Goal: Task Accomplishment & Management: Manage account settings

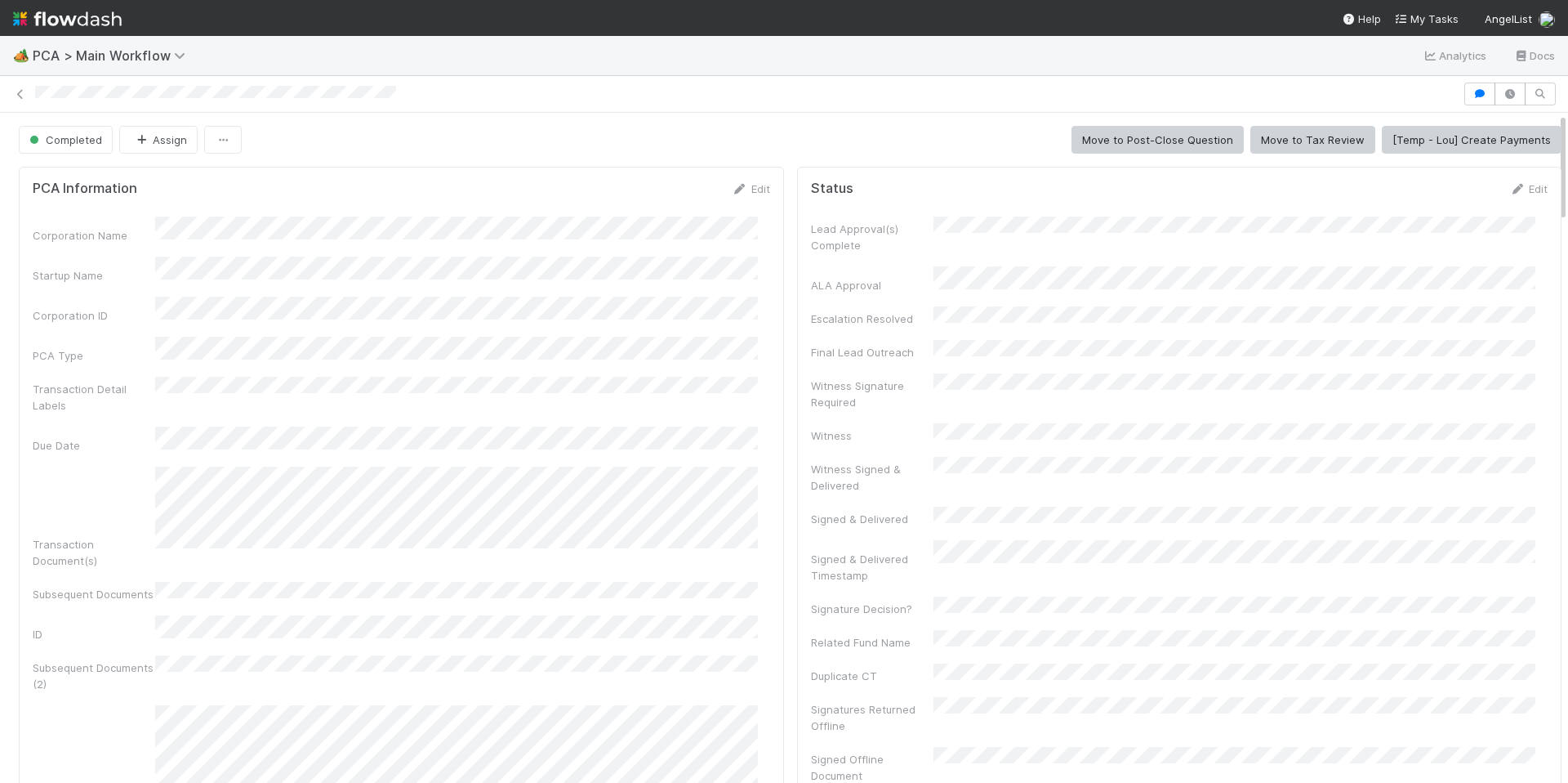
click at [94, 22] on img at bounding box center [68, 18] width 109 height 28
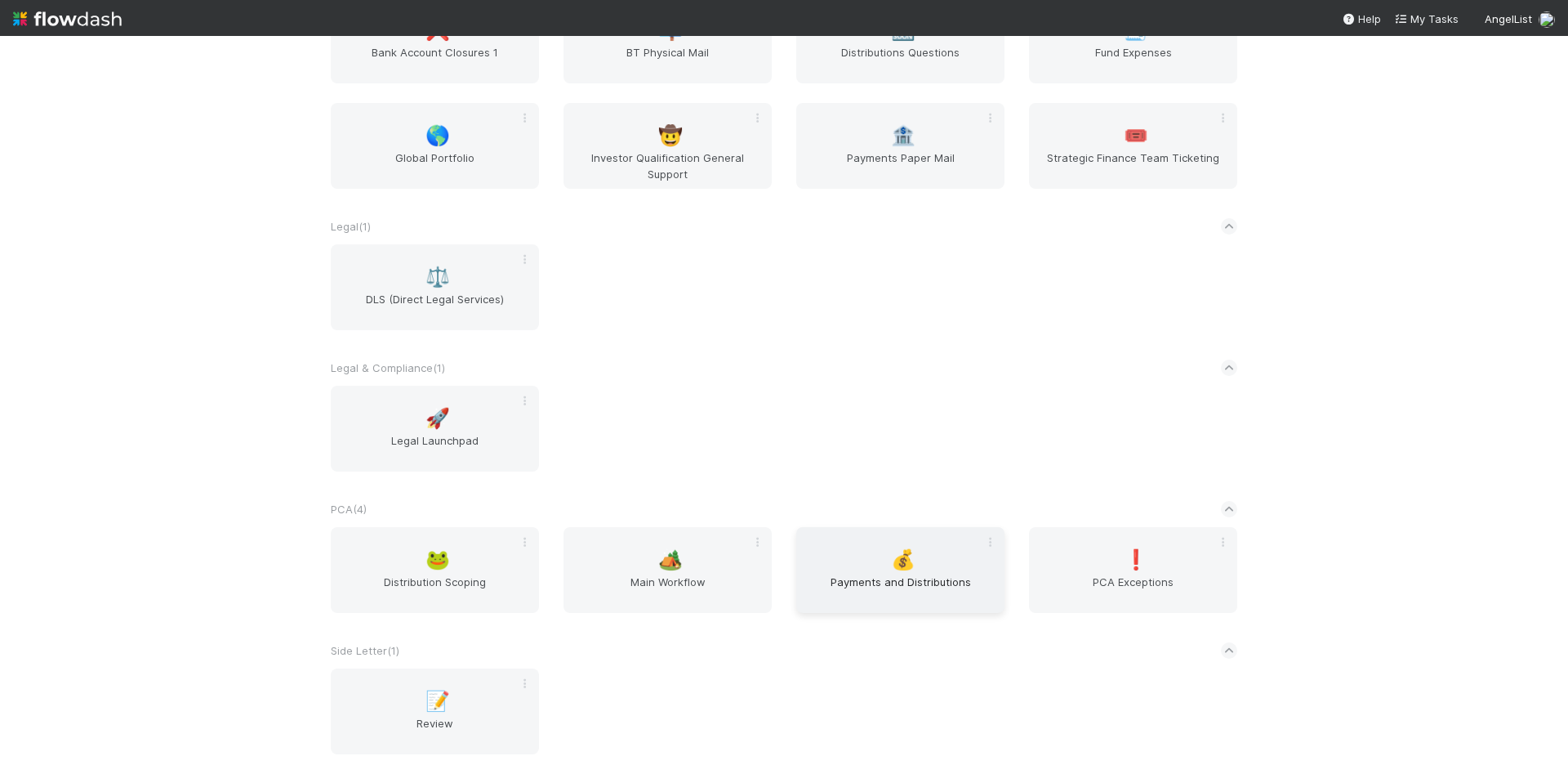
scroll to position [2081, 0]
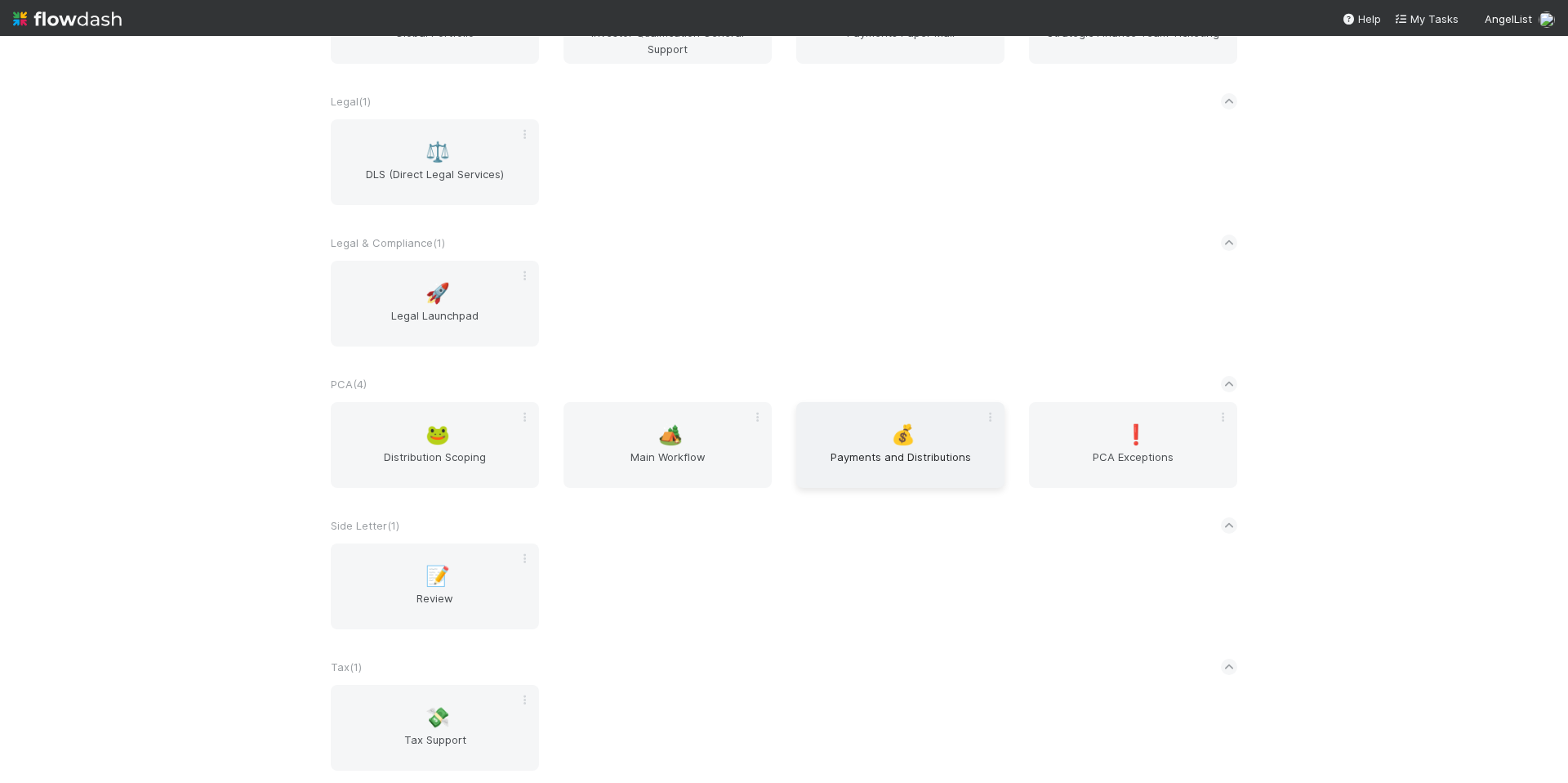
click at [873, 450] on span "Payments and Distributions" at bounding box center [900, 465] width 195 height 32
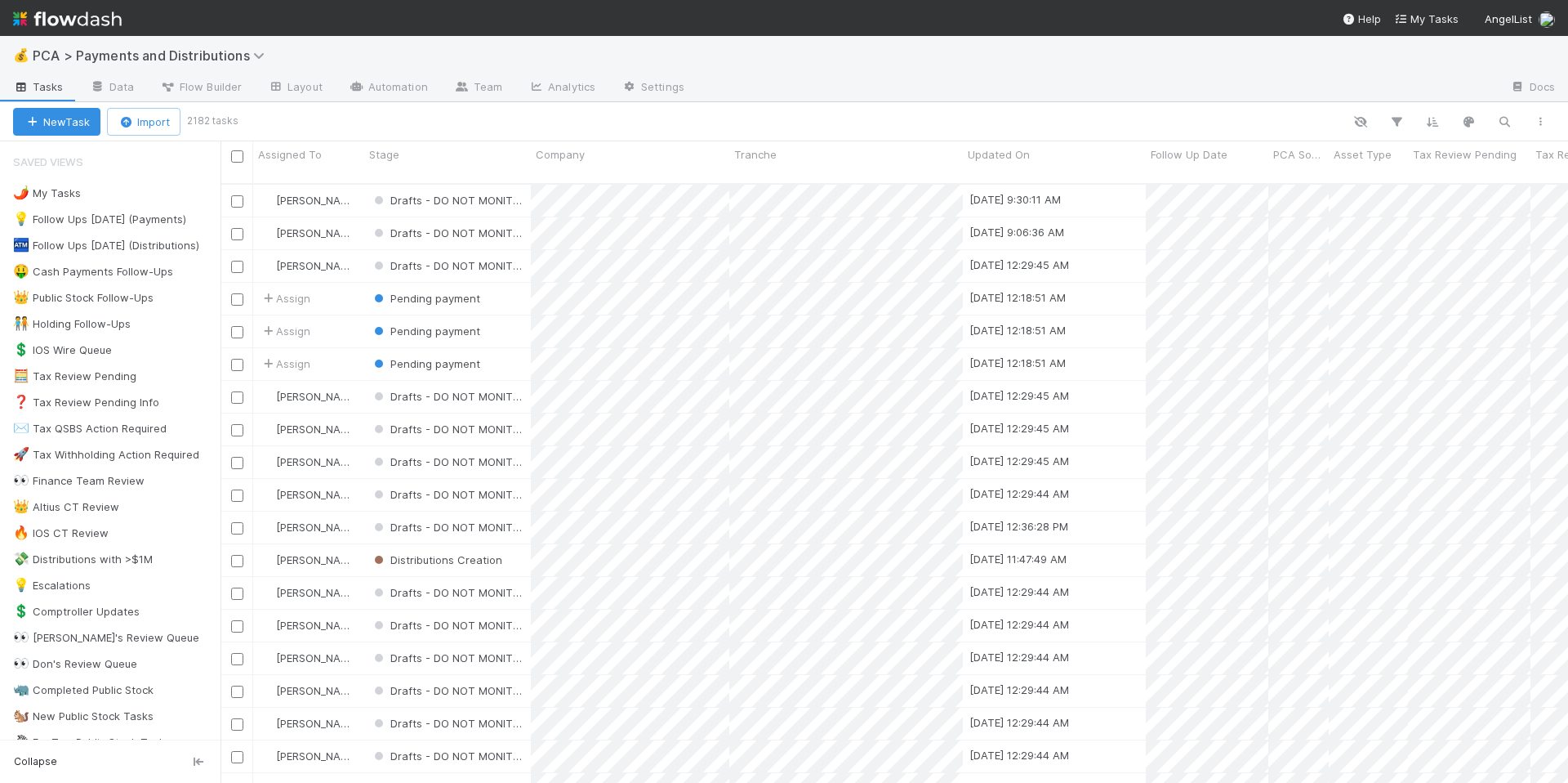
scroll to position [600, 1335]
click at [1500, 121] on icon "button" at bounding box center [1504, 121] width 16 height 14
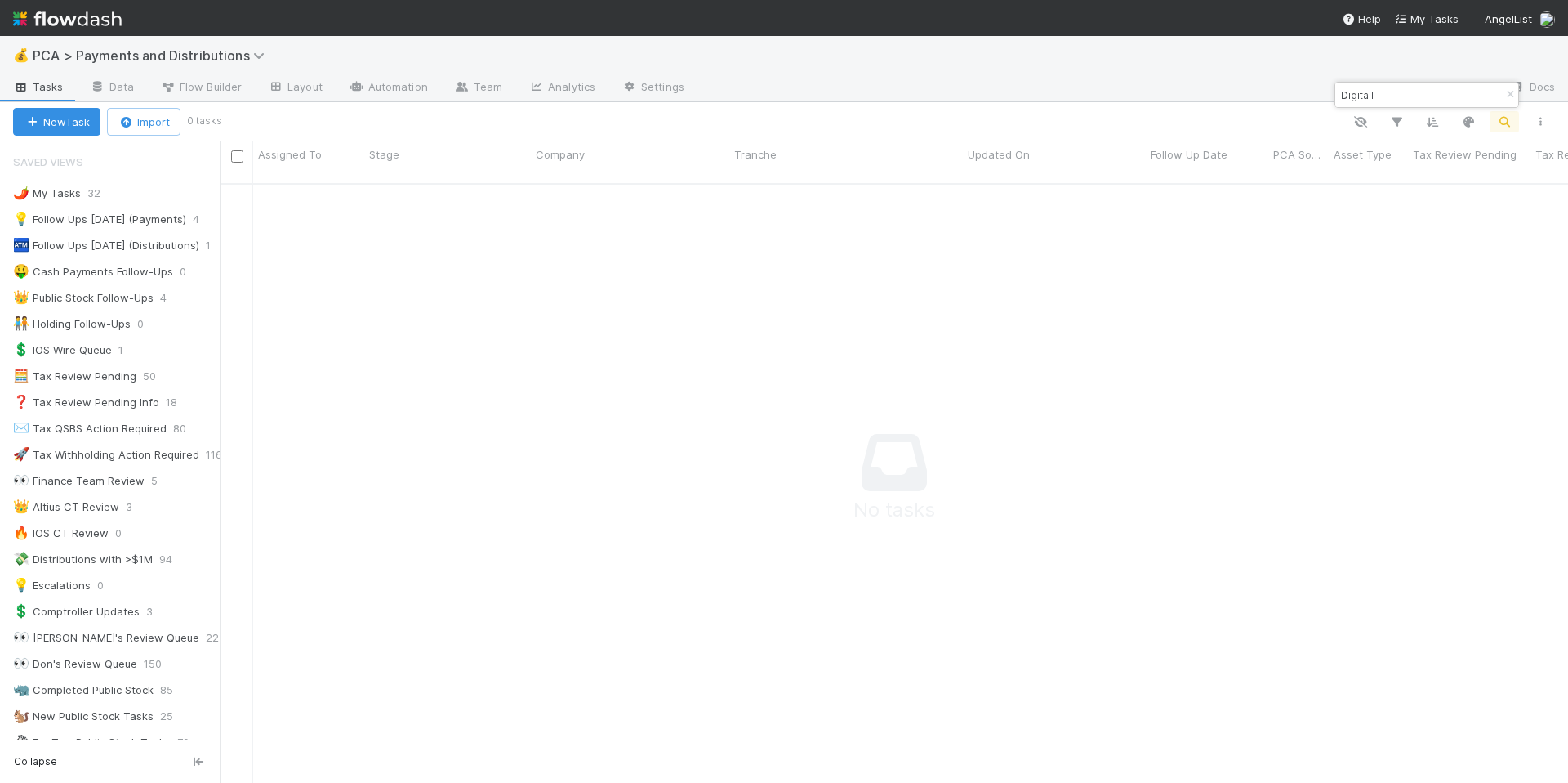
scroll to position [587, 1335]
type input "Digitail"
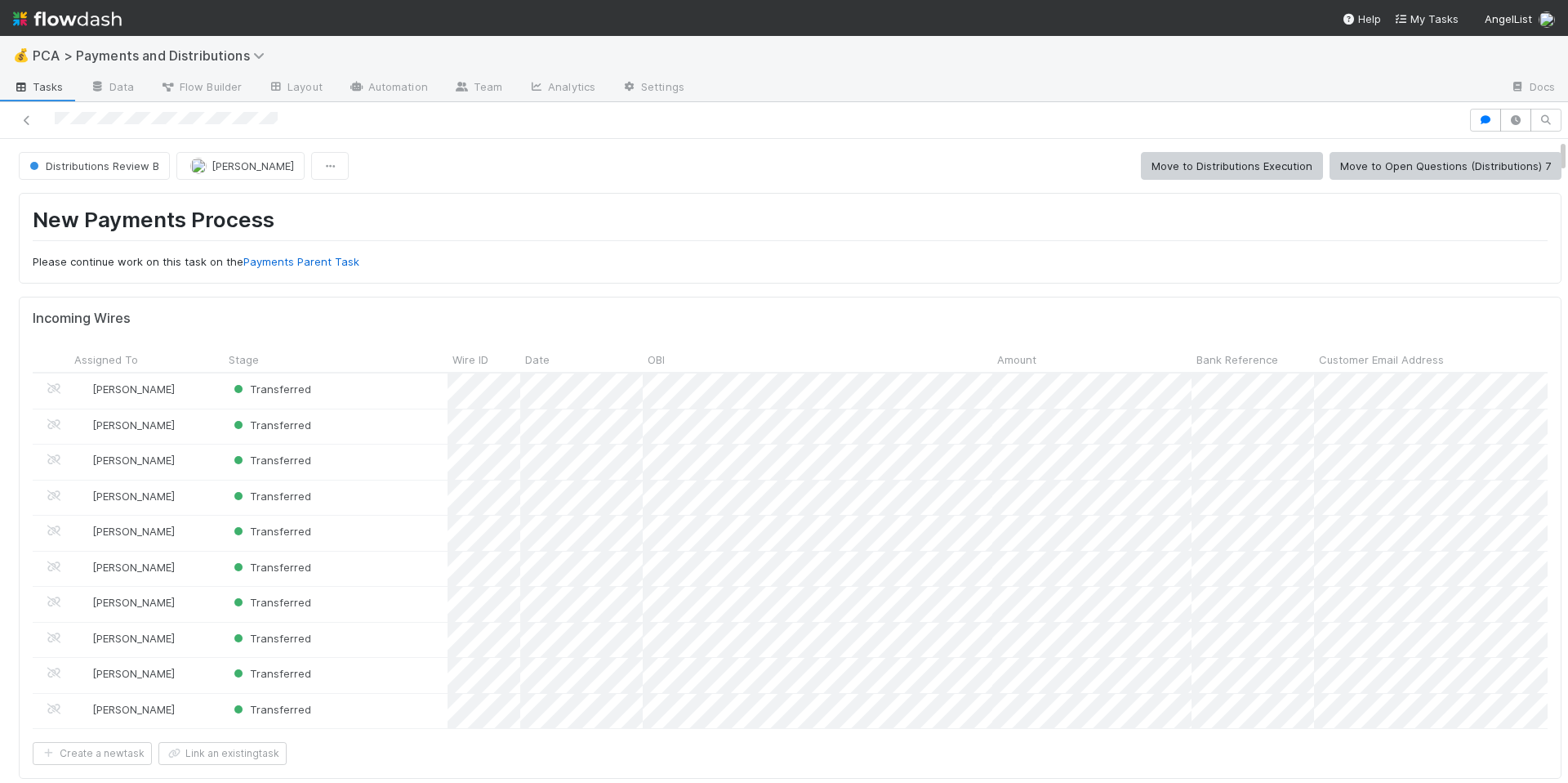
click at [477, 173] on div "Distributions Review B Berkley Cade Move to Distributions Execution Move to Ope…" at bounding box center [790, 165] width 1542 height 28
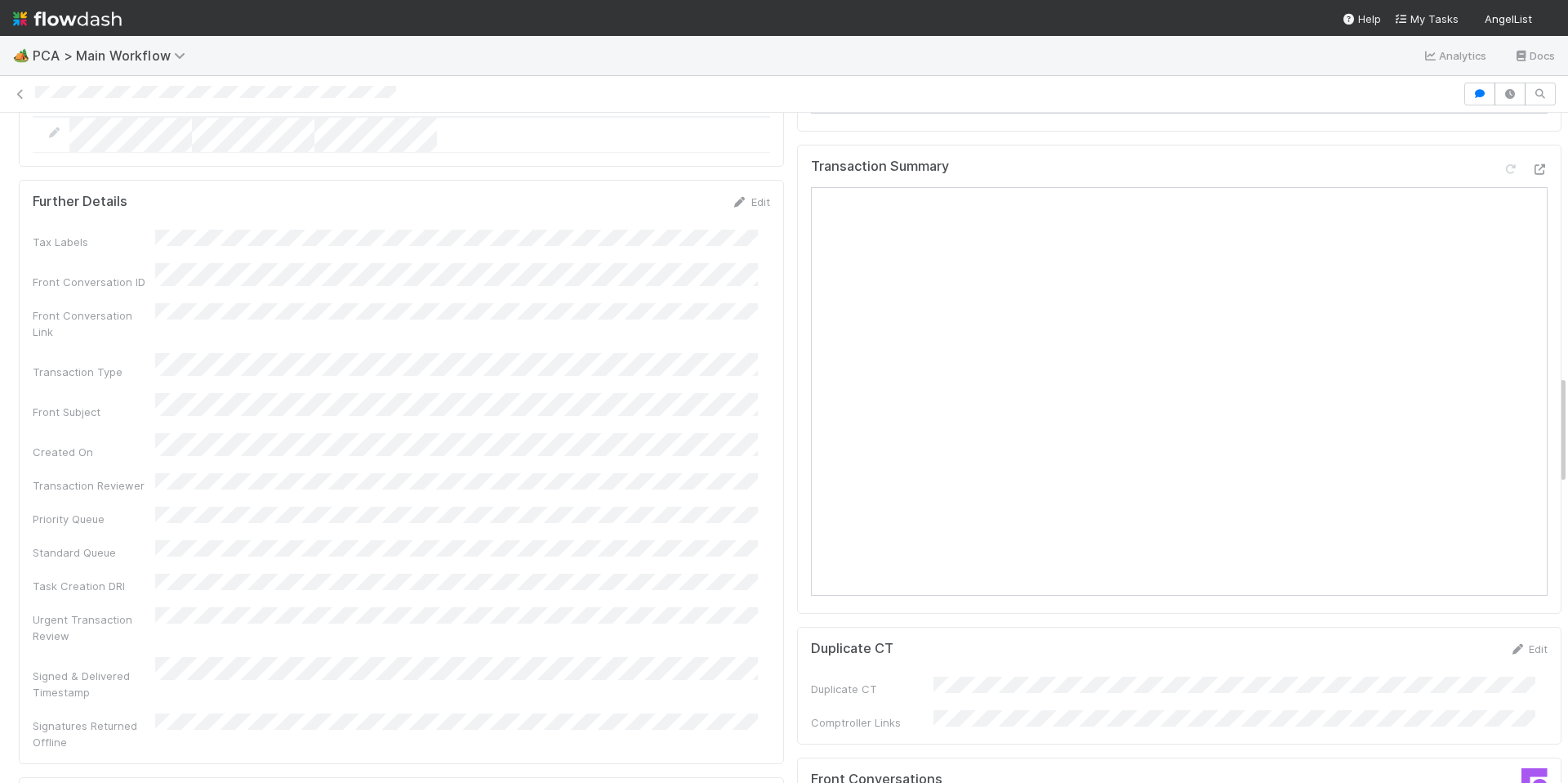
scroll to position [1555, 0]
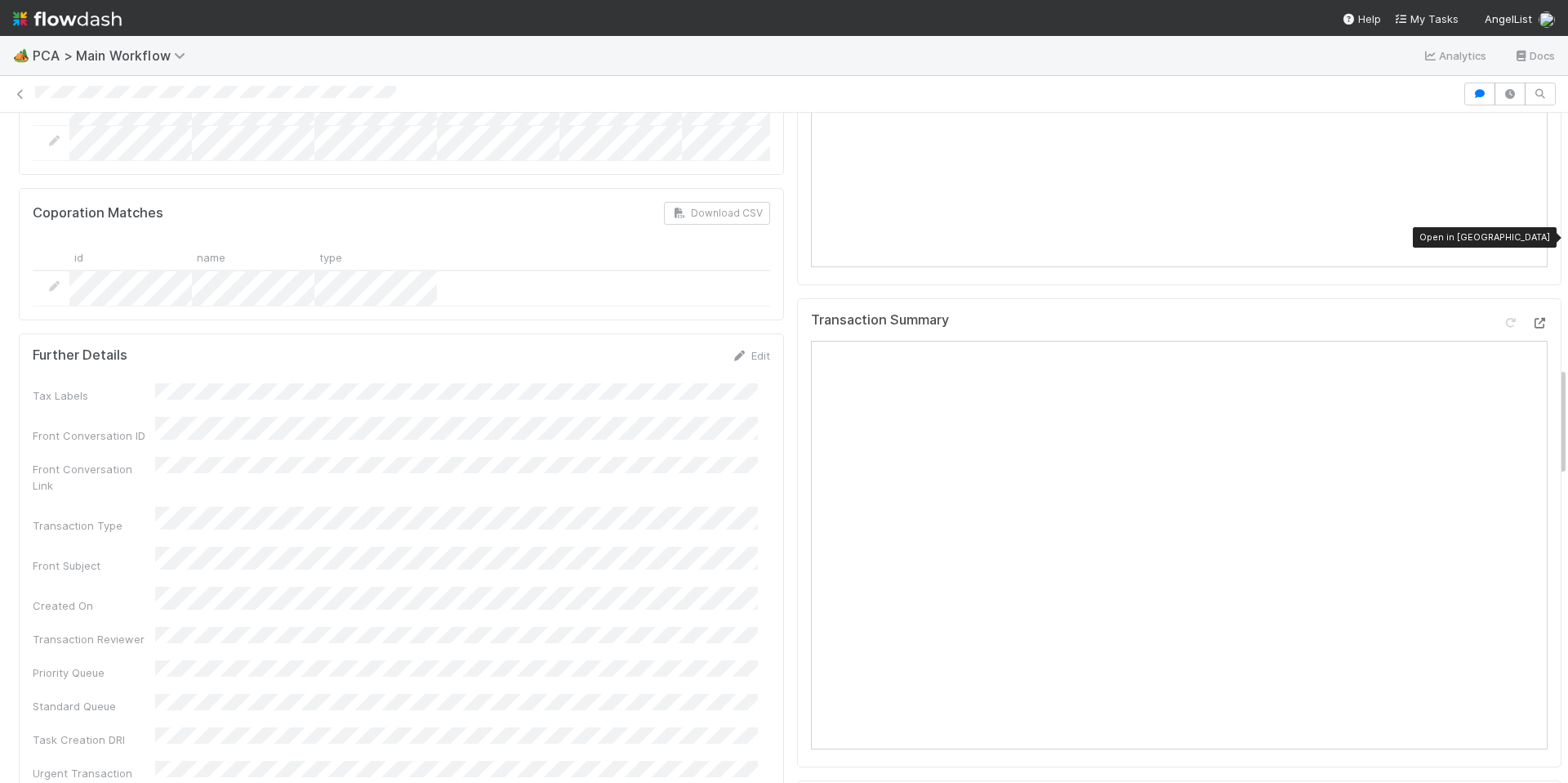
click at [1531, 318] on icon at bounding box center [1538, 323] width 16 height 11
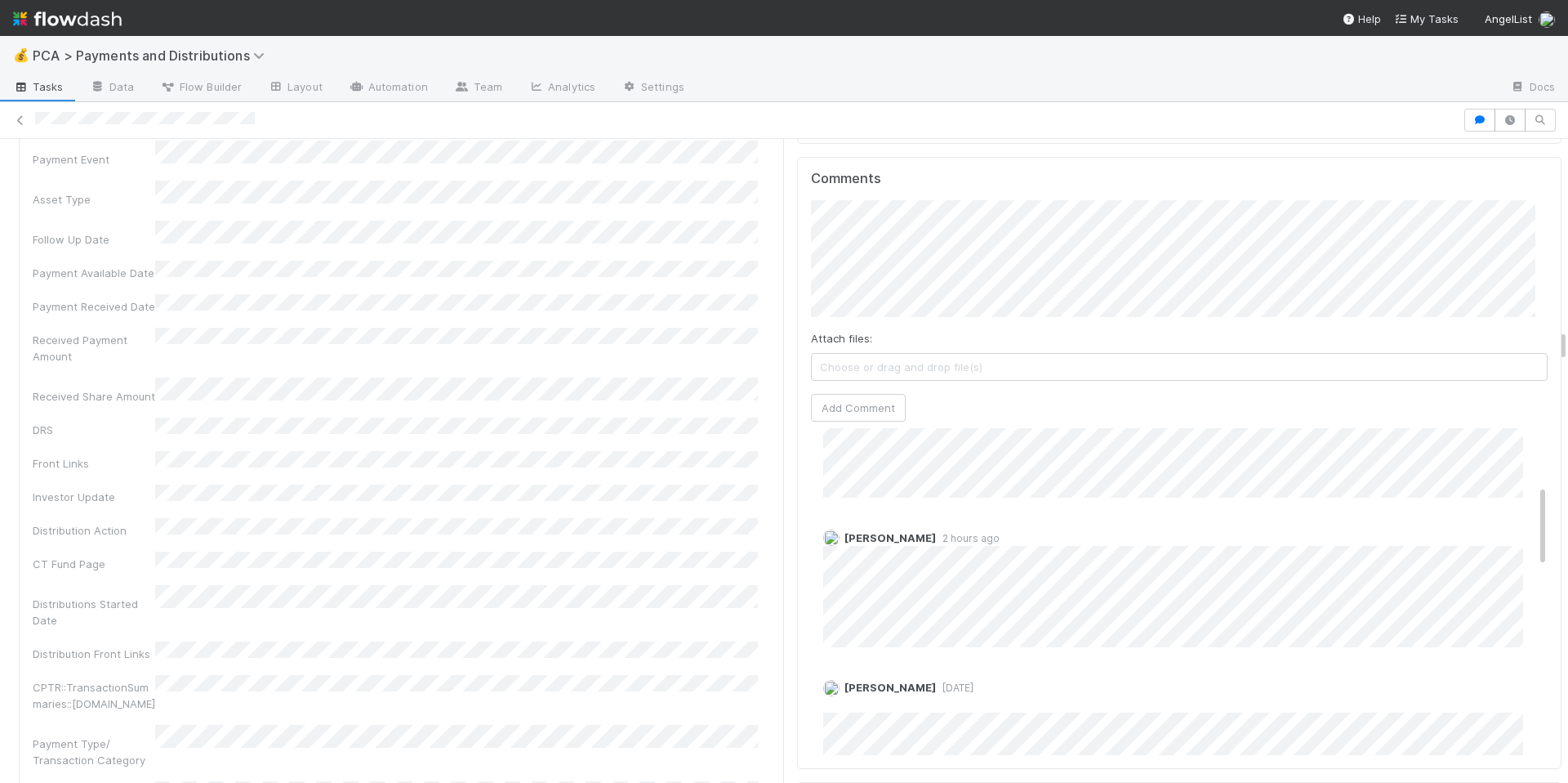
scroll to position [232, 0]
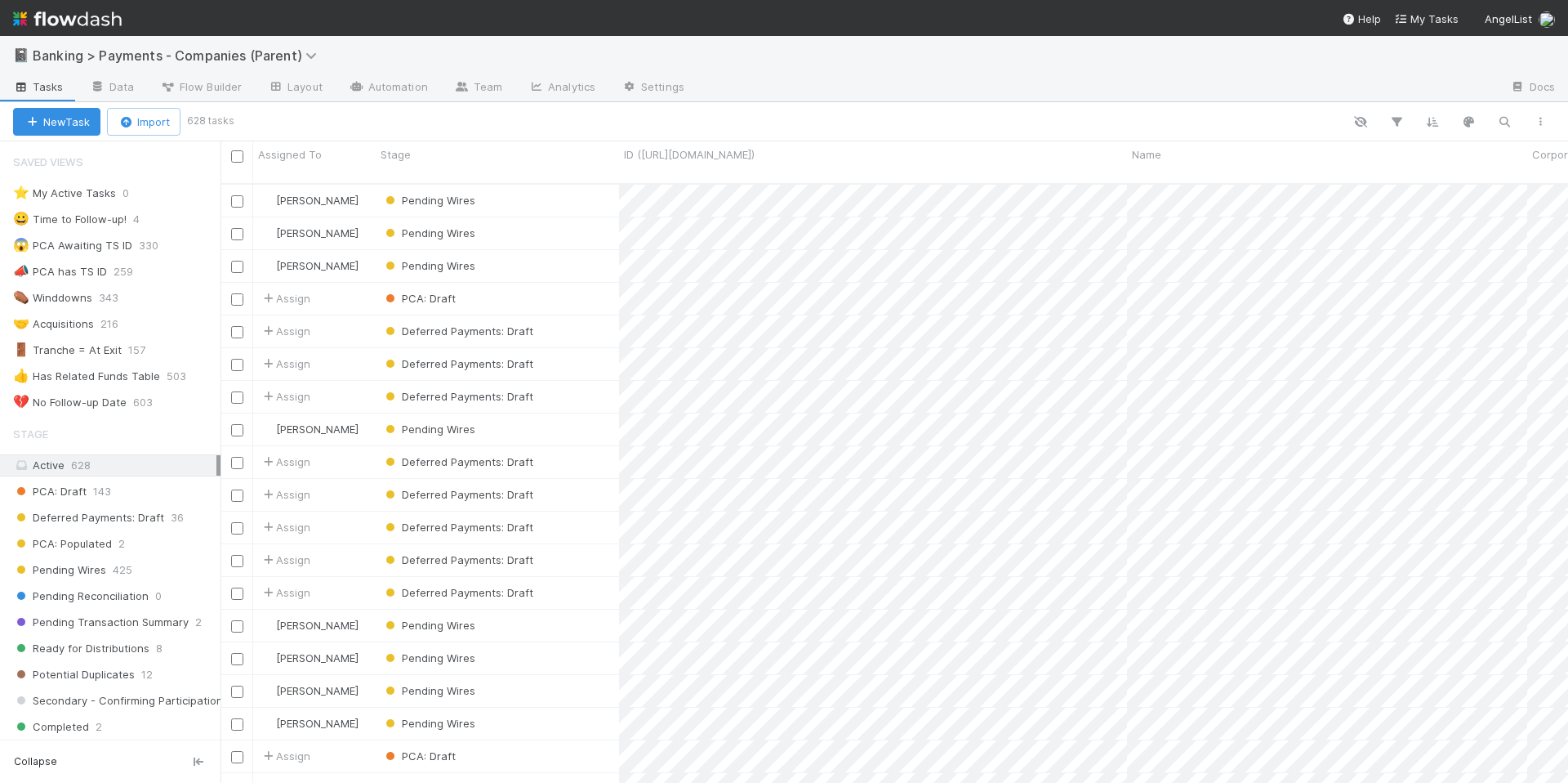
scroll to position [600, 1335]
click at [74, 20] on img at bounding box center [68, 18] width 109 height 28
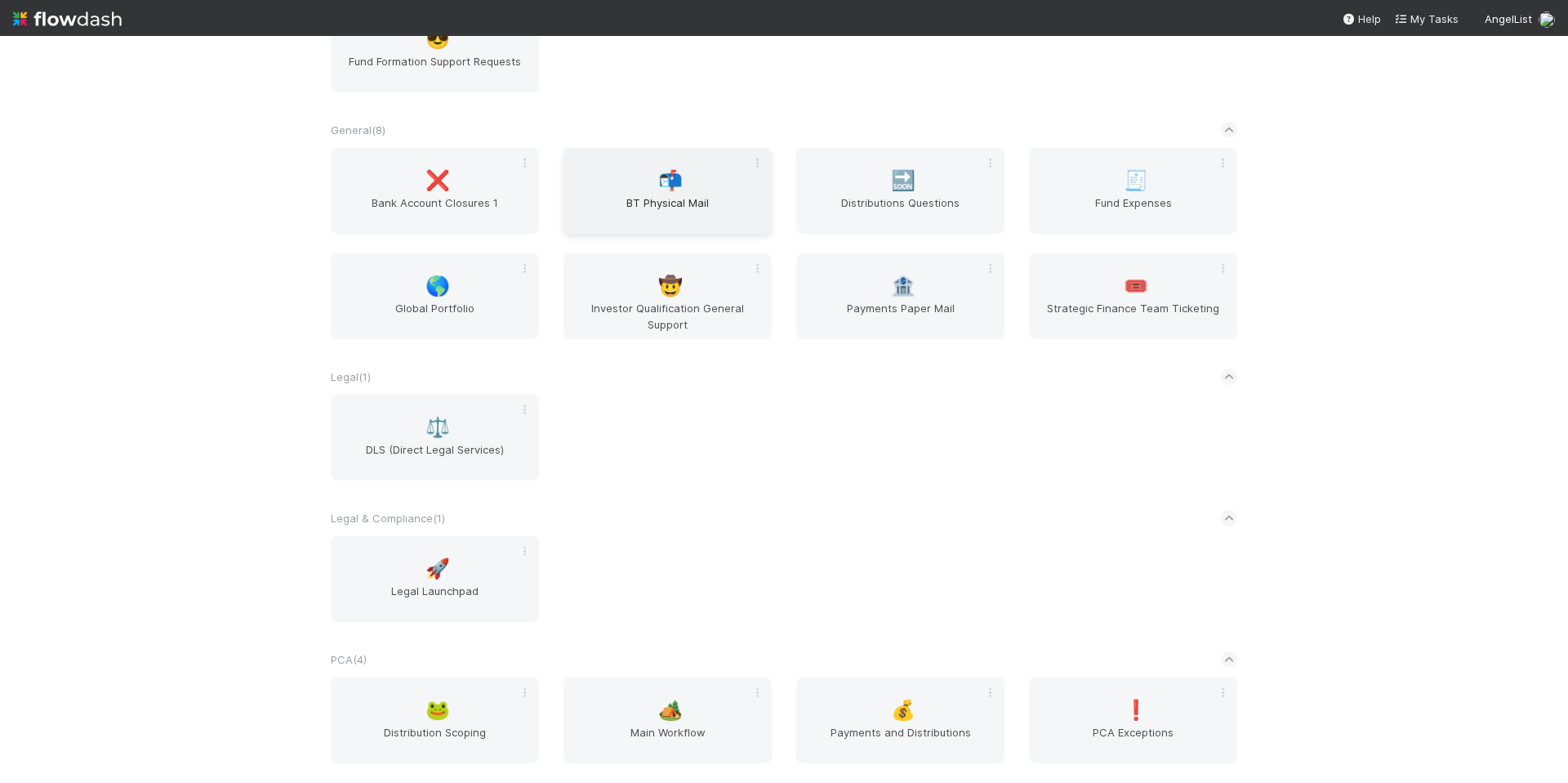
scroll to position [1661, 0]
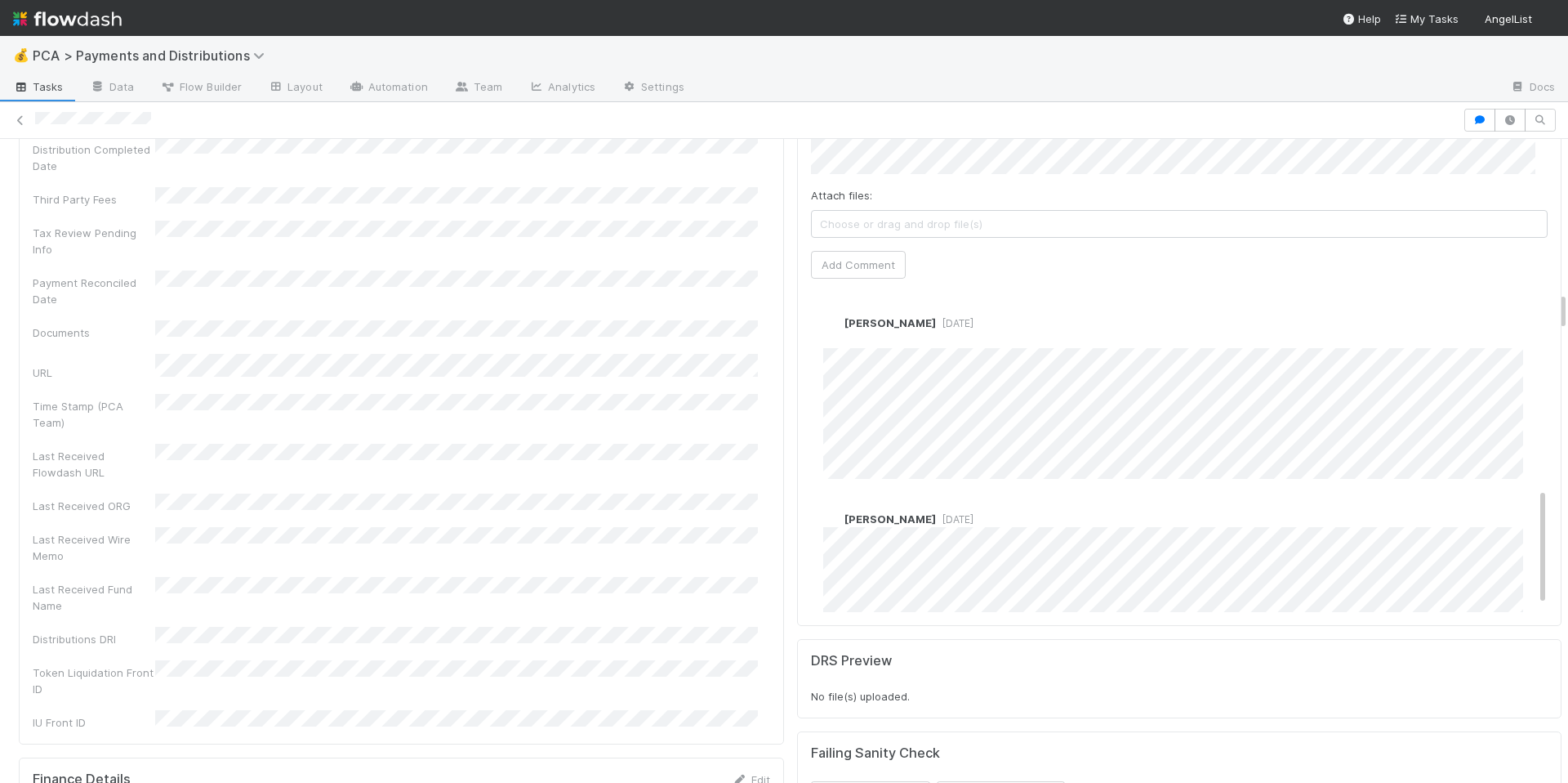
scroll to position [581, 0]
drag, startPoint x: 940, startPoint y: 289, endPoint x: 942, endPoint y: 277, distance: 12.2
click at [940, 314] on div "Edit Delete" at bounding box center [1185, 322] width 725 height 16
click at [942, 299] on span "4 months ago" at bounding box center [954, 305] width 37 height 12
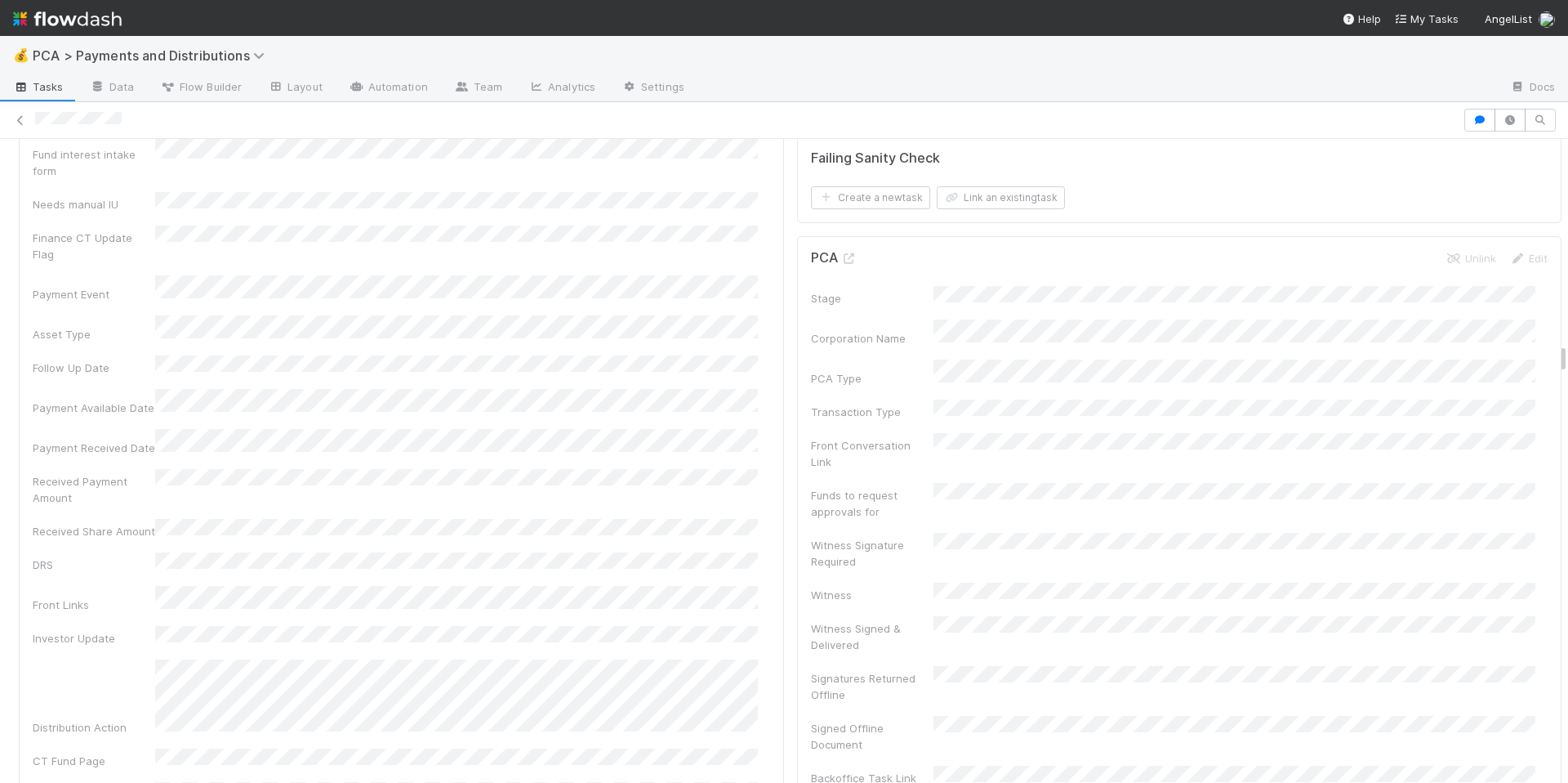
scroll to position [4374, 0]
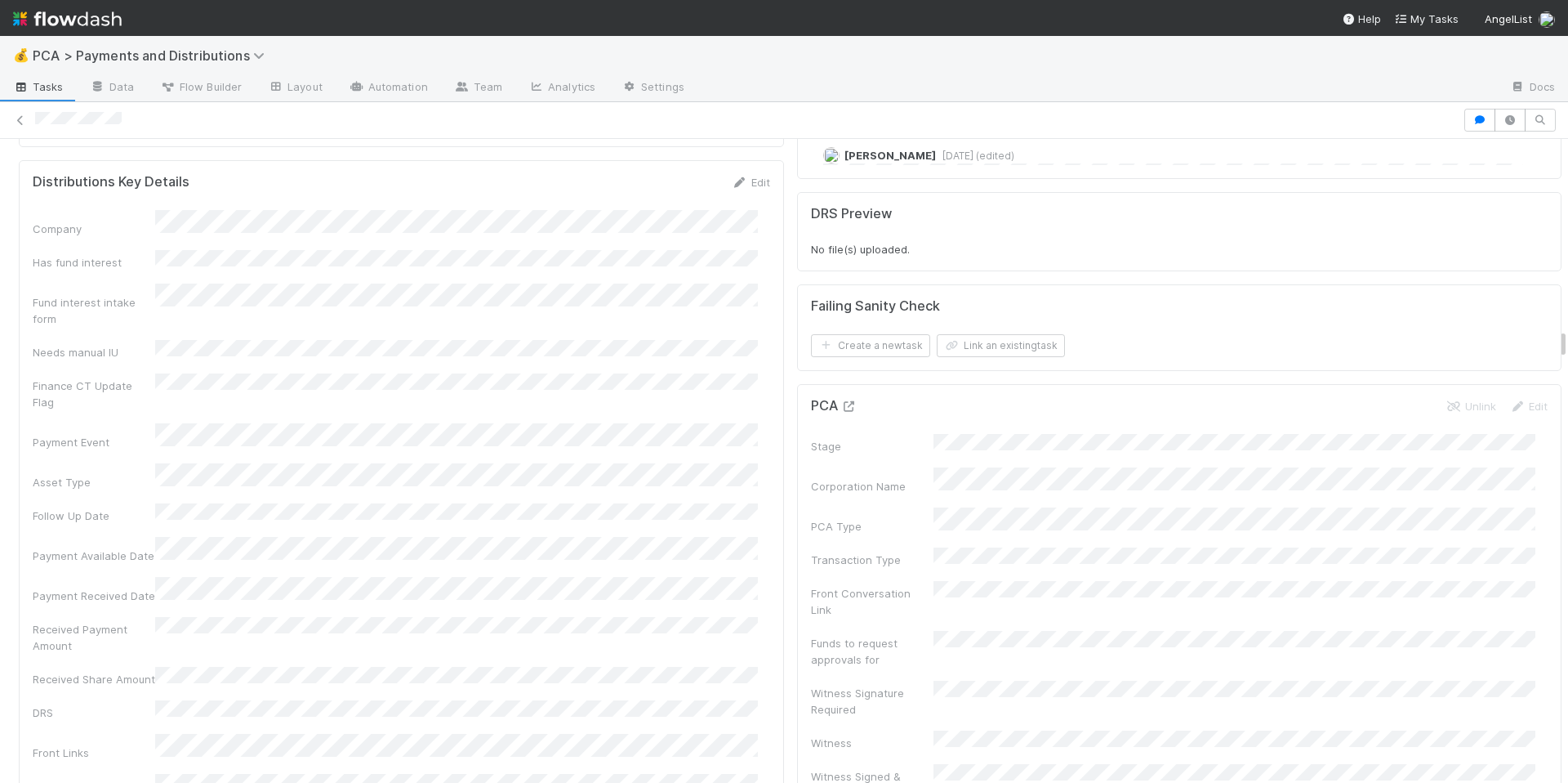
click at [841, 401] on icon at bounding box center [848, 406] width 16 height 11
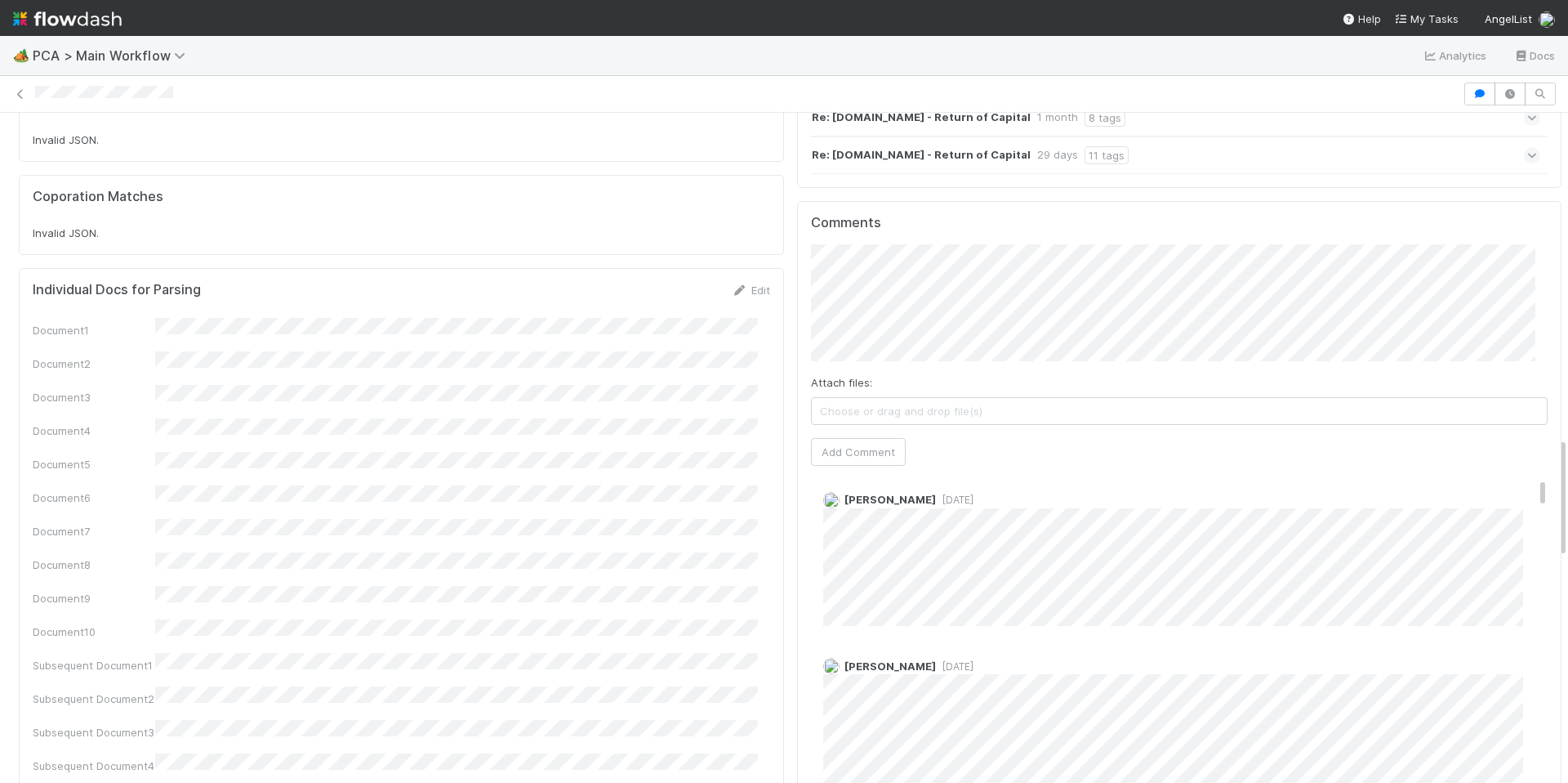
scroll to position [157, 0]
click at [564, 490] on div "Document1 Document2 Document3 Document4 Document5 Document6 Document7 Document8…" at bounding box center [401, 654] width 738 height 673
click at [956, 500] on span "[DATE]" at bounding box center [954, 506] width 37 height 12
click at [732, 424] on div "Document1 Document2 Document3 Document4 Document5 Document6 Document7 Document8…" at bounding box center [401, 654] width 738 height 673
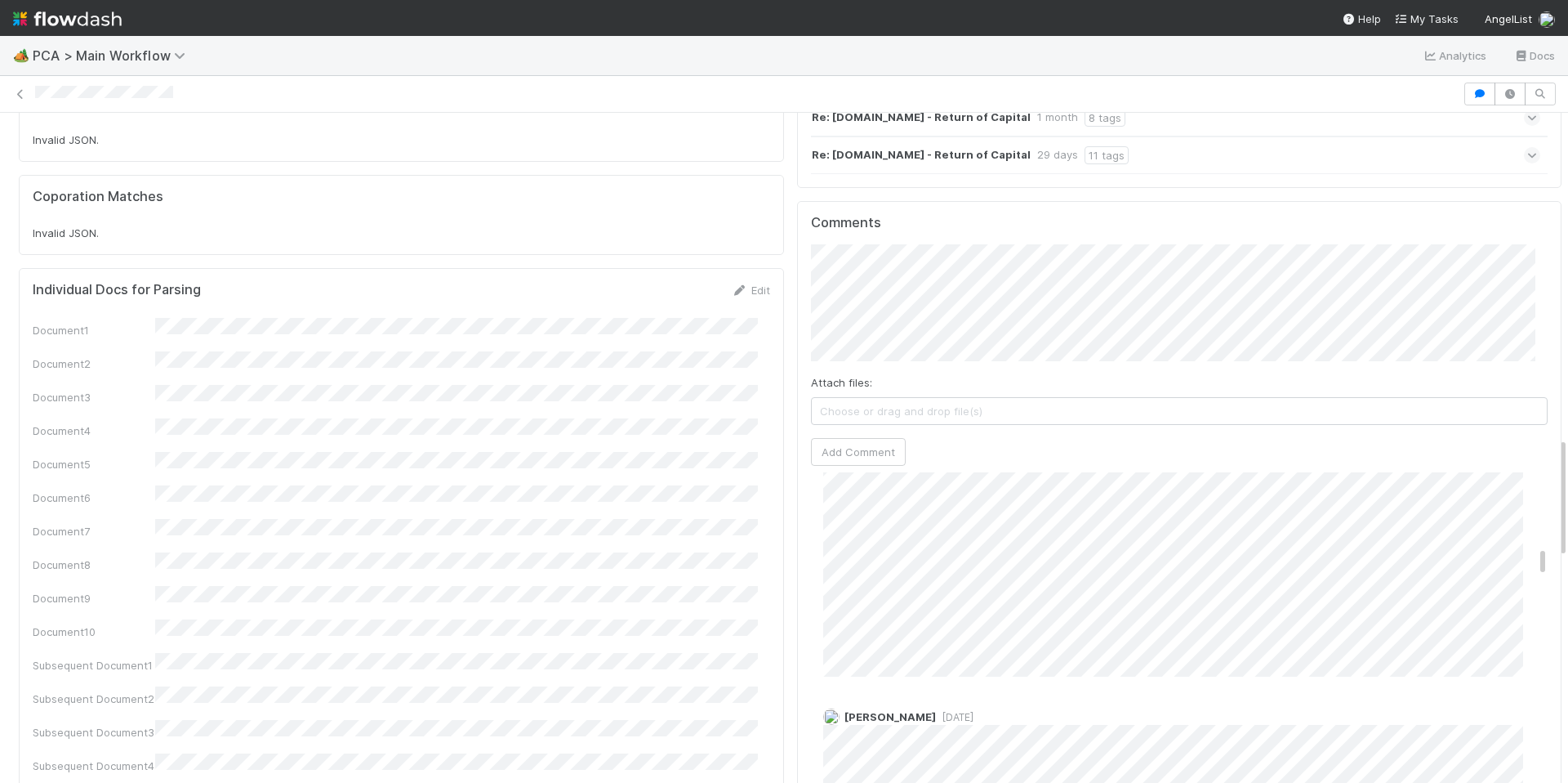
scroll to position [2019, 0]
click at [502, 421] on div "Document1 Document2 Document3 Document4 Document5 Document6 Document7 Document8…" at bounding box center [401, 654] width 738 height 673
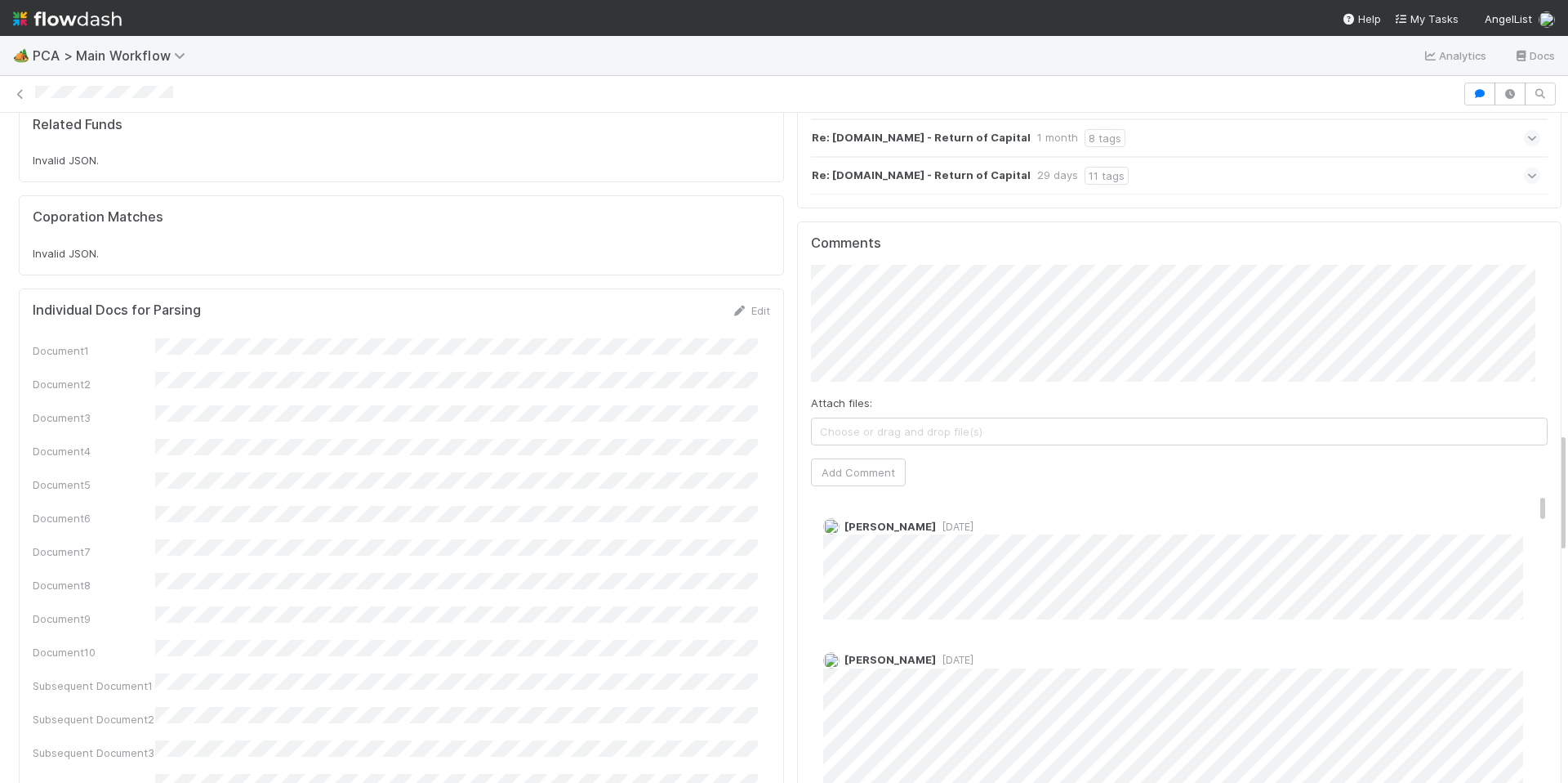
scroll to position [1767, 0]
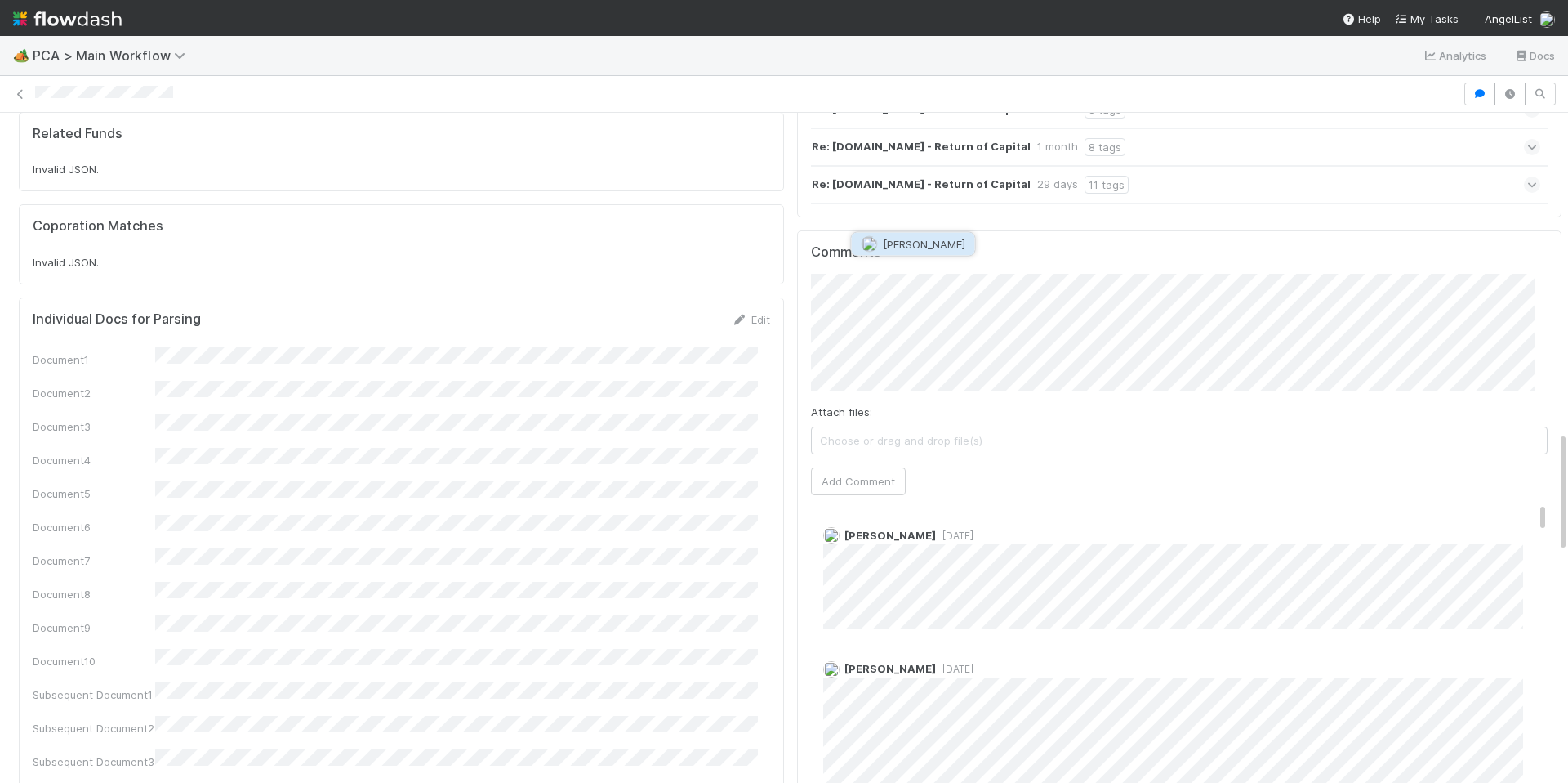
click at [922, 247] on span "Nathalie Gualito" at bounding box center [924, 244] width 82 height 13
click at [981, 284] on img "button" at bounding box center [974, 290] width 16 height 16
click at [736, 211] on div "PCA Information Edit Corporation Name Startup Name Corporation ID PCA Type Tran…" at bounding box center [790, 306] width 1556 height 3824
click at [972, 258] on span "[PERSON_NAME]" at bounding box center [966, 261] width 82 height 13
click at [855, 467] on button "Add Comment" at bounding box center [858, 480] width 94 height 28
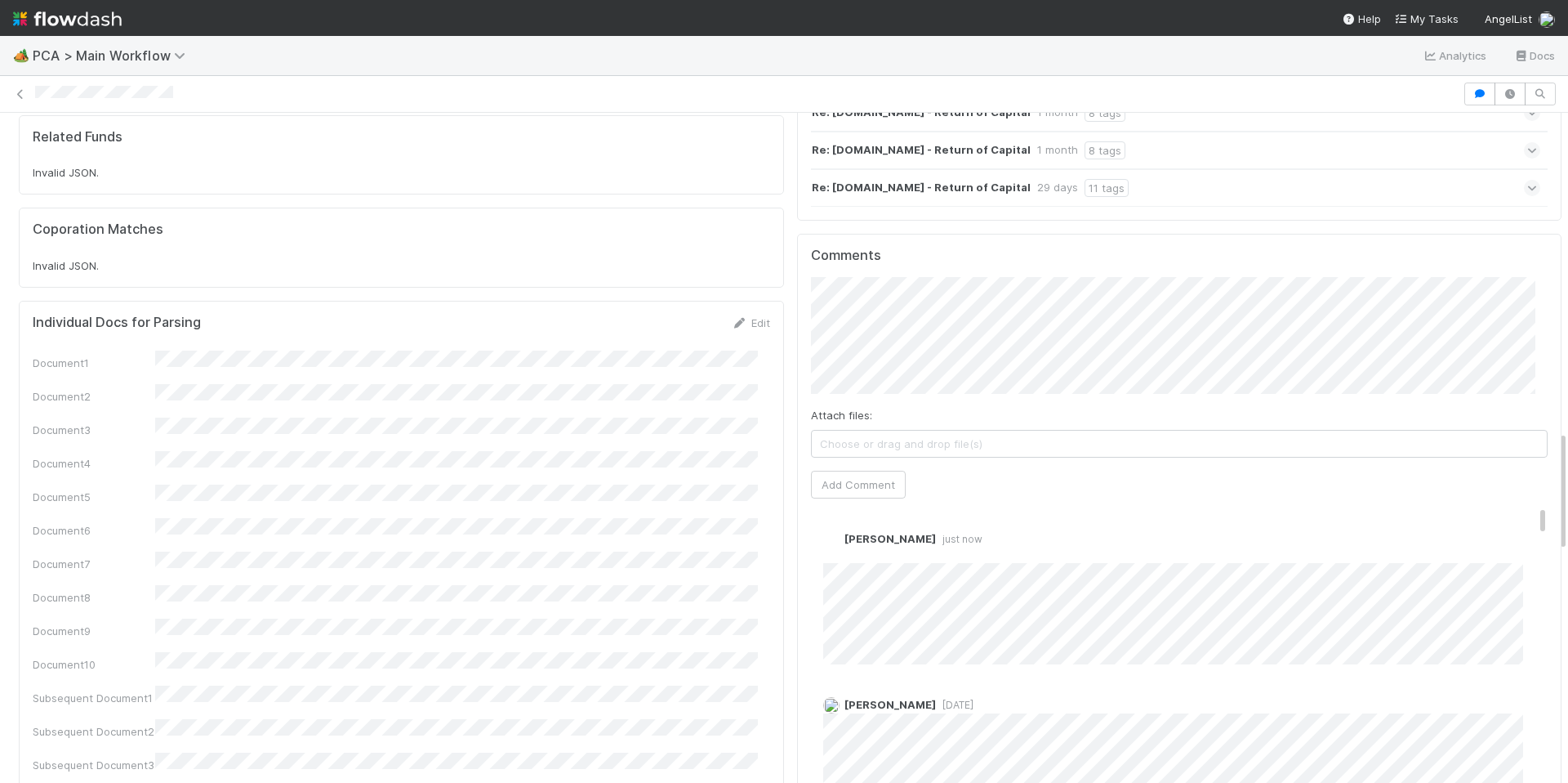
scroll to position [1763, 0]
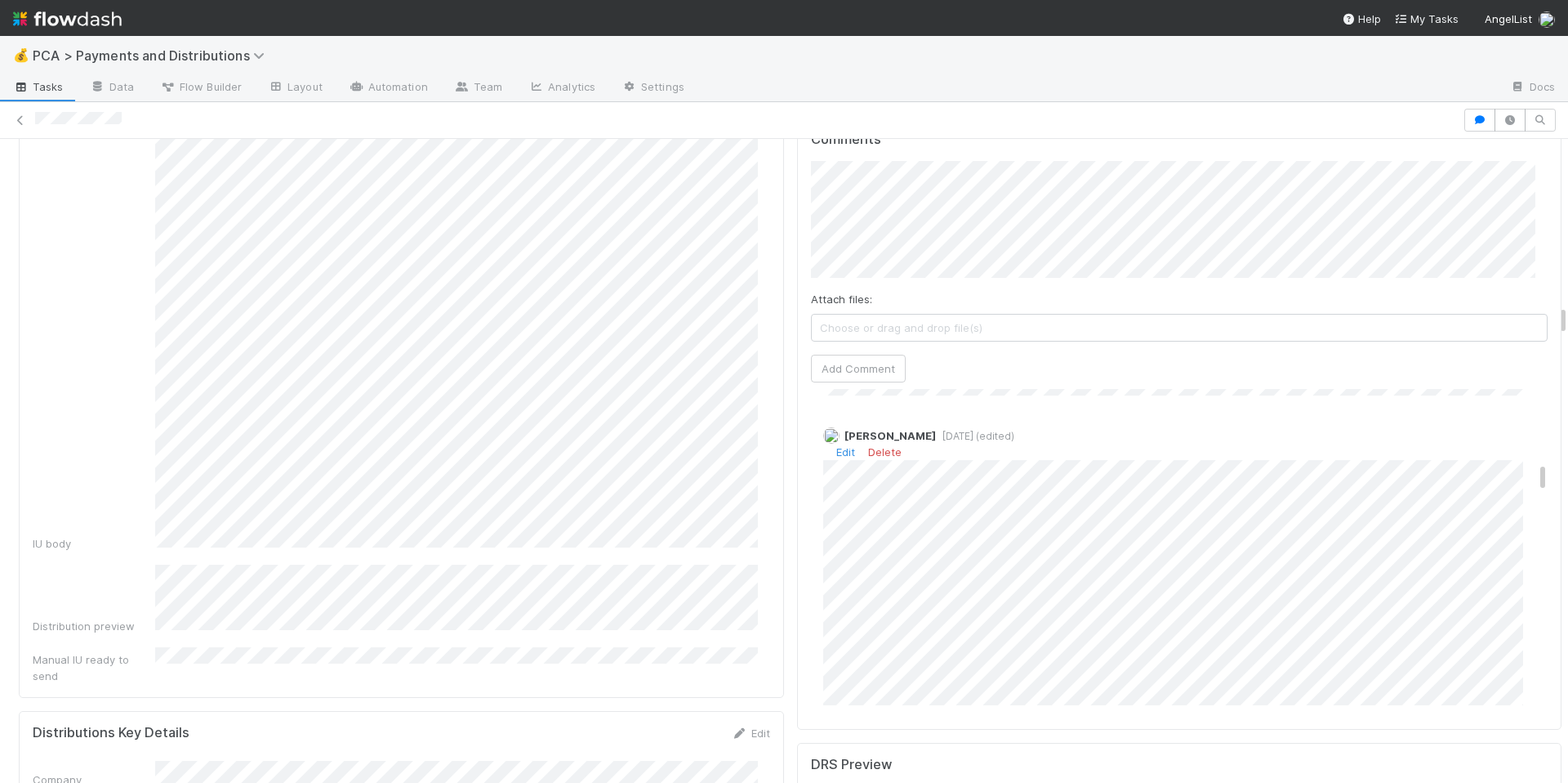
scroll to position [2193, 0]
click at [838, 456] on link "Edit" at bounding box center [846, 463] width 19 height 13
click at [850, 354] on button "Add Comment" at bounding box center [858, 368] width 94 height 28
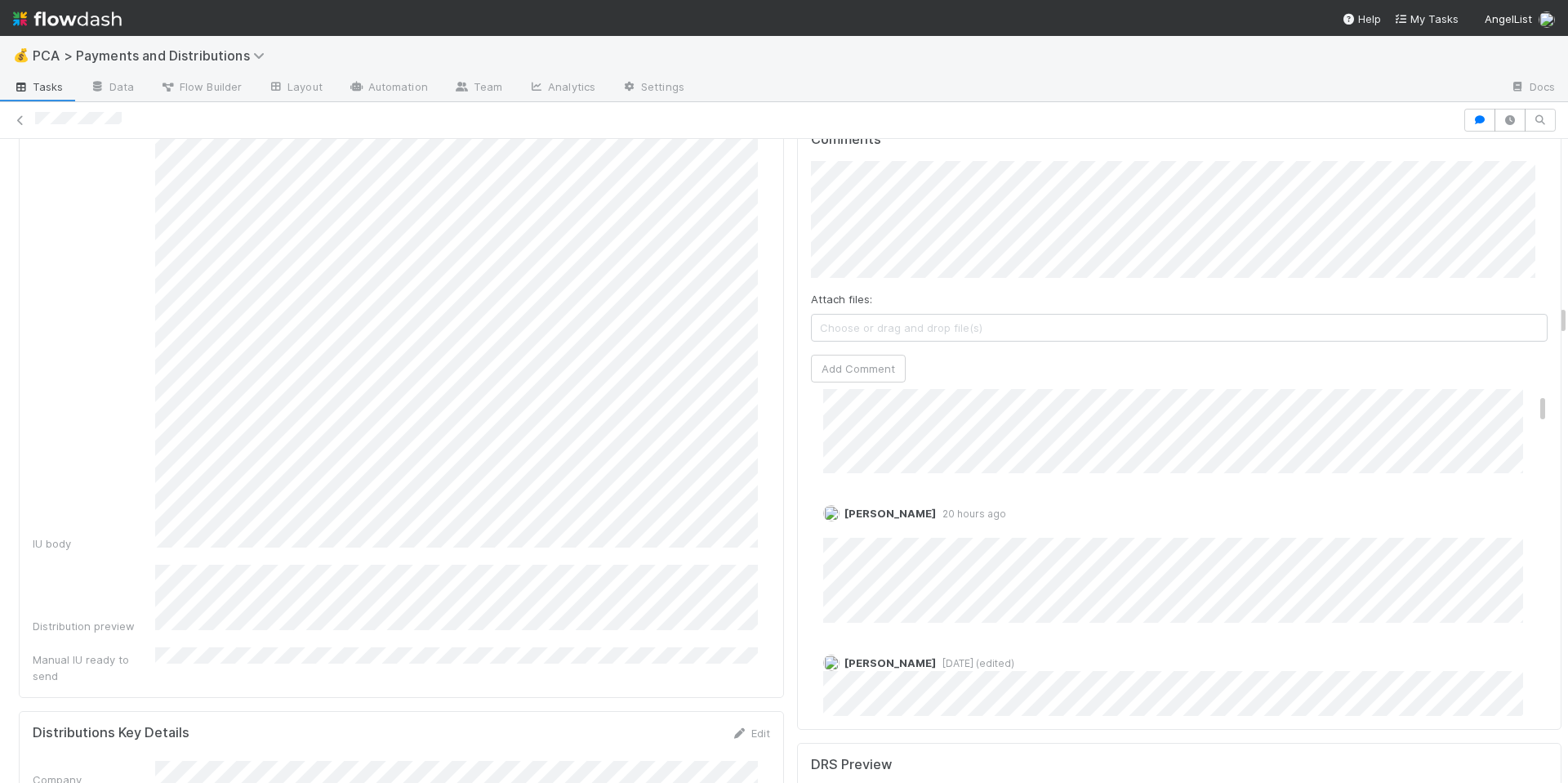
scroll to position [0, 0]
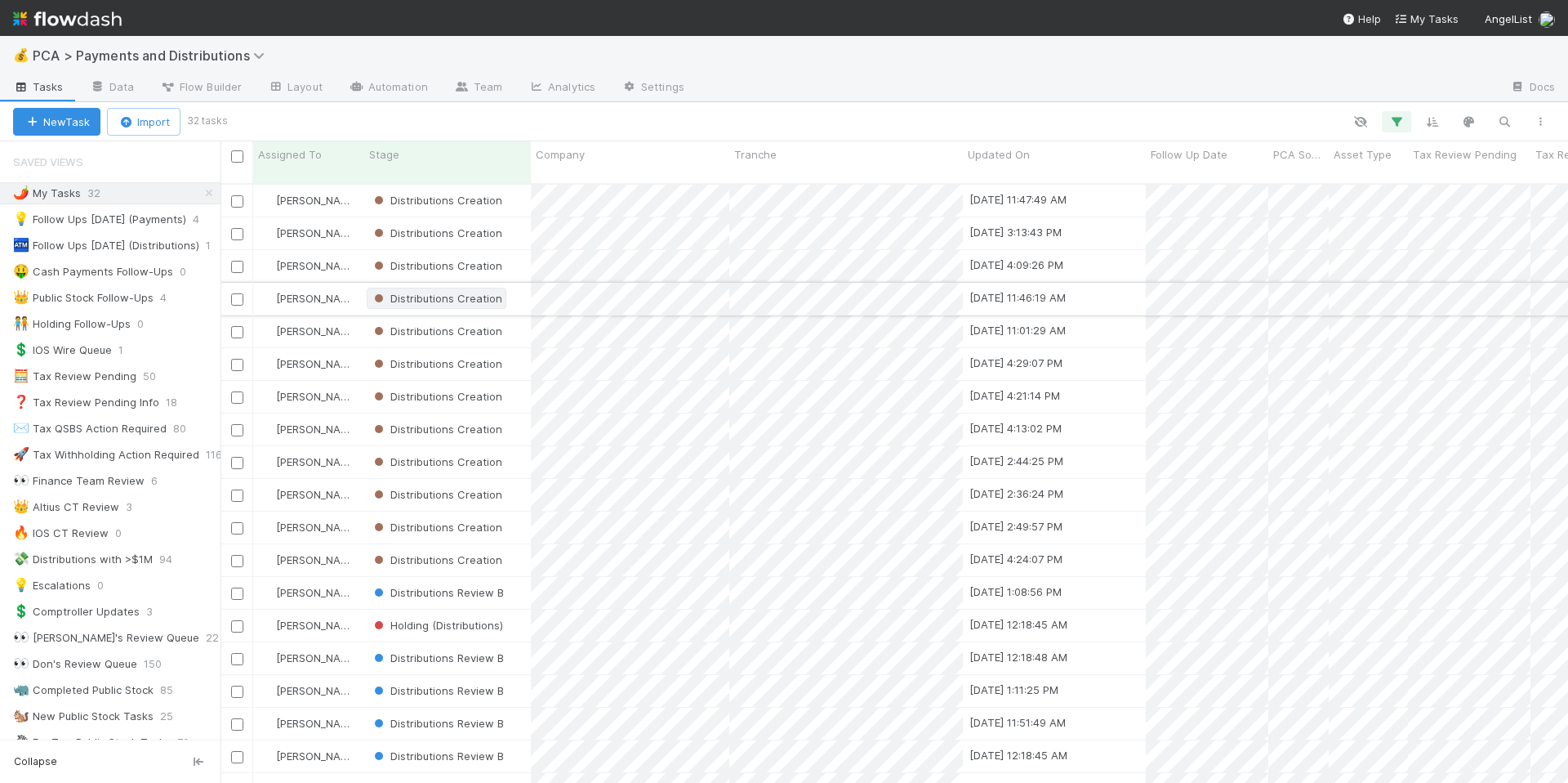
scroll to position [600, 1335]
click at [82, 24] on img at bounding box center [68, 18] width 109 height 28
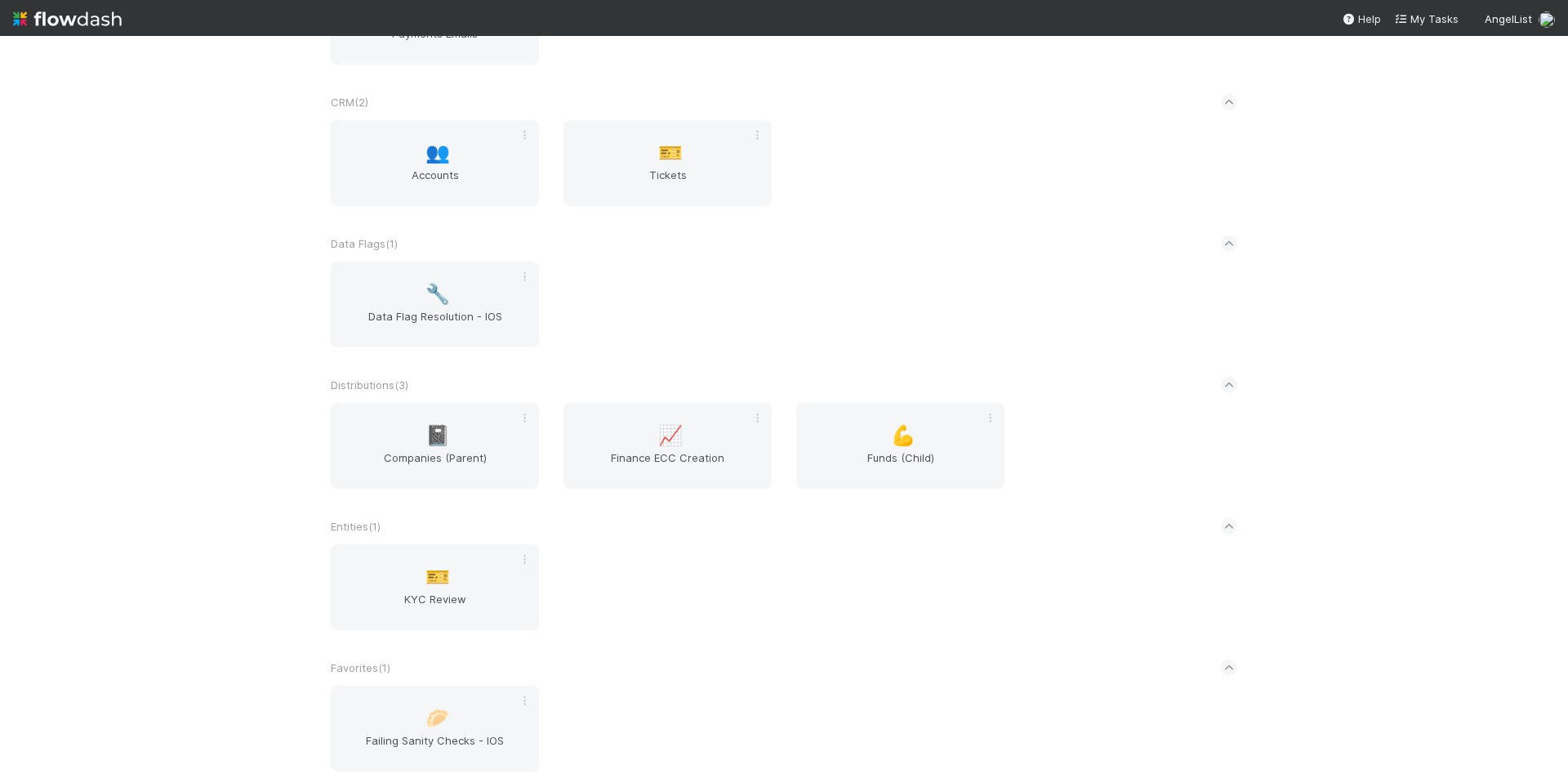
scroll to position [846, 0]
click at [320, 433] on div "📓 Companies (Parent)" at bounding box center [435, 444] width 233 height 86
click at [337, 433] on div "📓 Companies (Parent)" at bounding box center [435, 444] width 208 height 86
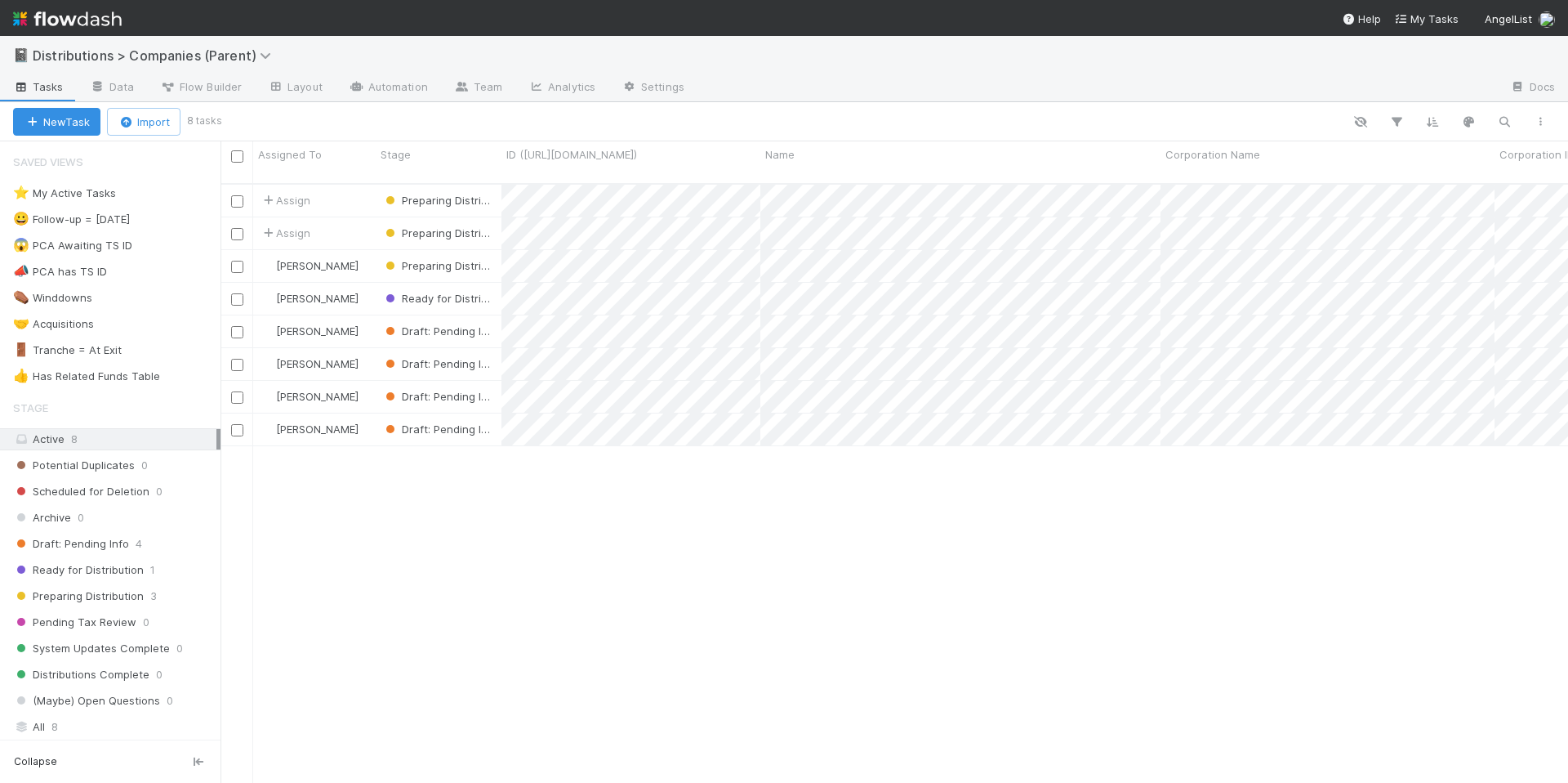
scroll to position [600, 1335]
click at [206, 91] on span "Flow Builder" at bounding box center [201, 86] width 82 height 16
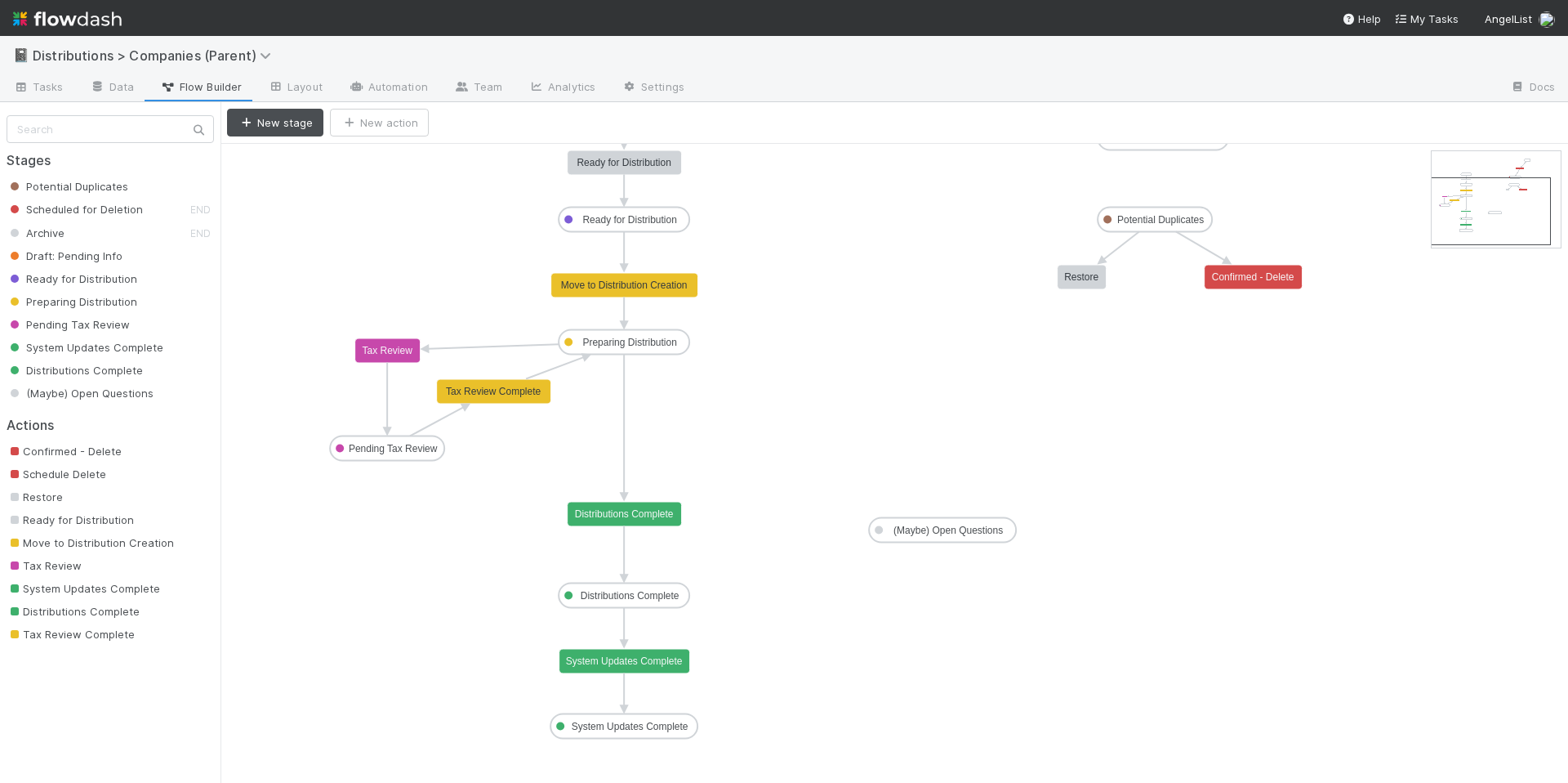
drag, startPoint x: 1470, startPoint y: 190, endPoint x: 1468, endPoint y: 216, distance: 26.1
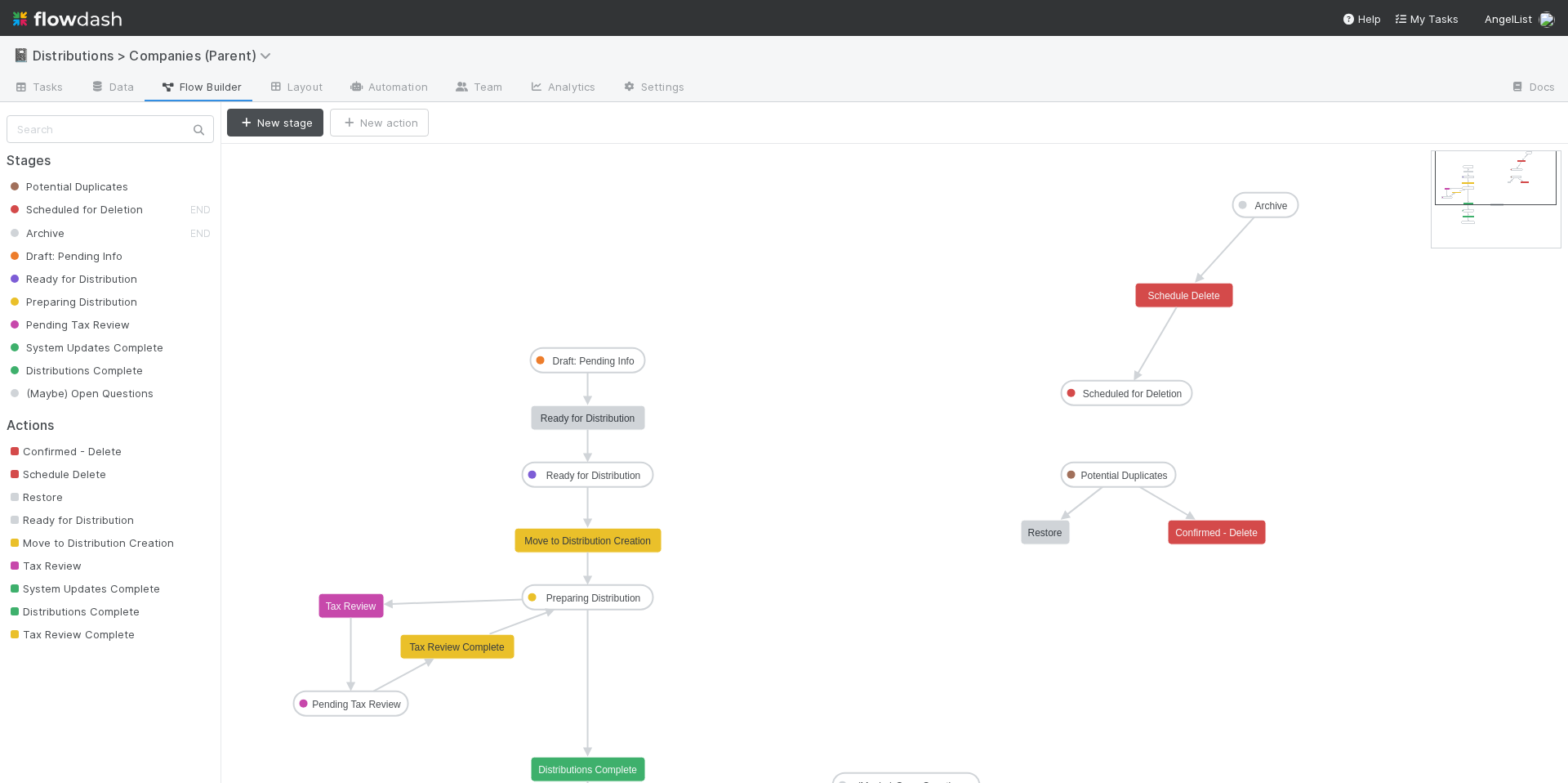
drag, startPoint x: 1493, startPoint y: 200, endPoint x: 1496, endPoint y: 177, distance: 23.2
click at [90, 301] on span "Preparing Distribution" at bounding box center [72, 302] width 131 height 13
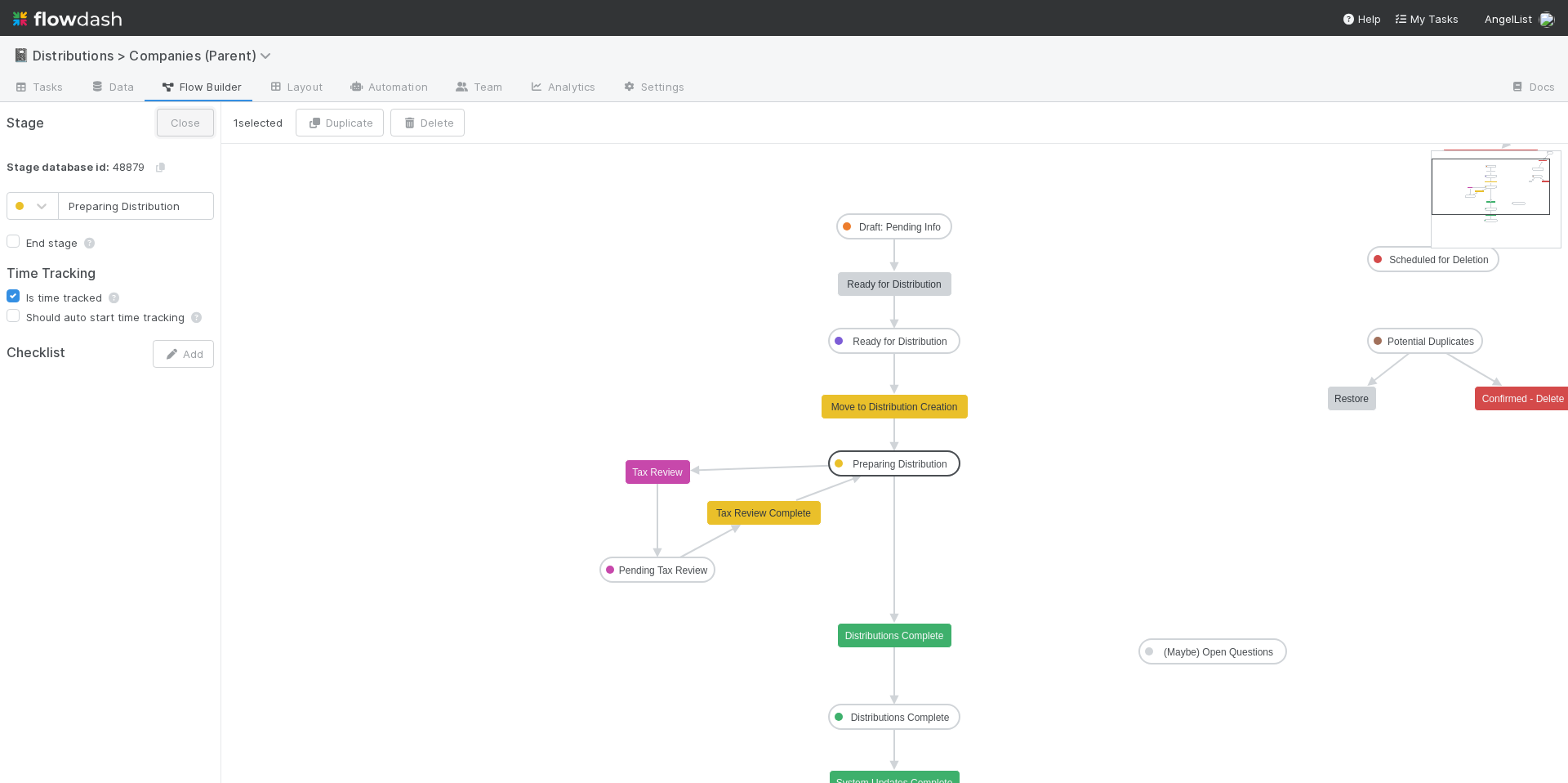
click at [183, 117] on button "Close" at bounding box center [185, 122] width 57 height 28
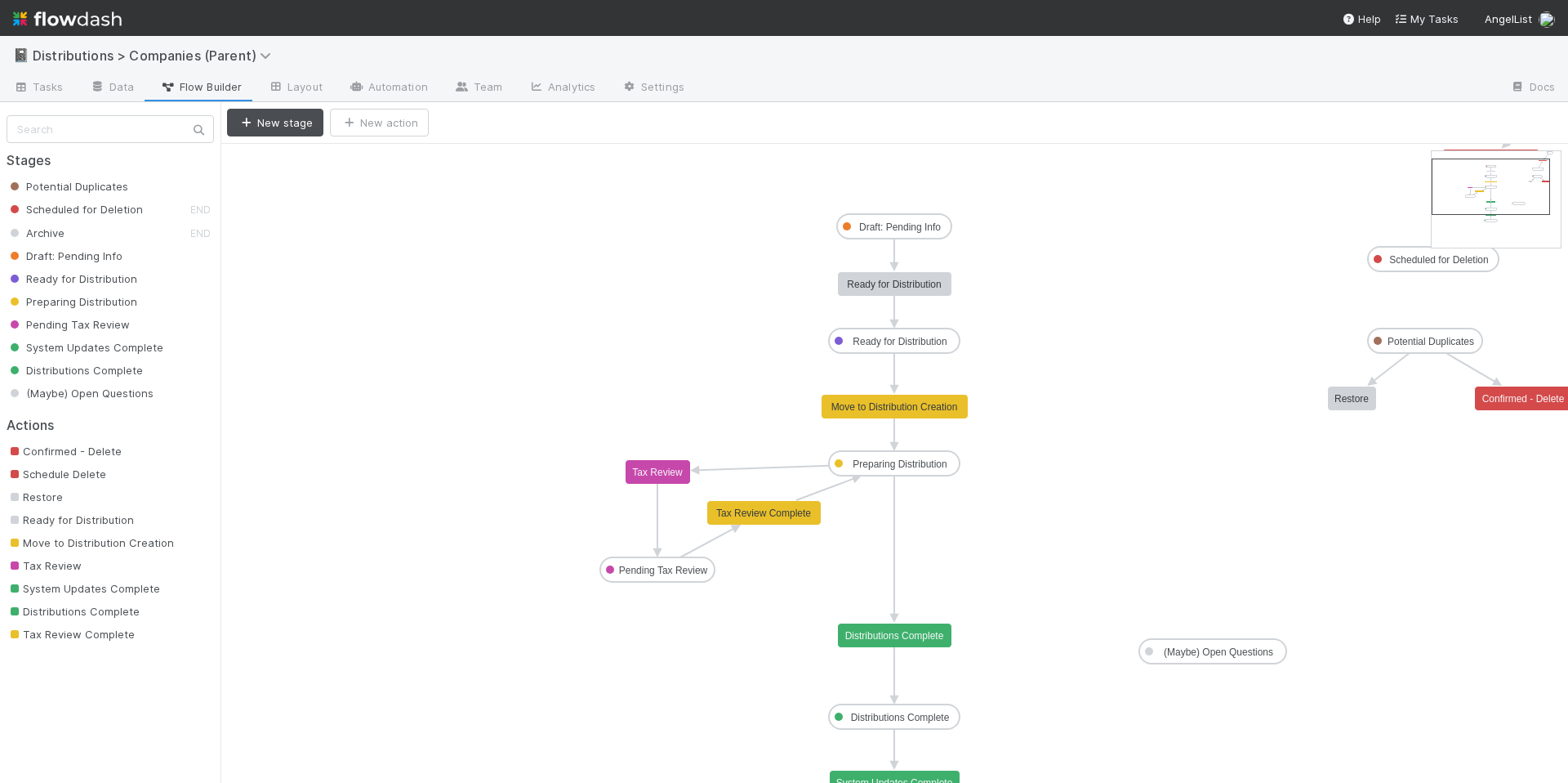
click at [111, 280] on span "Ready for Distribution" at bounding box center [72, 279] width 131 height 13
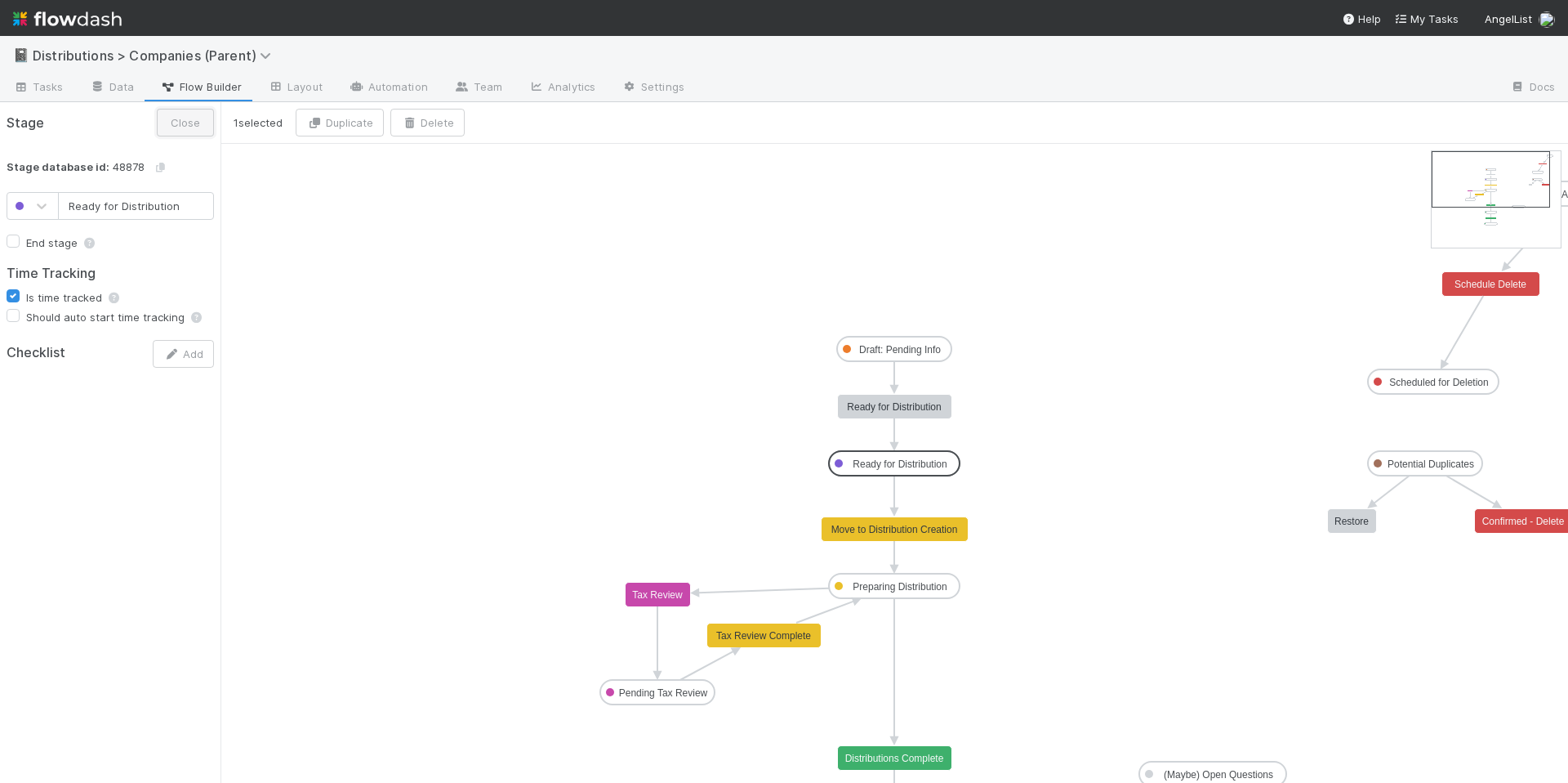
click at [190, 133] on button "Close" at bounding box center [185, 122] width 57 height 28
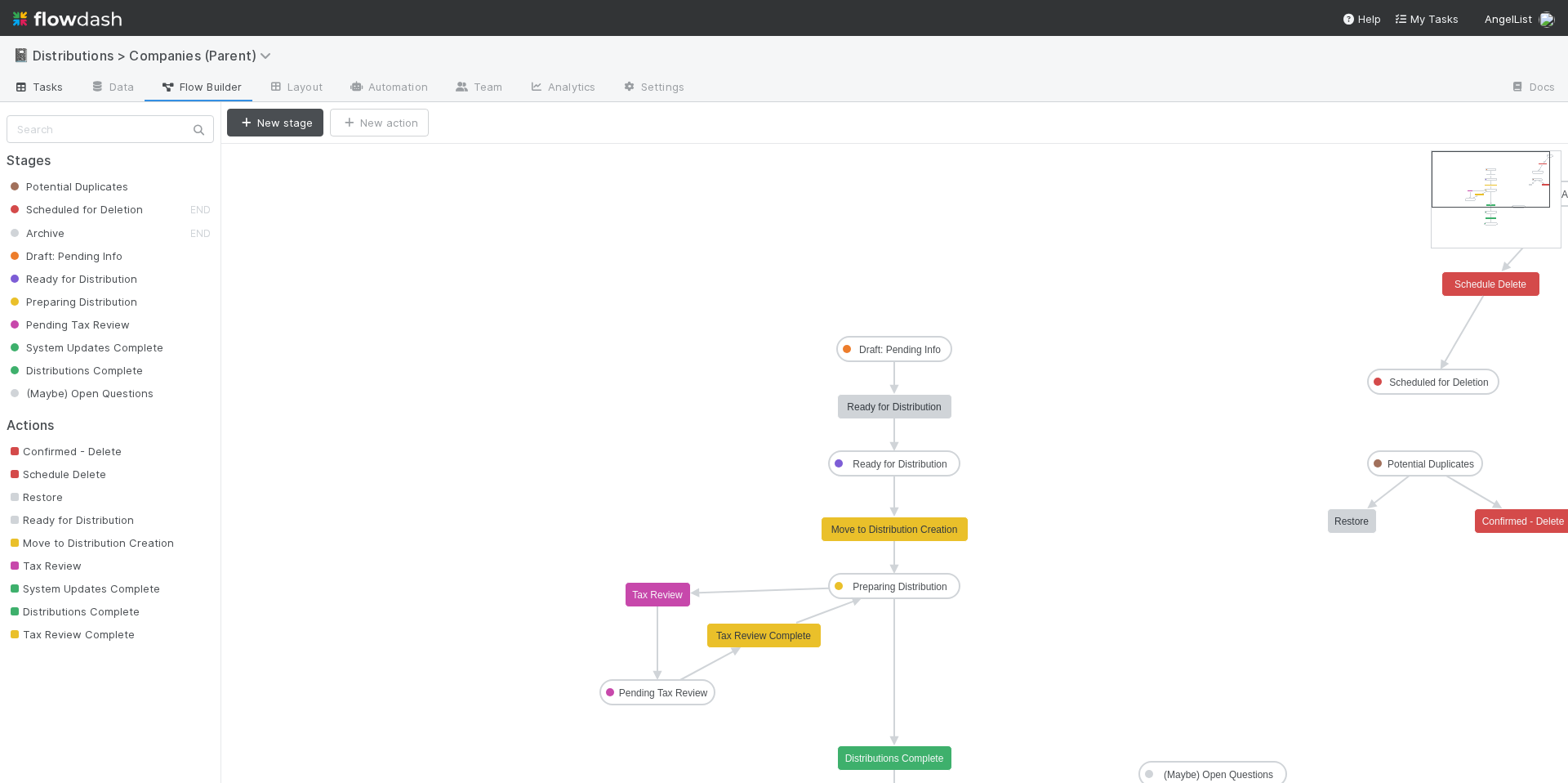
click at [48, 88] on span "Tasks" at bounding box center [38, 86] width 51 height 16
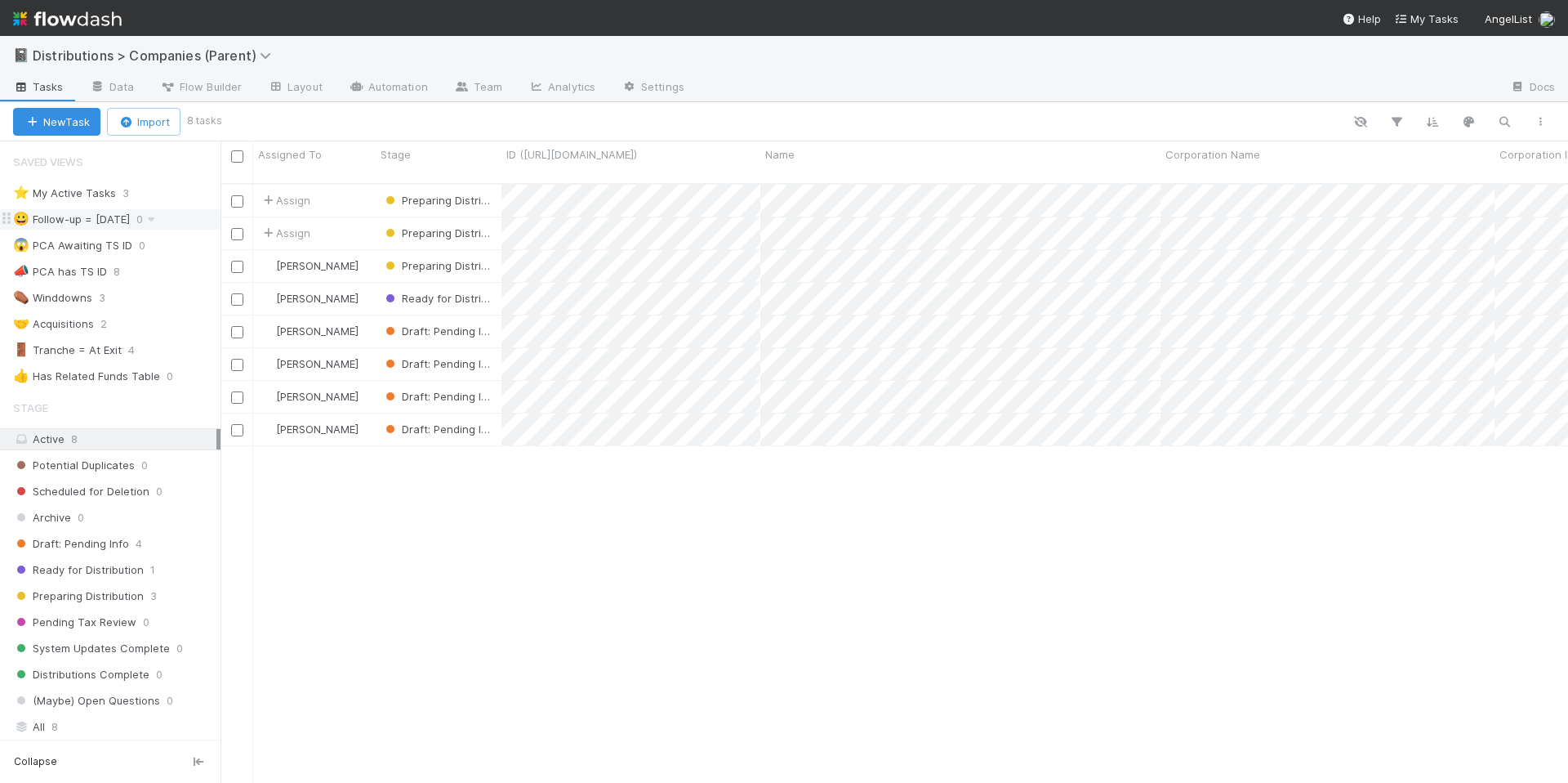
scroll to position [3, 0]
click at [497, 253] on div "Preparing Distribution" at bounding box center [439, 265] width 126 height 32
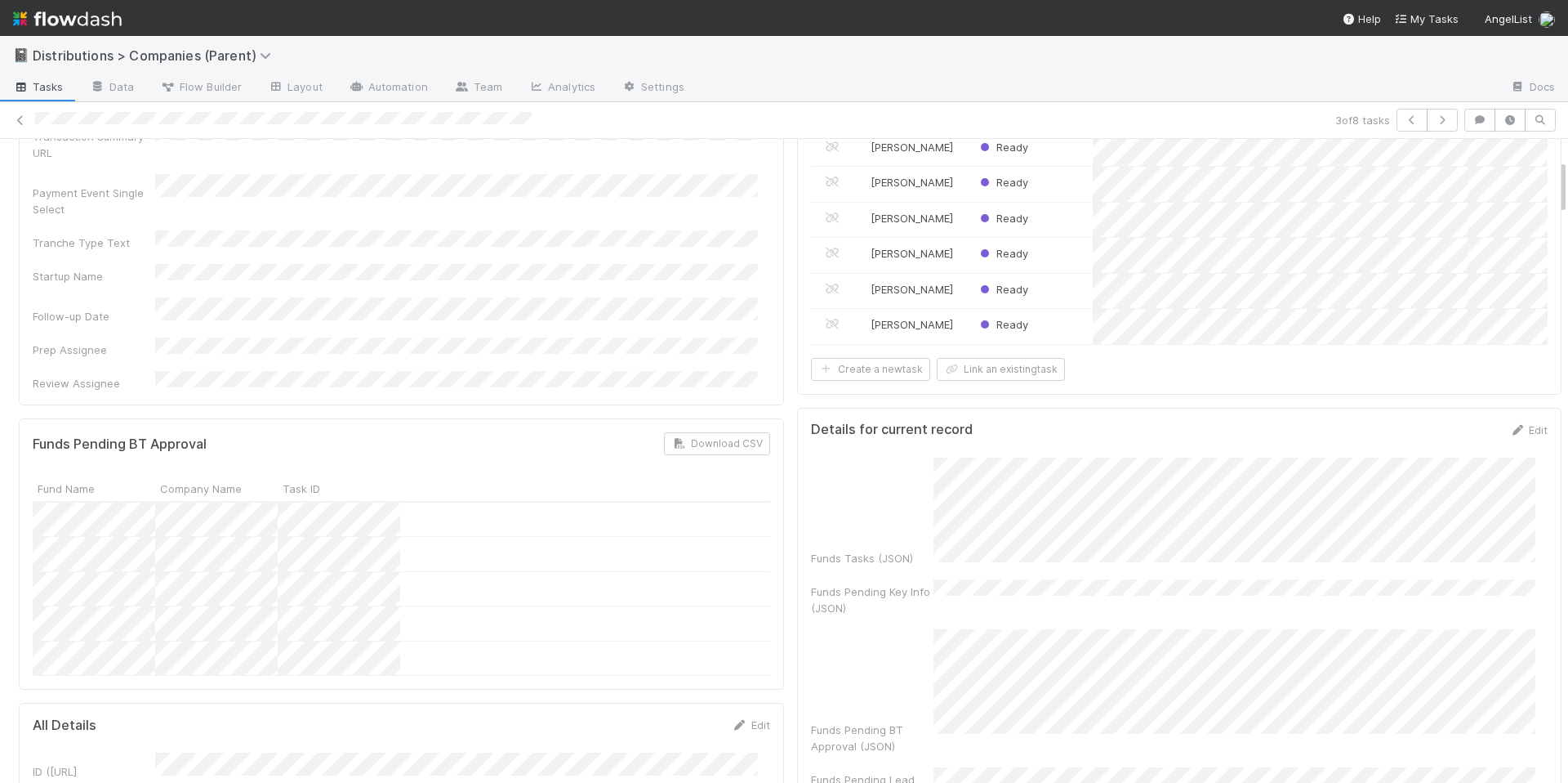
scroll to position [235, 0]
click at [569, 506] on div at bounding box center [401, 523] width 738 height 35
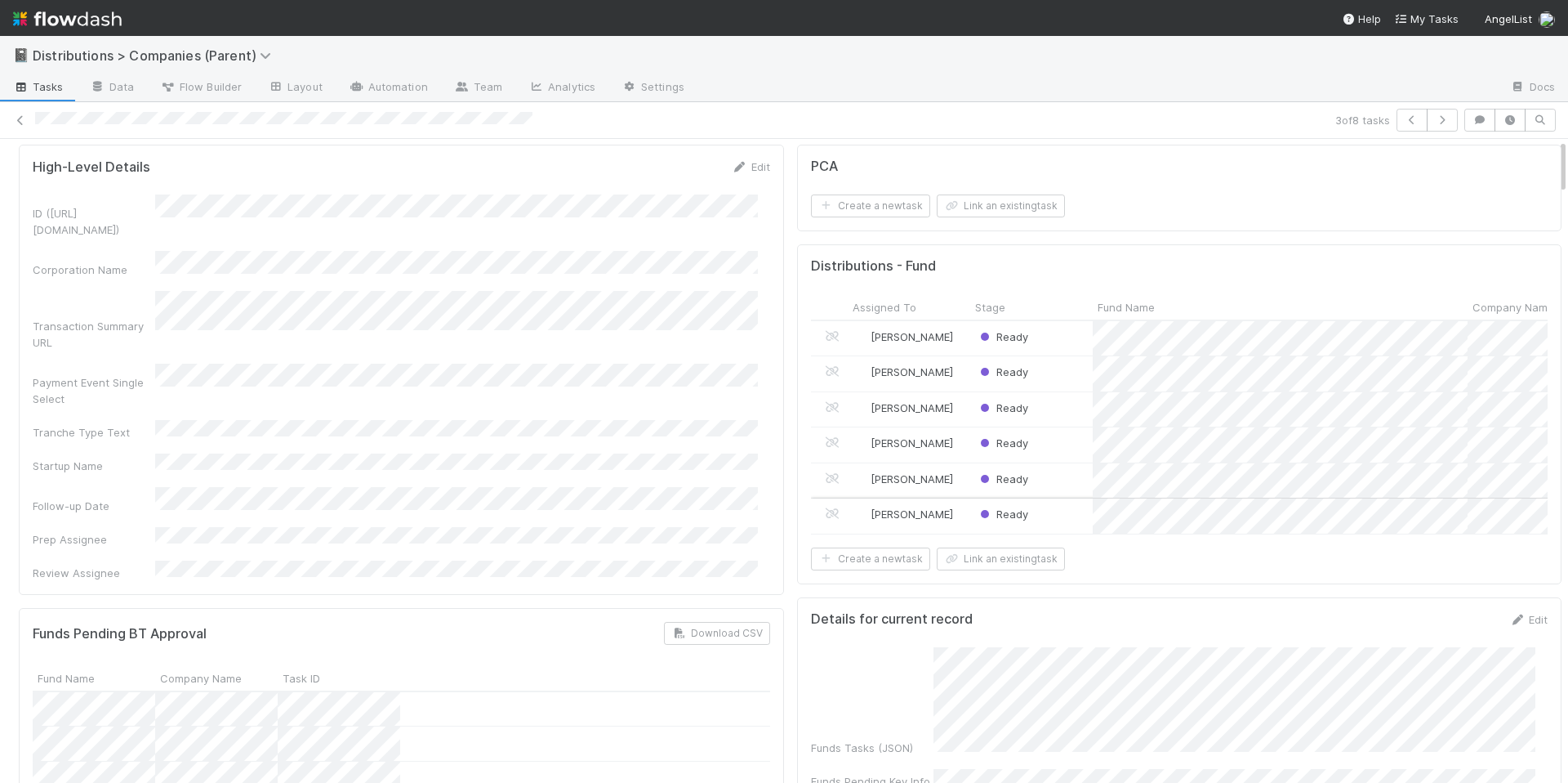
scroll to position [0, 0]
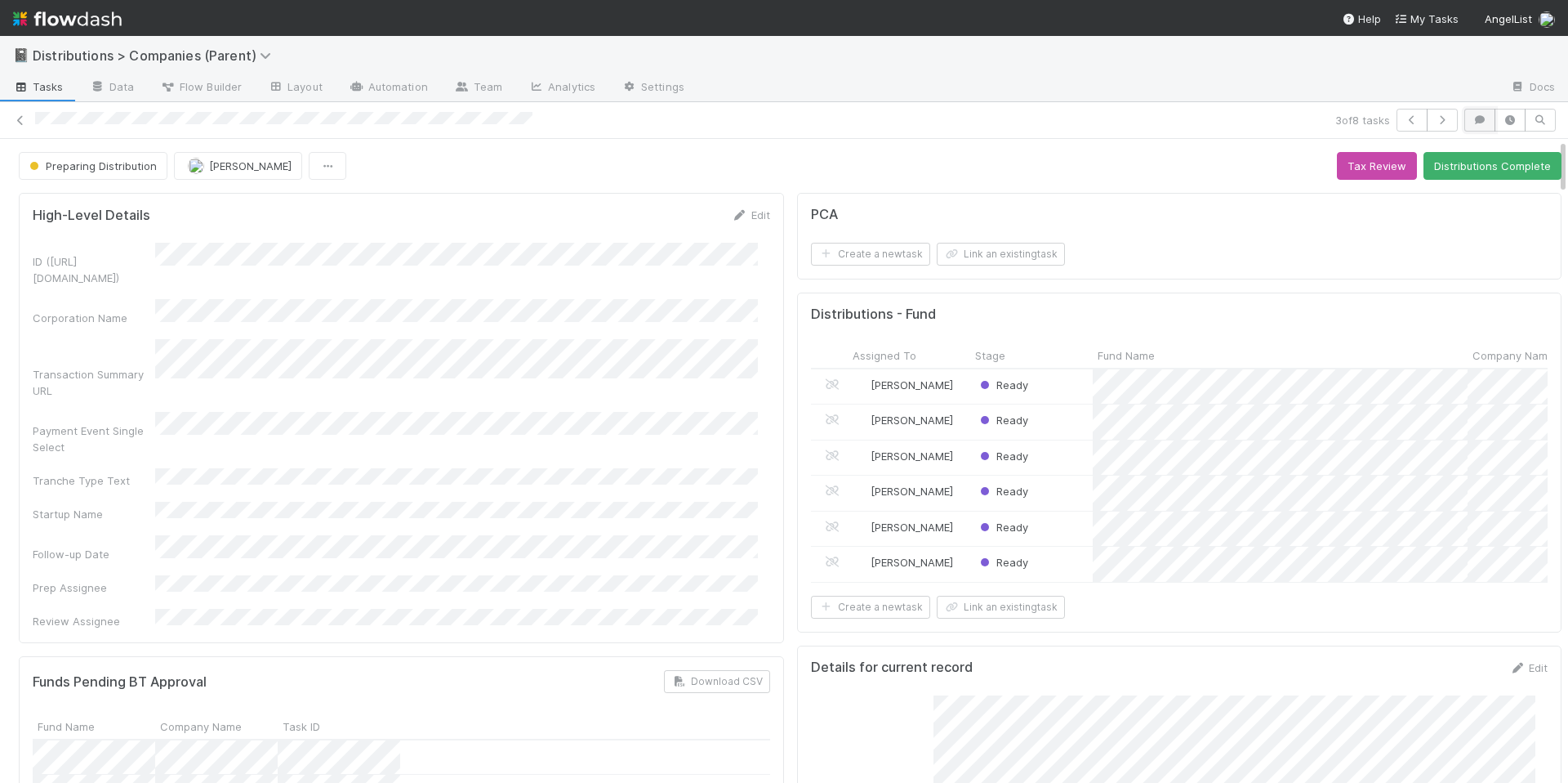
click at [1472, 121] on icon "button" at bounding box center [1479, 120] width 16 height 10
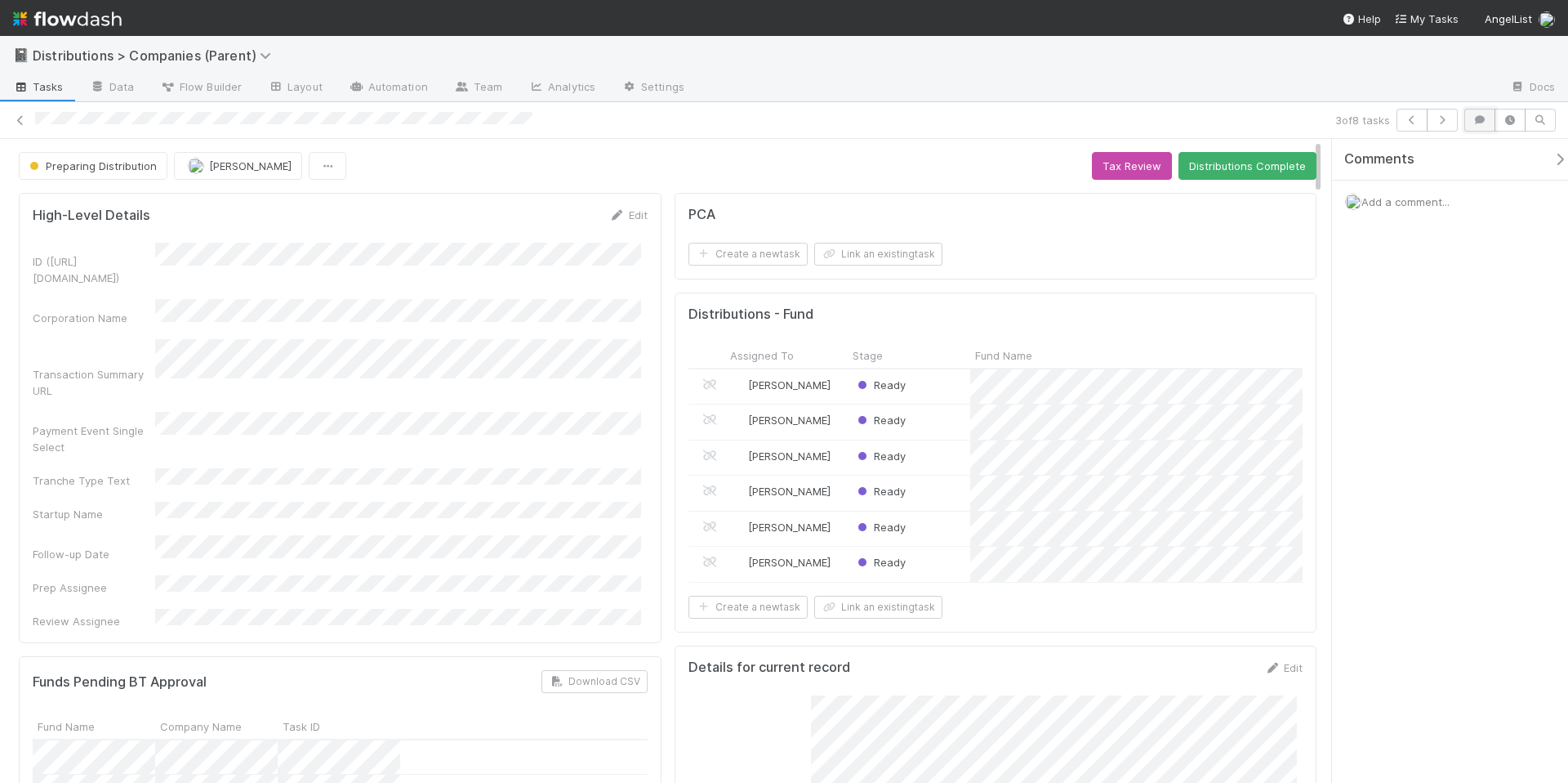
click at [1466, 121] on button "button" at bounding box center [1479, 120] width 31 height 23
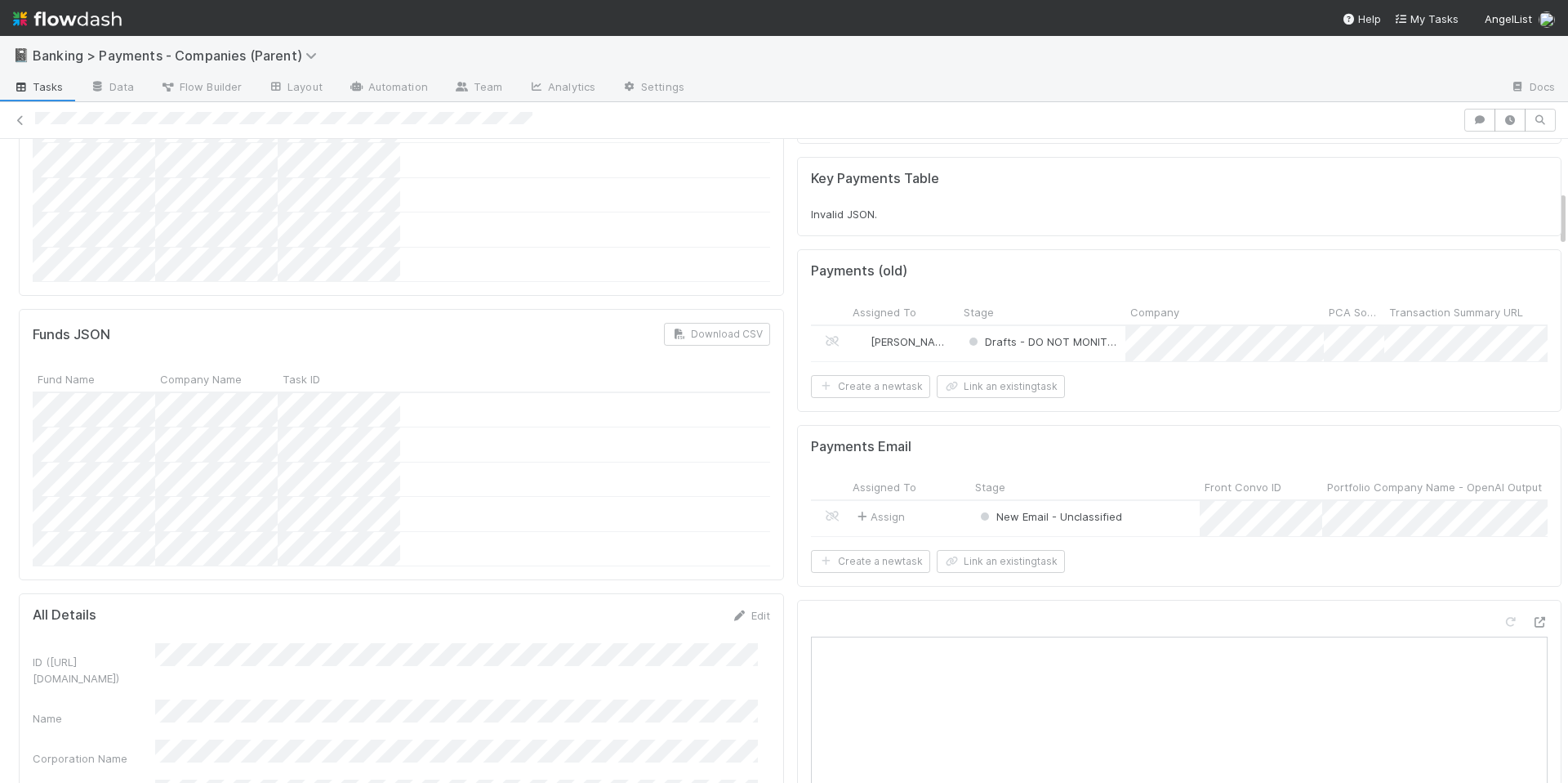
scroll to position [699, 0]
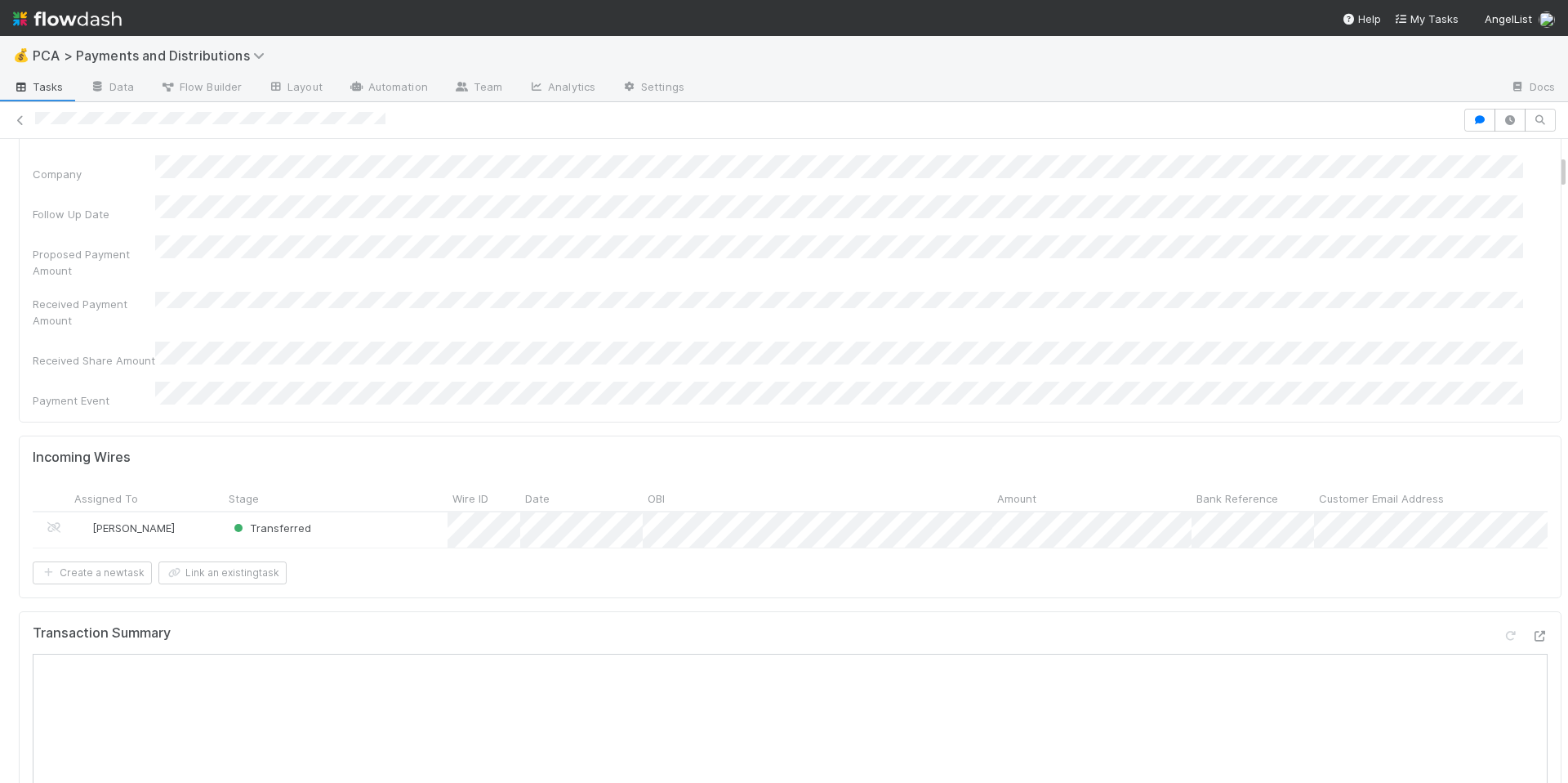
scroll to position [282, 0]
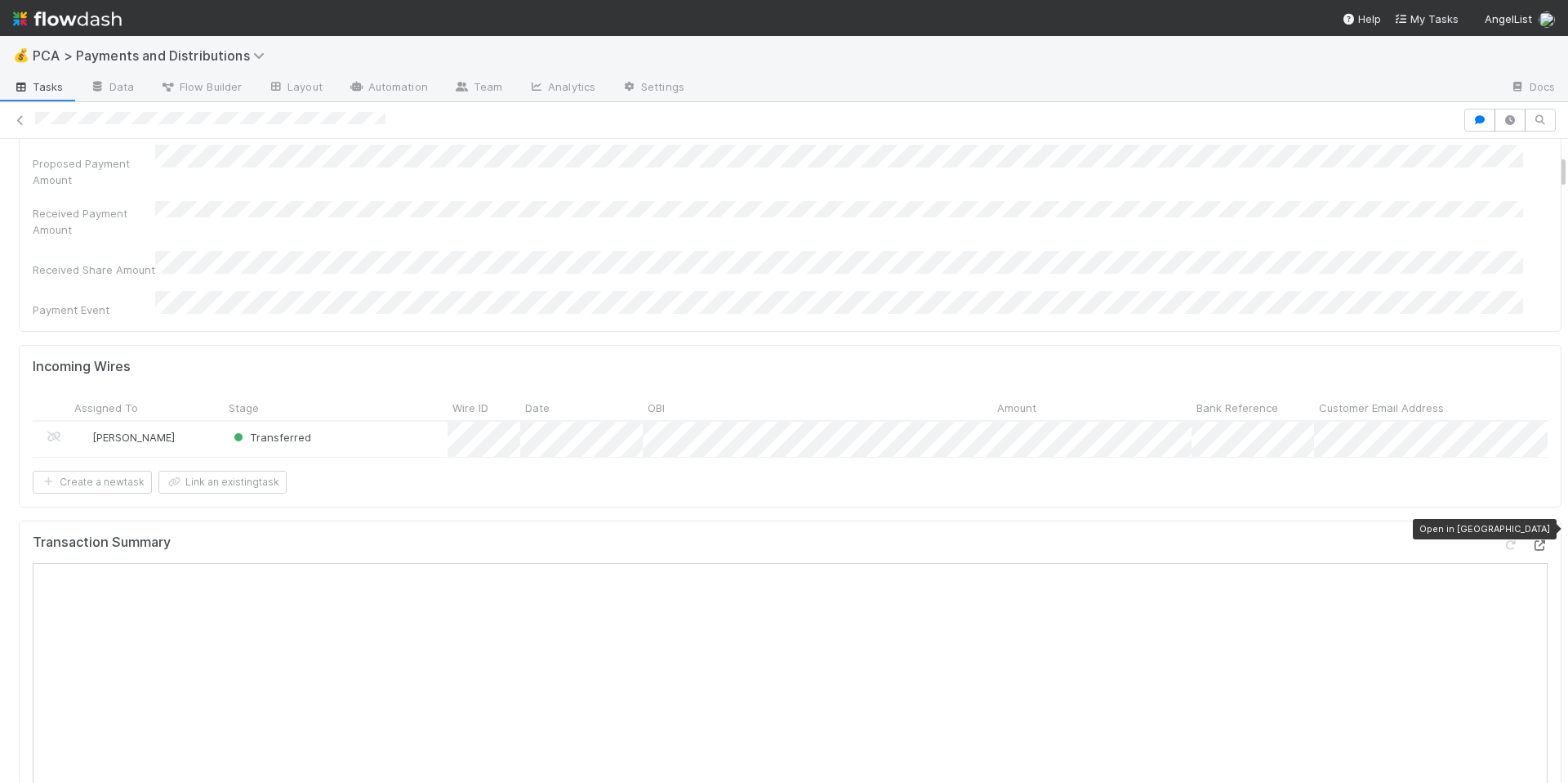
click at [1531, 540] on icon at bounding box center [1538, 545] width 16 height 11
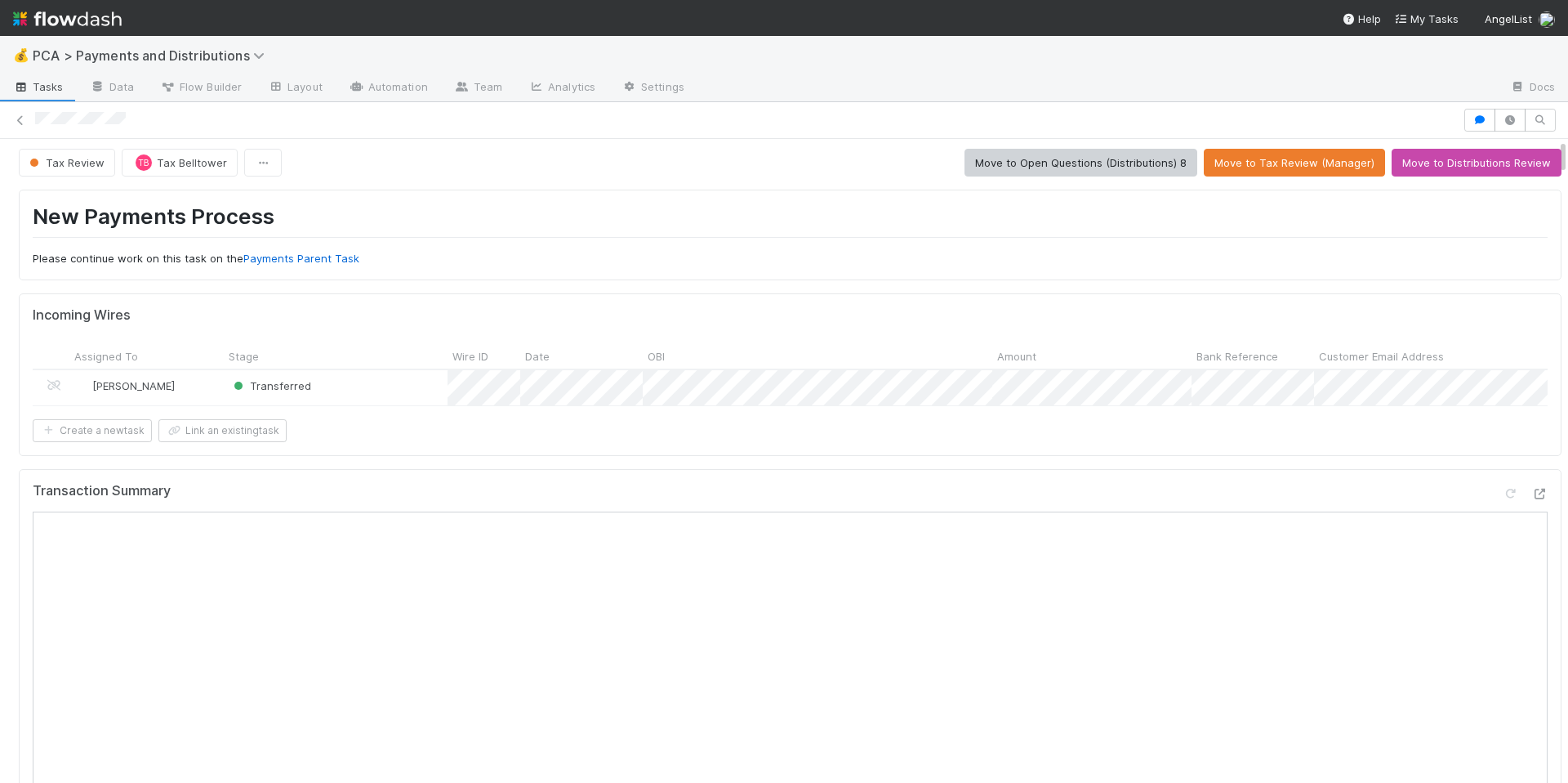
click at [1053, 496] on div "Transaction Summary" at bounding box center [789, 497] width 1515 height 30
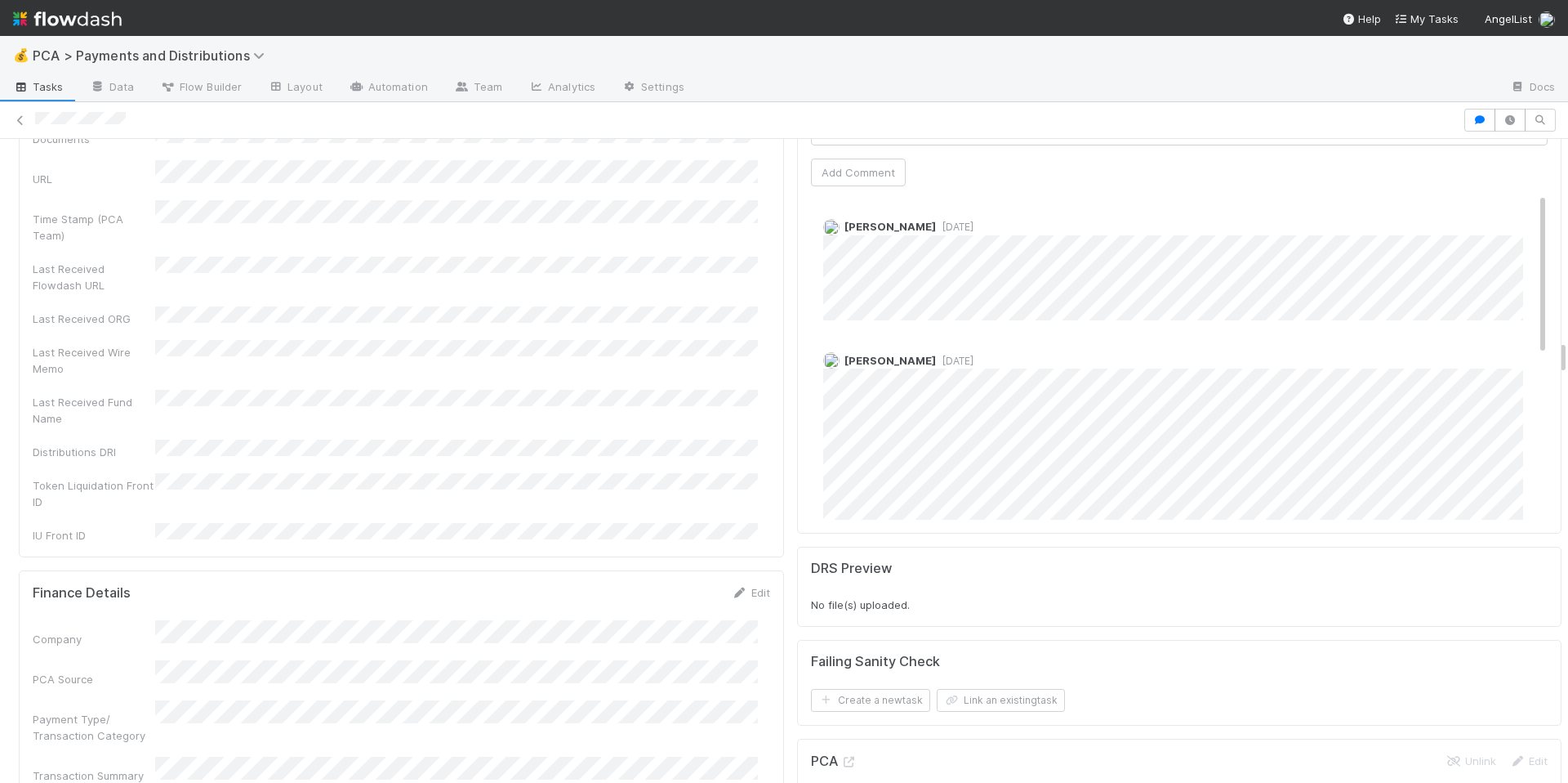
click at [1000, 312] on div "Enrique Hernandez 2 days ago Enrique Hernandez 2 days ago Berkley Cade 3 days a…" at bounding box center [1185, 522] width 749 height 660
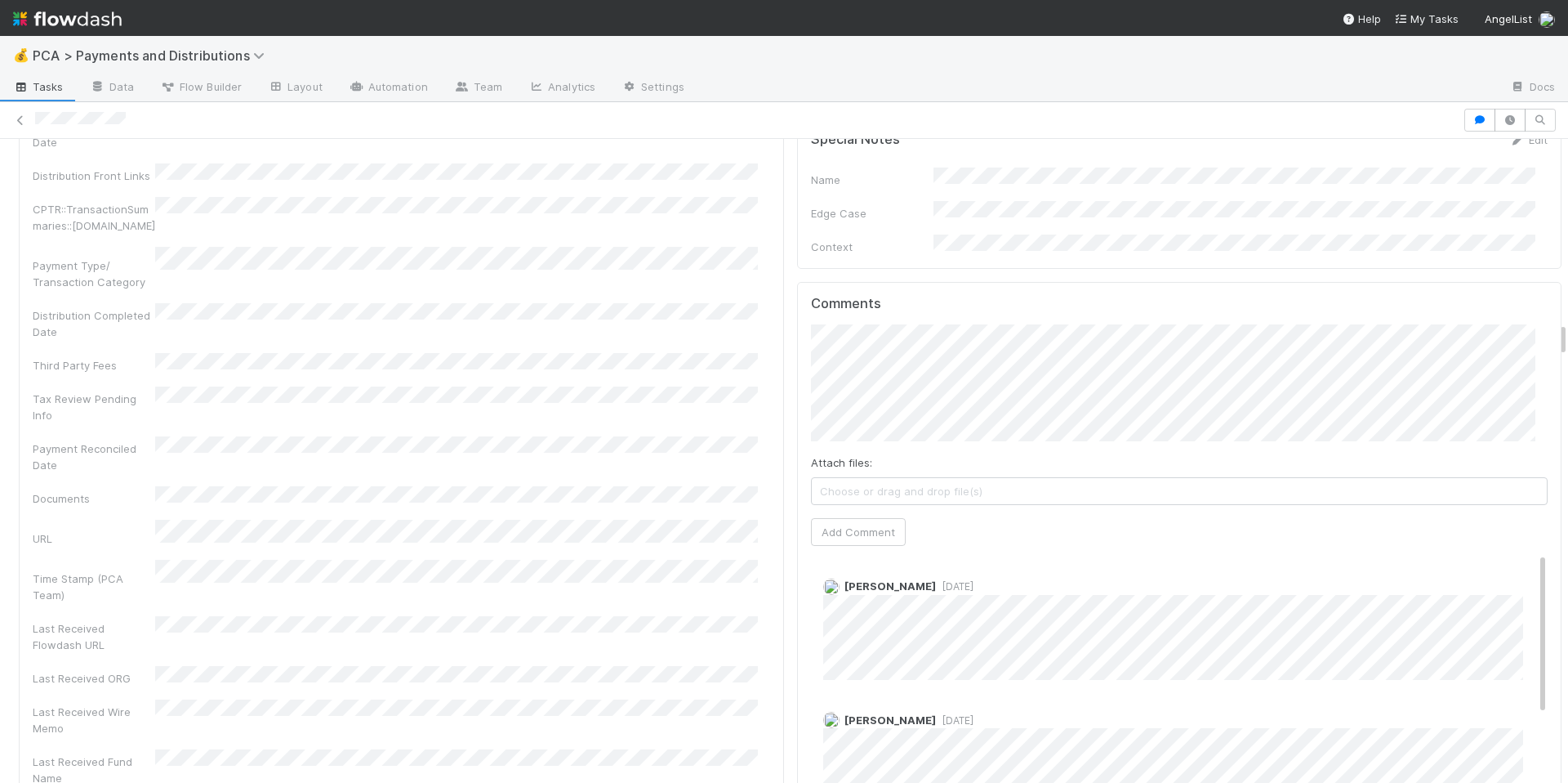
scroll to position [3410, 0]
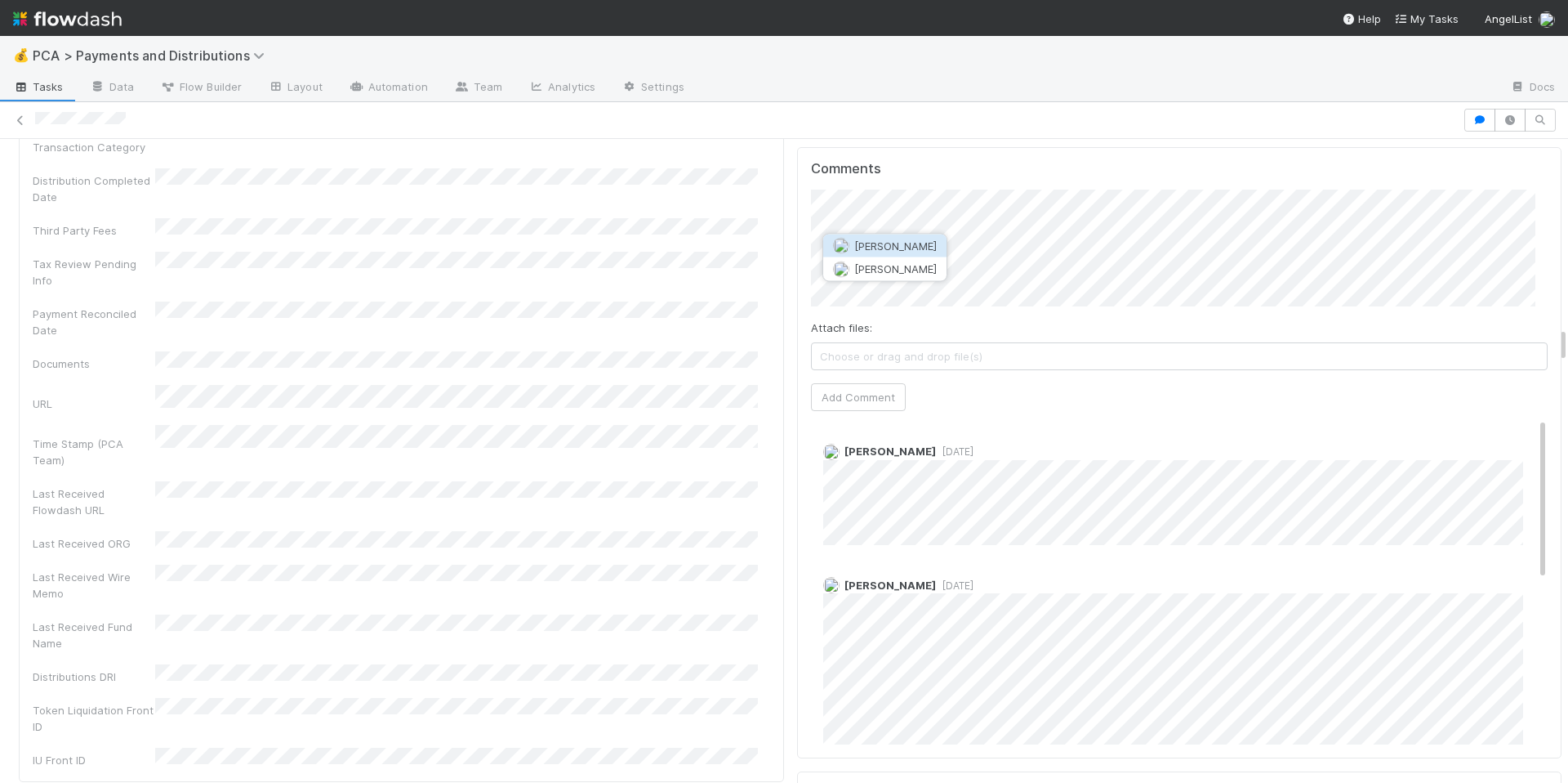
click at [936, 252] on button "[PERSON_NAME]" at bounding box center [884, 246] width 123 height 23
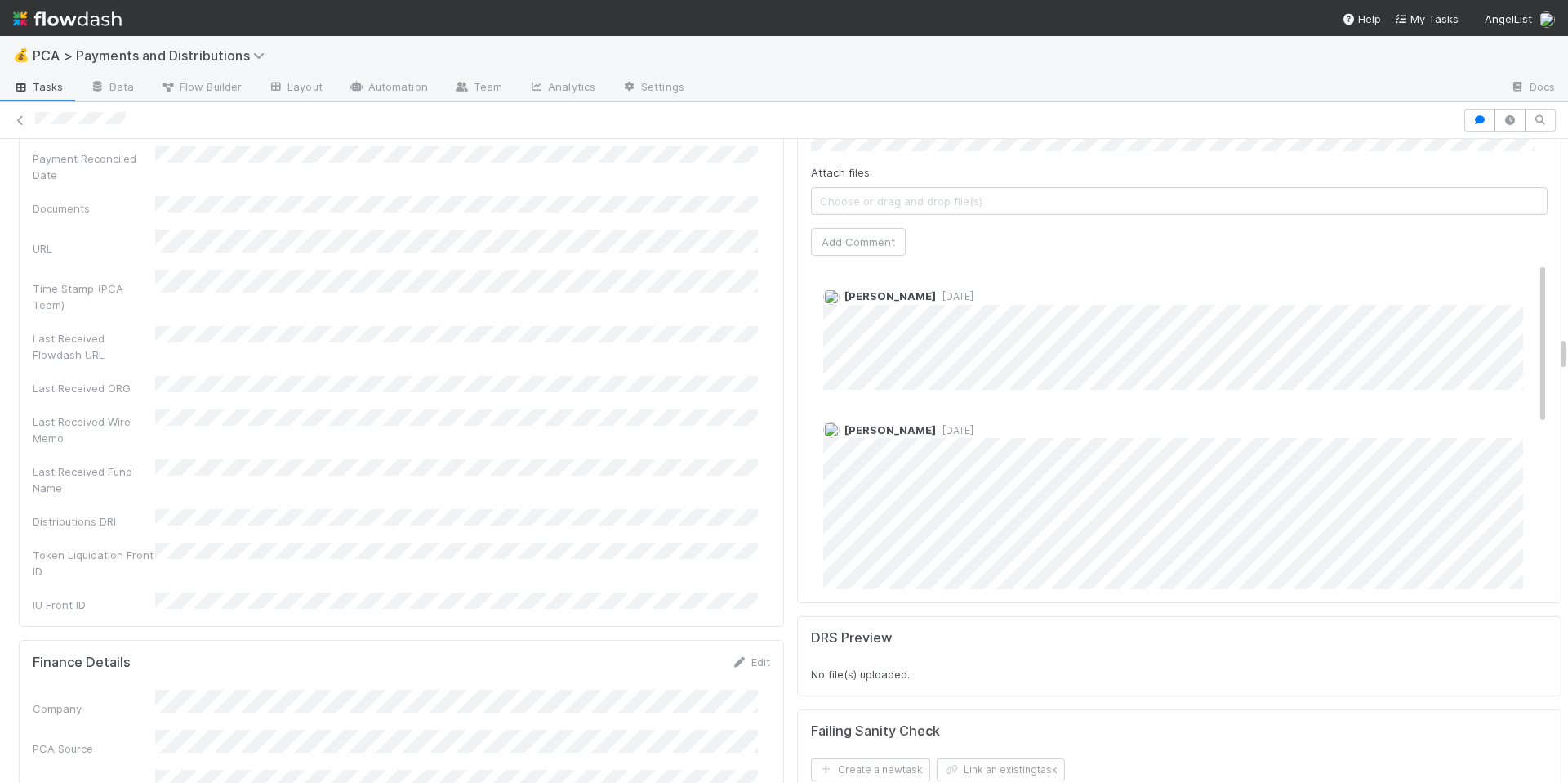
scroll to position [3574, 0]
click at [576, 450] on div "Last Received Fund Name" at bounding box center [401, 468] width 738 height 37
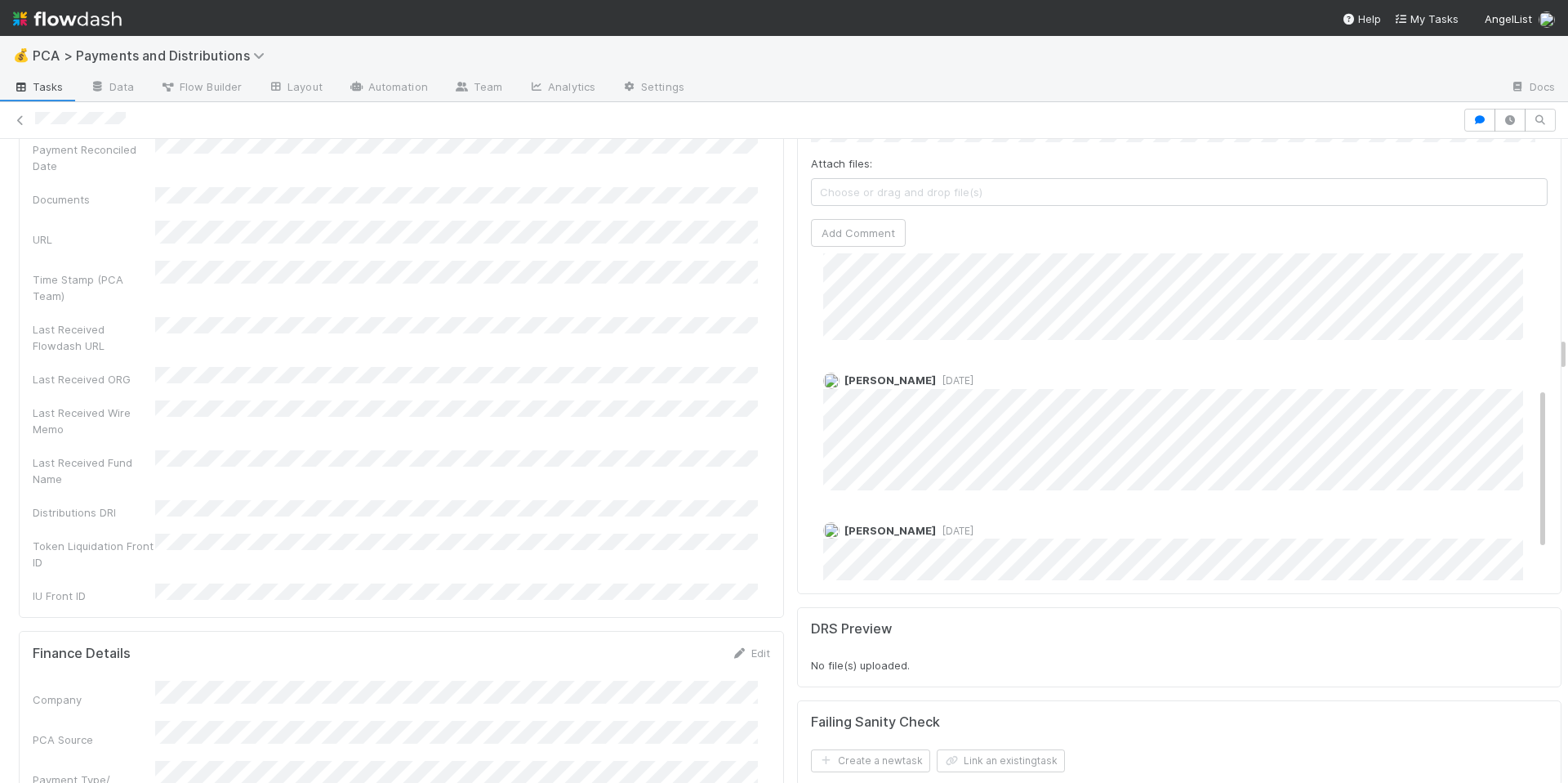
scroll to position [331, 0]
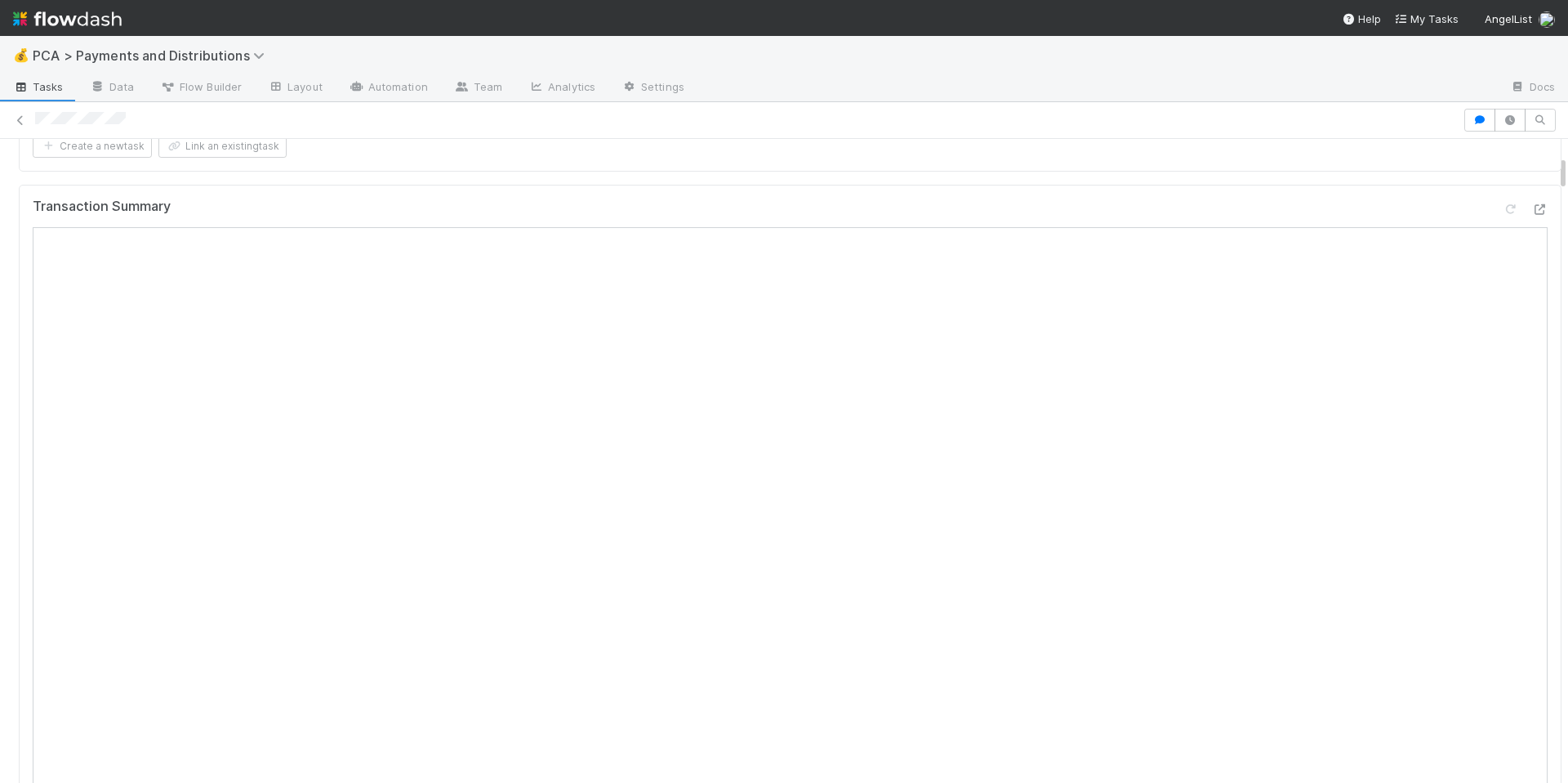
scroll to position [303, 0]
click at [686, 184] on div "Transaction Summary" at bounding box center [790, 609] width 1542 height 878
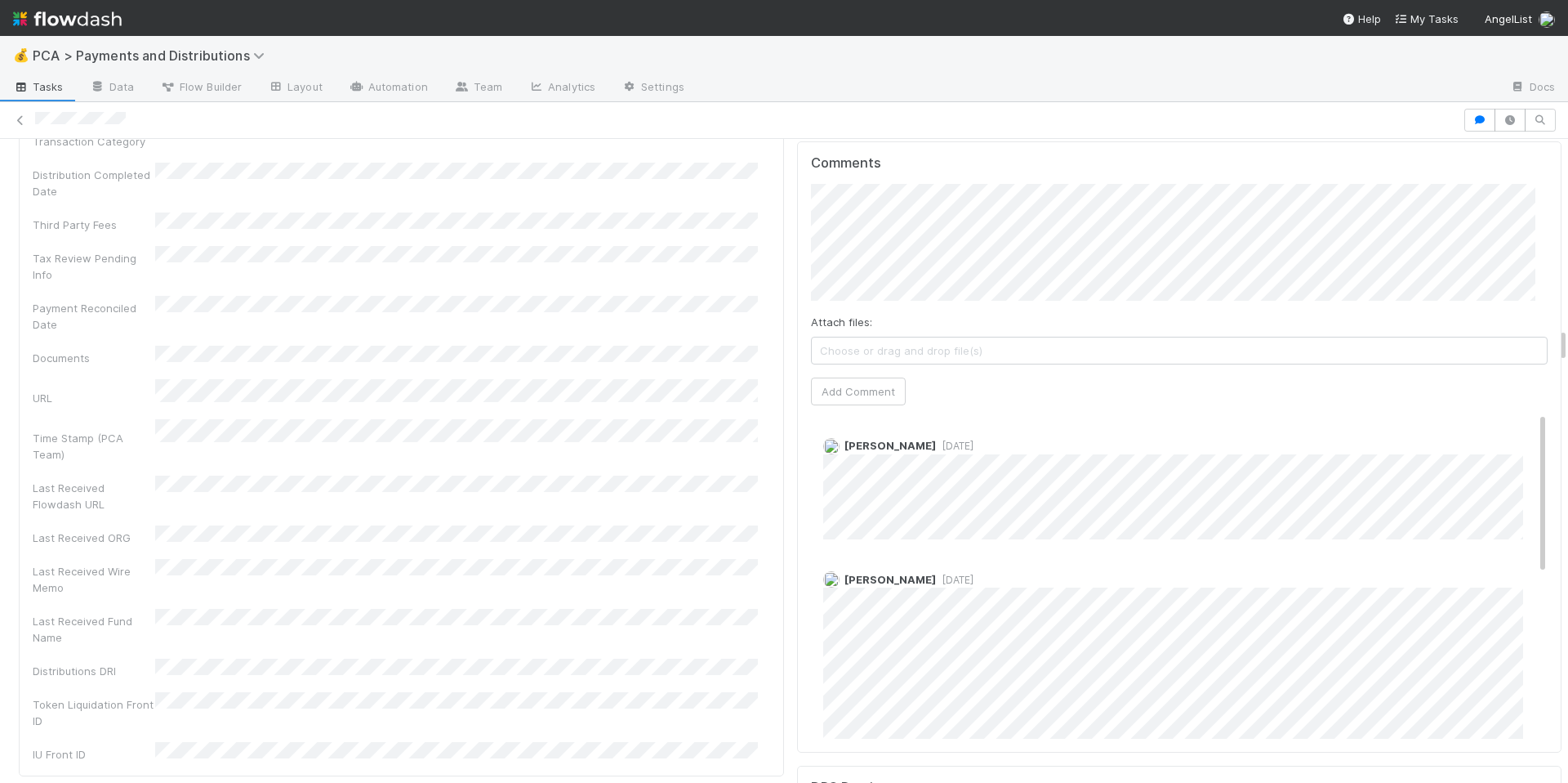
scroll to position [3384, 0]
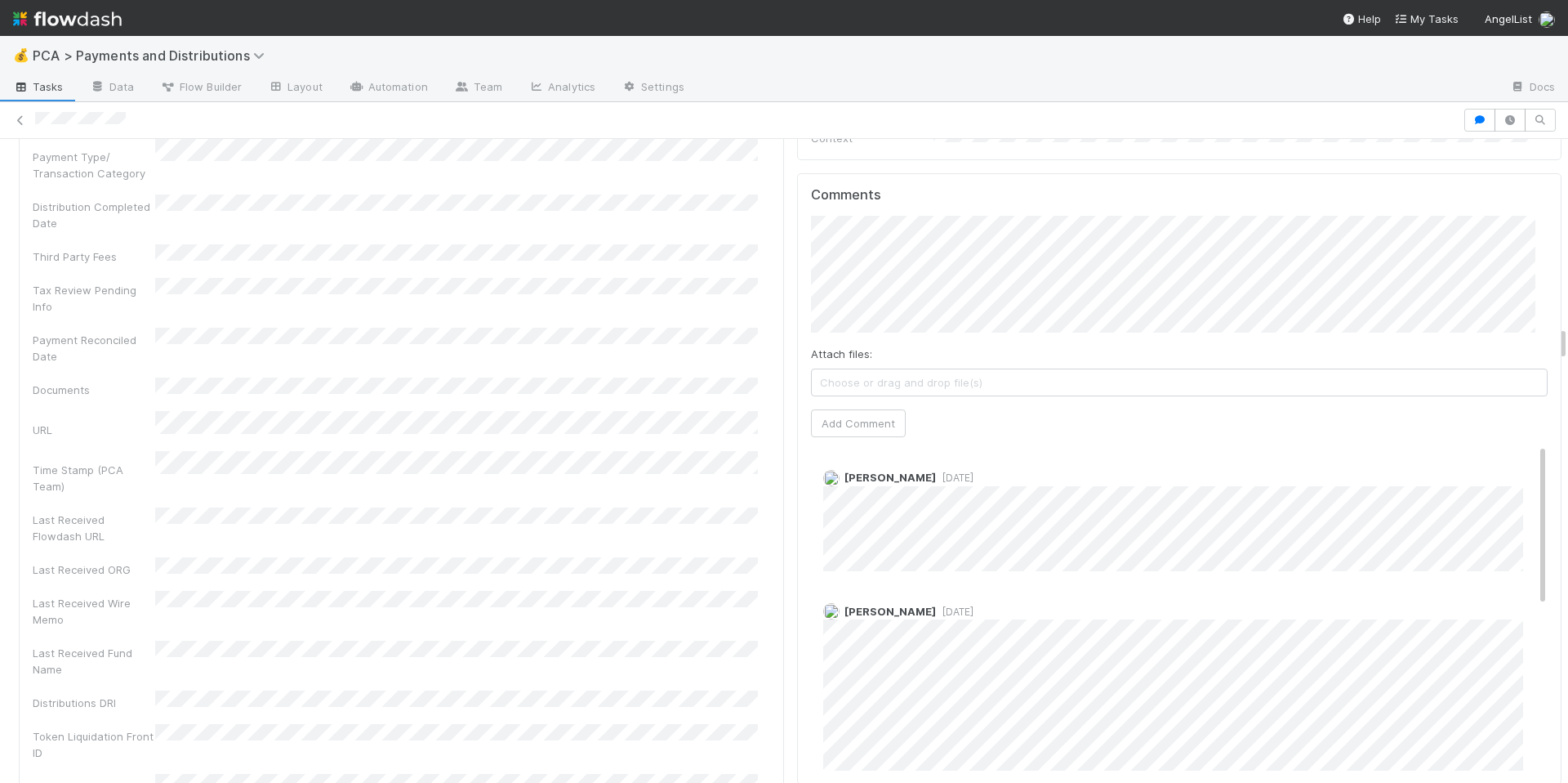
click at [661, 304] on div "Company Has fund interest Fund interest intake form Needs manual IU Finance CT …" at bounding box center [401, 61] width 738 height 1467
click at [857, 430] on button "Add Comment" at bounding box center [858, 435] width 94 height 28
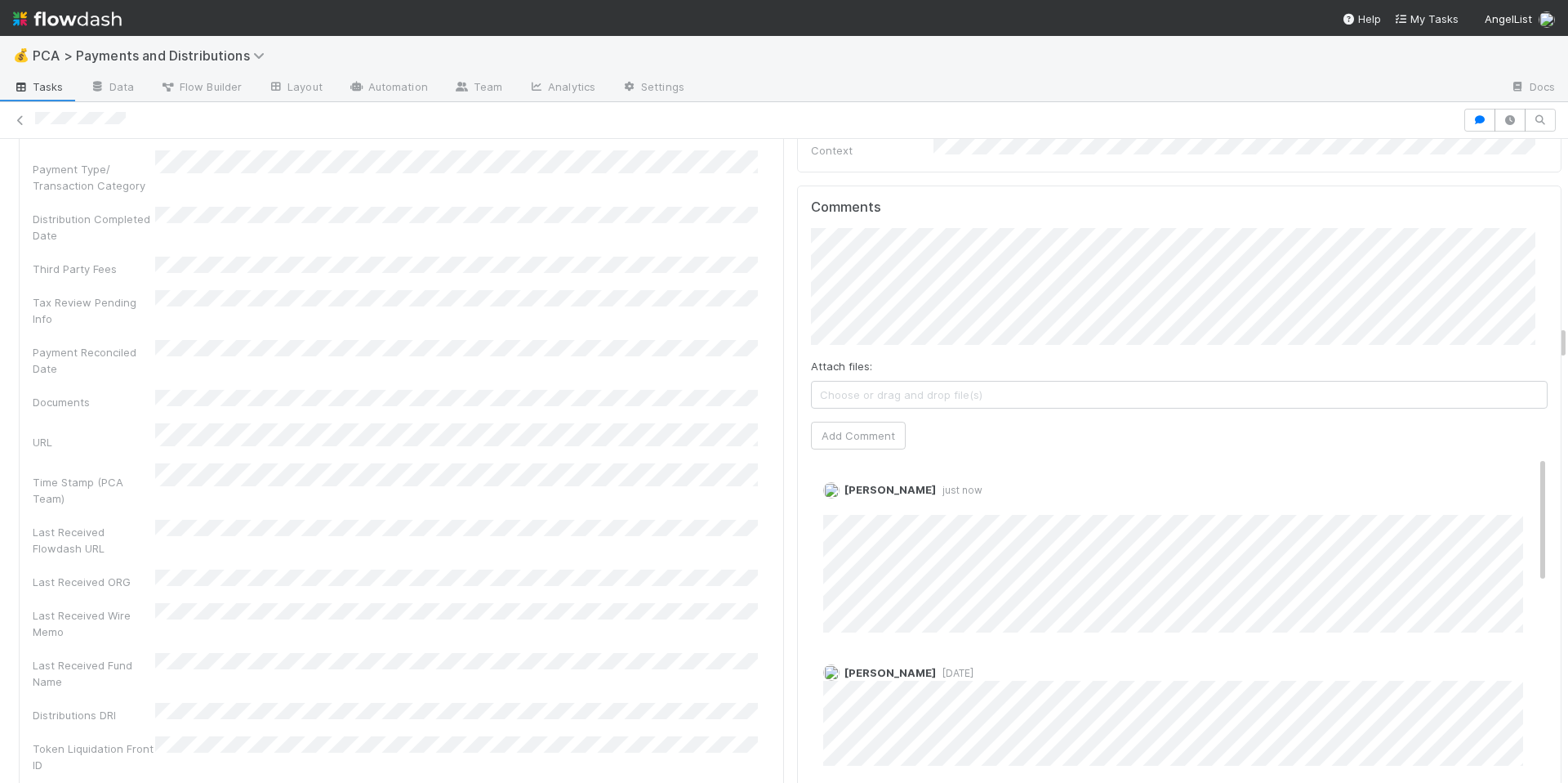
click at [571, 349] on div "Company Has fund interest Fund interest intake form Needs manual IU Finance CT …" at bounding box center [401, 74] width 738 height 1467
click at [866, 280] on span "Ronalie Nova" at bounding box center [874, 285] width 67 height 13
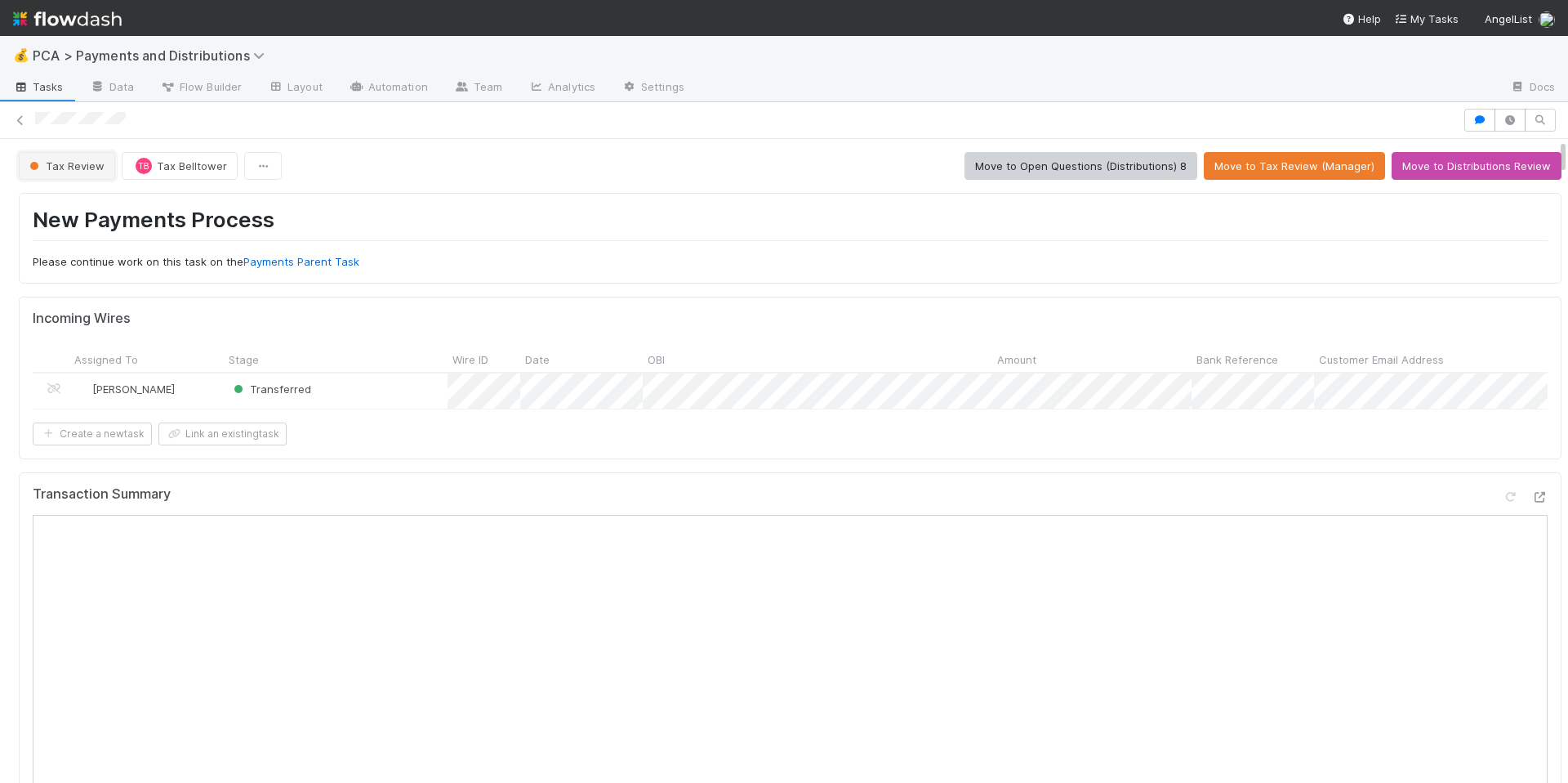
click at [66, 175] on button "Tax Review" at bounding box center [67, 165] width 96 height 28
click at [108, 205] on span "Finance ECC Creation" at bounding box center [89, 207] width 133 height 13
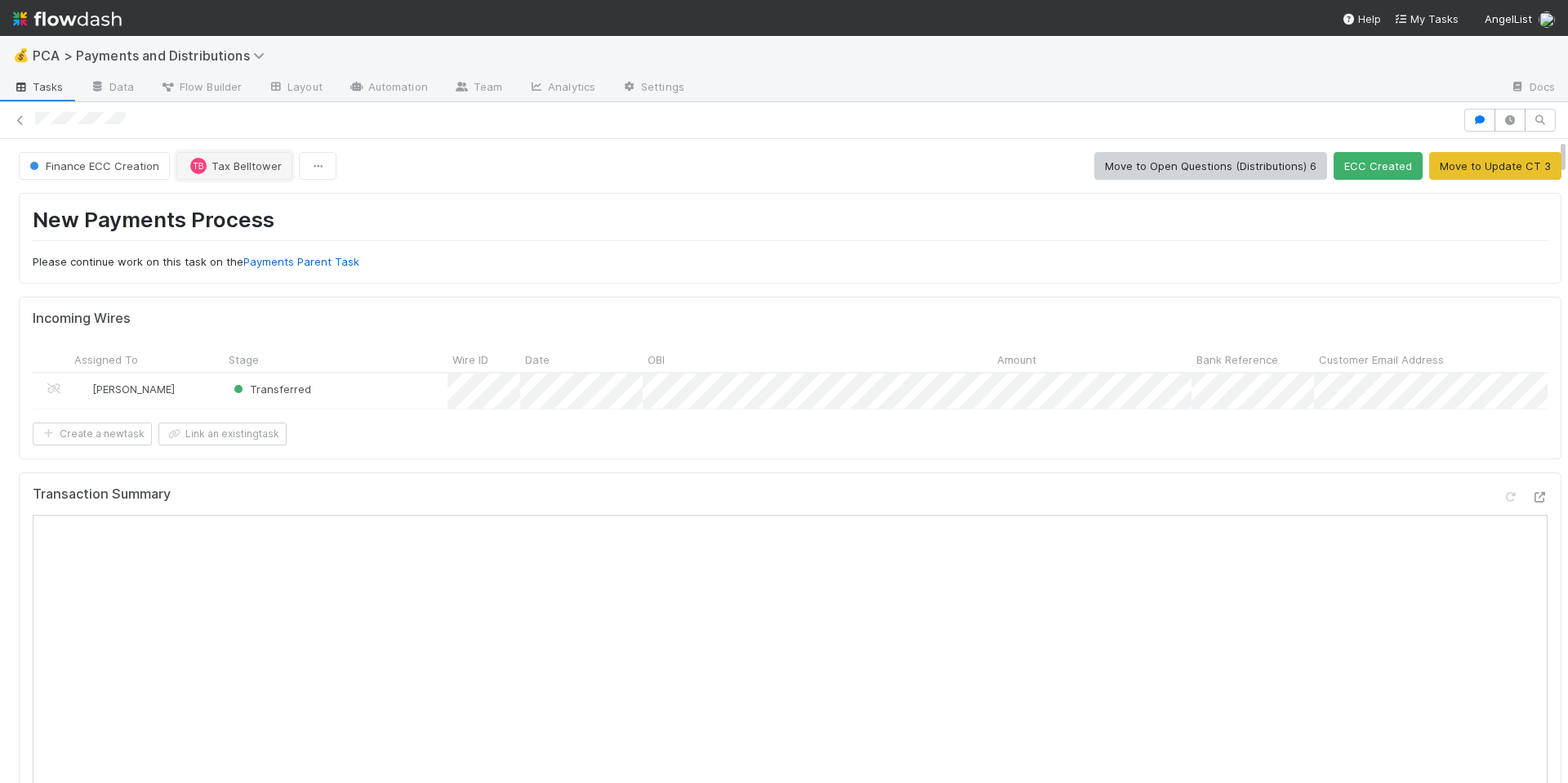
click at [224, 167] on span "Tax Belltower" at bounding box center [247, 166] width 71 height 13
click at [265, 208] on div "Ronalie Nova" at bounding box center [282, 206] width 230 height 30
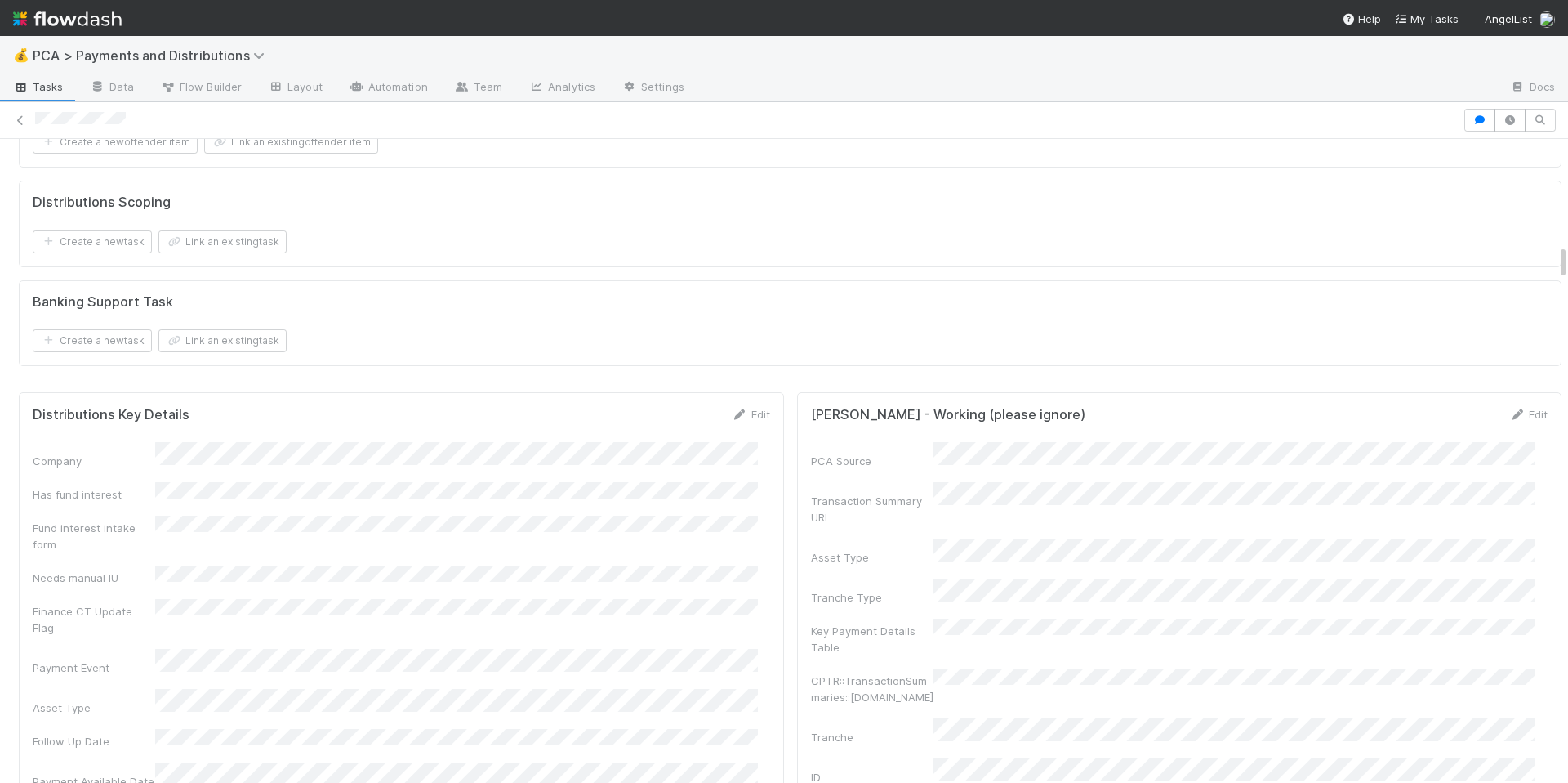
scroll to position [2427, 0]
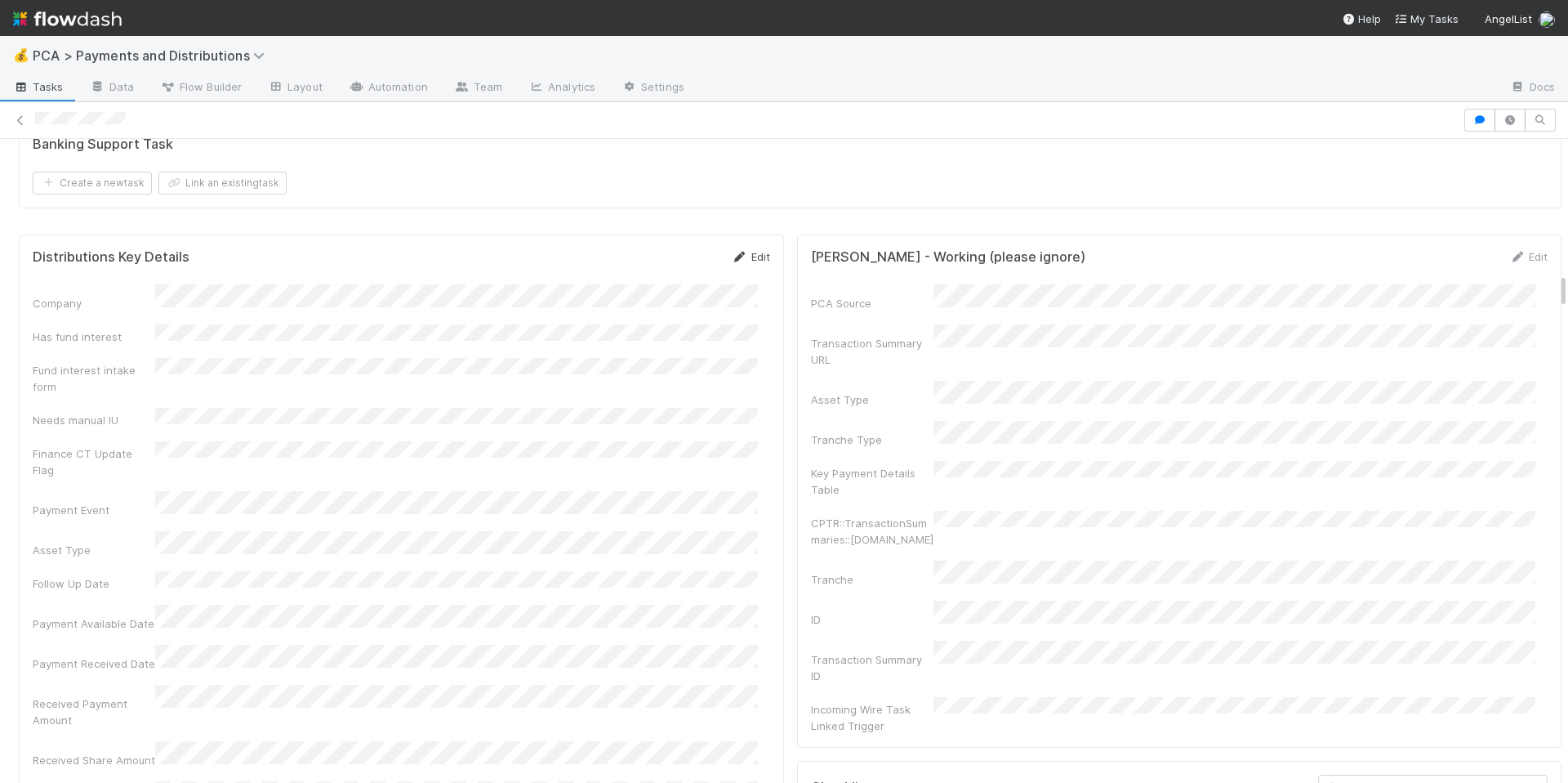
click at [732, 263] on icon at bounding box center [740, 257] width 16 height 11
click at [659, 276] on button "Save" at bounding box center [682, 262] width 47 height 28
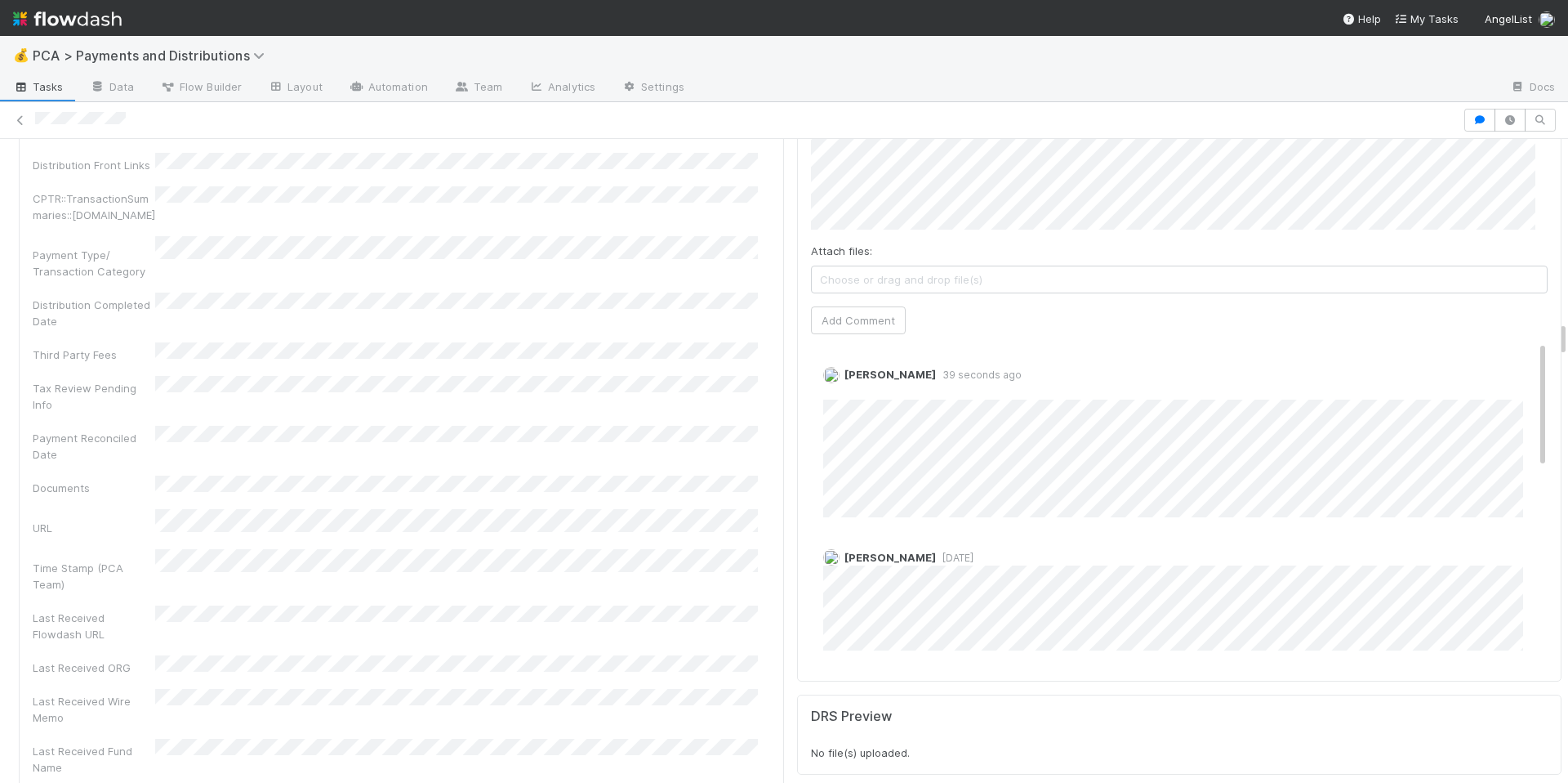
scroll to position [3269, 0]
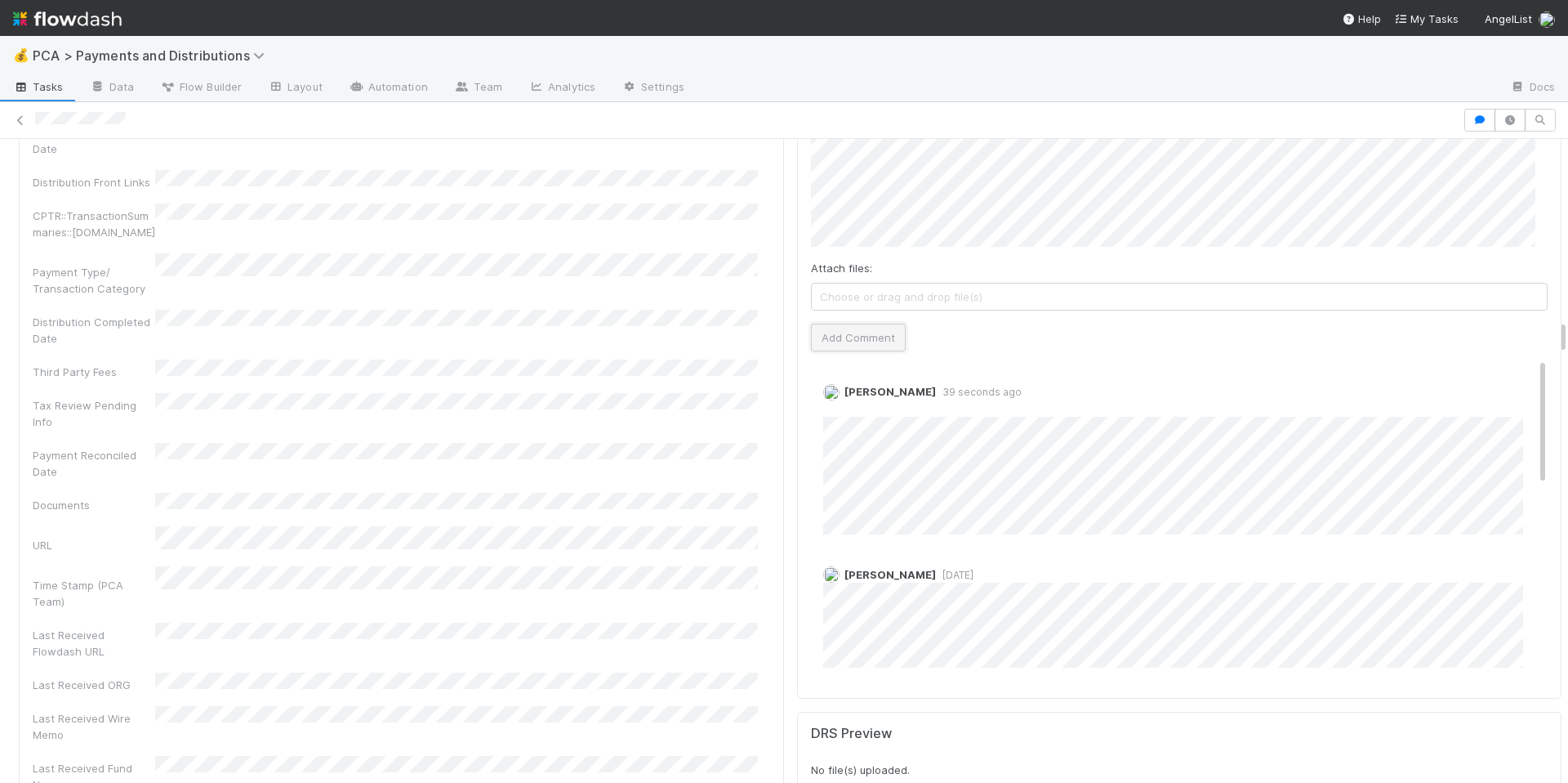
click at [881, 344] on button "Add Comment" at bounding box center [858, 337] width 94 height 28
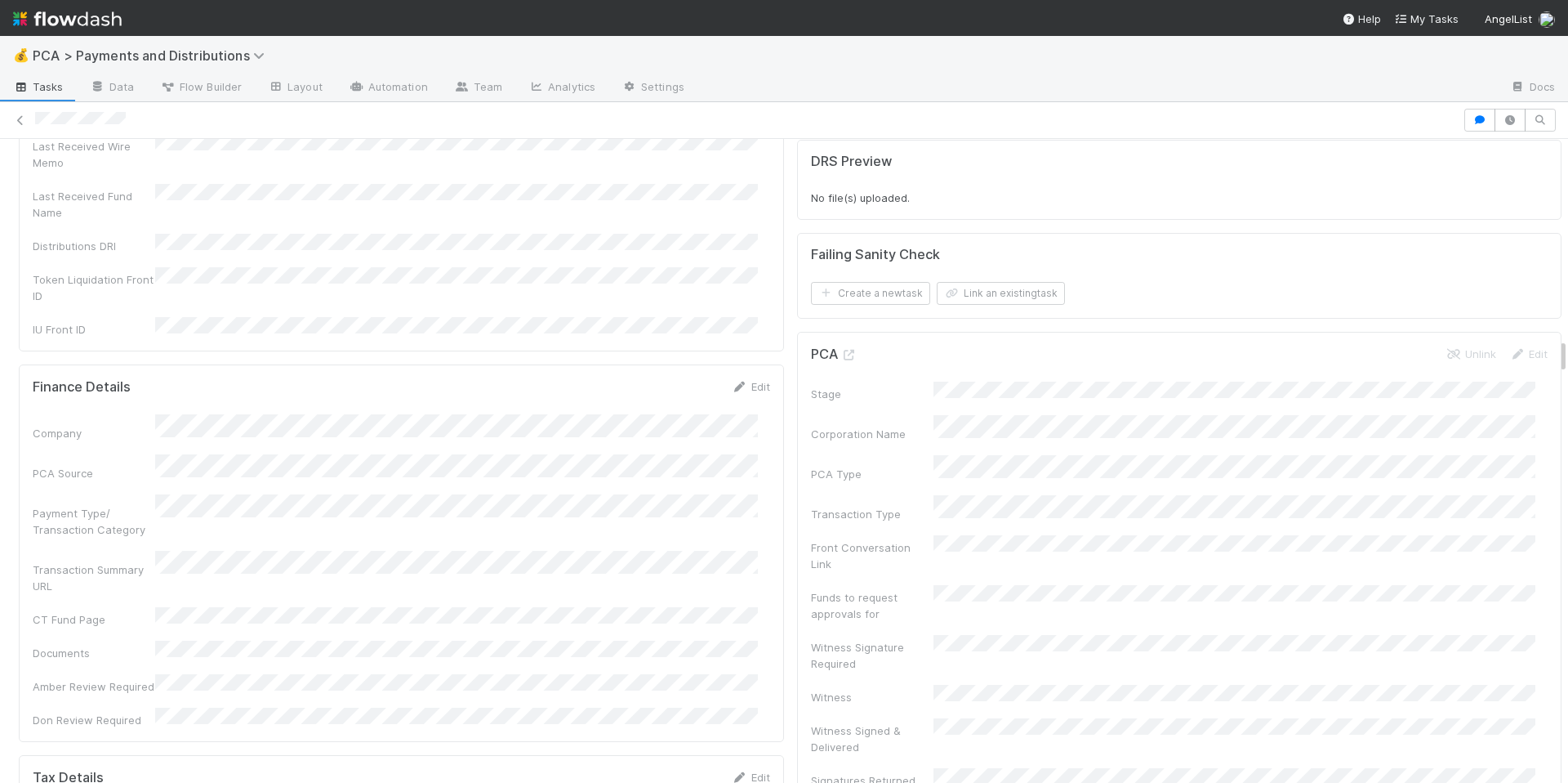
scroll to position [3923, 0]
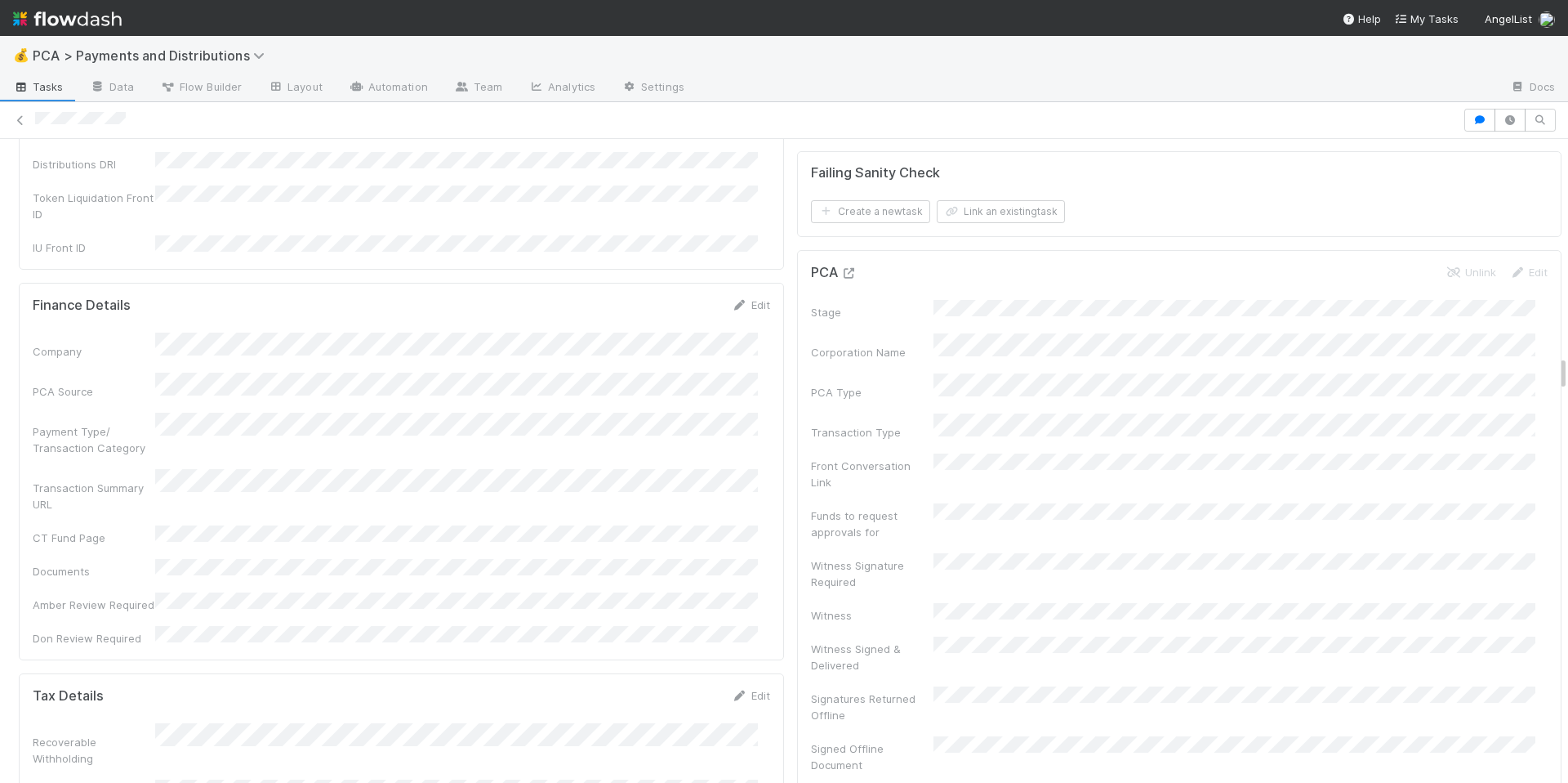
click at [841, 273] on icon at bounding box center [848, 273] width 16 height 11
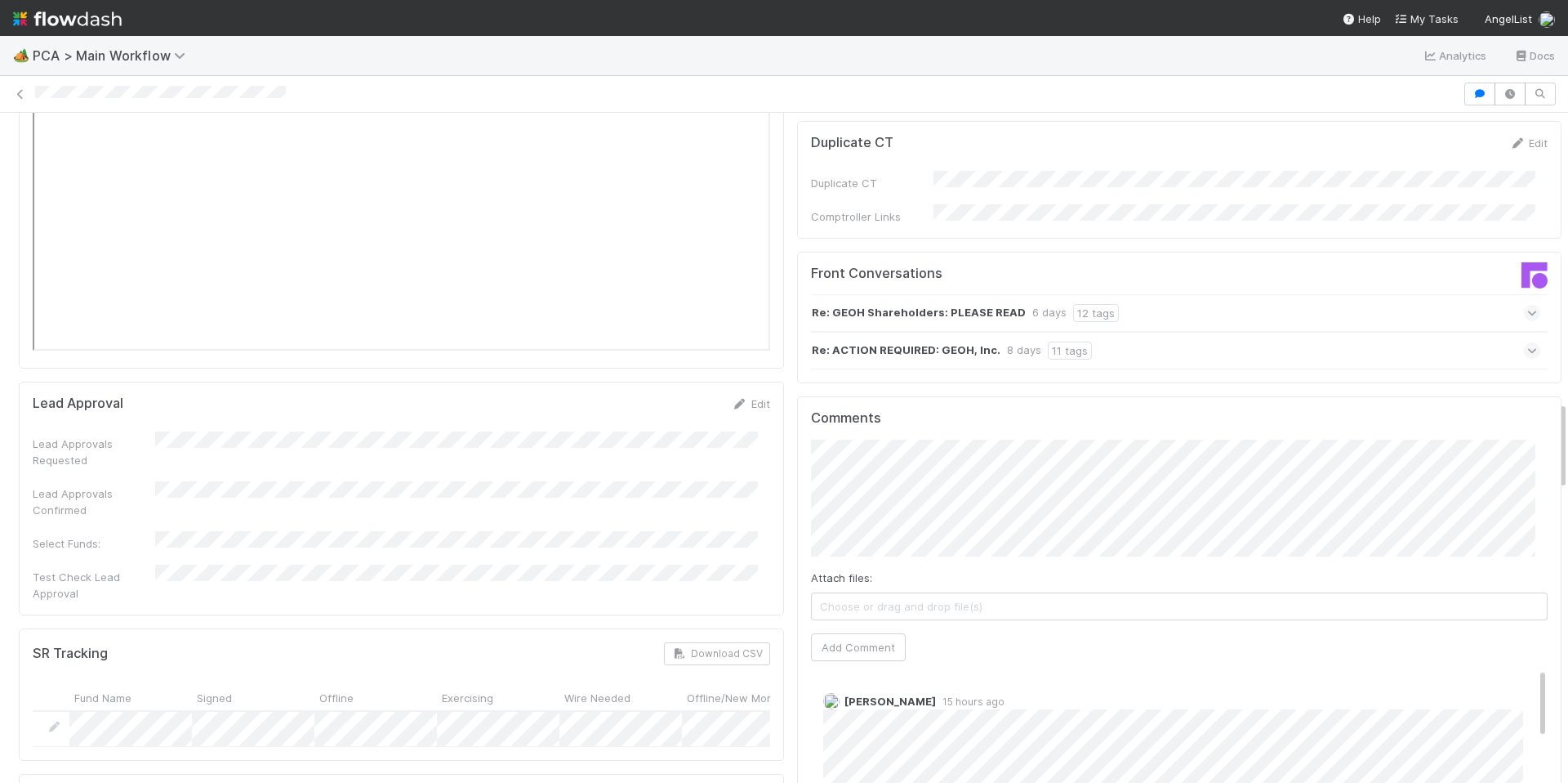
scroll to position [2158, 0]
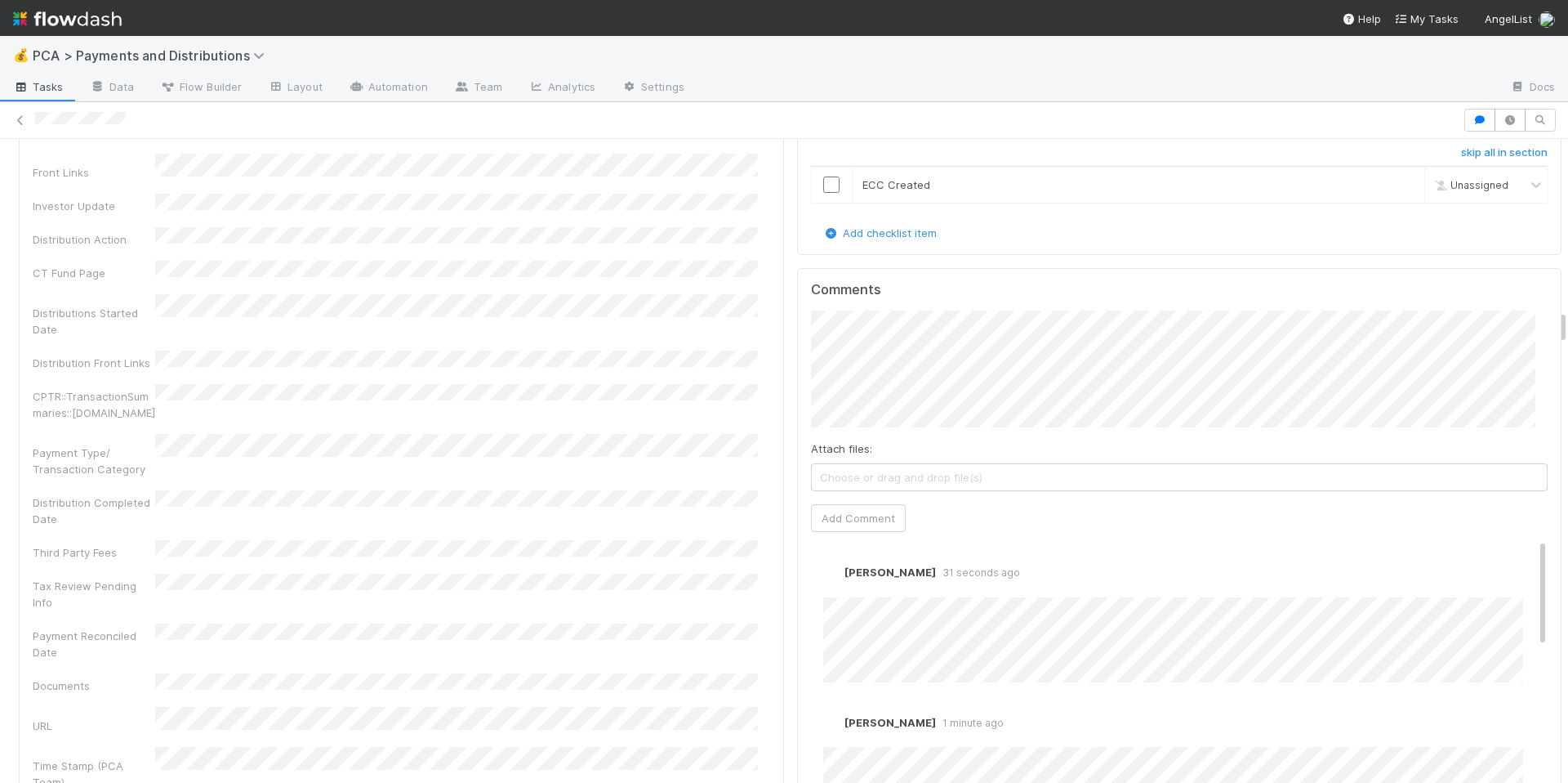
scroll to position [3093, 0]
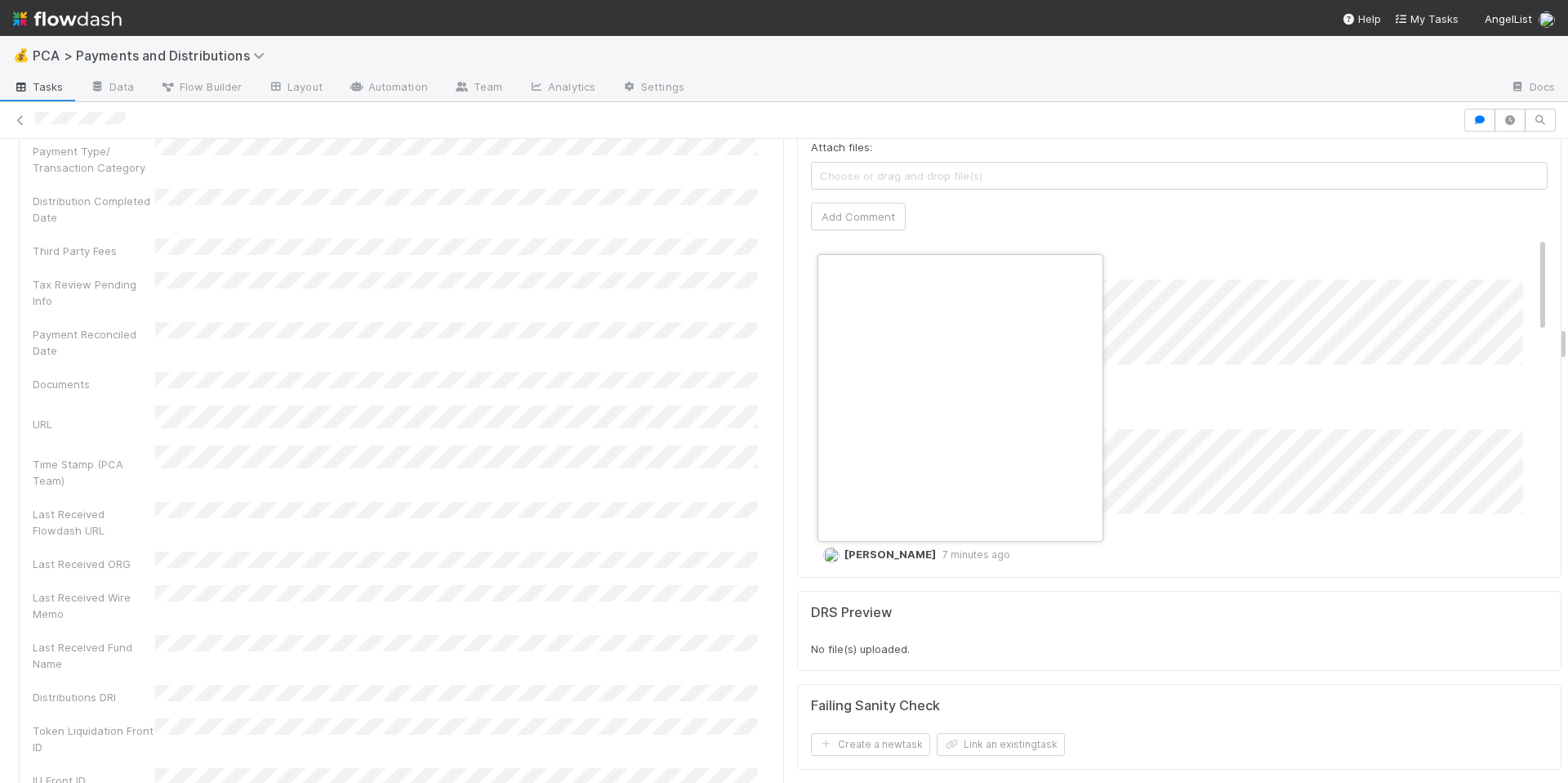
scroll to position [0, 6]
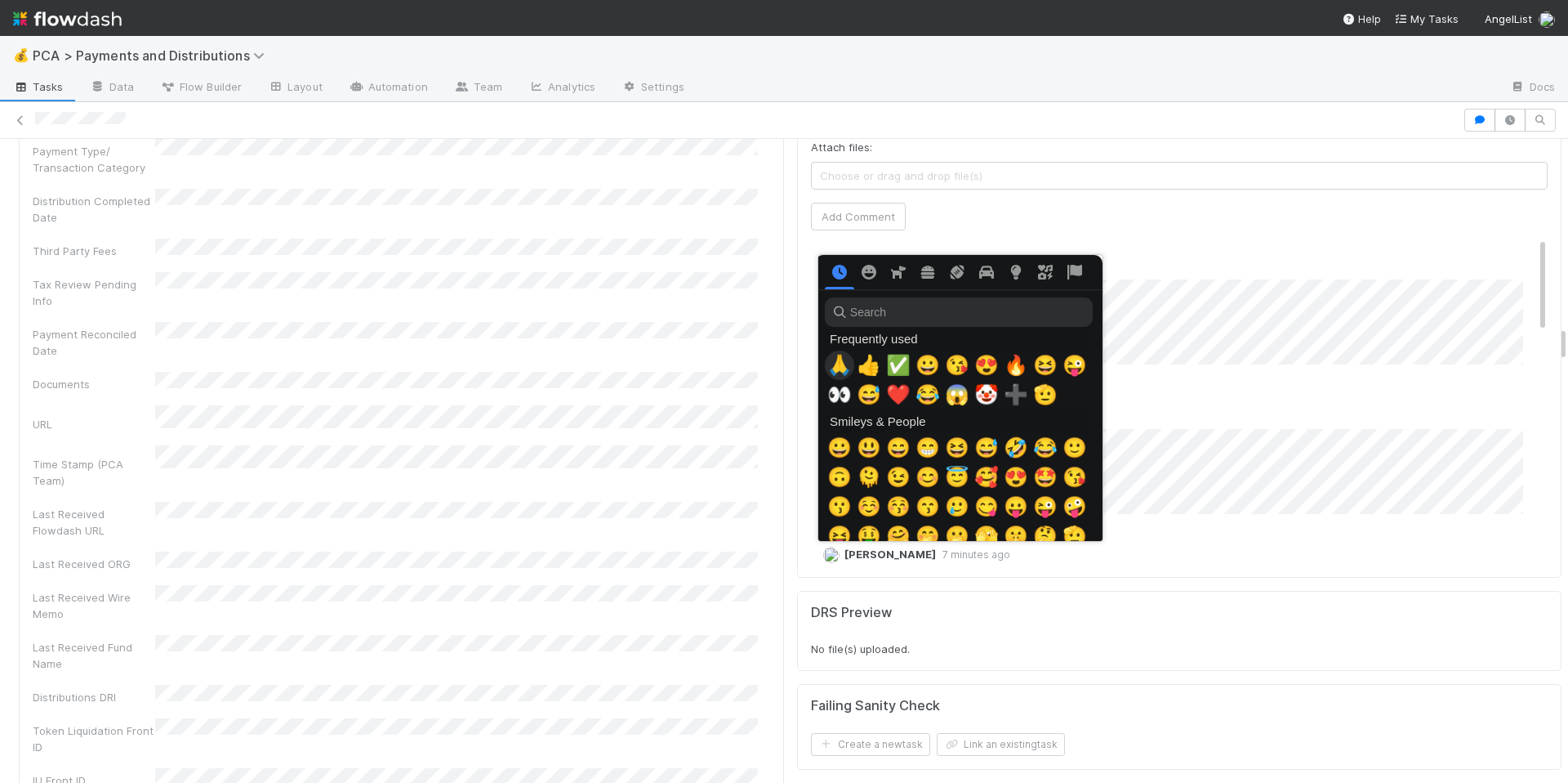
click at [835, 371] on span "🙏" at bounding box center [840, 365] width 25 height 23
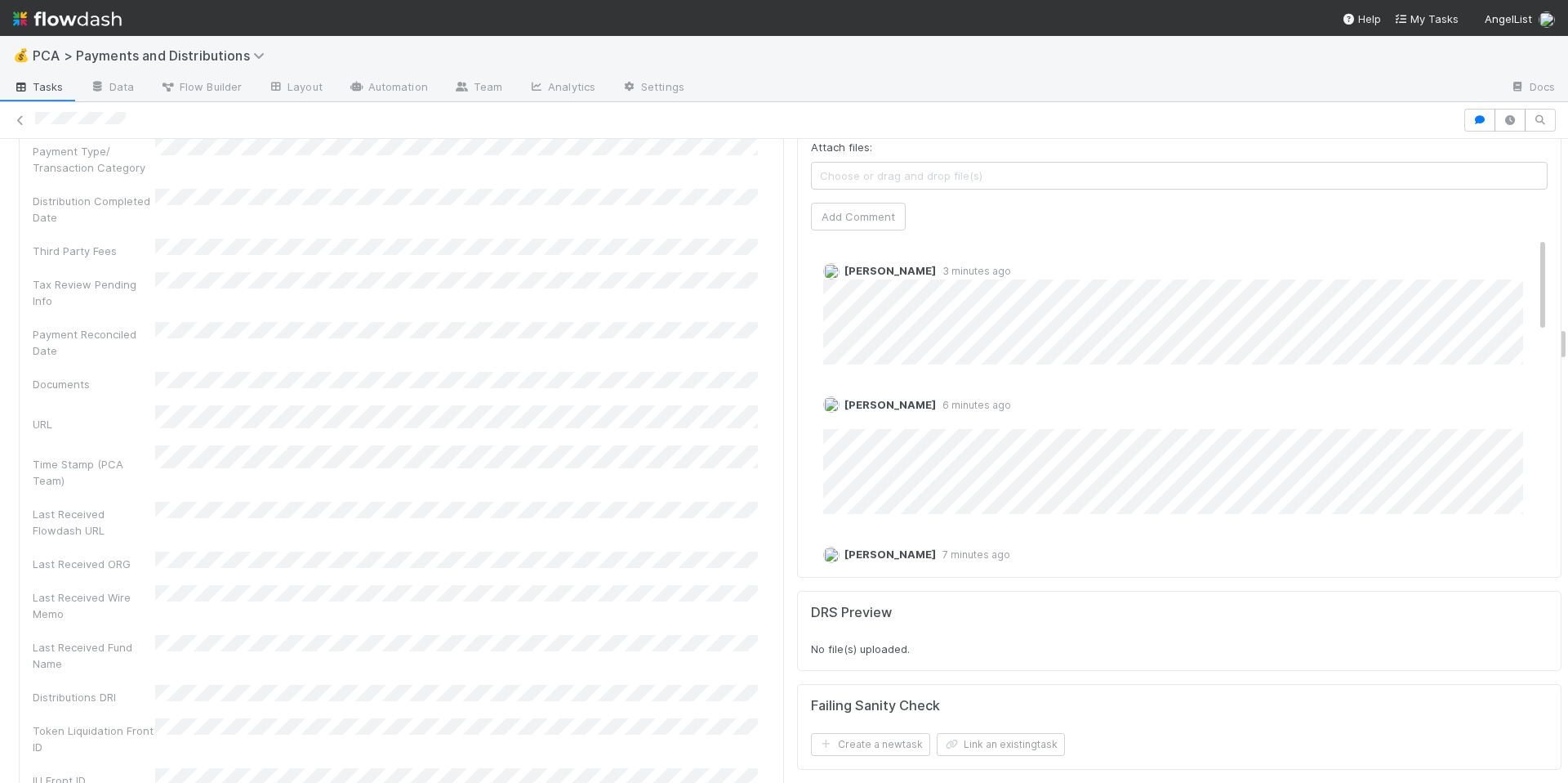
click at [648, 459] on div "Company Has fund interest Fund interest intake form Needs manual IU Finance CT …" at bounding box center [401, 55] width 738 height 1467
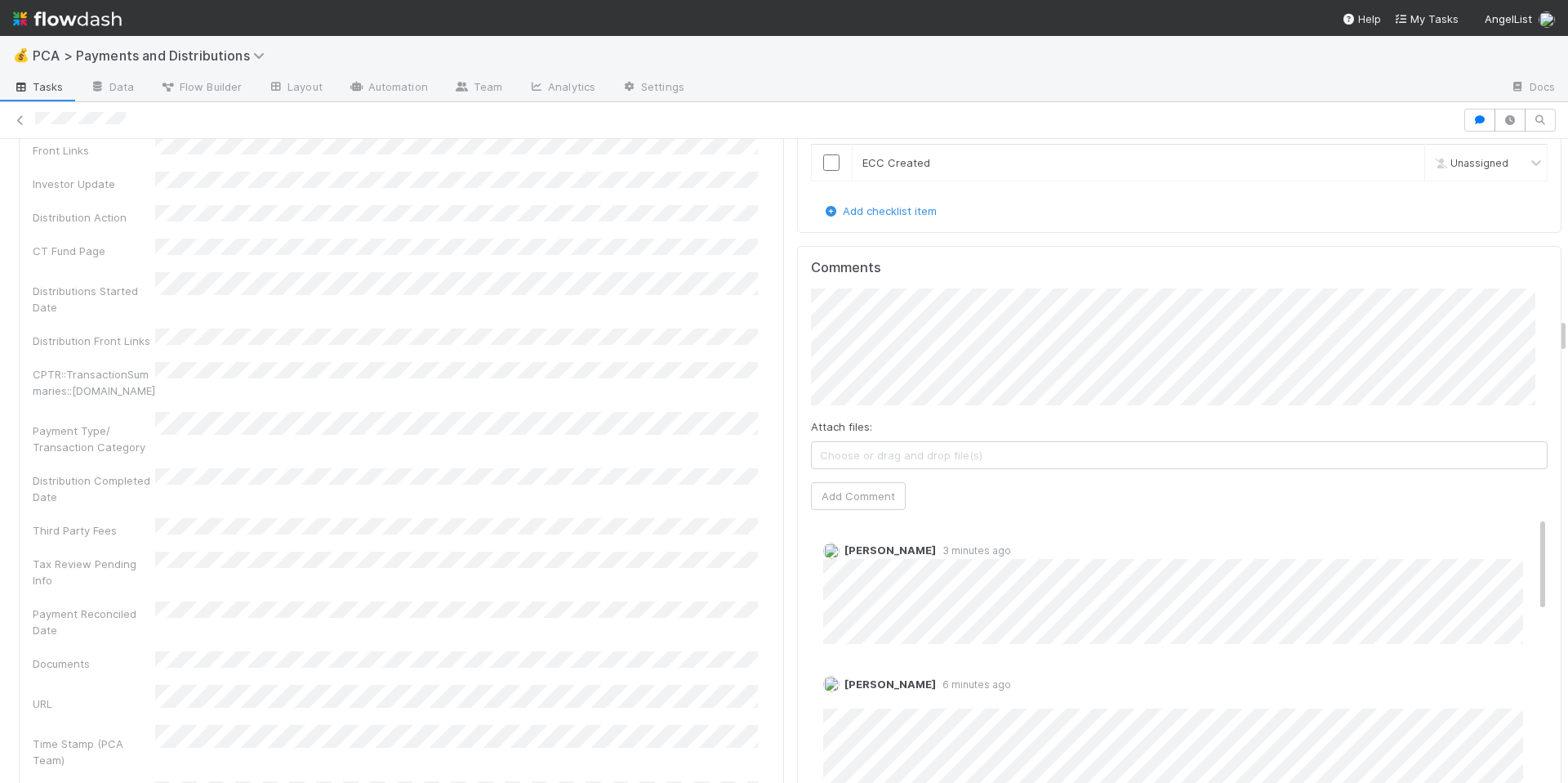
scroll to position [3093, 0]
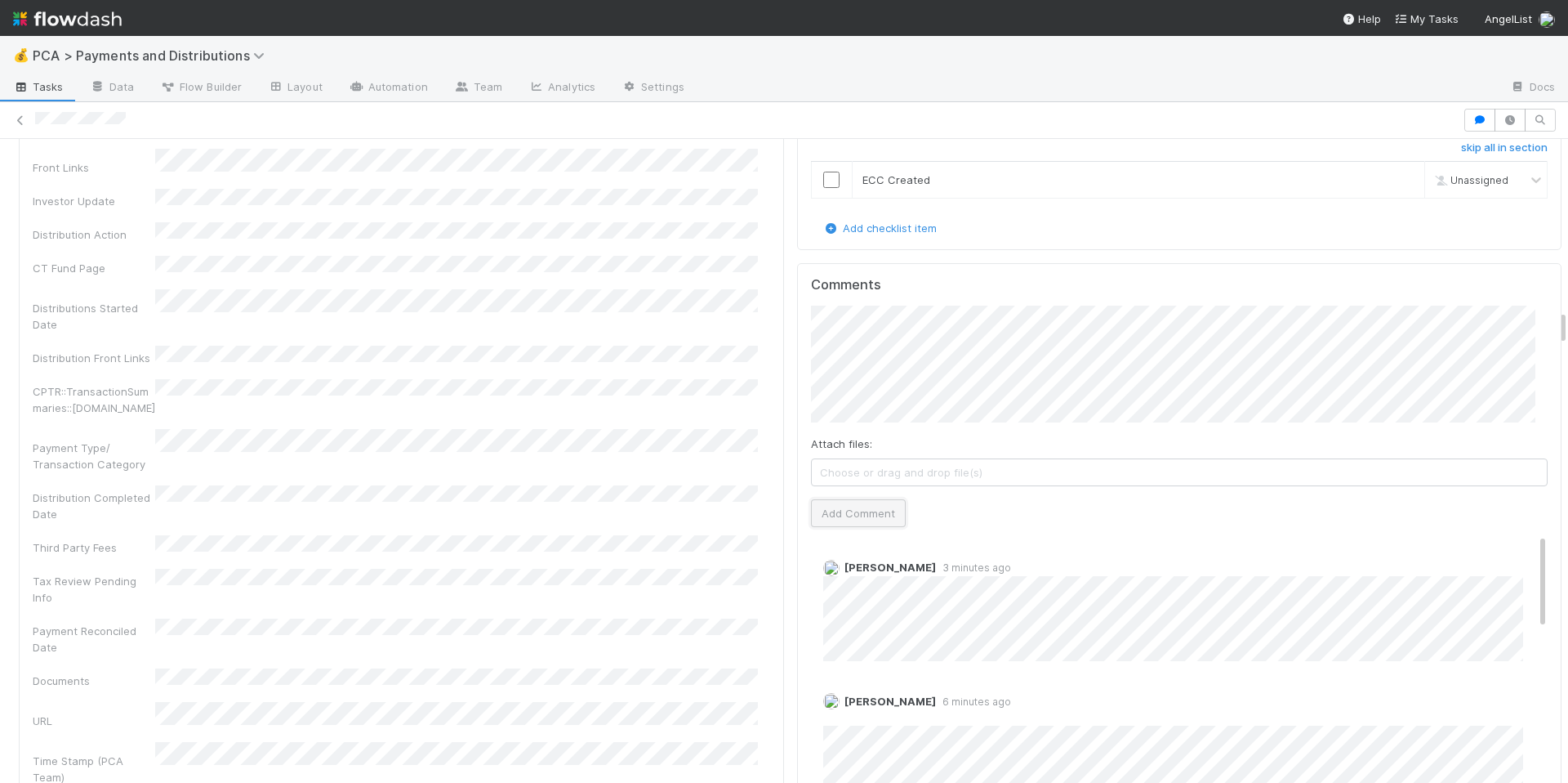
click at [859, 509] on button "Add Comment" at bounding box center [858, 513] width 94 height 28
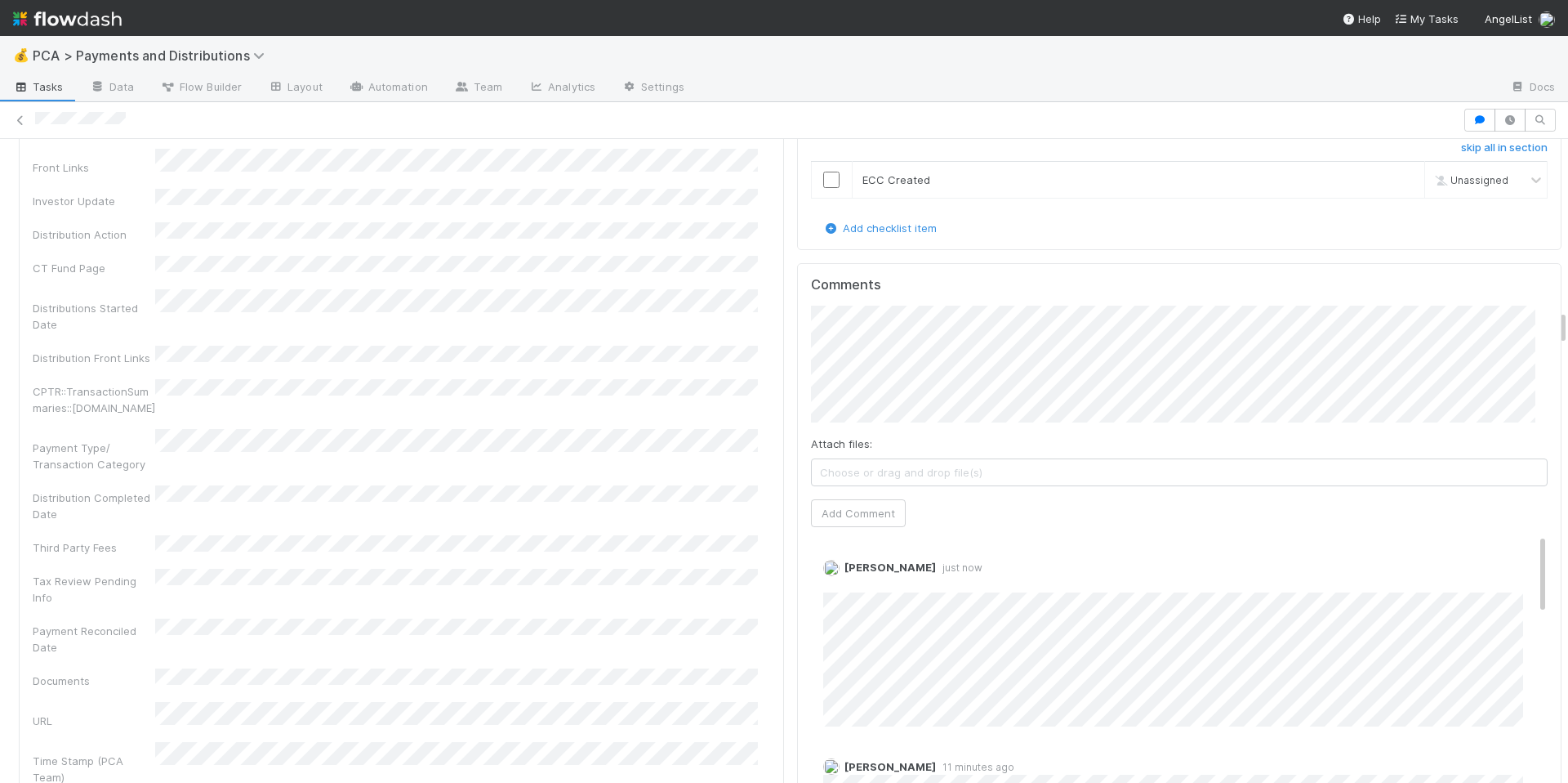
click at [606, 422] on div "Company Has fund interest Fund interest intake form Needs manual IU Finance CT …" at bounding box center [401, 351] width 738 height 1467
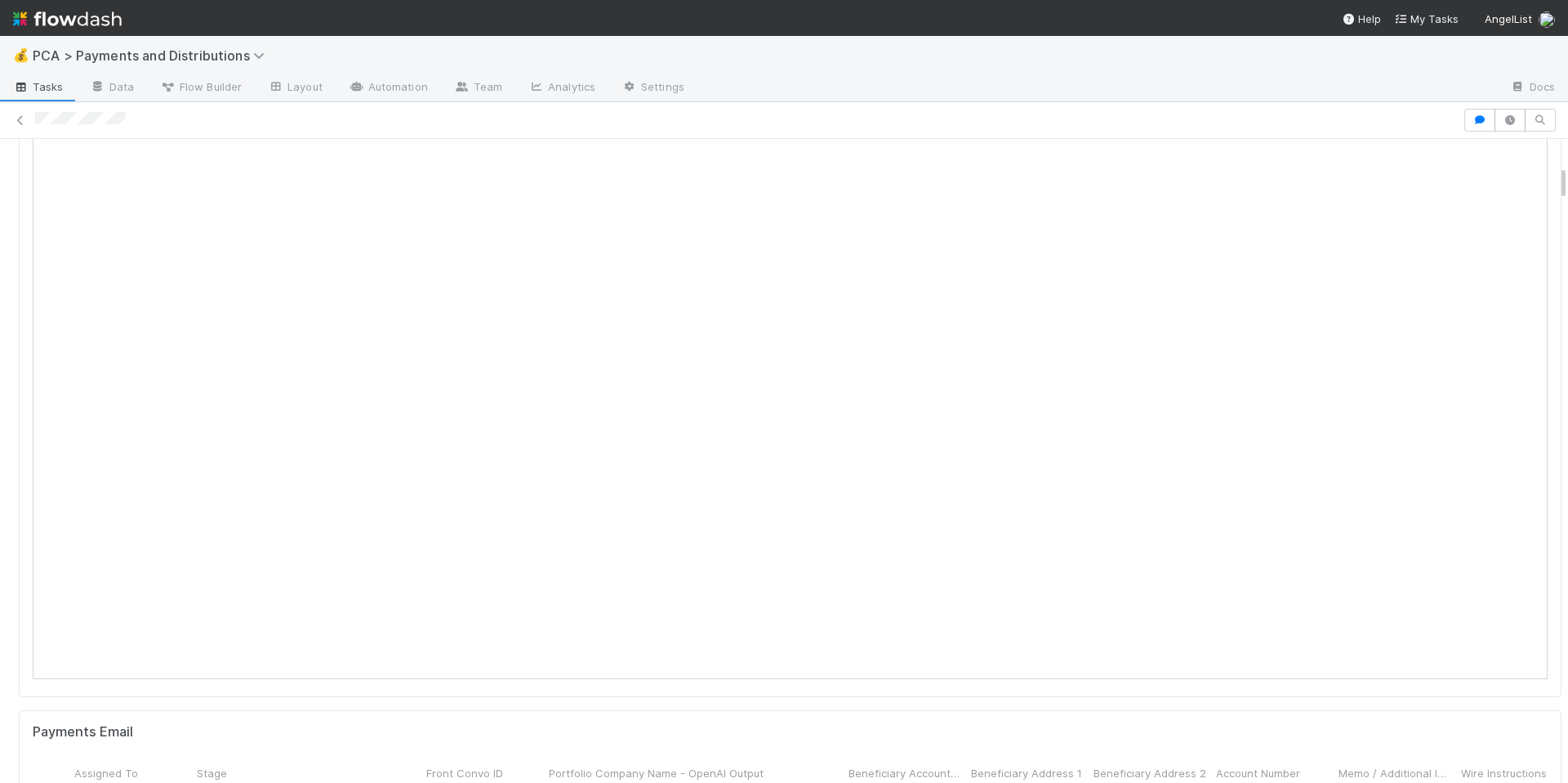
scroll to position [0, 0]
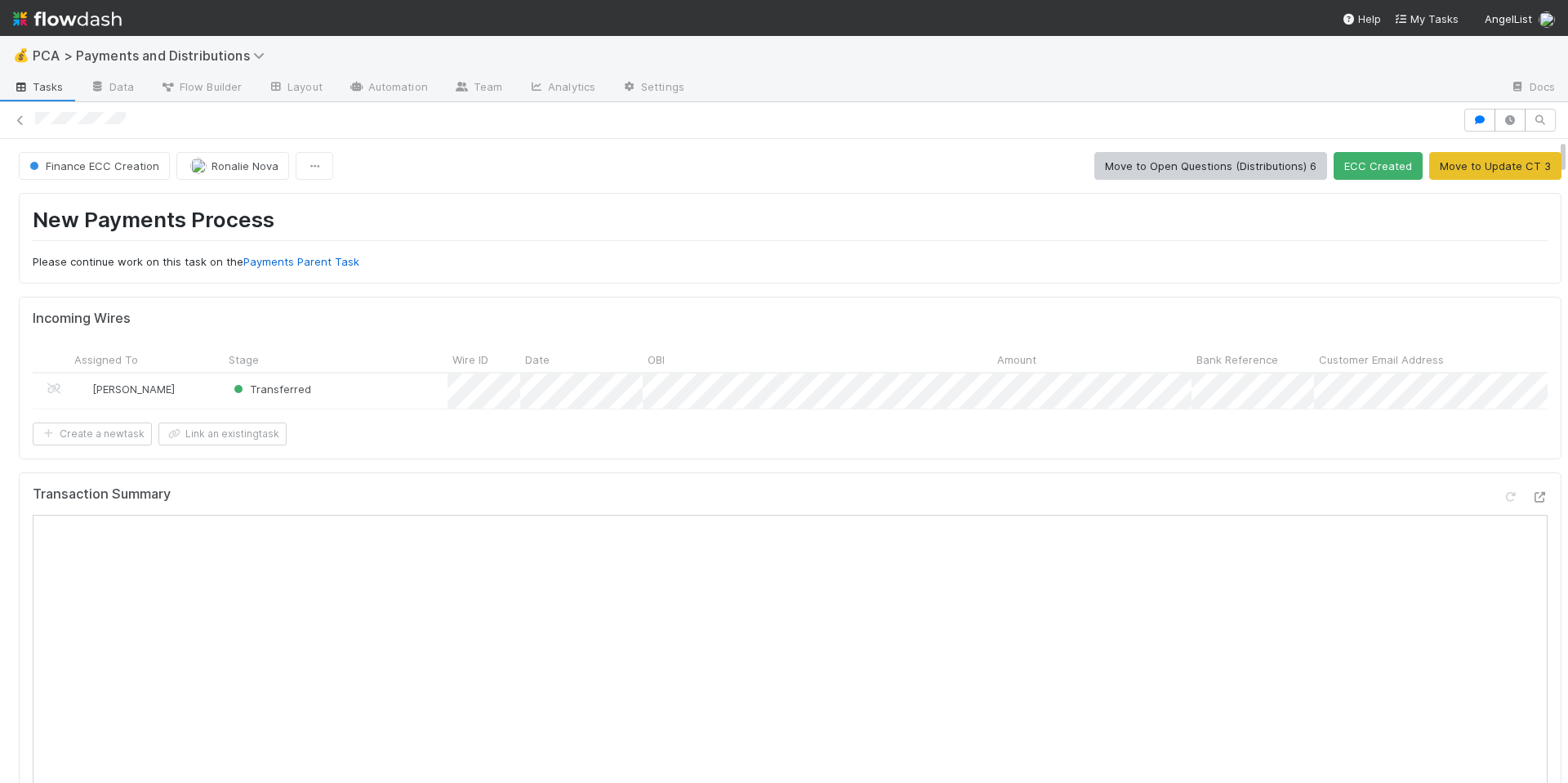
click at [955, 436] on div "Create a new task Link an existing task" at bounding box center [789, 434] width 1515 height 23
click at [1531, 502] on icon at bounding box center [1538, 497] width 16 height 11
click at [987, 422] on form "Incoming Wires Assigned To Stage Wire ID Date OBI Amount Bank Reference Custome…" at bounding box center [789, 377] width 1515 height 134
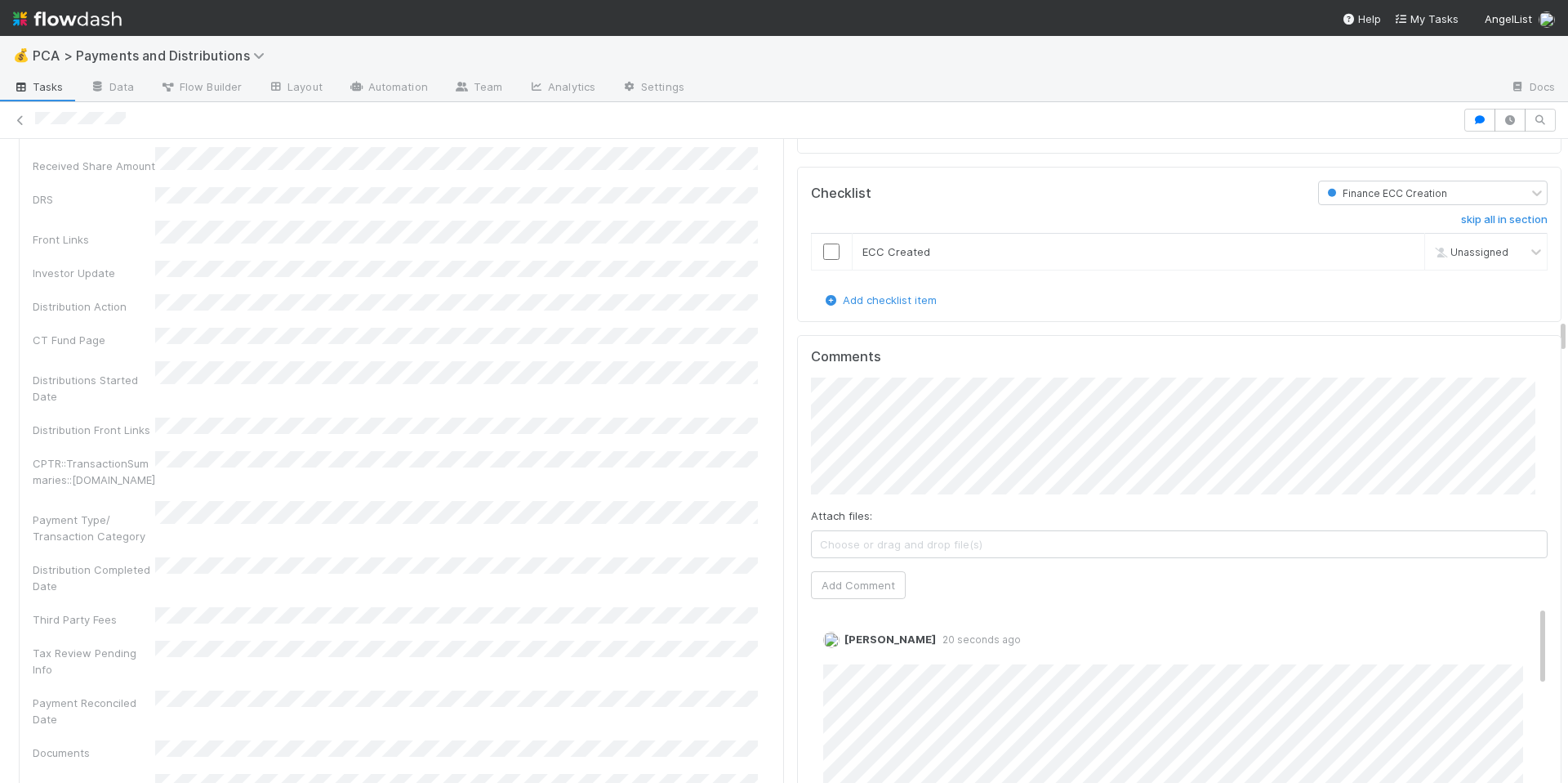
scroll to position [3253, 0]
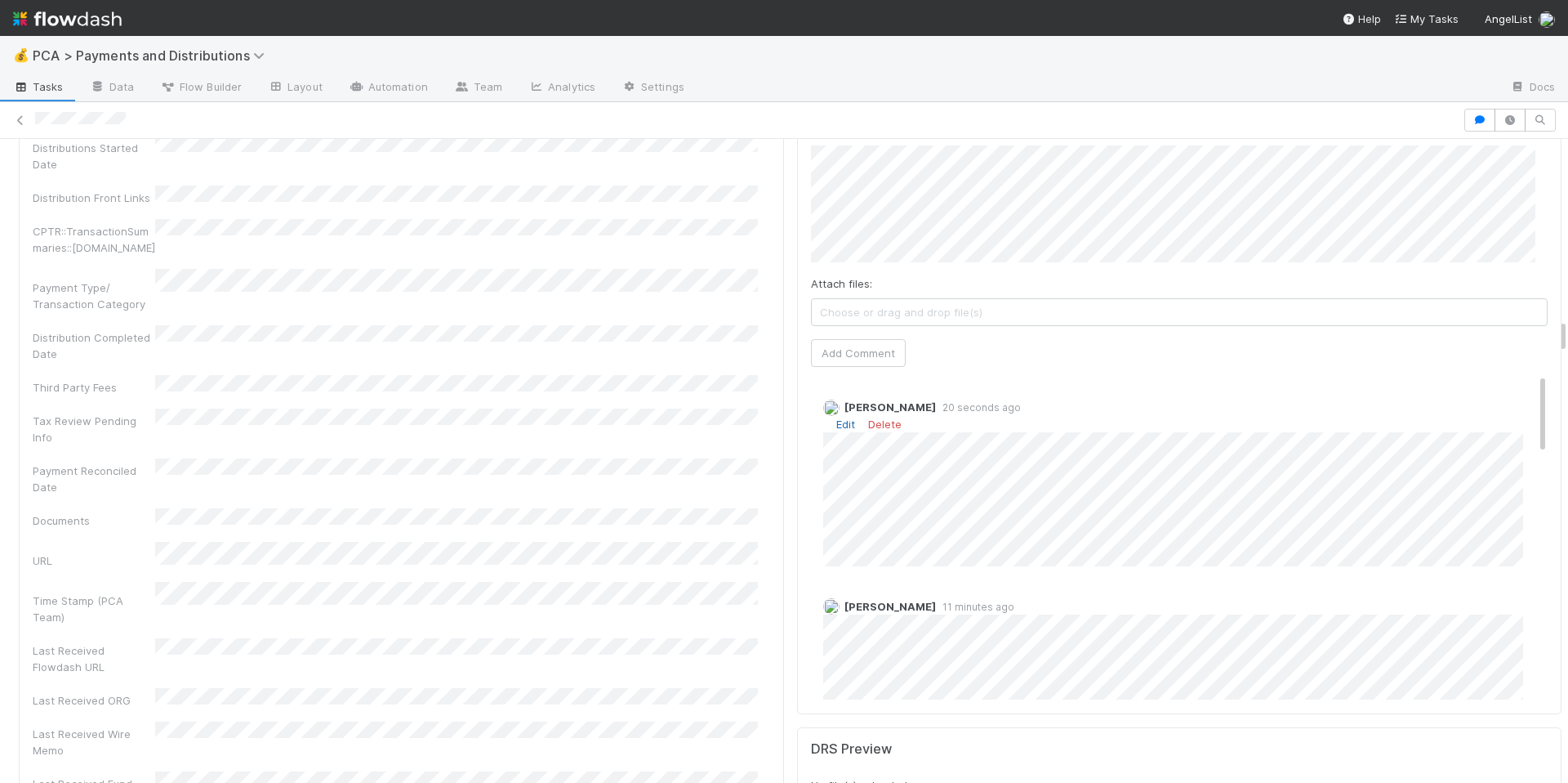
click at [836, 431] on link "Edit" at bounding box center [846, 424] width 19 height 13
click at [1104, 518] on div "https://app.frontapp.com/open/cnv_qrmirev Show link as button Ok" at bounding box center [1037, 489] width 294 height 78
click at [1156, 478] on button "Ok" at bounding box center [1152, 476] width 35 height 28
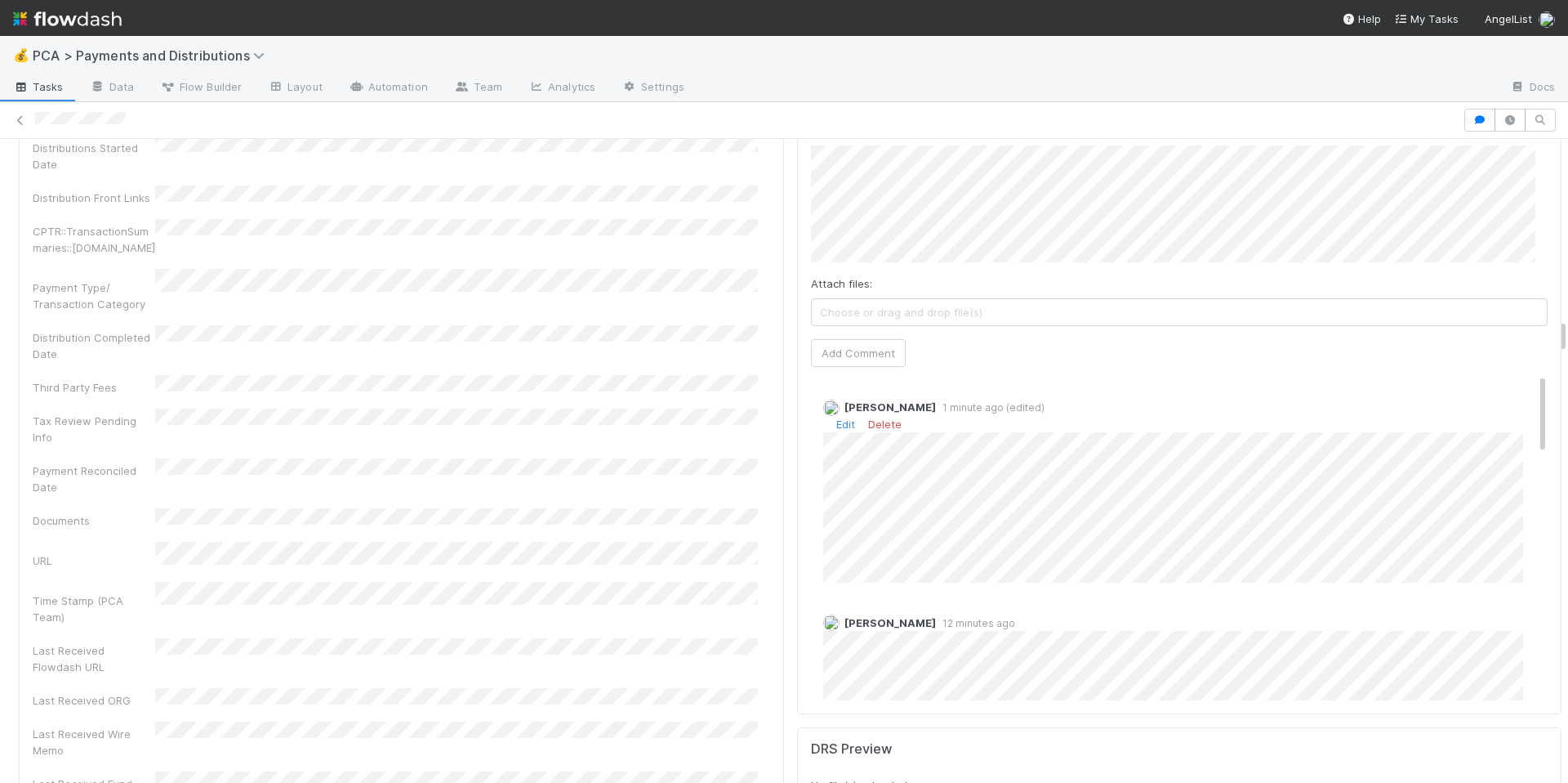
click at [137, 118] on div at bounding box center [746, 120] width 1423 height 17
click at [716, 406] on div "Company Has fund interest Fund interest intake form Needs manual IU Finance CT …" at bounding box center [401, 192] width 738 height 1467
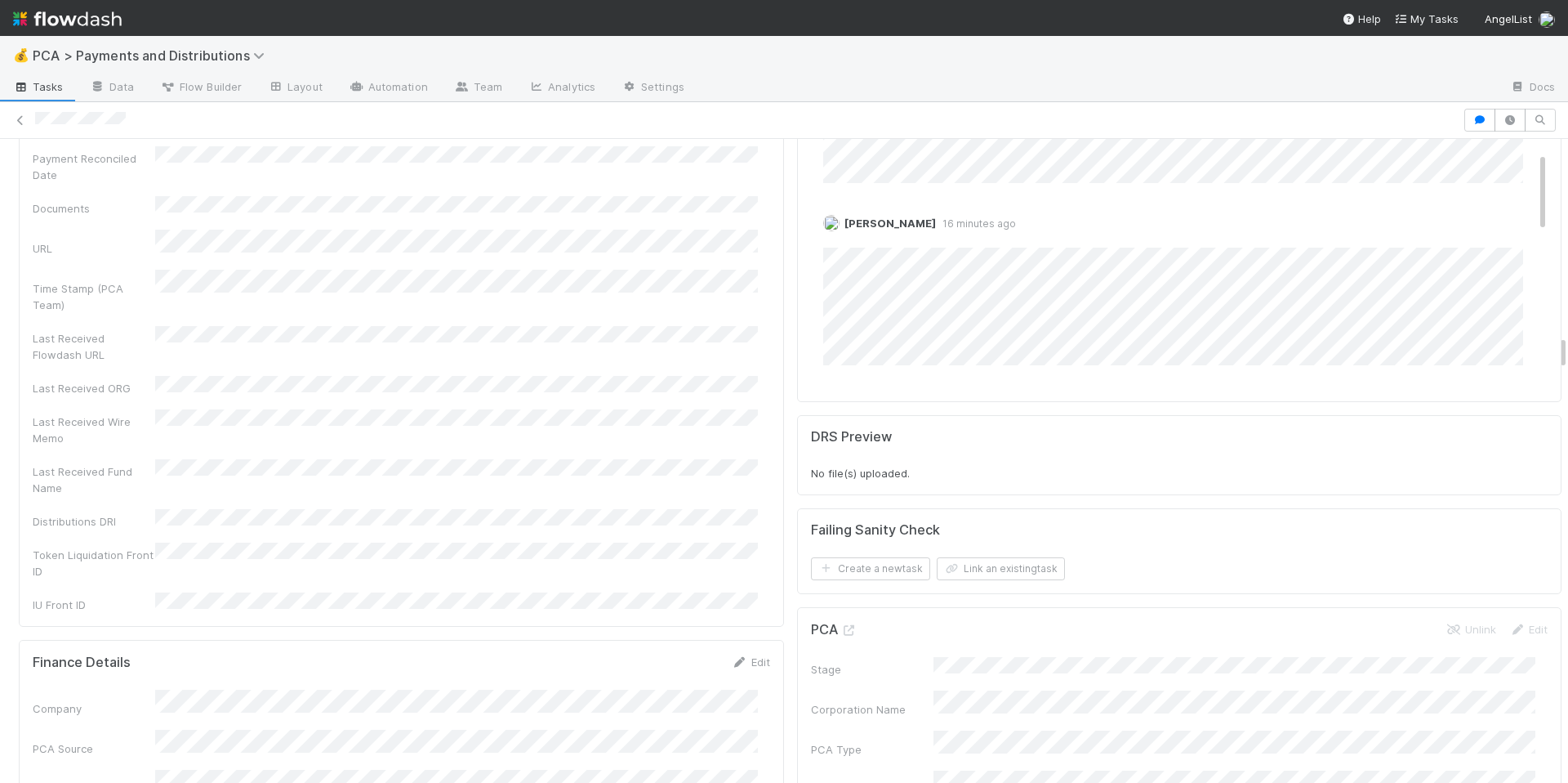
scroll to position [3545, 0]
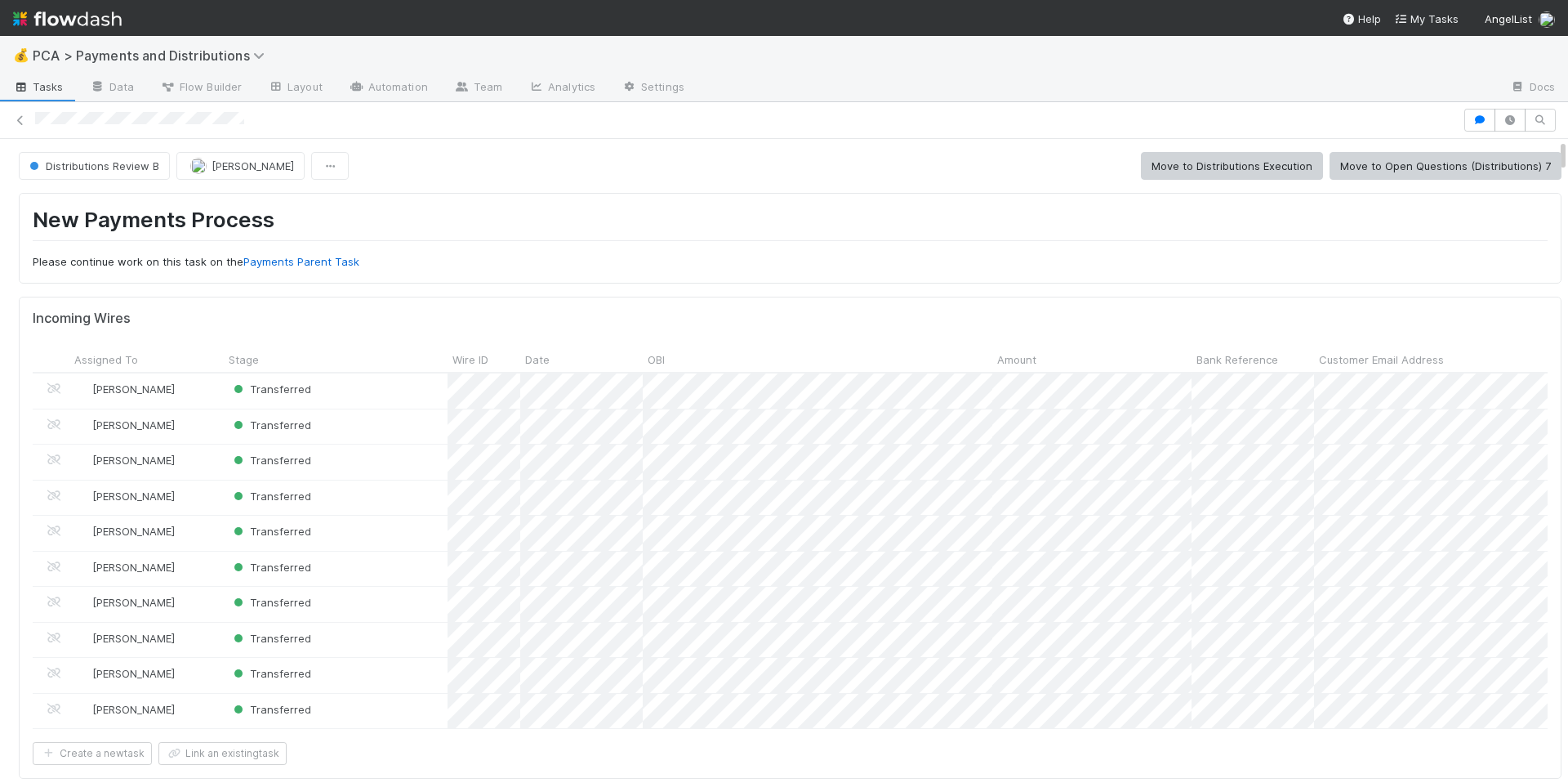
click at [884, 213] on h1 "New Payments Process" at bounding box center [789, 222] width 1515 height 33
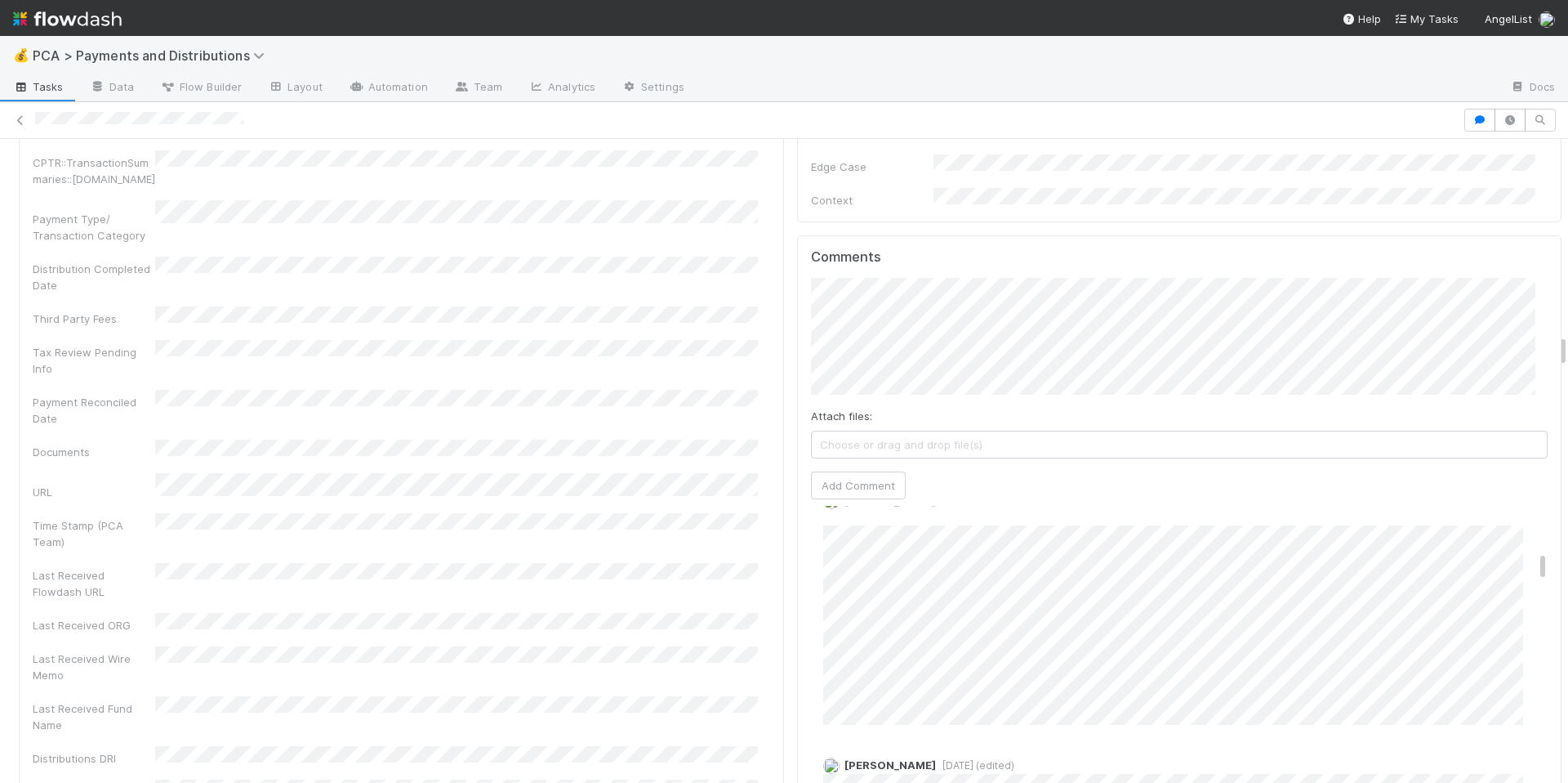
scroll to position [771, 0]
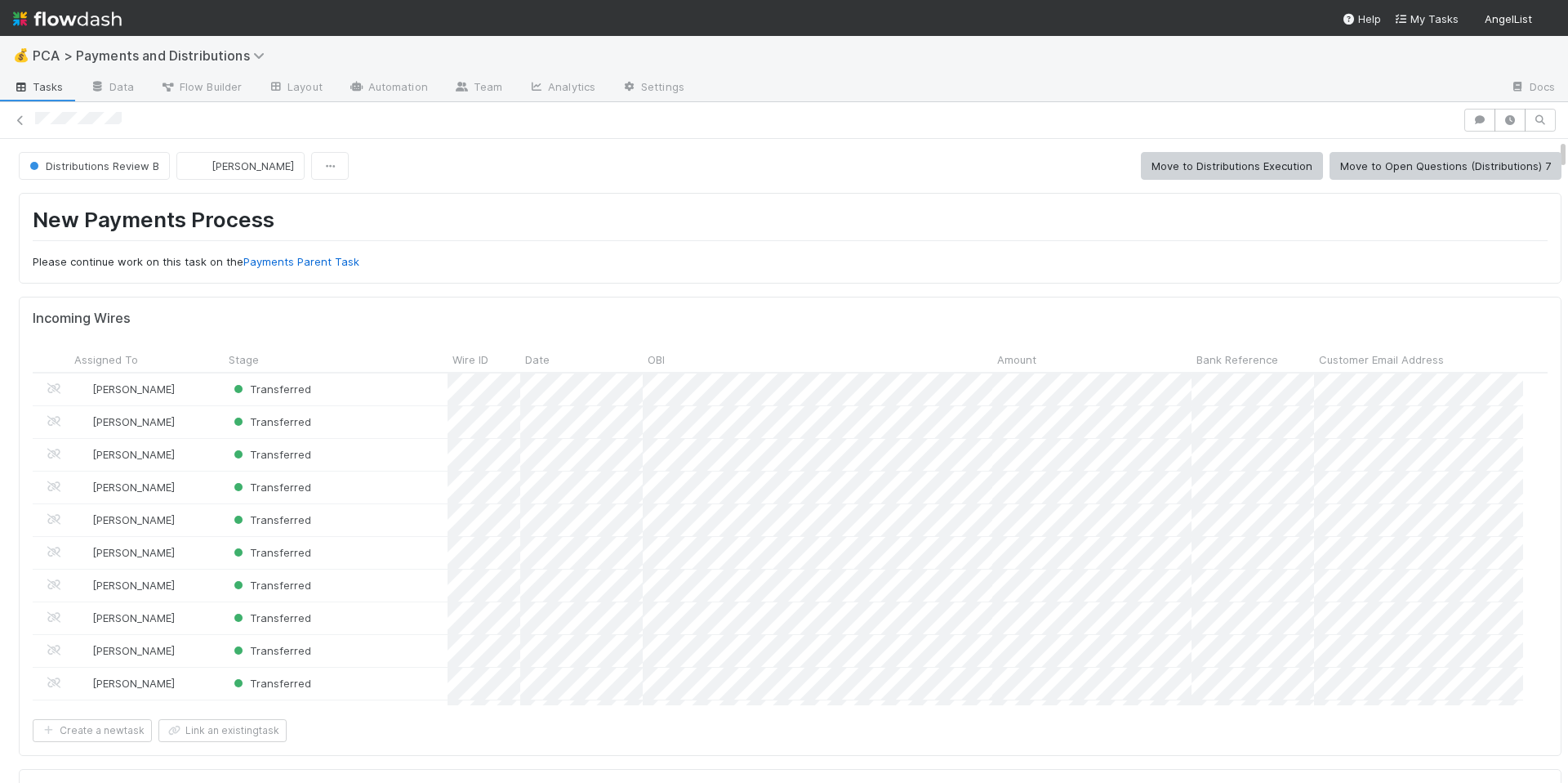
scroll to position [320, 1478]
click at [817, 283] on div "New Payments Process Please continue work on this task on the Payments Parent T…" at bounding box center [790, 238] width 1542 height 91
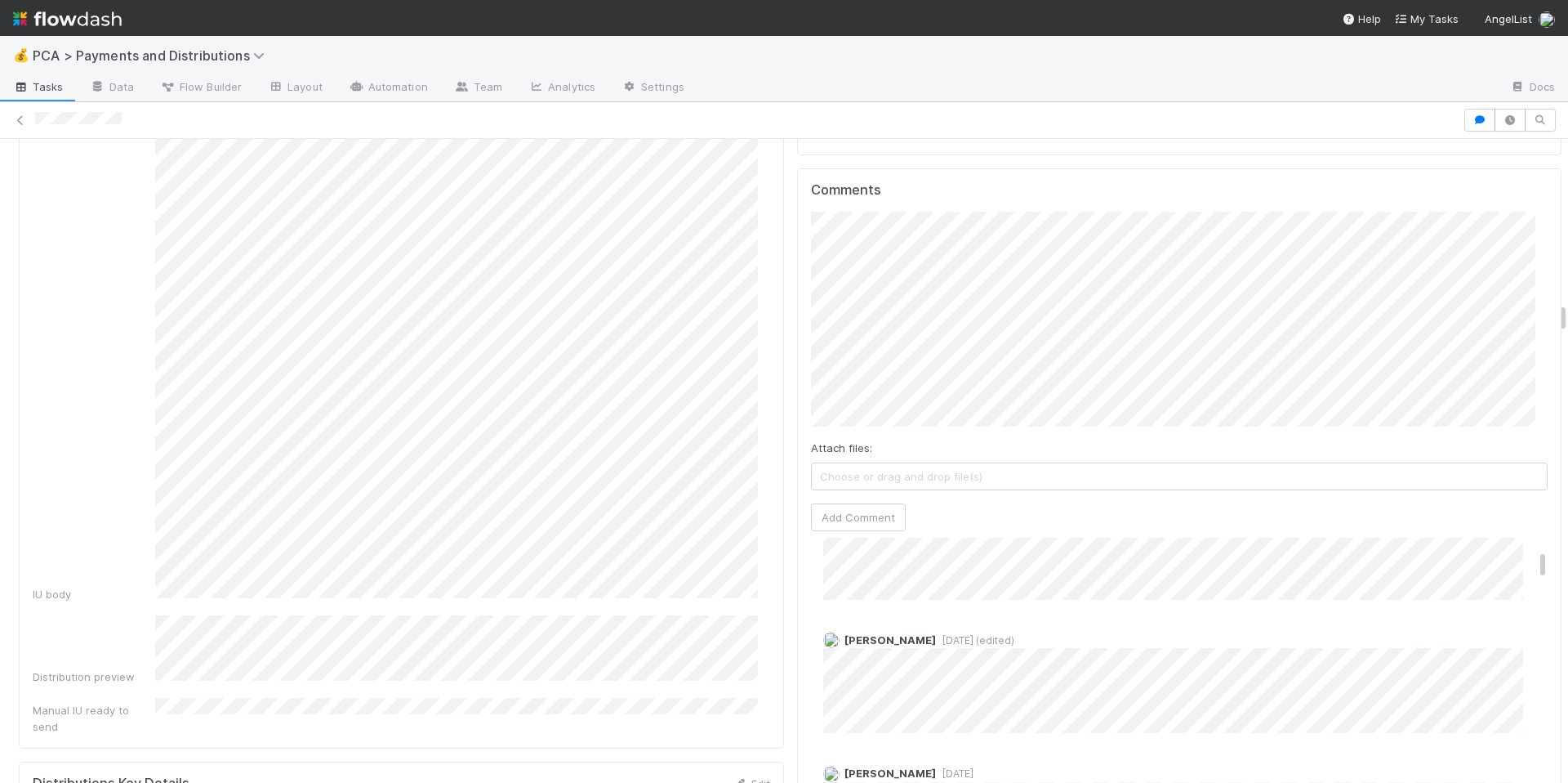
scroll to position [386, 0]
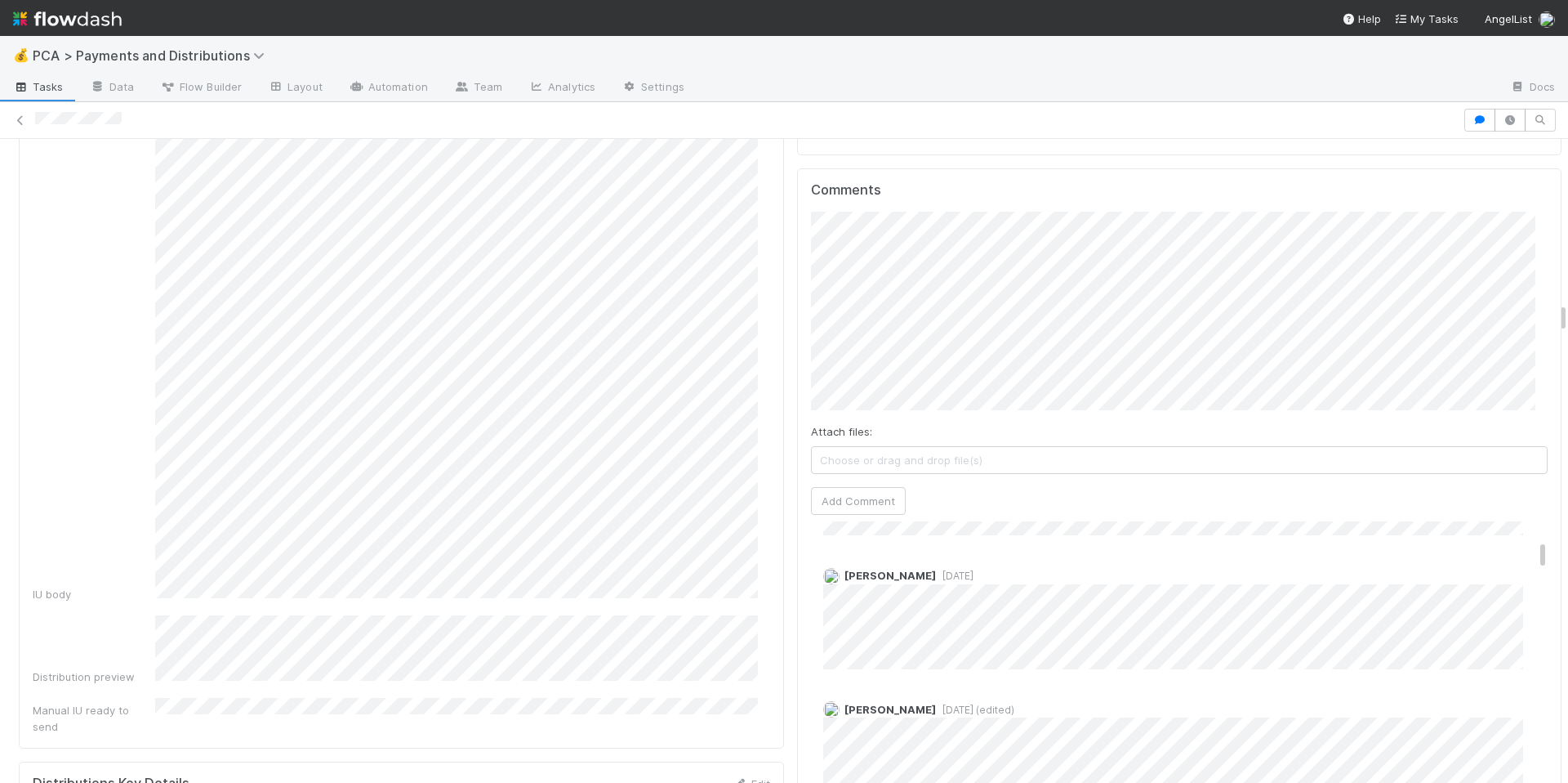
scroll to position [594, 0]
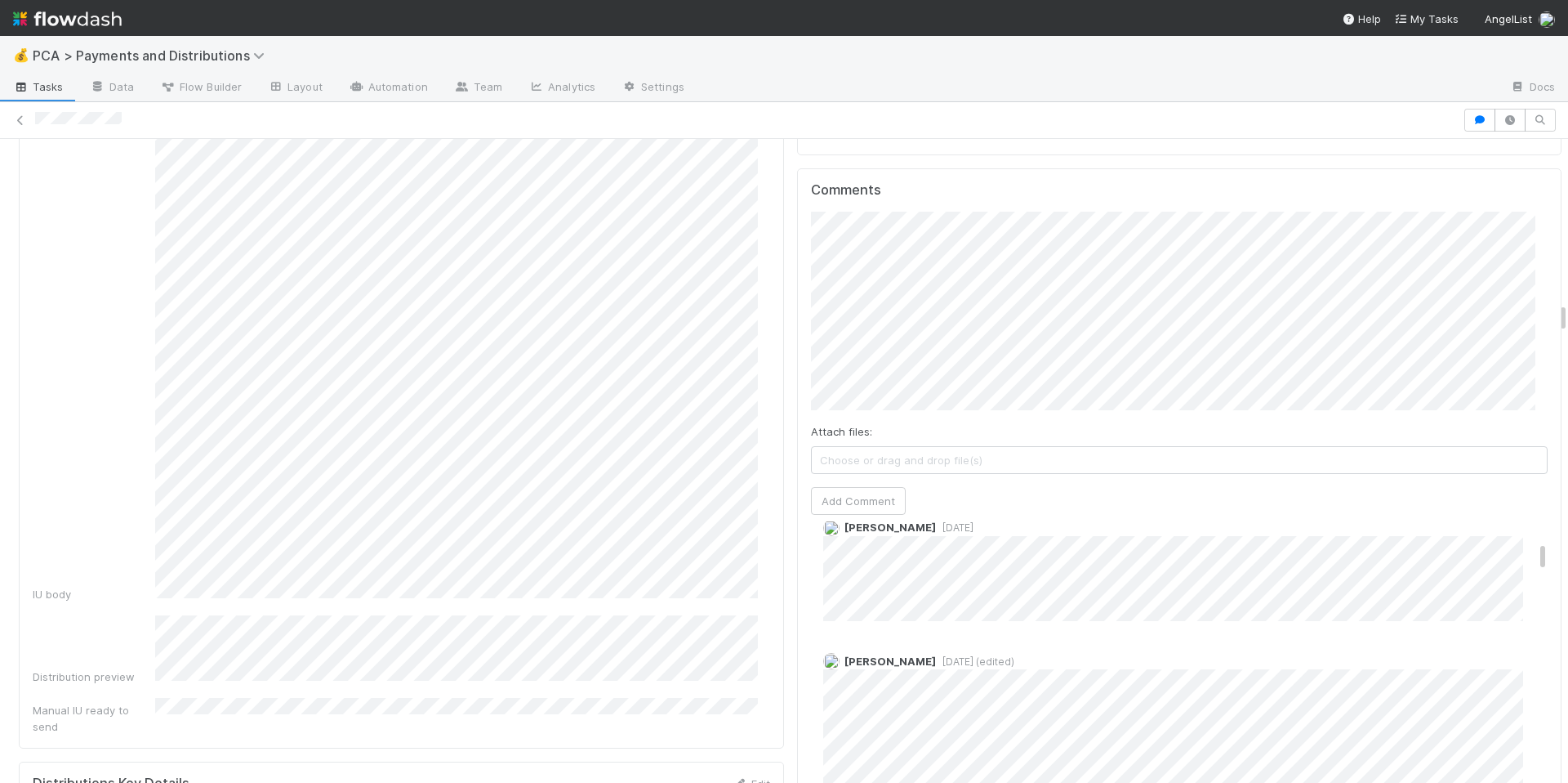
click at [797, 238] on div "Comments Attach files: Choose or drag and drop file(s) Add Comment Allison Donl…" at bounding box center [1180, 515] width 765 height 693
click at [797, 319] on div "Comments Attach files: Choose or drag and drop file(s) Add Comment Allison Donl…" at bounding box center [1180, 506] width 765 height 677
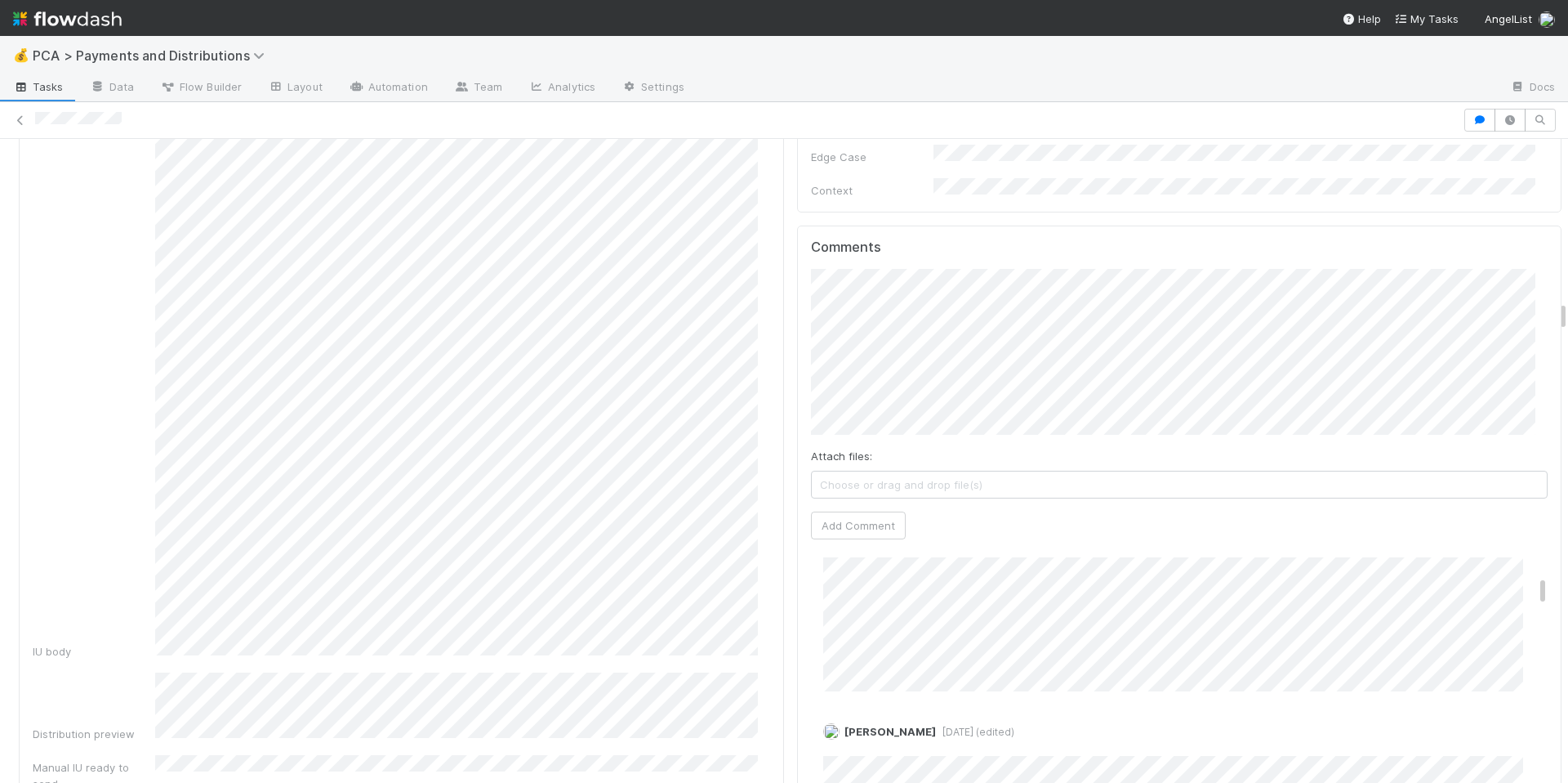
scroll to position [3648, 0]
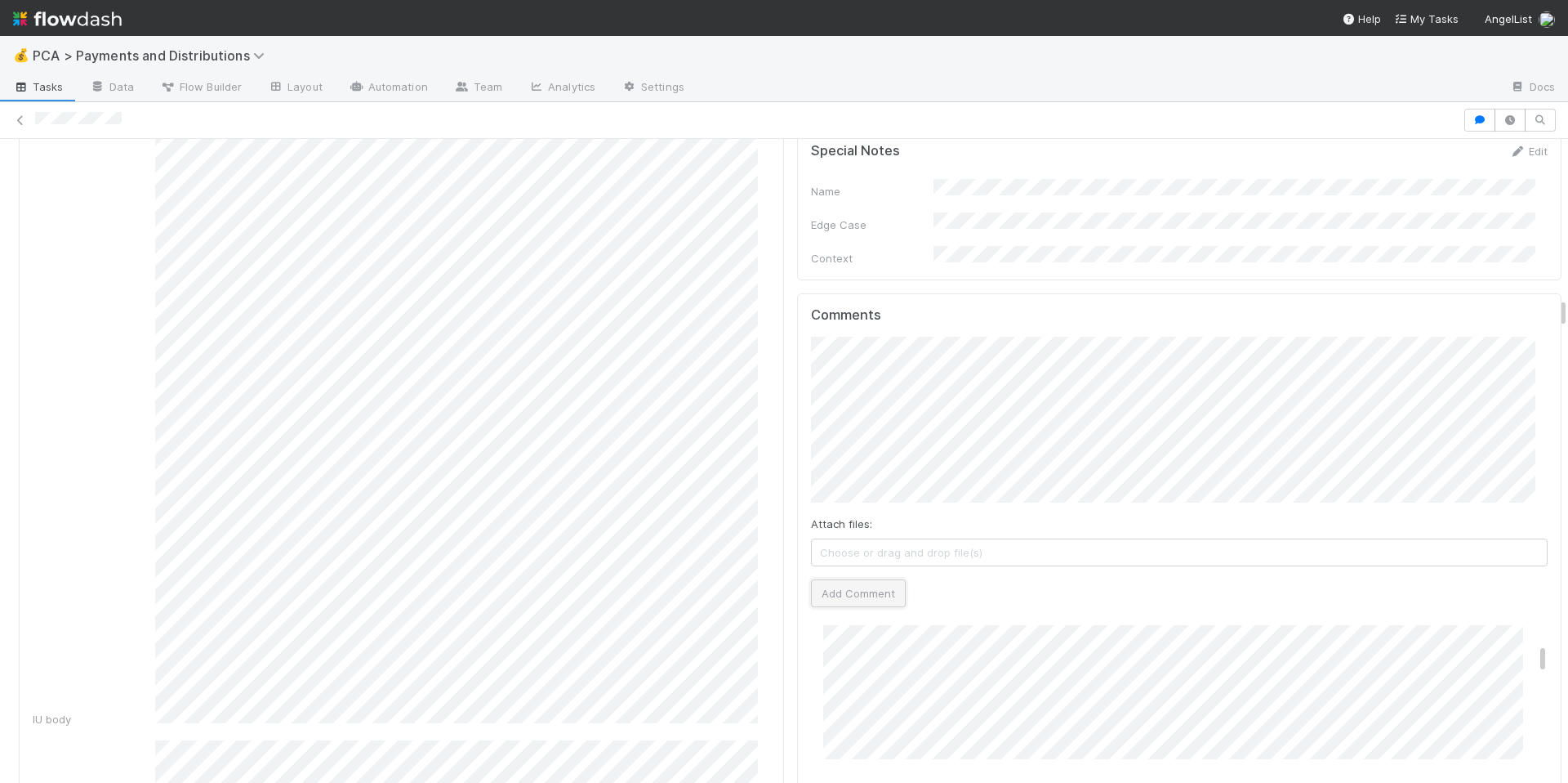
click at [832, 580] on button "Add Comment" at bounding box center [858, 593] width 94 height 28
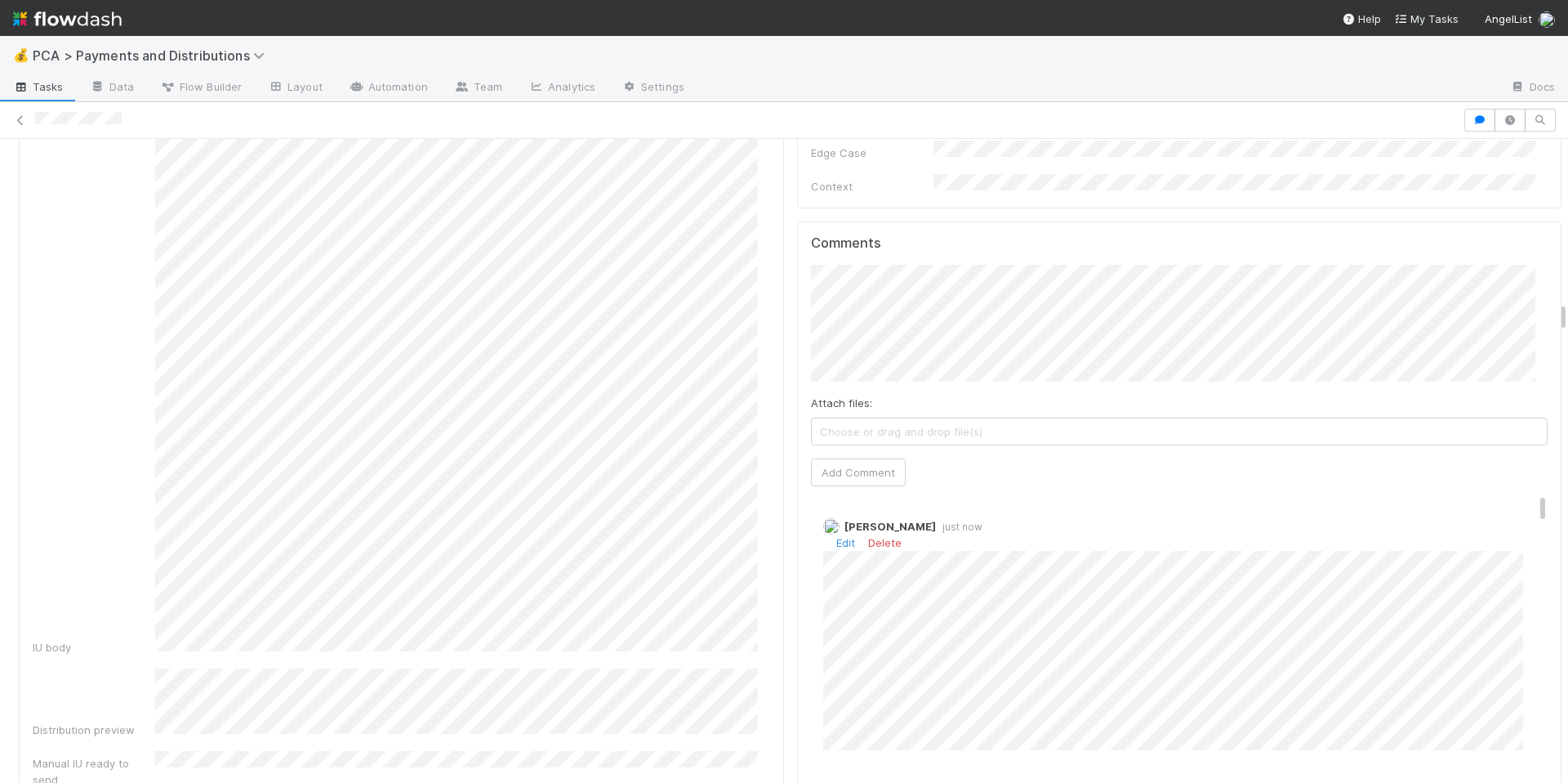
scroll to position [3753, 0]
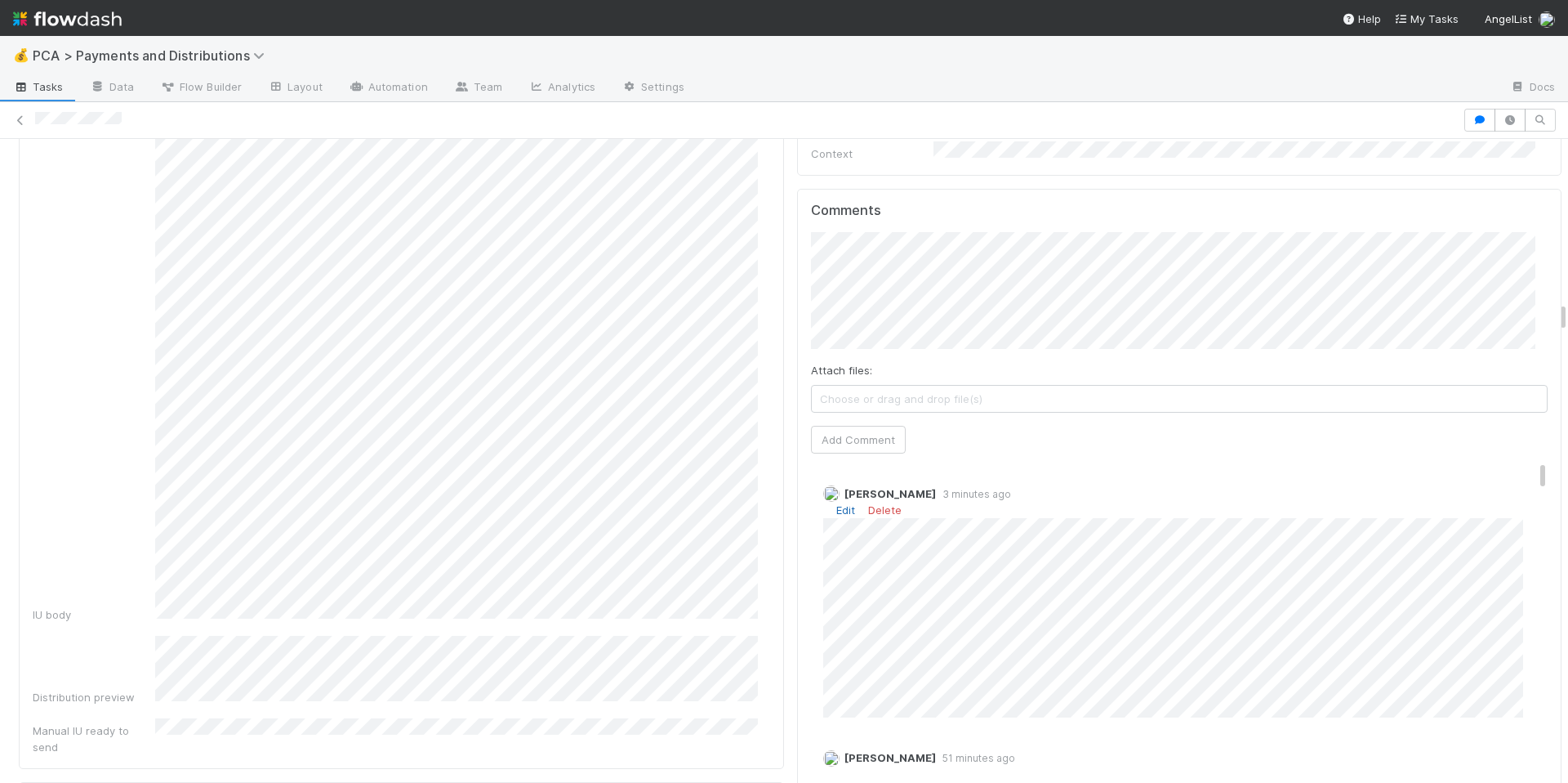
click at [838, 503] on link "Edit" at bounding box center [846, 510] width 19 height 13
click at [836, 503] on link "Edit" at bounding box center [846, 510] width 19 height 13
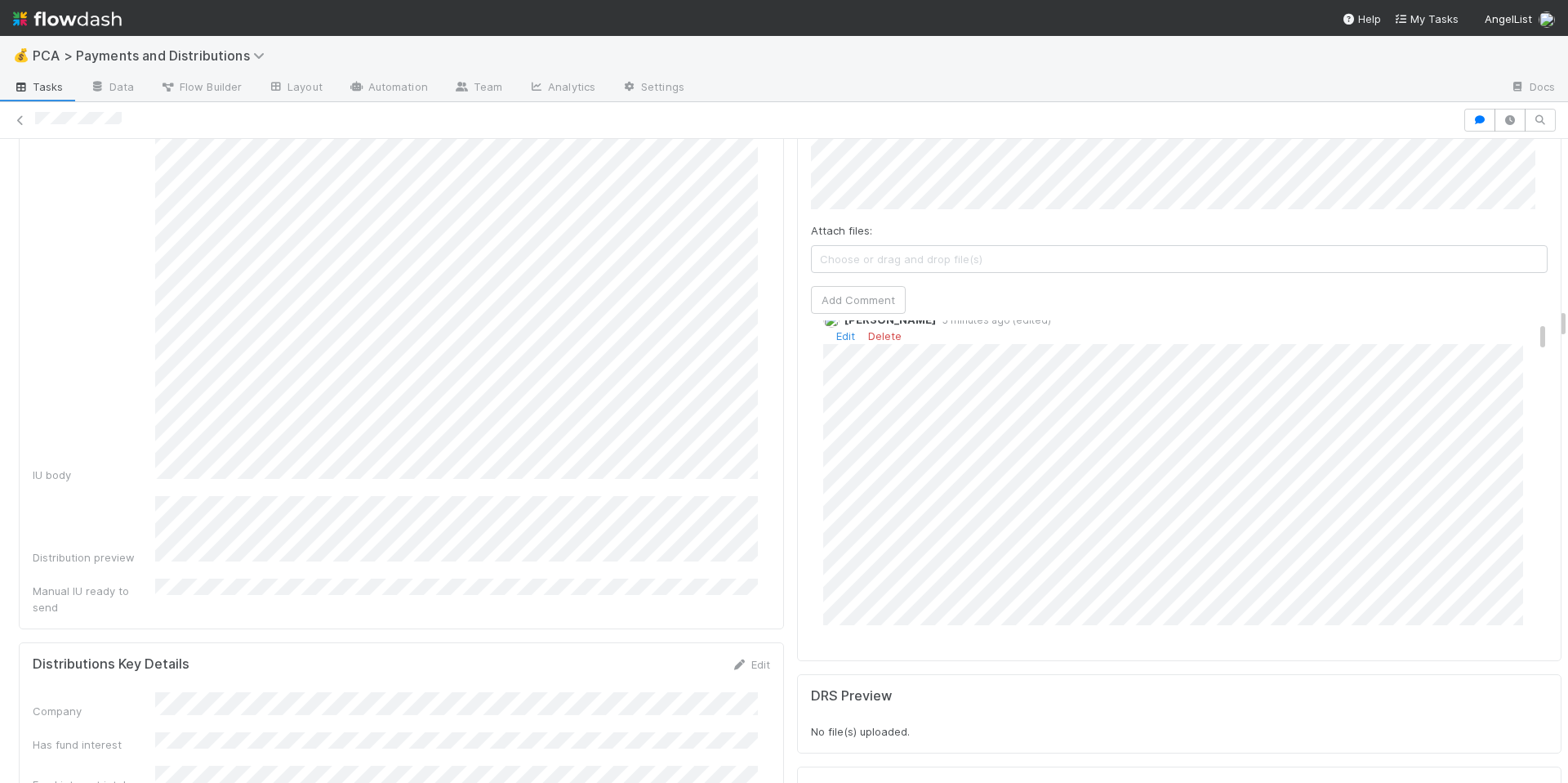
scroll to position [34, 0]
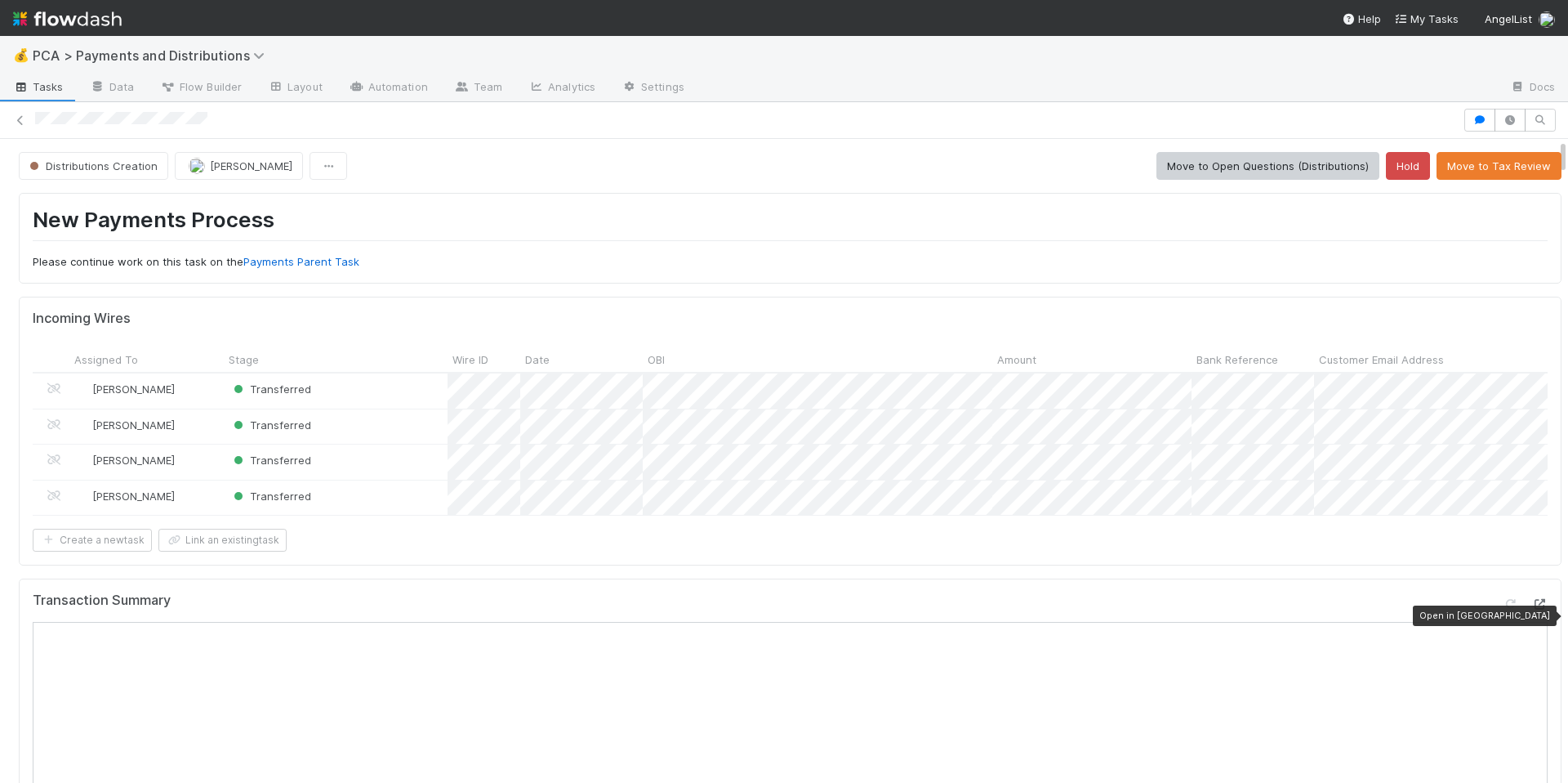
click at [1531, 609] on icon at bounding box center [1538, 603] width 16 height 11
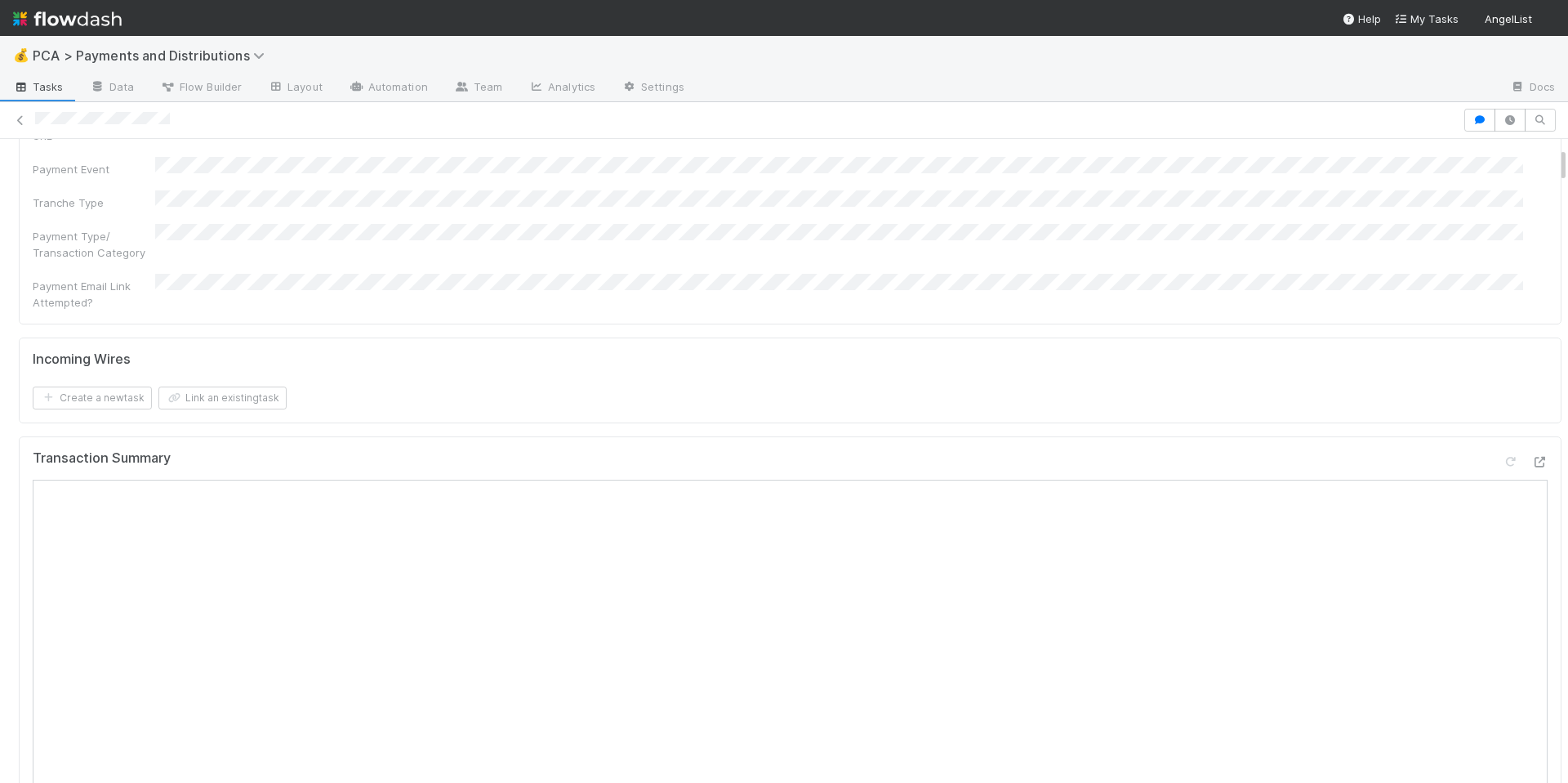
scroll to position [144, 0]
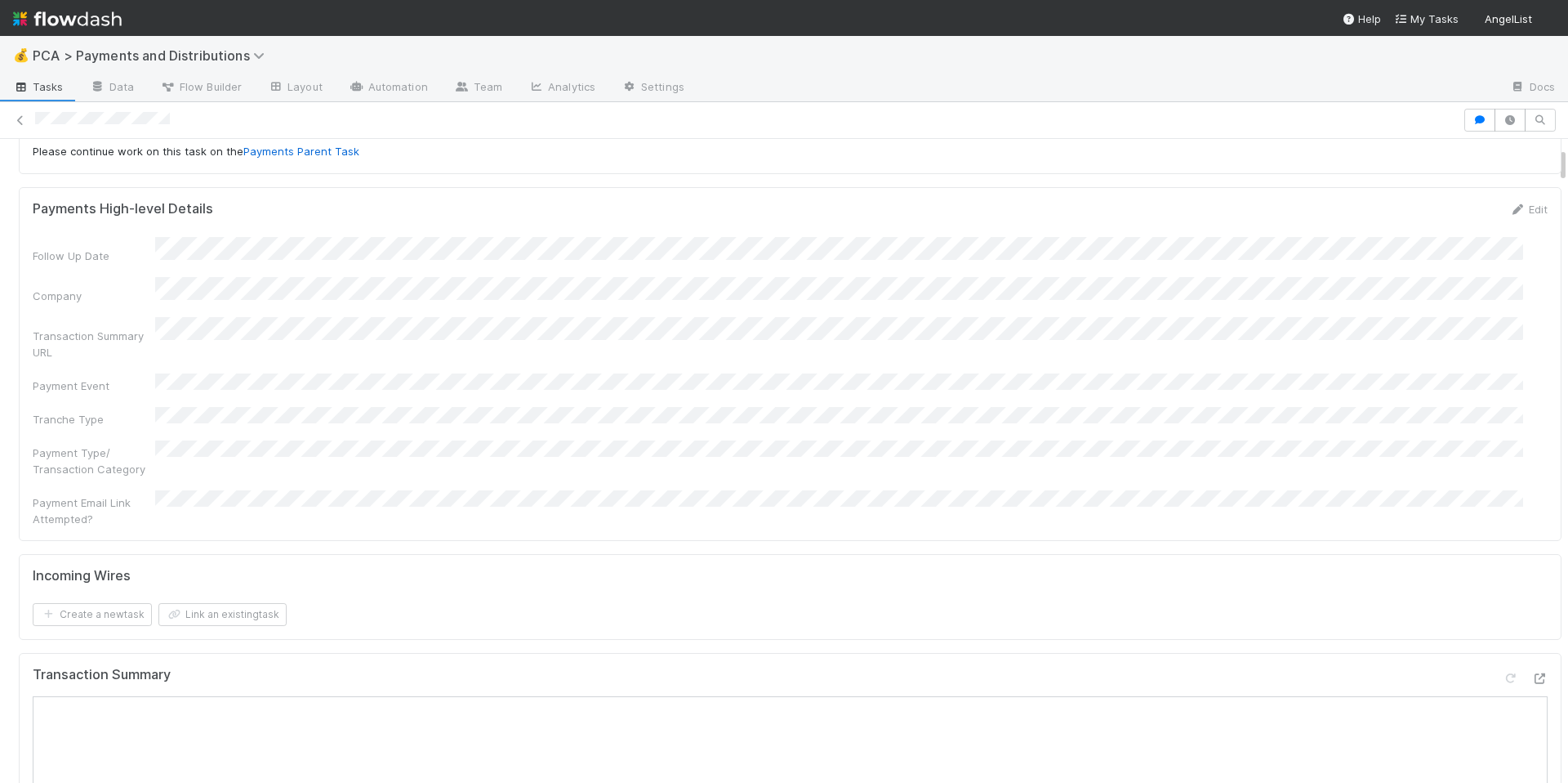
click at [784, 414] on div "Follow Up Date Company Transaction Summary URL Payment Event Tranche Type Payme…" at bounding box center [789, 382] width 1515 height 290
click at [811, 568] on form "Incoming Wires Create a new task Link an existing task" at bounding box center [789, 598] width 1515 height 59
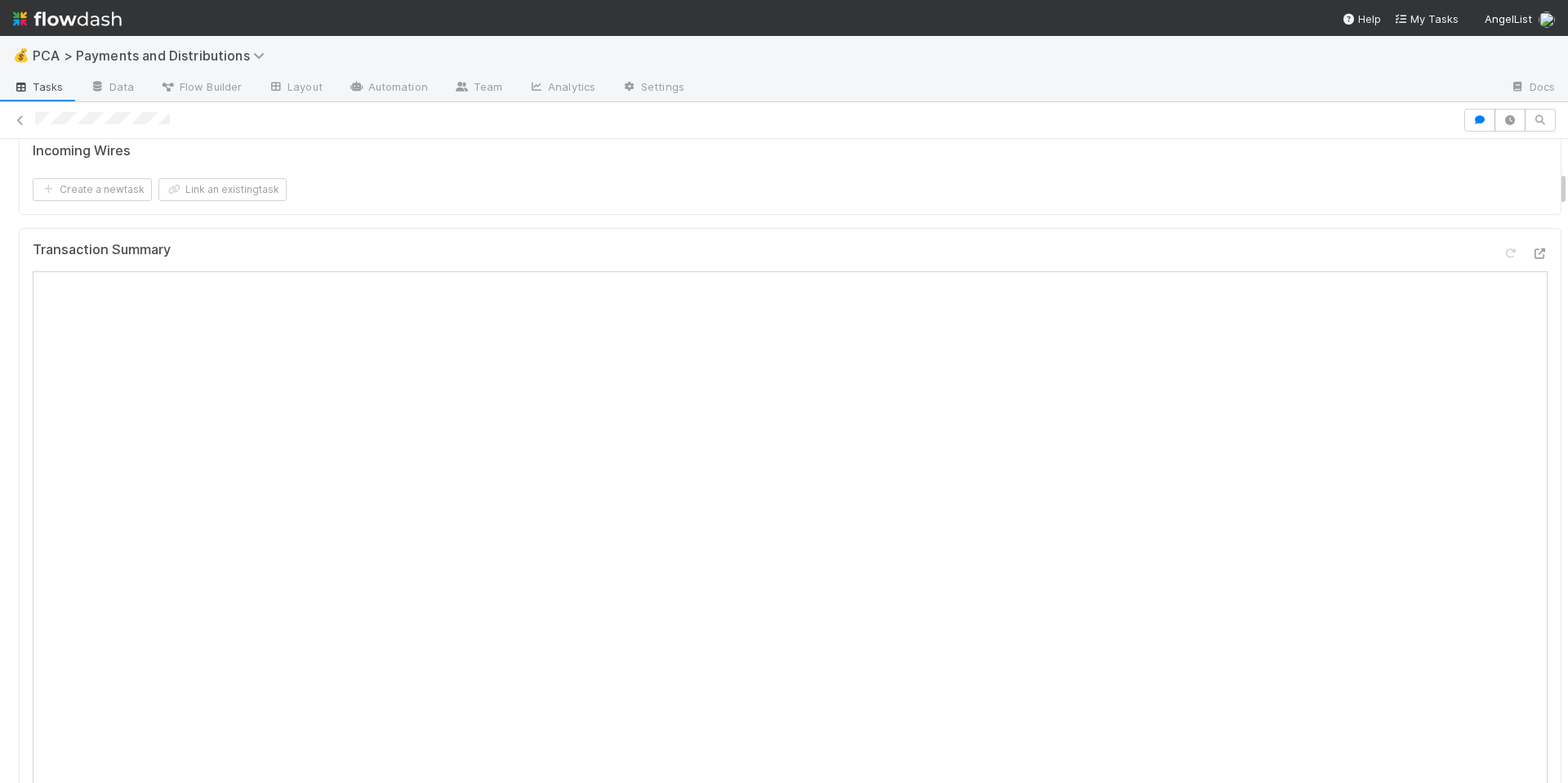
scroll to position [383, 0]
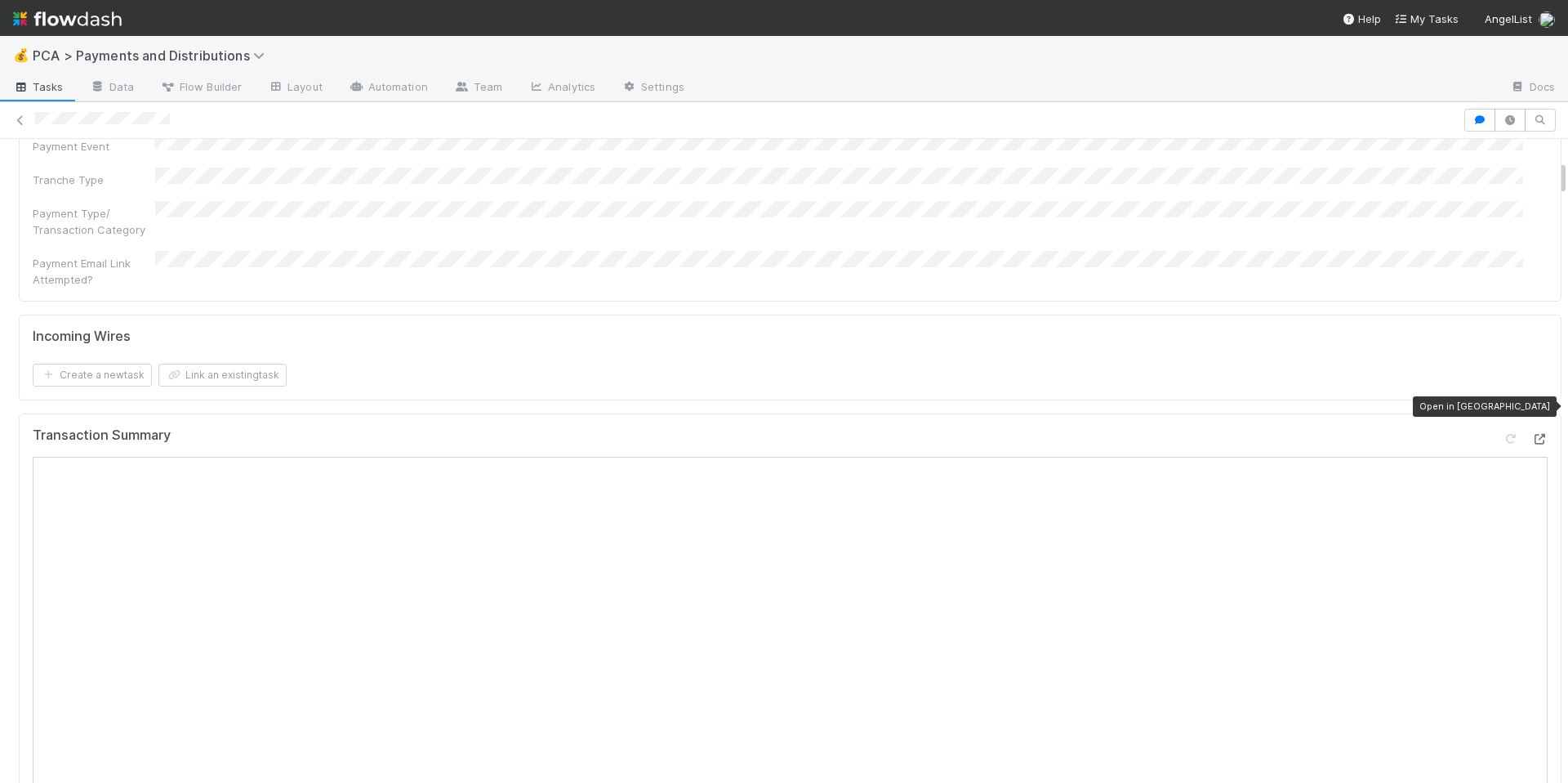
click at [1531, 434] on icon at bounding box center [1538, 438] width 16 height 11
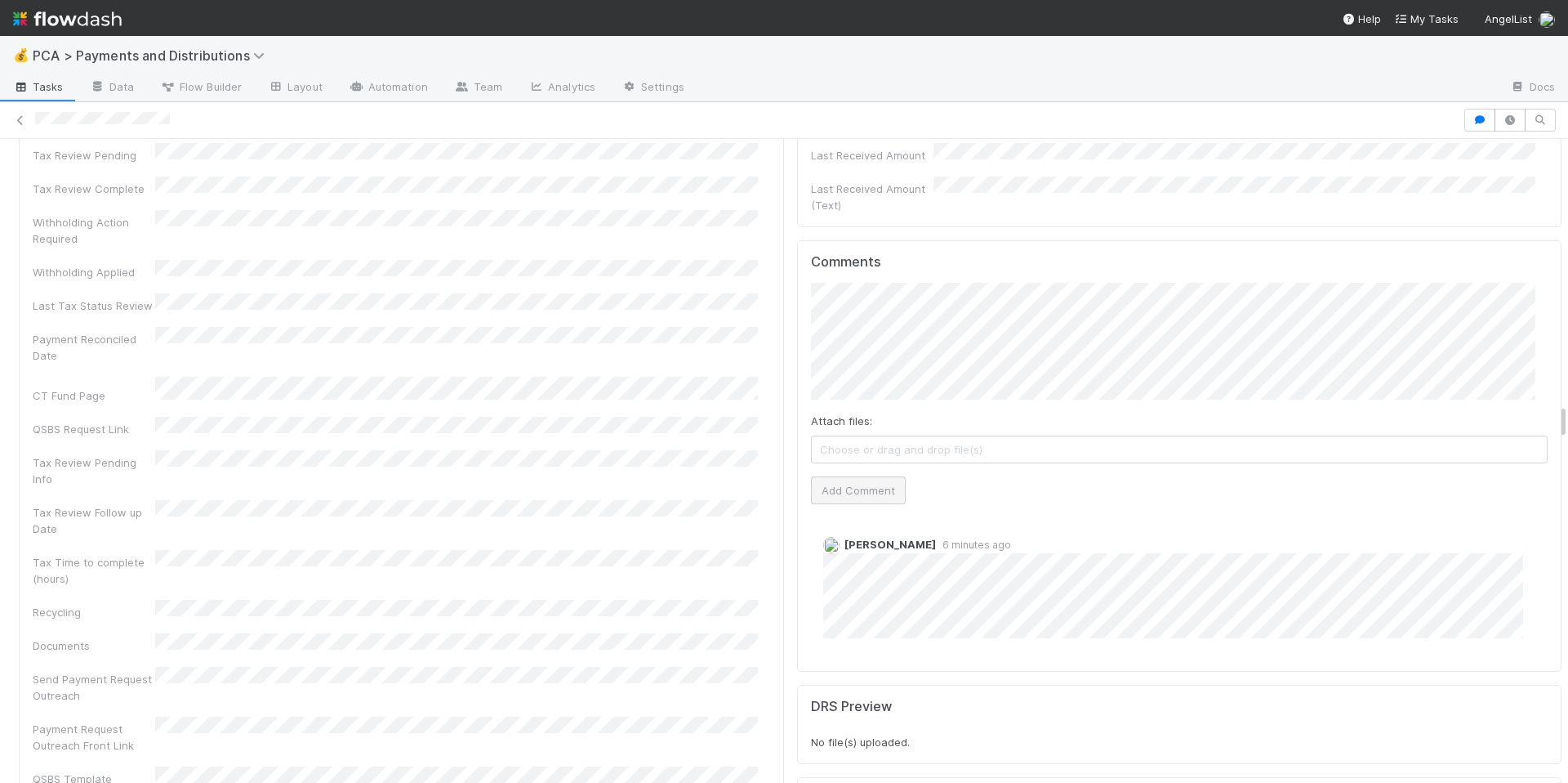
scroll to position [4643, 0]
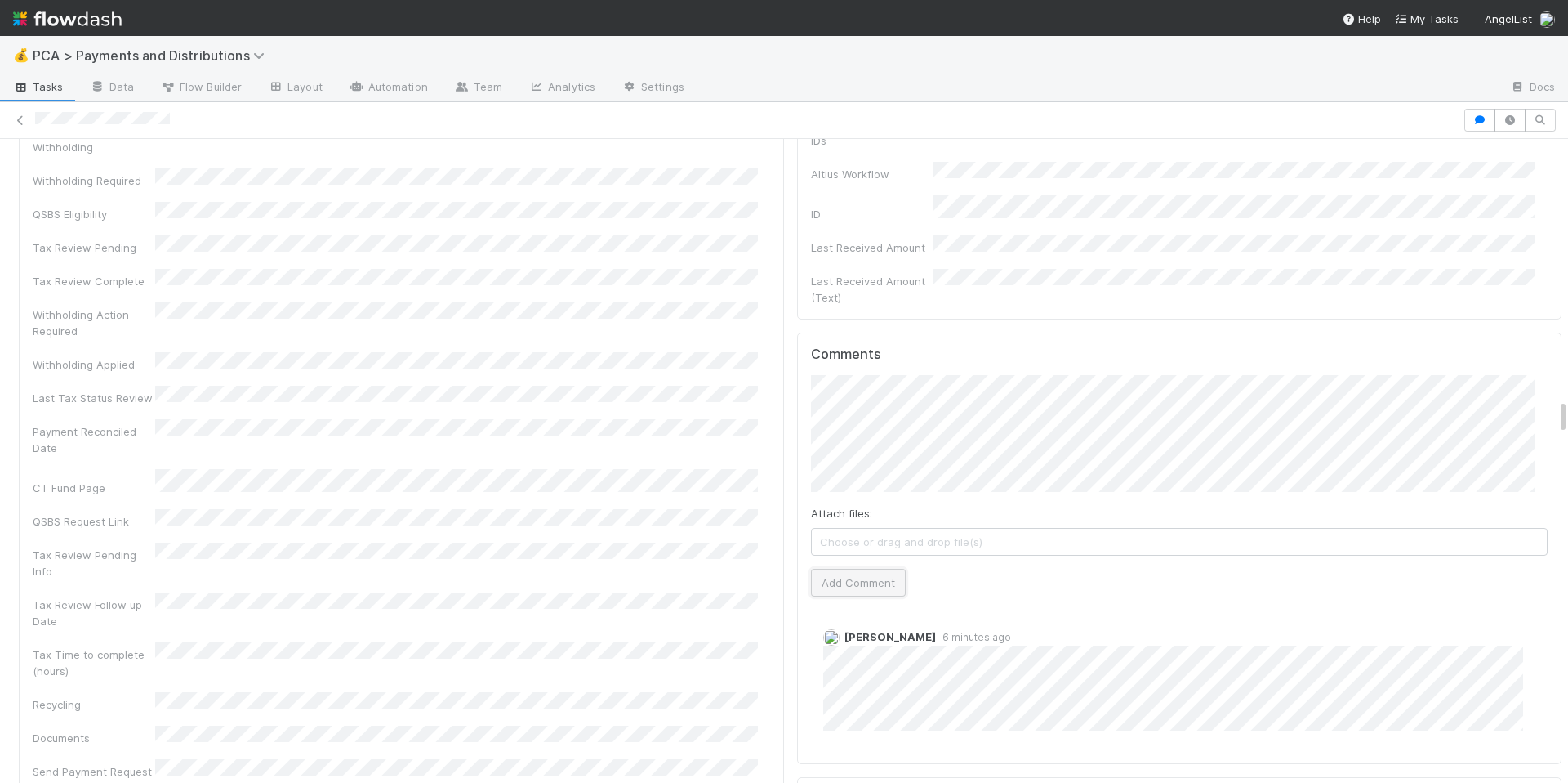
click at [861, 569] on button "Add Comment" at bounding box center [858, 582] width 94 height 28
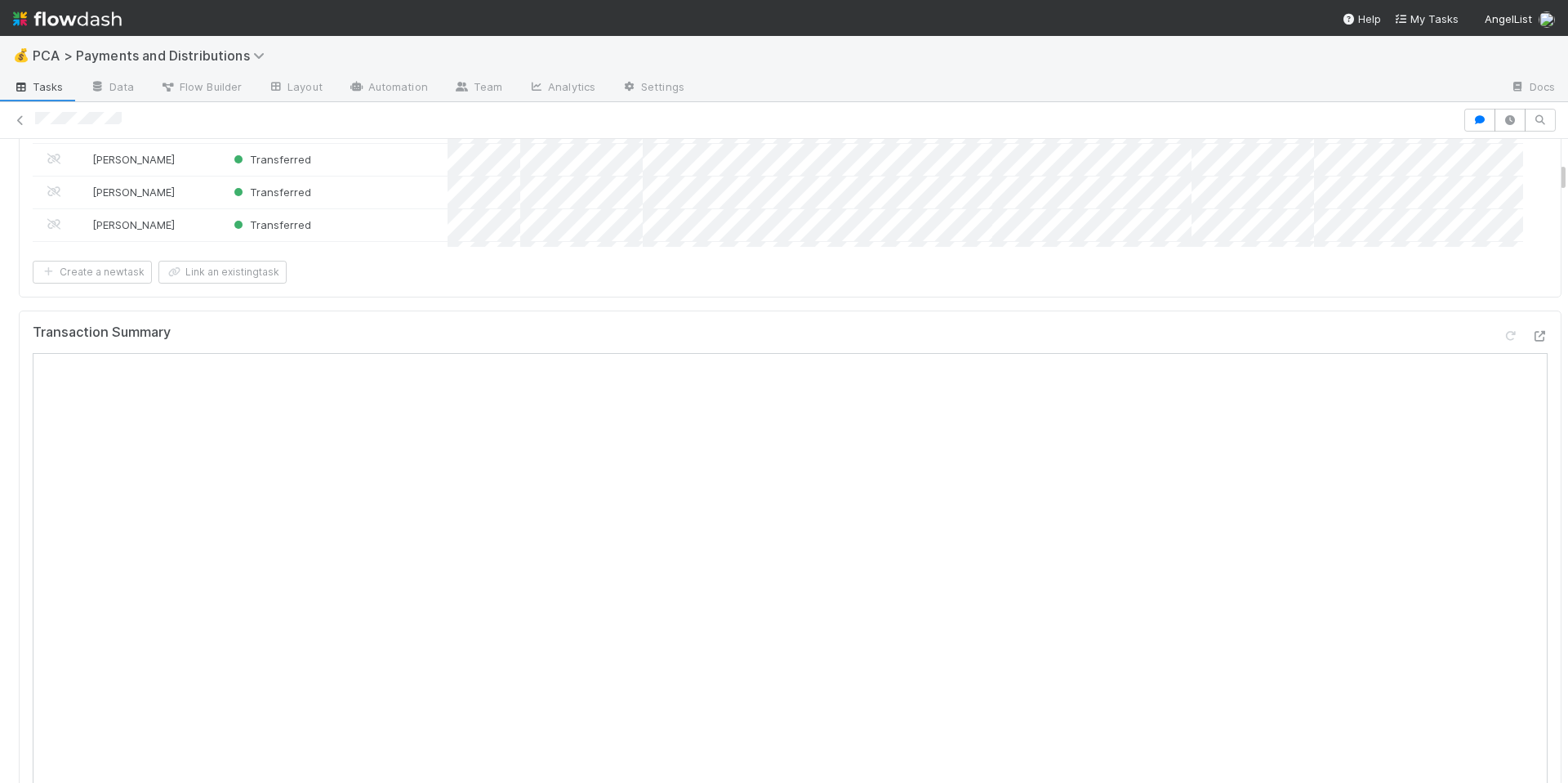
scroll to position [532, 0]
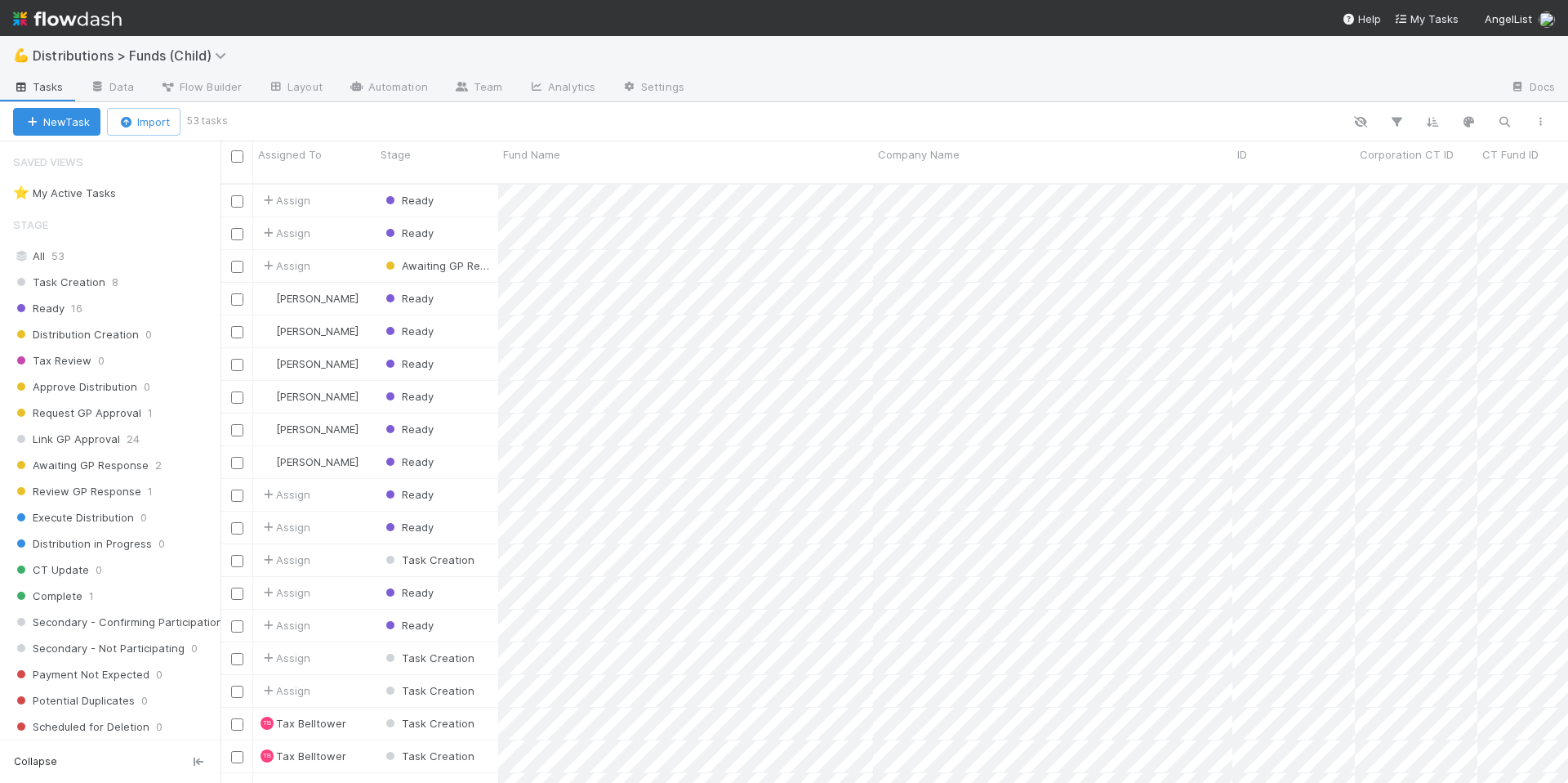
scroll to position [600, 1335]
click at [155, 195] on div "⭐ My Active Tasks 6" at bounding box center [115, 193] width 203 height 20
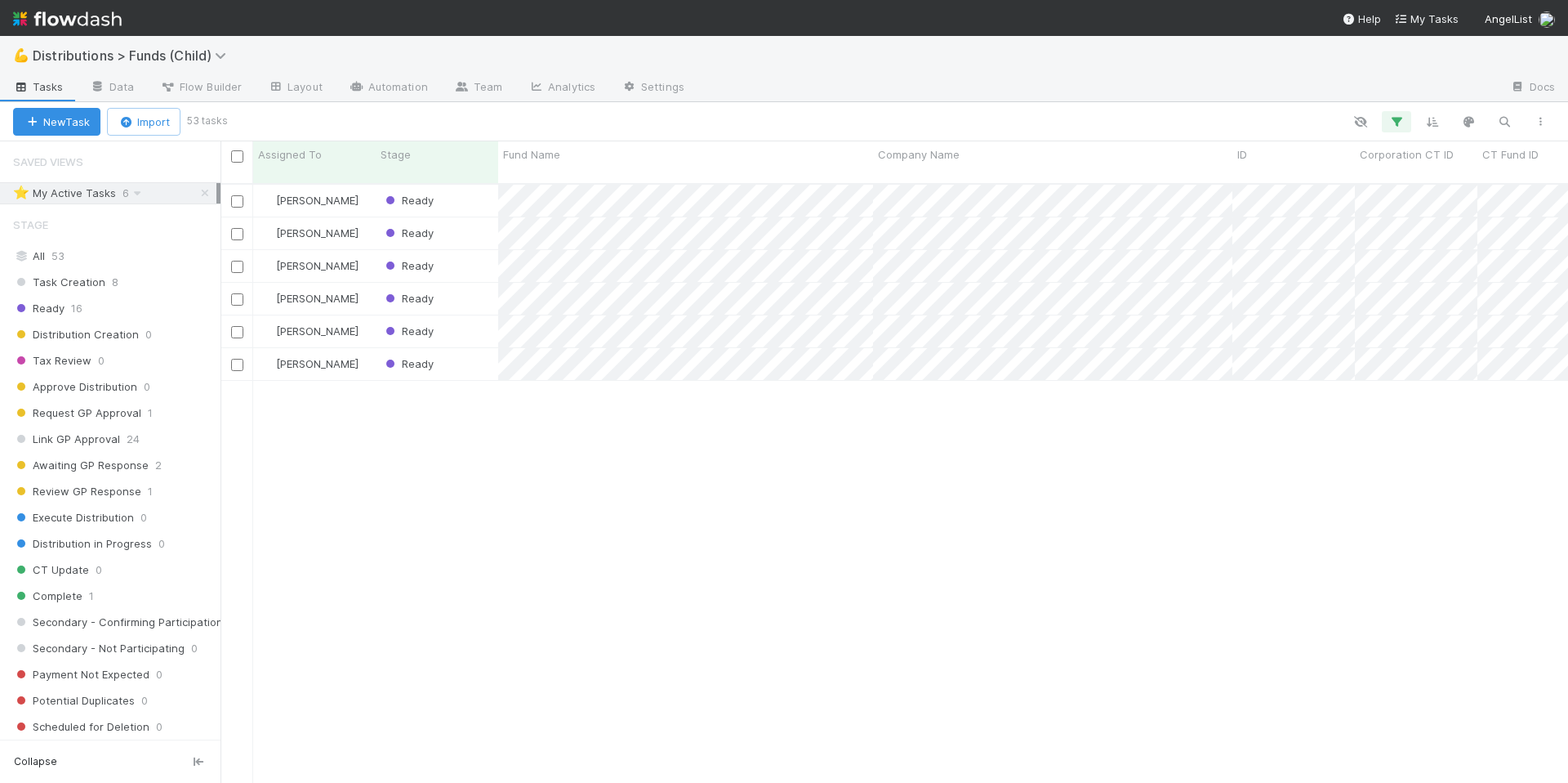
scroll to position [600, 1335]
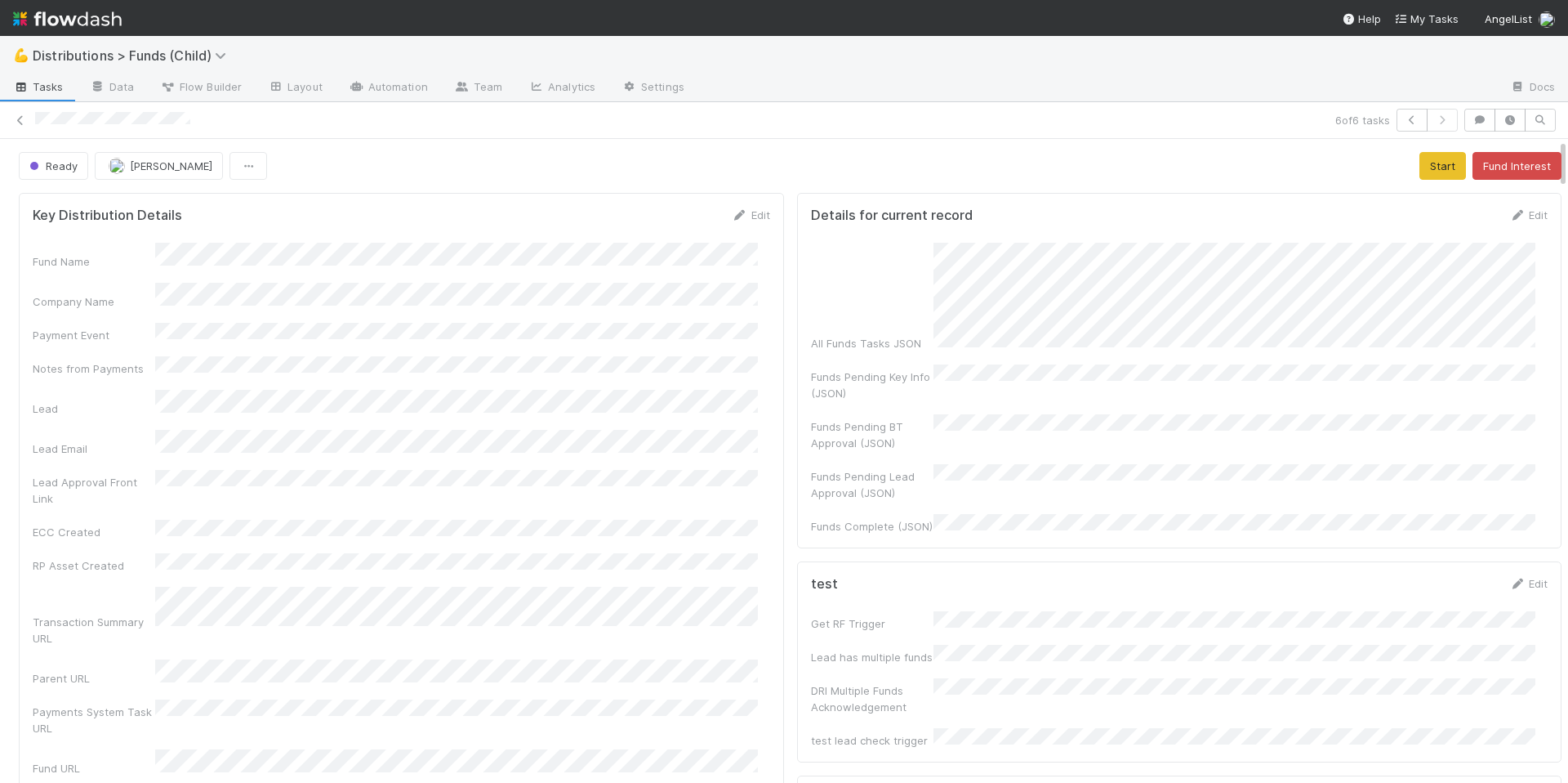
click at [1254, 157] on div "Ready Allison Donlevy Start Fund Interest" at bounding box center [790, 165] width 1542 height 28
click at [194, 92] on span "Flow Builder" at bounding box center [201, 86] width 82 height 16
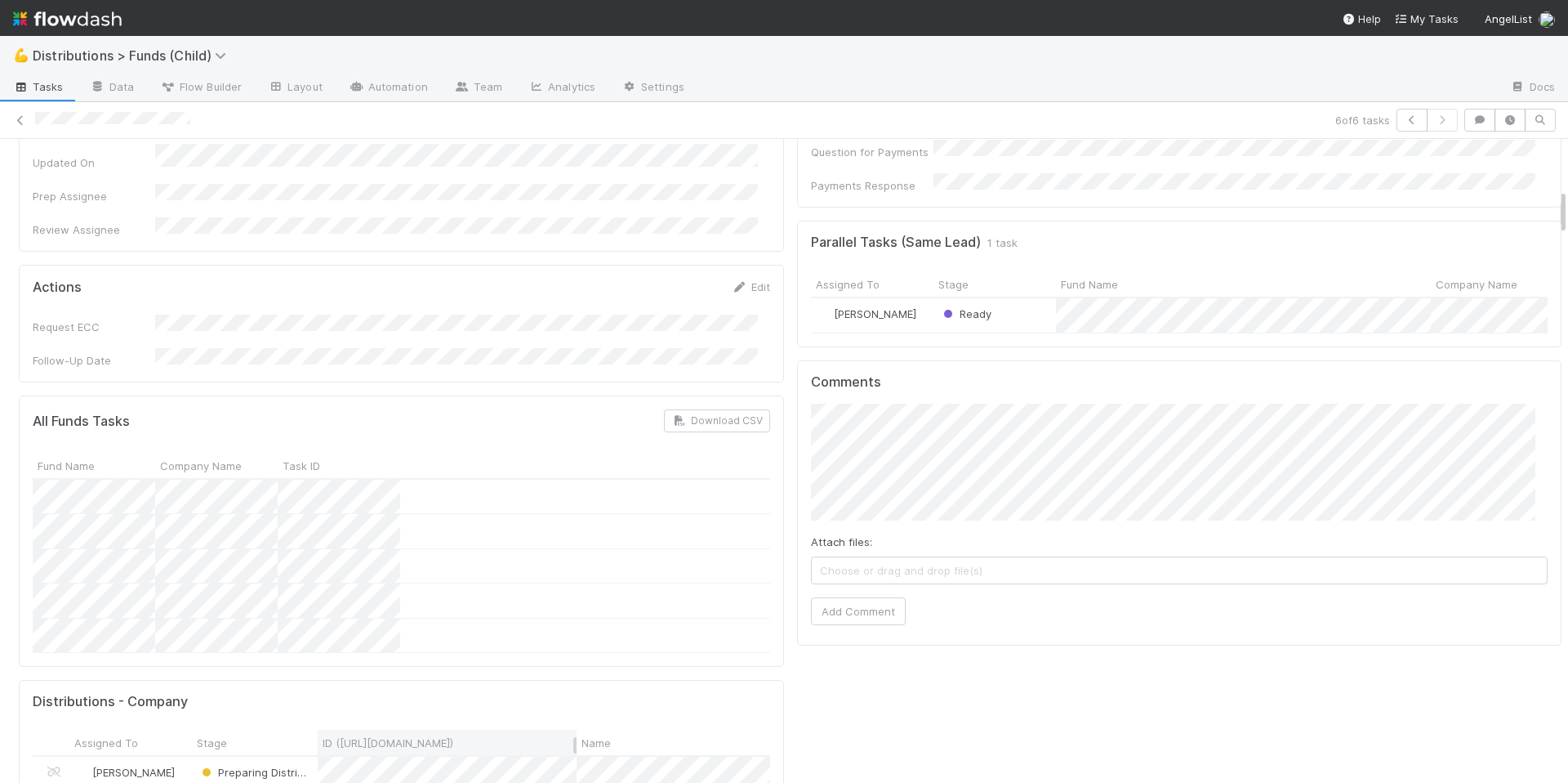
scroll to position [685, 0]
click at [182, 757] on div "Allison Donlevy" at bounding box center [131, 774] width 122 height 35
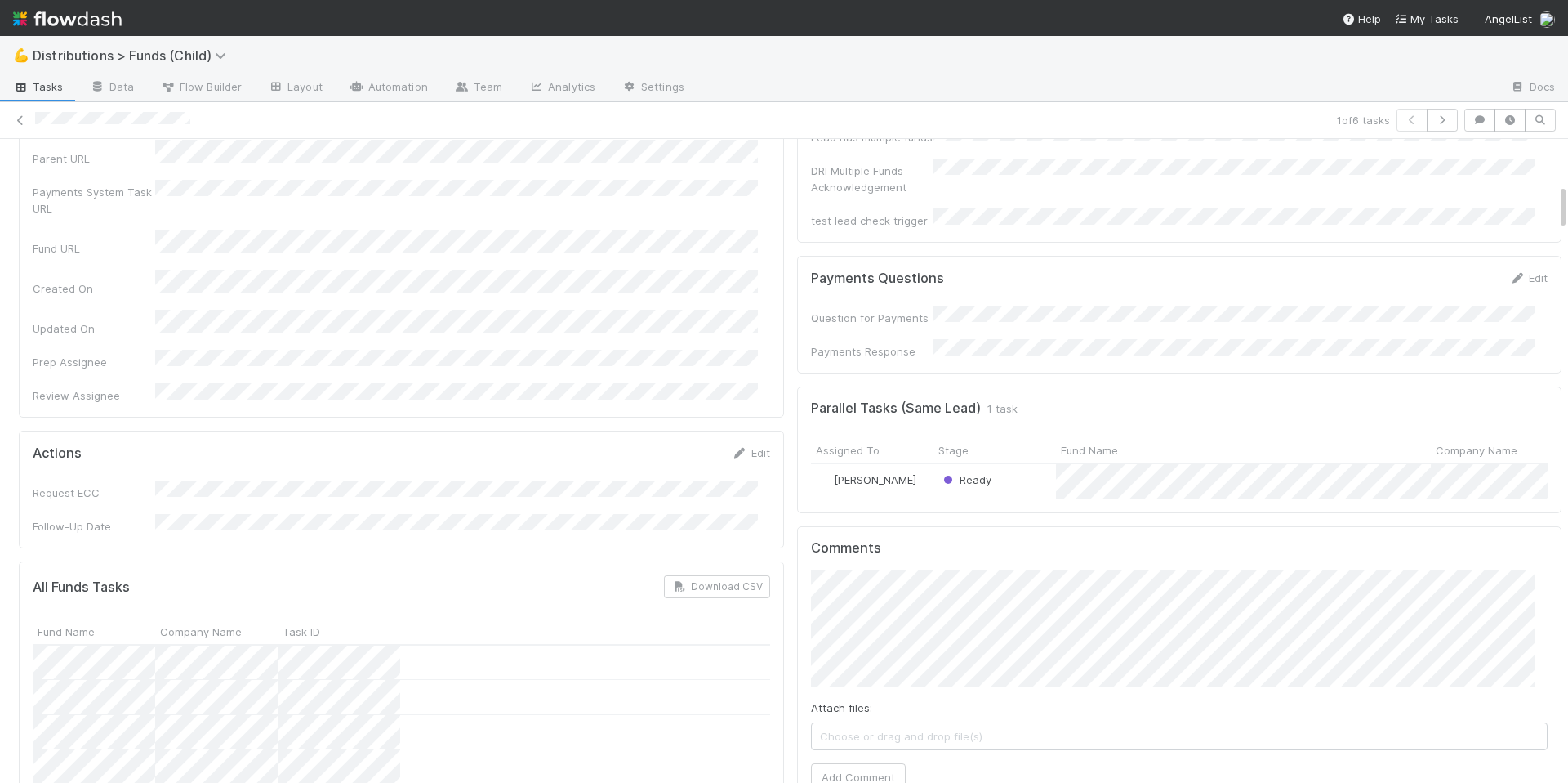
scroll to position [624, 0]
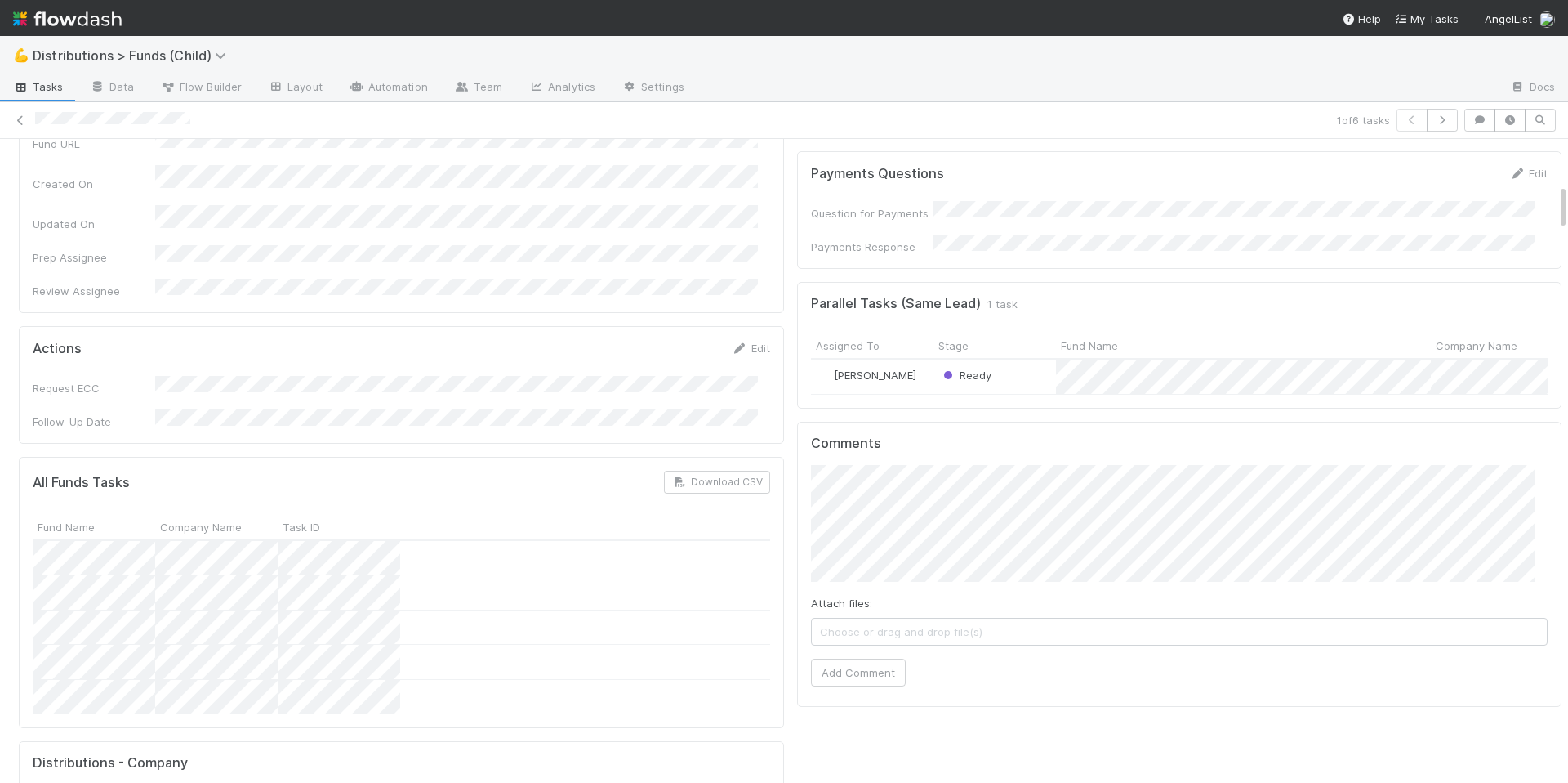
click at [472, 335] on div "Actions Edit Request ECC Follow-Up Date" at bounding box center [402, 384] width 765 height 117
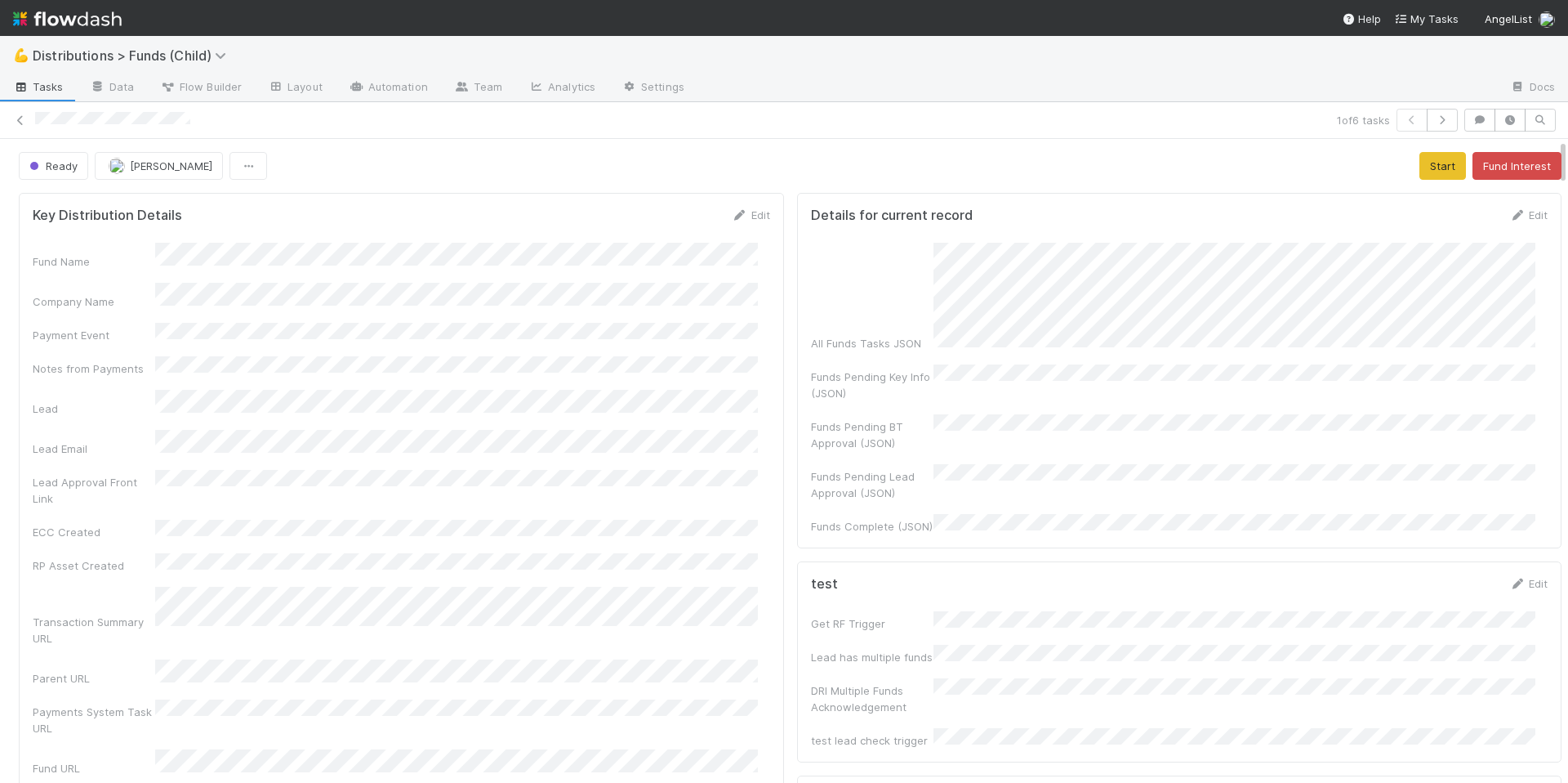
scroll to position [0, 0]
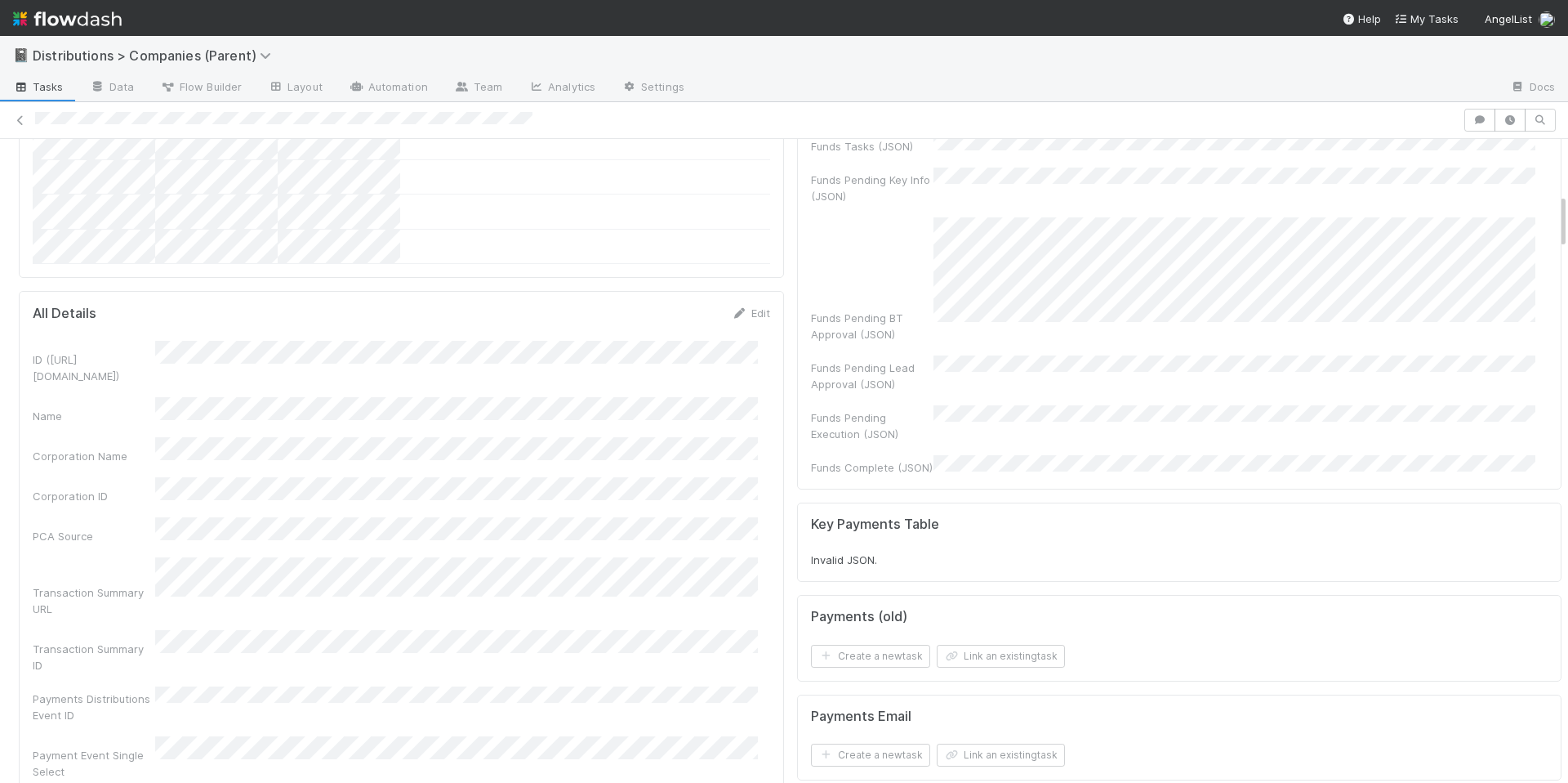
scroll to position [652, 0]
click at [635, 733] on div "Payment Event Single Select" at bounding box center [401, 754] width 738 height 43
click at [656, 303] on div "All Details Edit" at bounding box center [401, 310] width 738 height 16
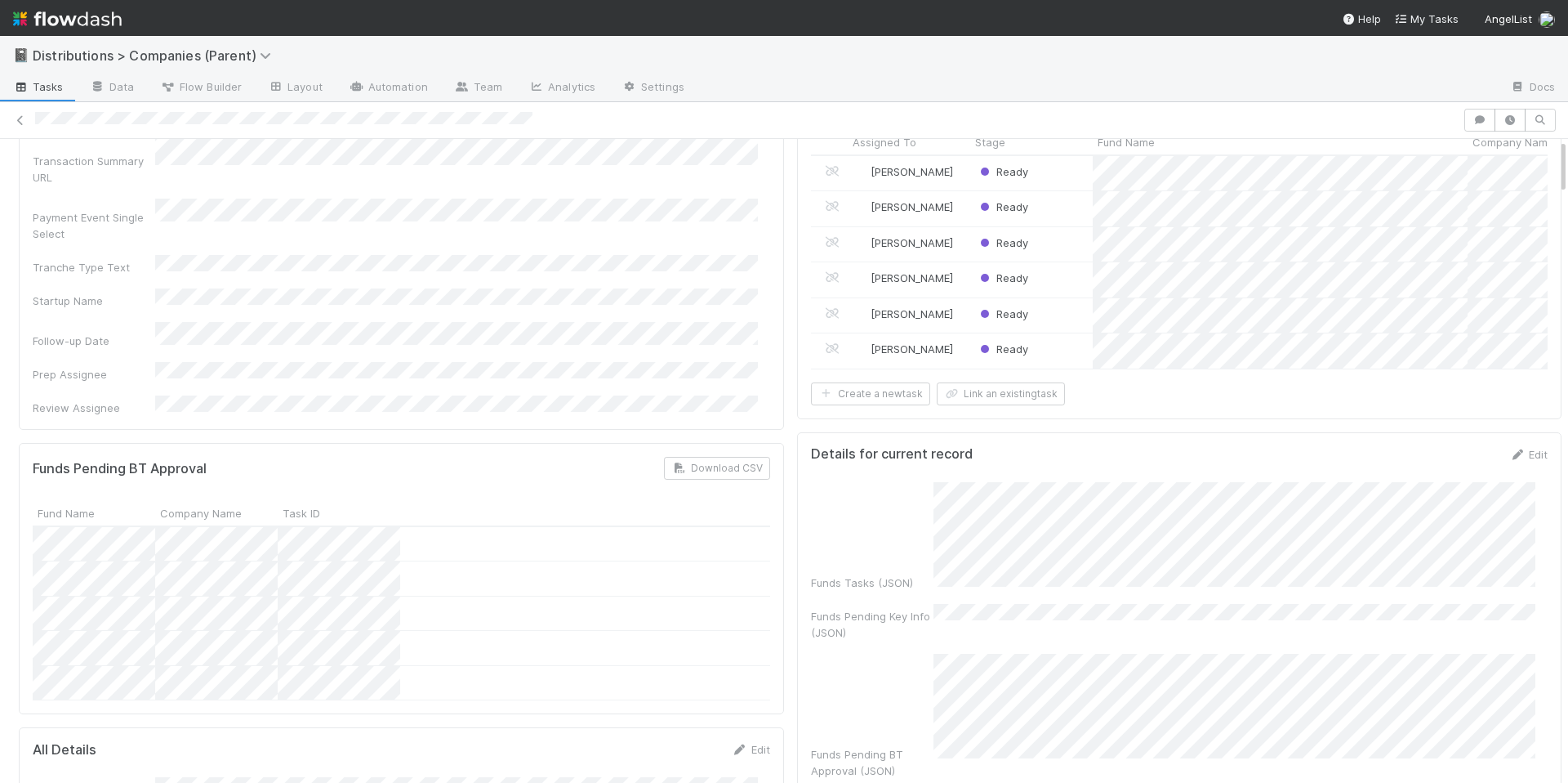
scroll to position [0, 0]
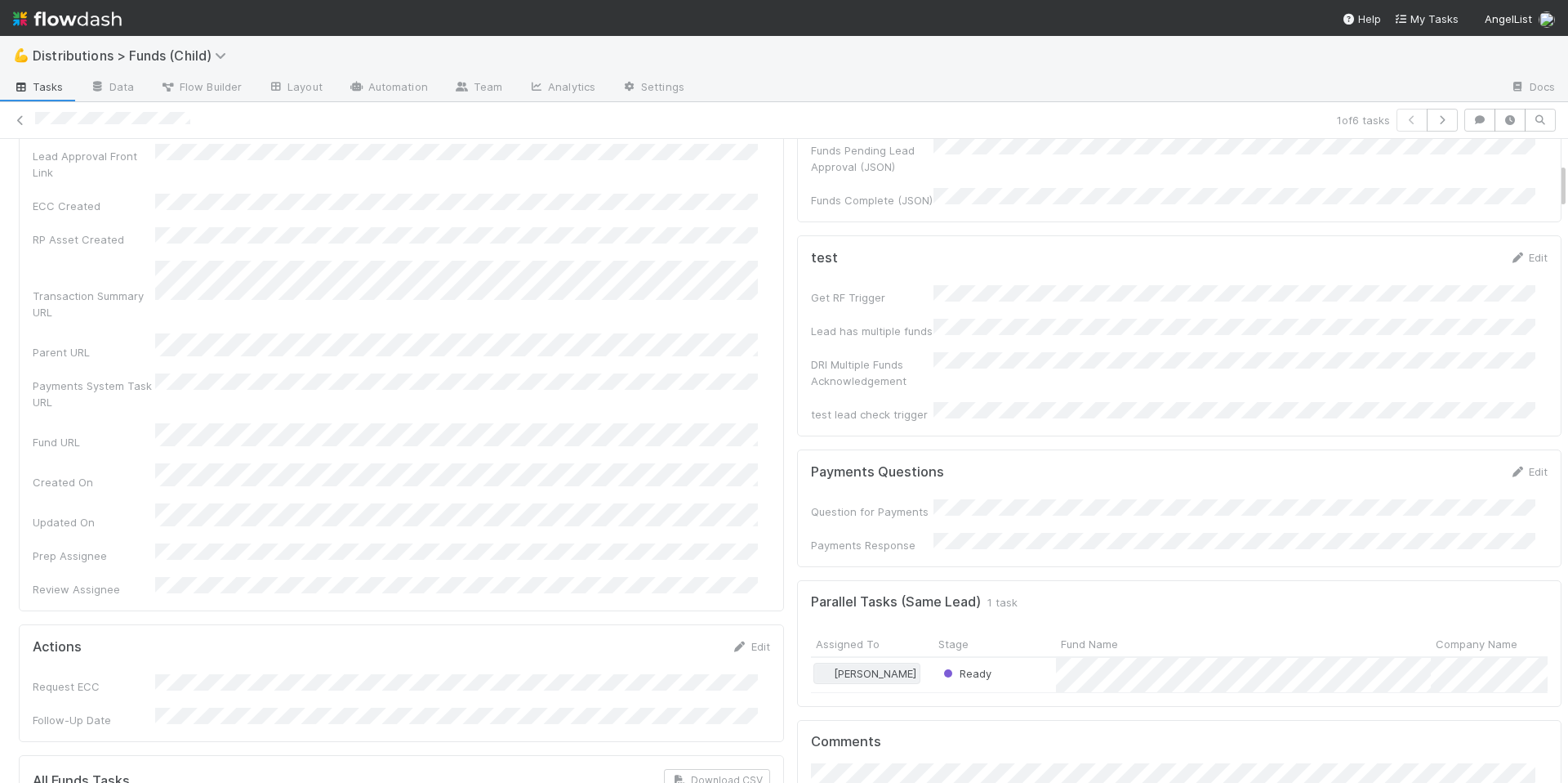
scroll to position [328, 0]
click at [1019, 655] on div "Ready" at bounding box center [994, 672] width 122 height 35
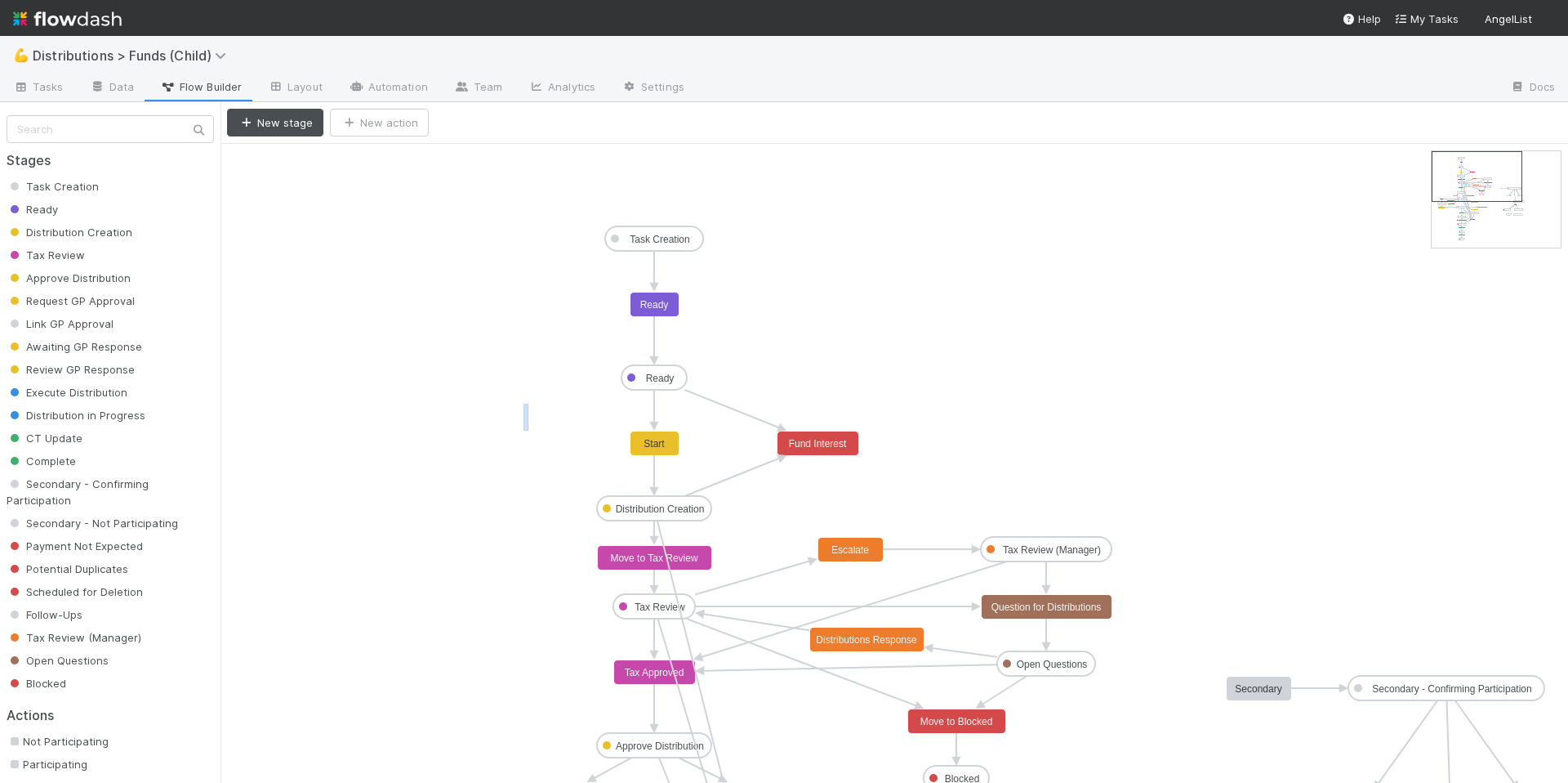
drag, startPoint x: 523, startPoint y: 404, endPoint x: 529, endPoint y: 431, distance: 27.7
click at [529, 431] on icon "Task Creation Ready Distribution Creation Tax Review Approve Distribution Reque…" at bounding box center [903, 798] width 1366 height 1309
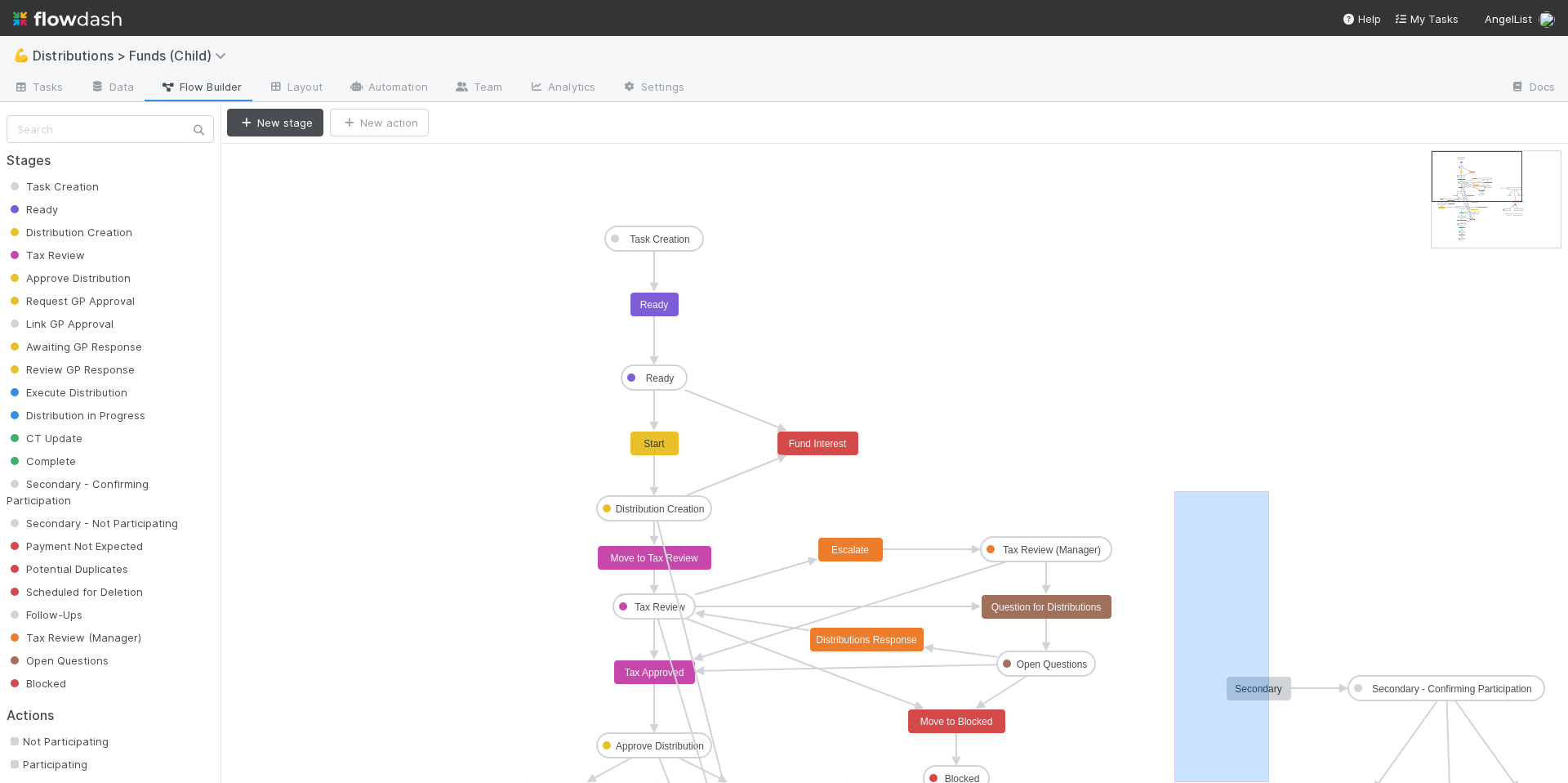
drag, startPoint x: 1200, startPoint y: 581, endPoint x: 1265, endPoint y: 779, distance: 208.4
click at [1265, 779] on icon "Task Creation Ready Distribution Creation Tax Review Approve Distribution Reque…" at bounding box center [903, 798] width 1366 height 1309
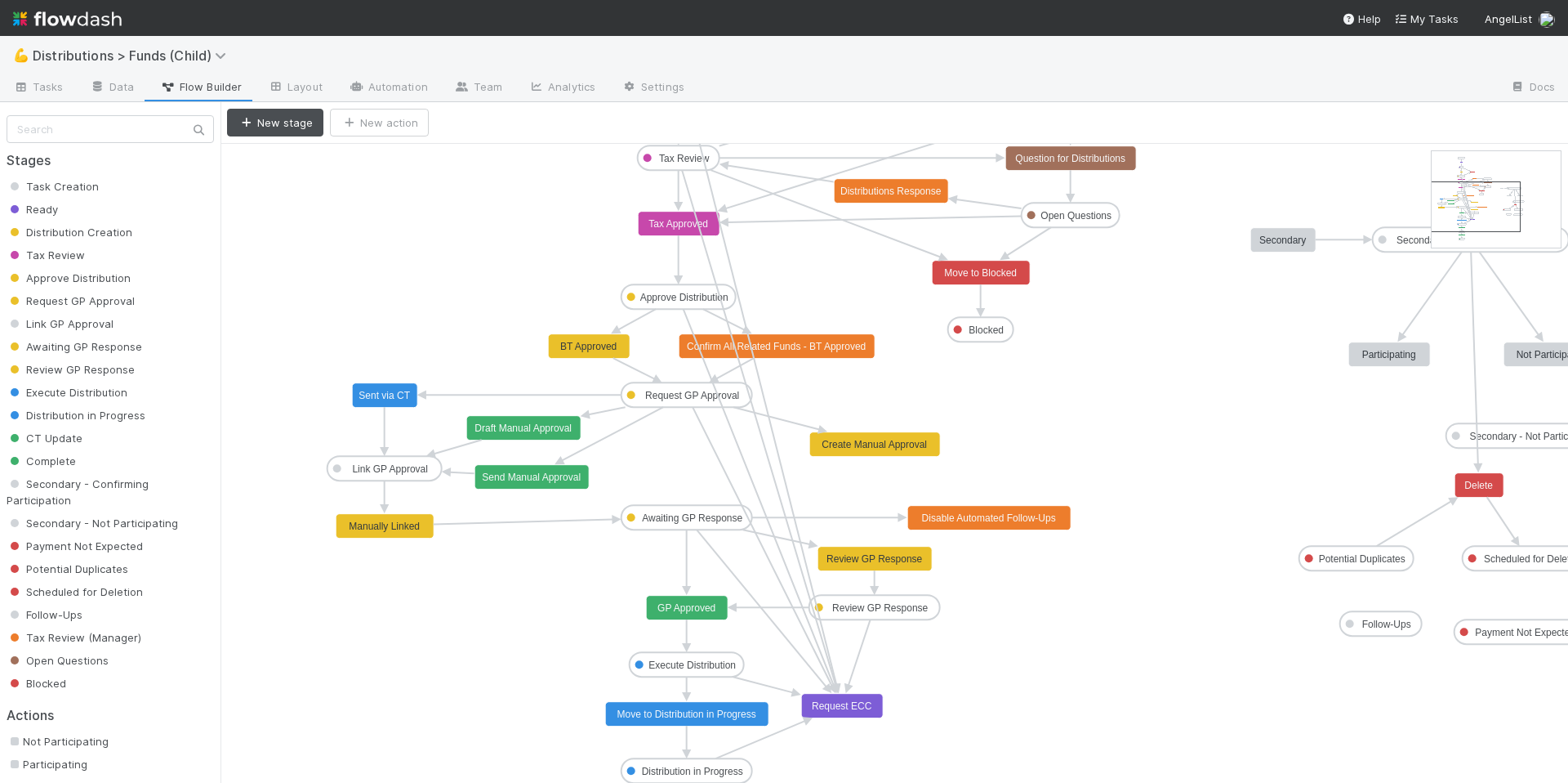
drag, startPoint x: 1487, startPoint y: 180, endPoint x: 1485, endPoint y: 210, distance: 30.1
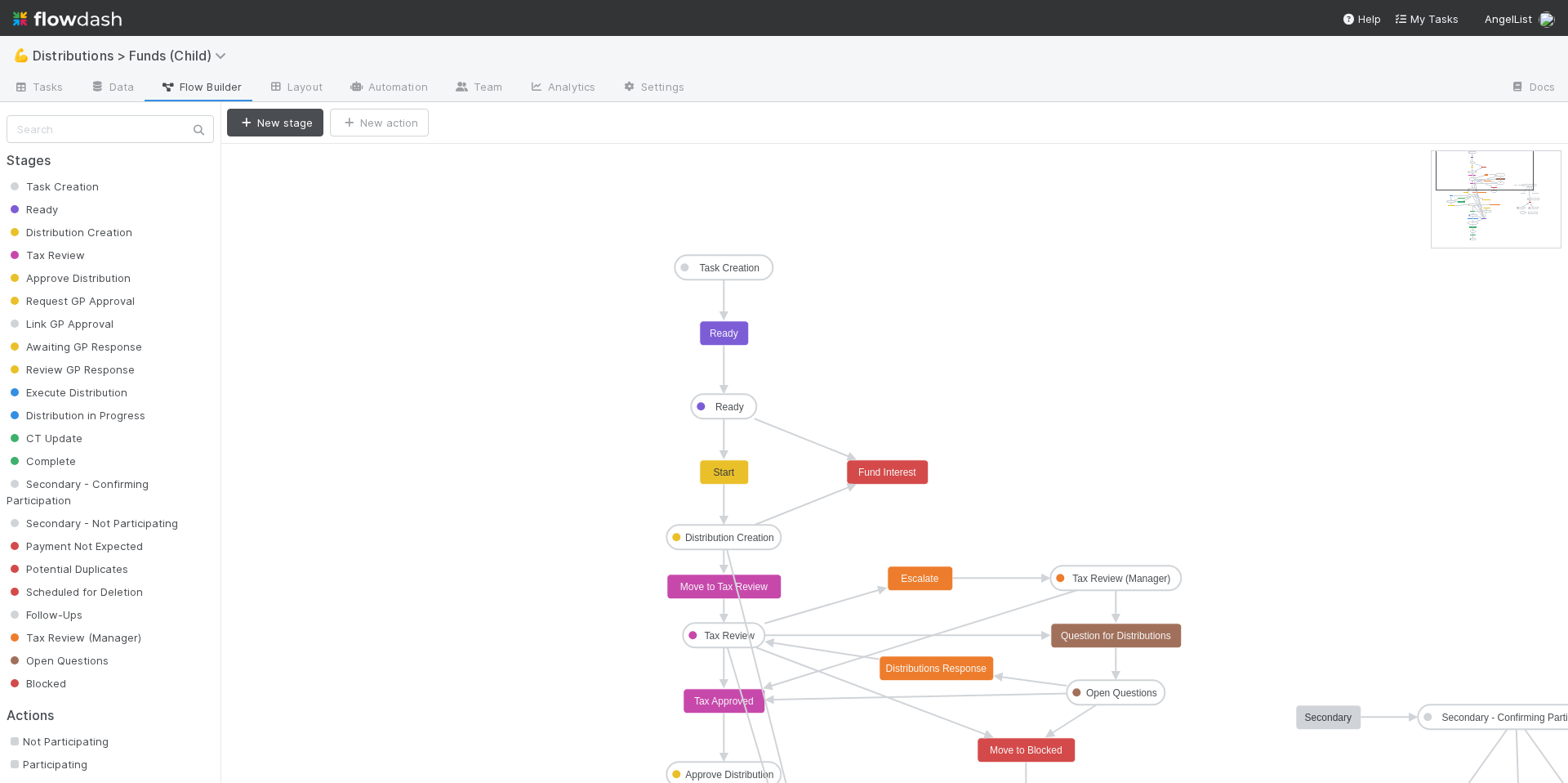
drag, startPoint x: 1474, startPoint y: 212, endPoint x: 1477, endPoint y: 183, distance: 29.2
click at [37, 89] on span "Tasks" at bounding box center [38, 86] width 51 height 16
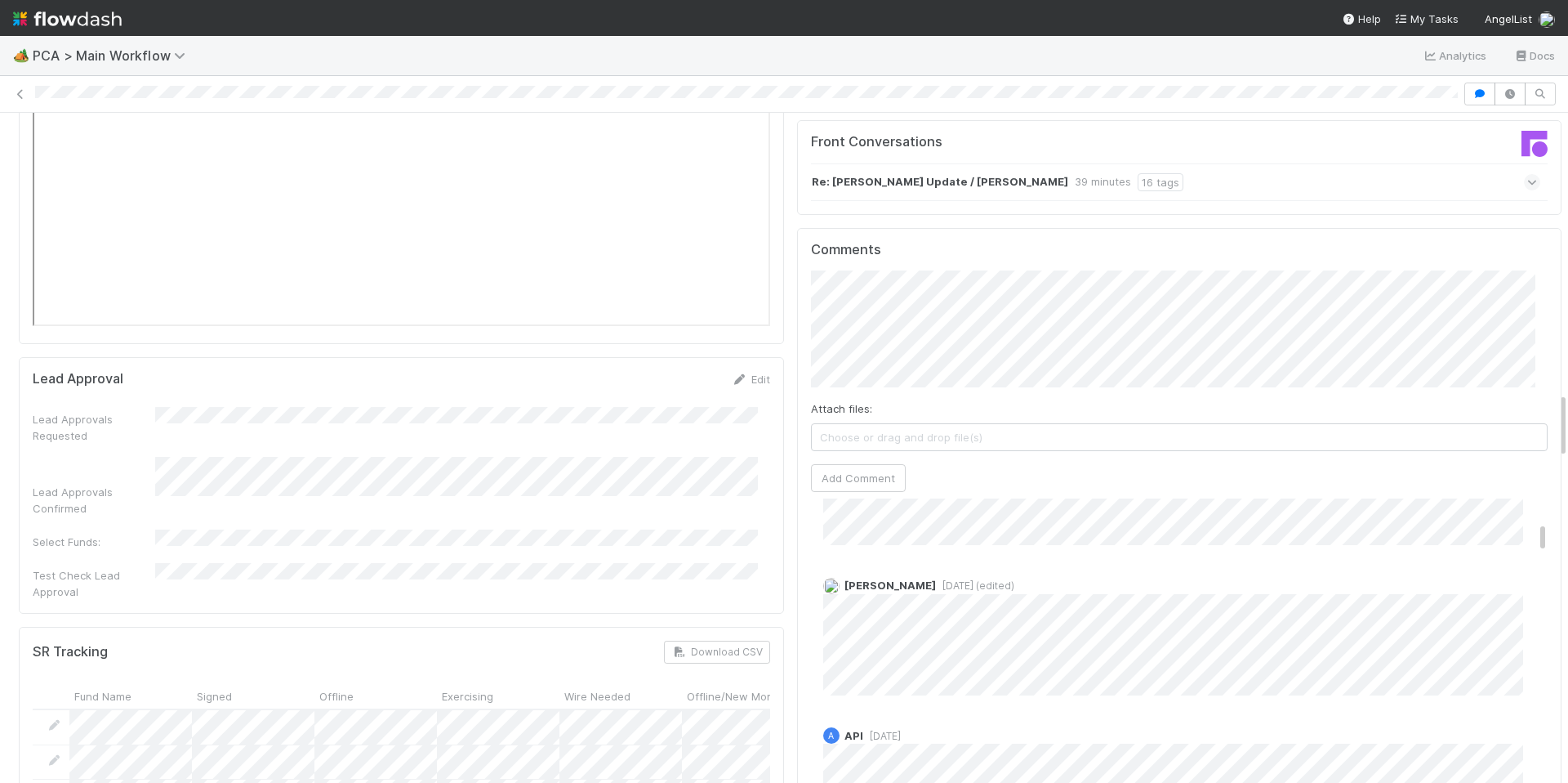
scroll to position [258, 0]
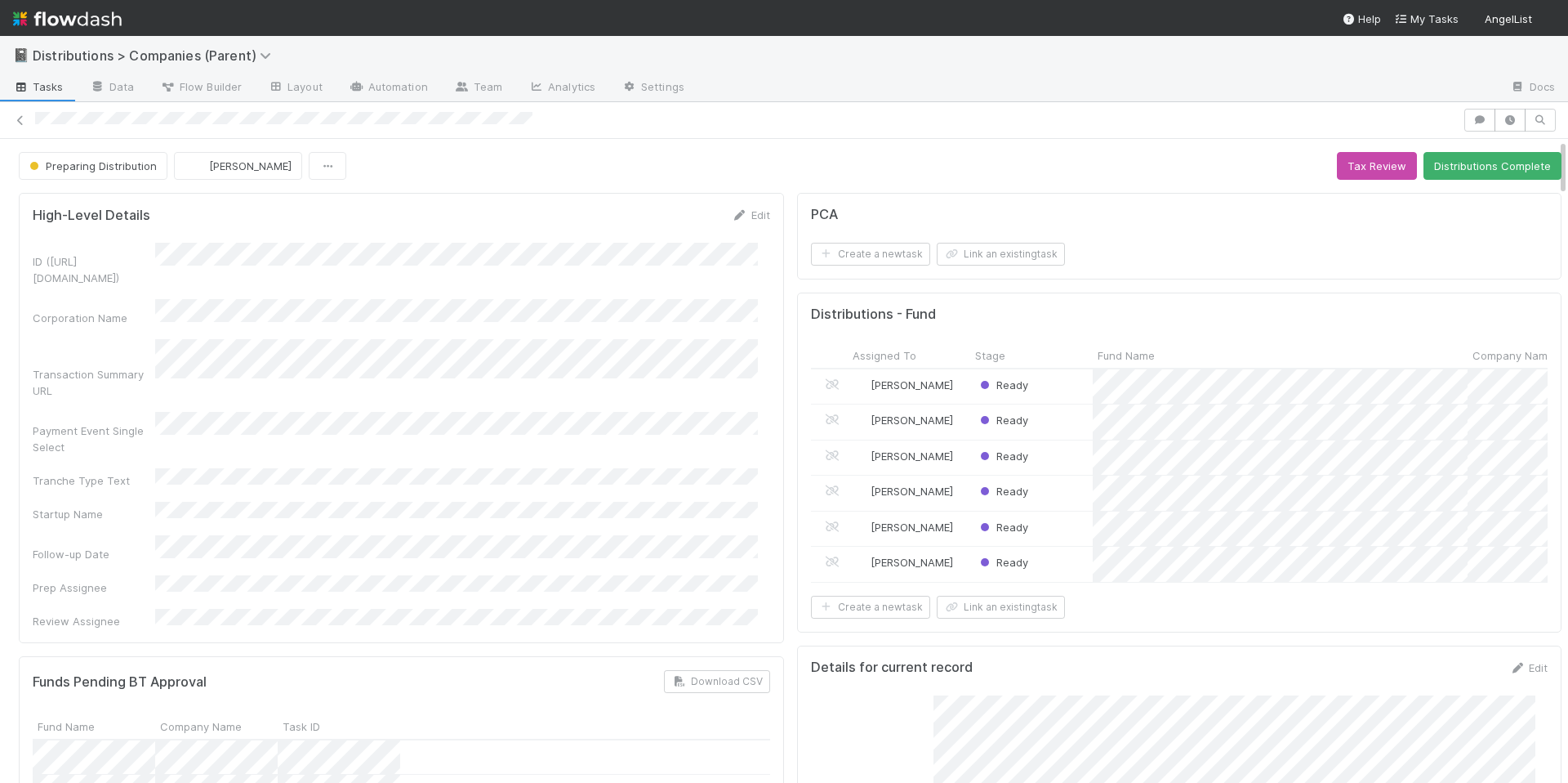
click at [596, 359] on div "ID (TS_PCA.ID) Corporation Name Transaction Summary URL Payment Event Single Se…" at bounding box center [401, 435] width 738 height 387
click at [1040, 385] on div "Ready" at bounding box center [1032, 387] width 122 height 35
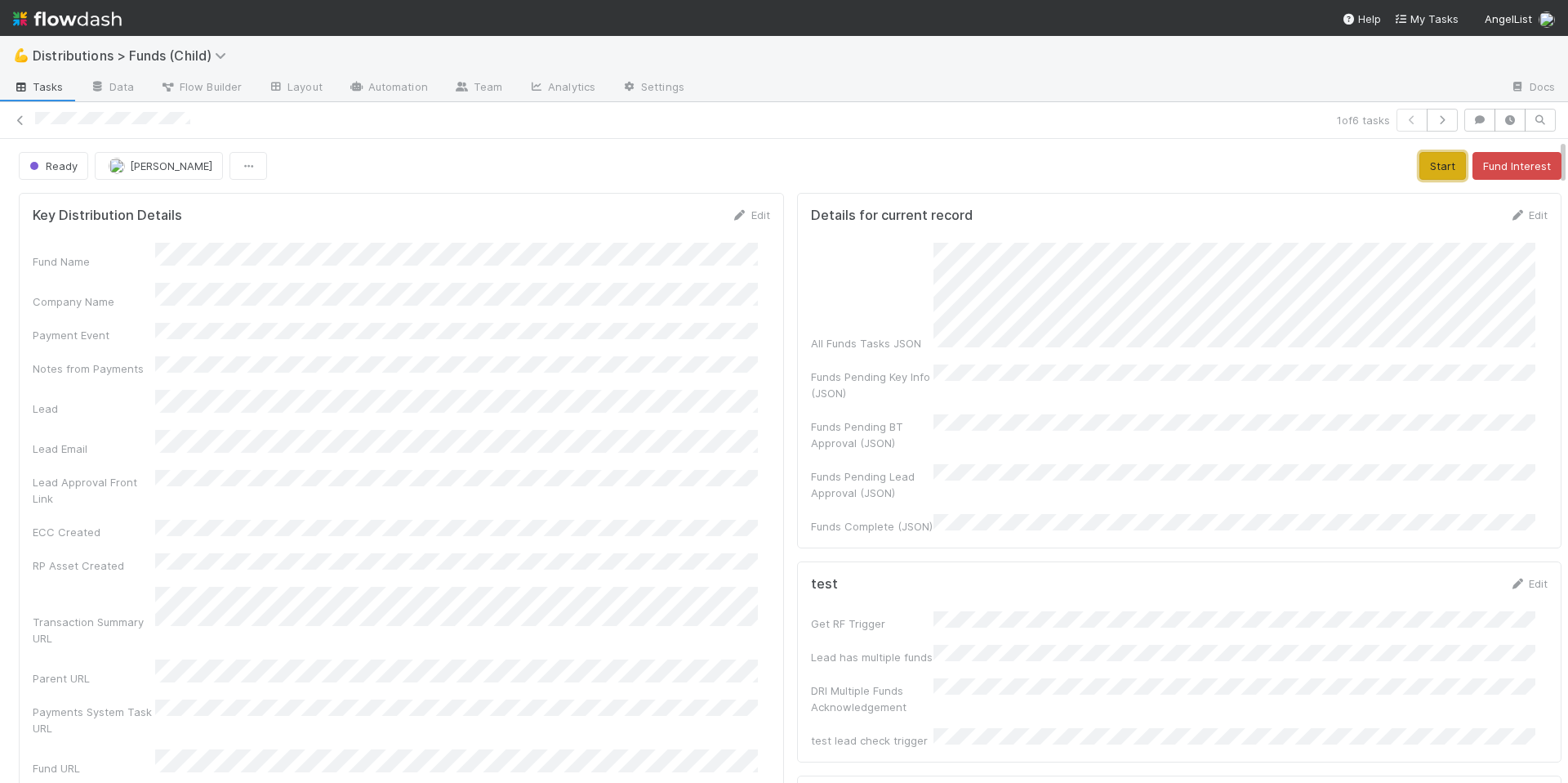
click at [1419, 171] on button "Start" at bounding box center [1442, 165] width 47 height 28
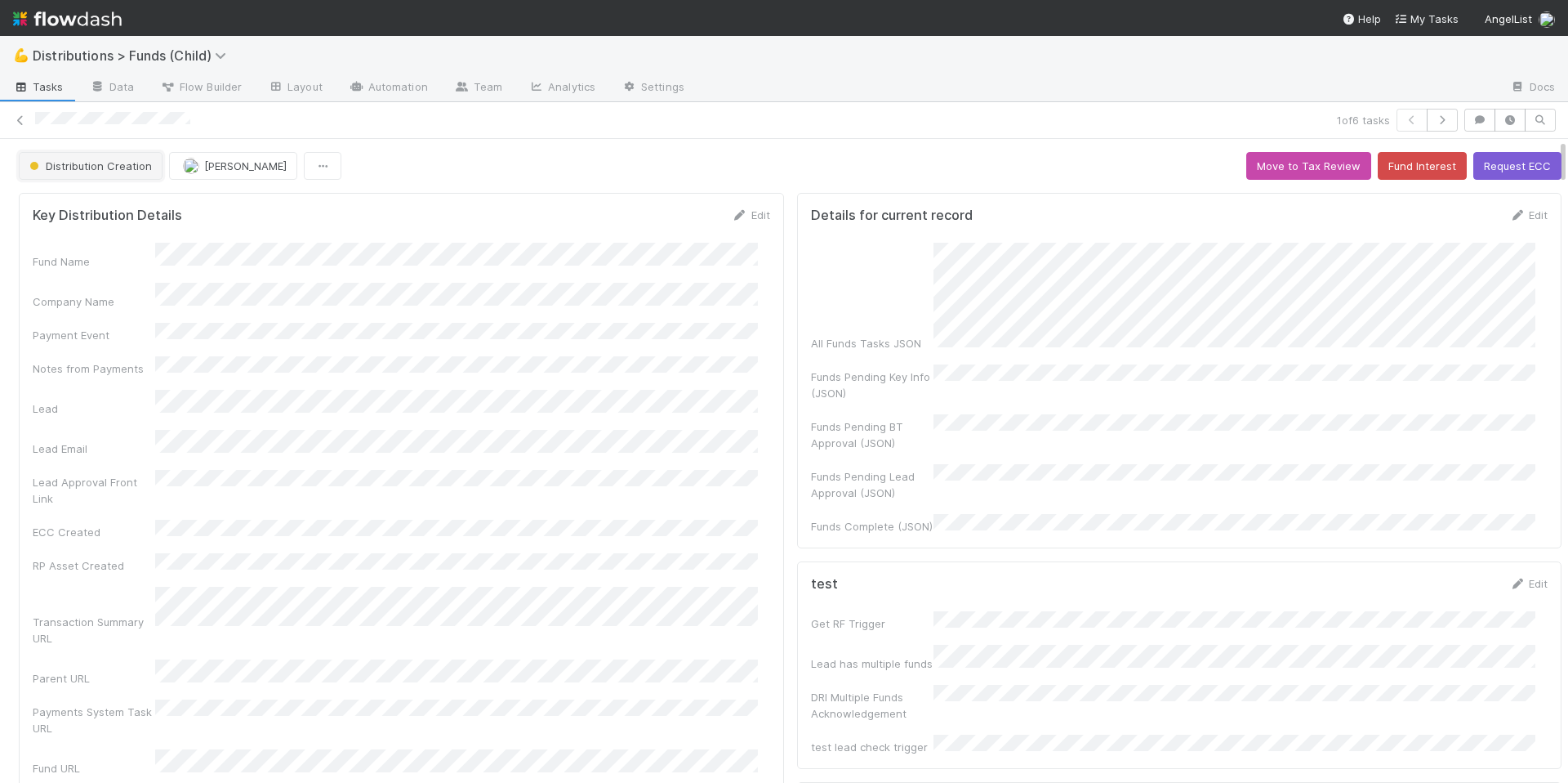
click at [112, 166] on span "Distribution Creation" at bounding box center [89, 166] width 126 height 13
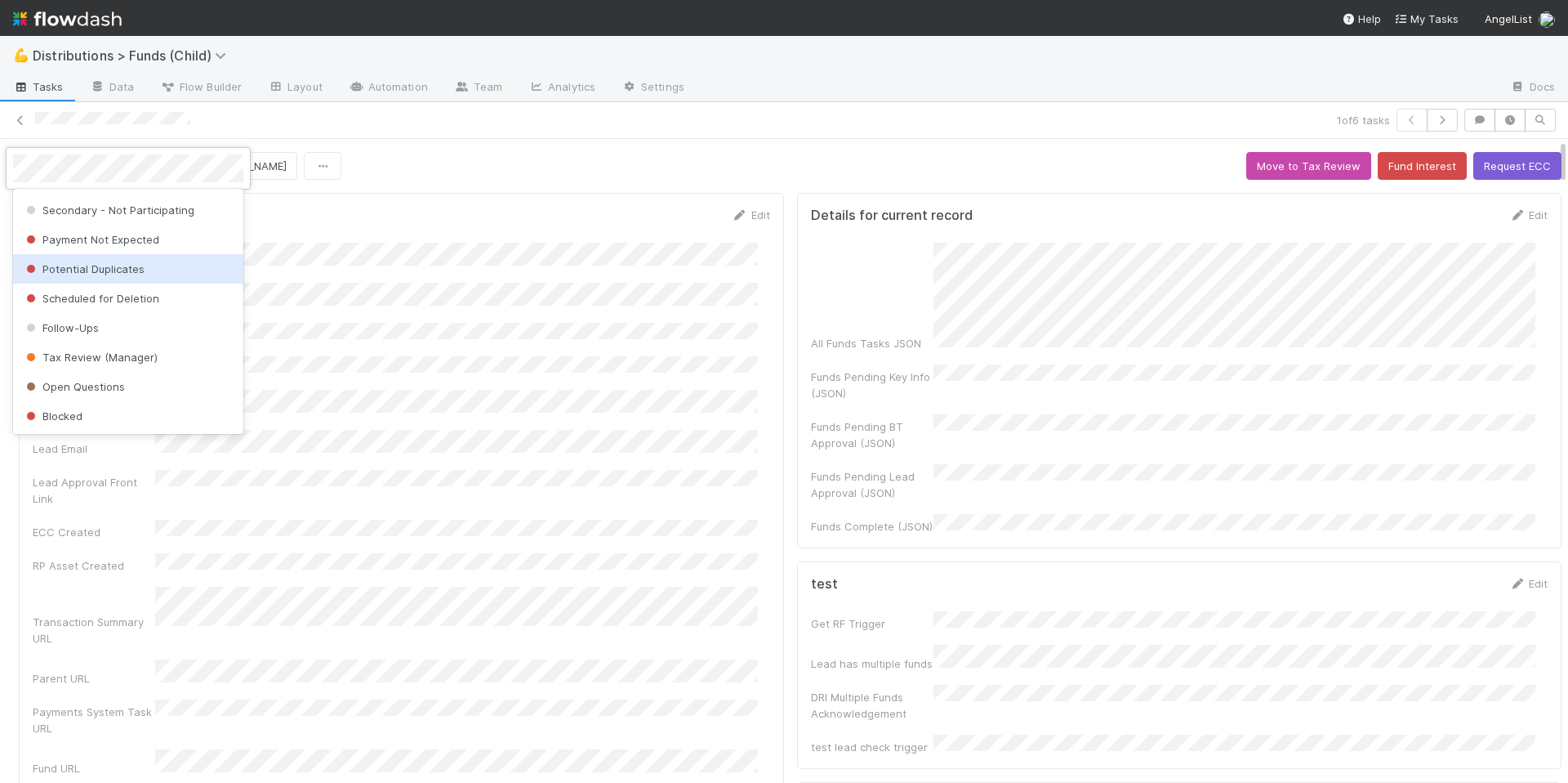
scroll to position [425, 0]
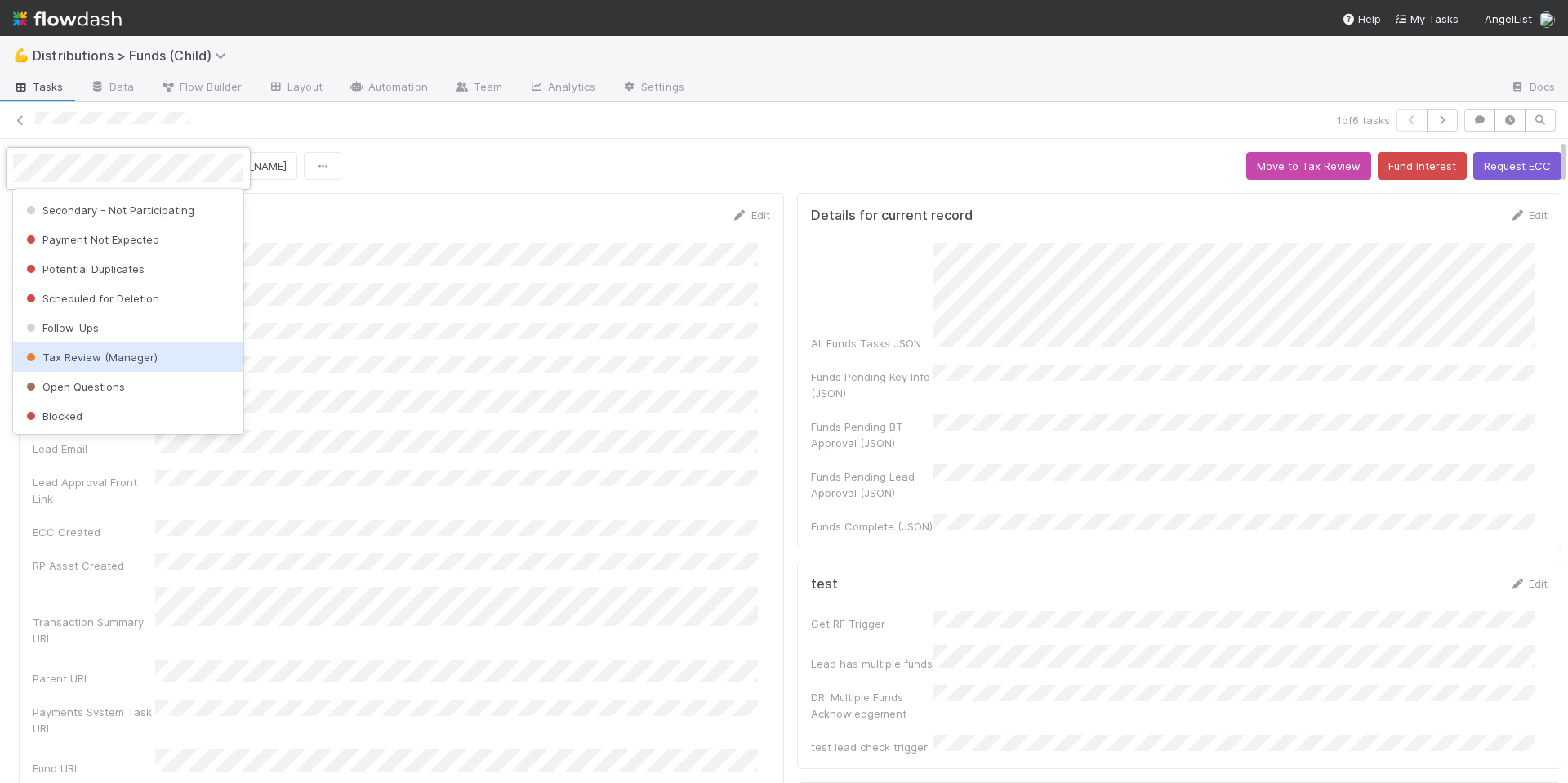
click at [552, 290] on div at bounding box center [784, 392] width 1568 height 783
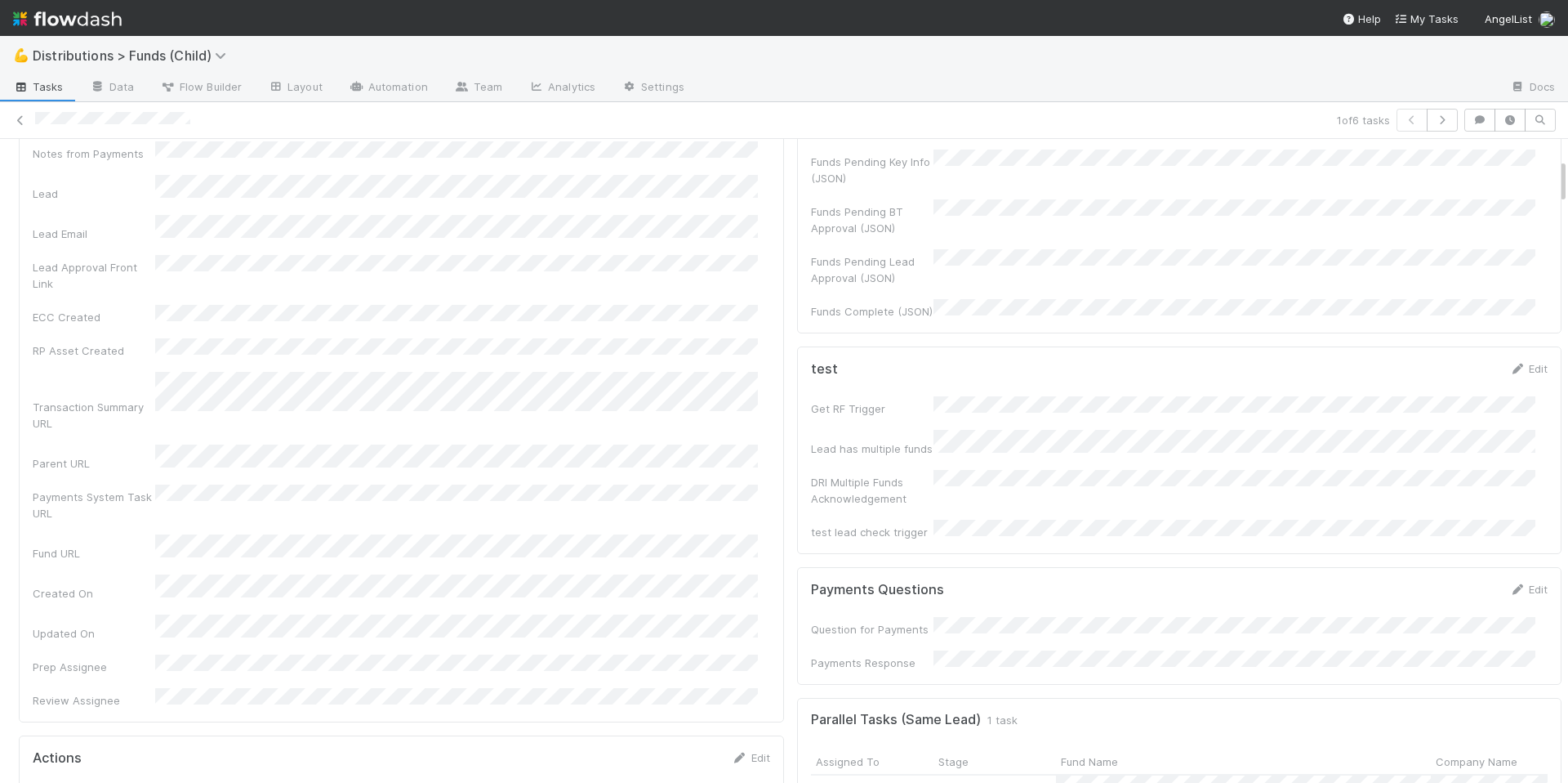
scroll to position [0, 0]
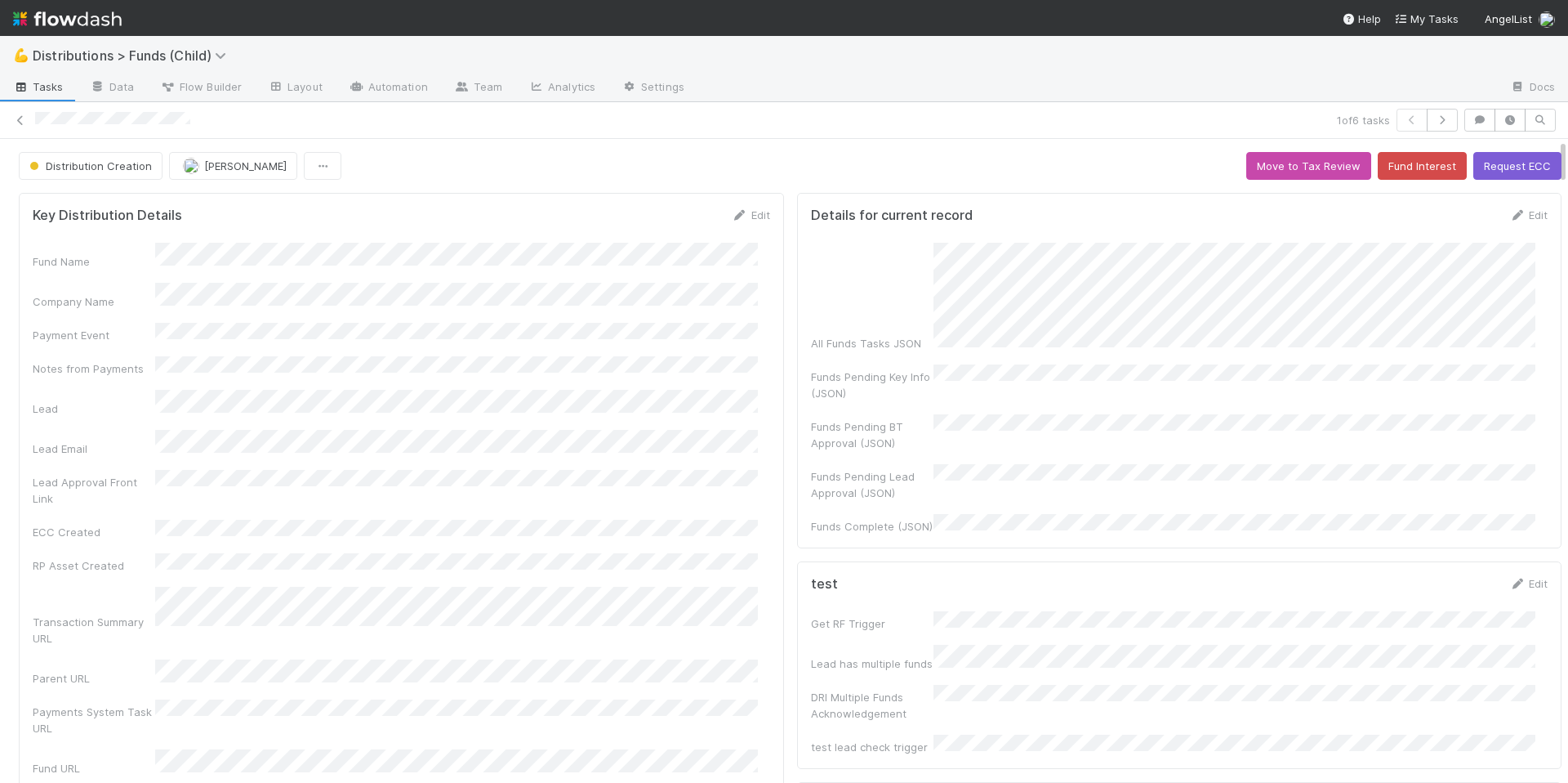
click at [563, 336] on div "Fund Name Company Name Payment Event Notes from Payments Lead Lead Email Lead A…" at bounding box center [401, 582] width 738 height 681
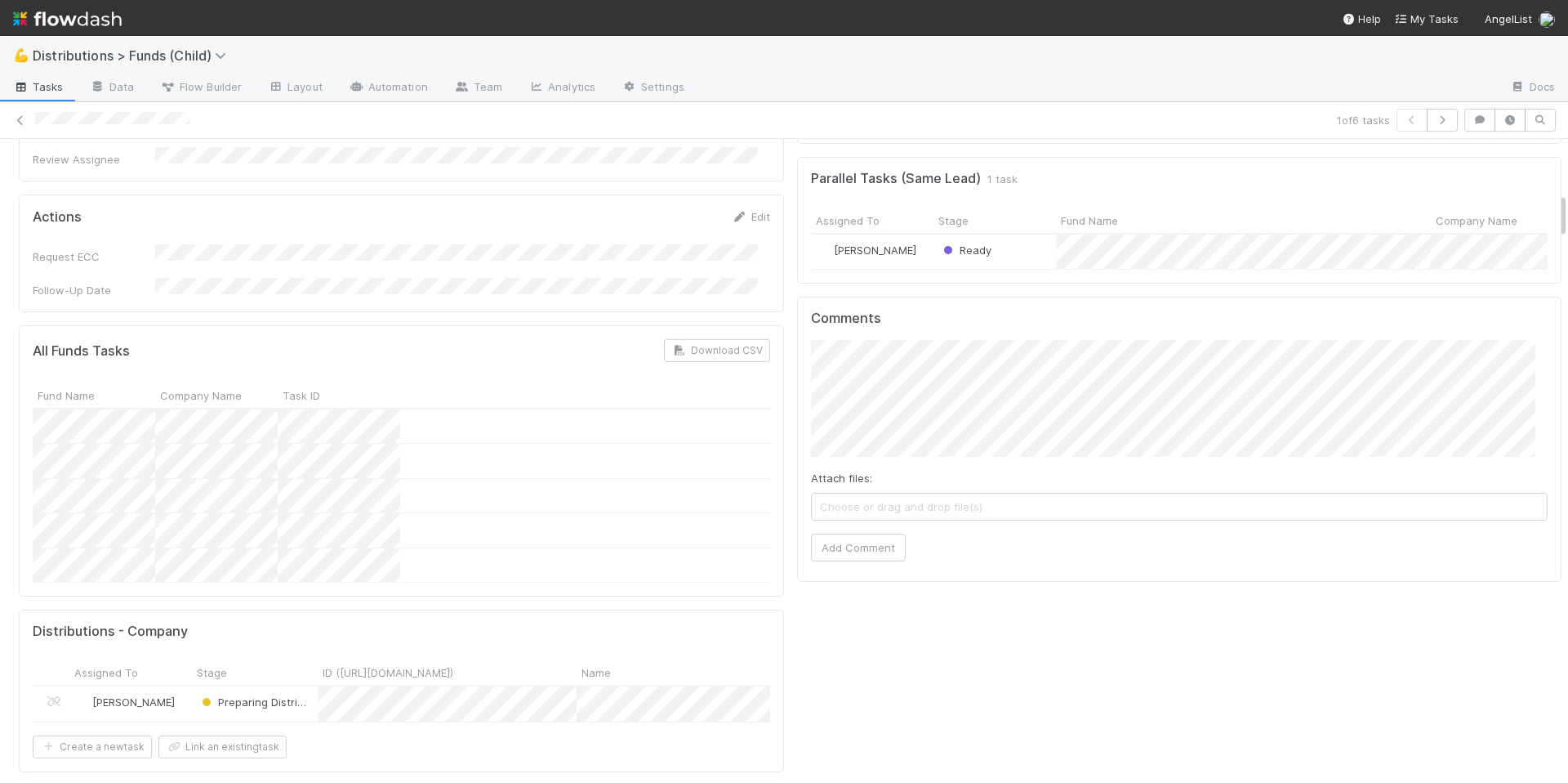
scroll to position [818, 0]
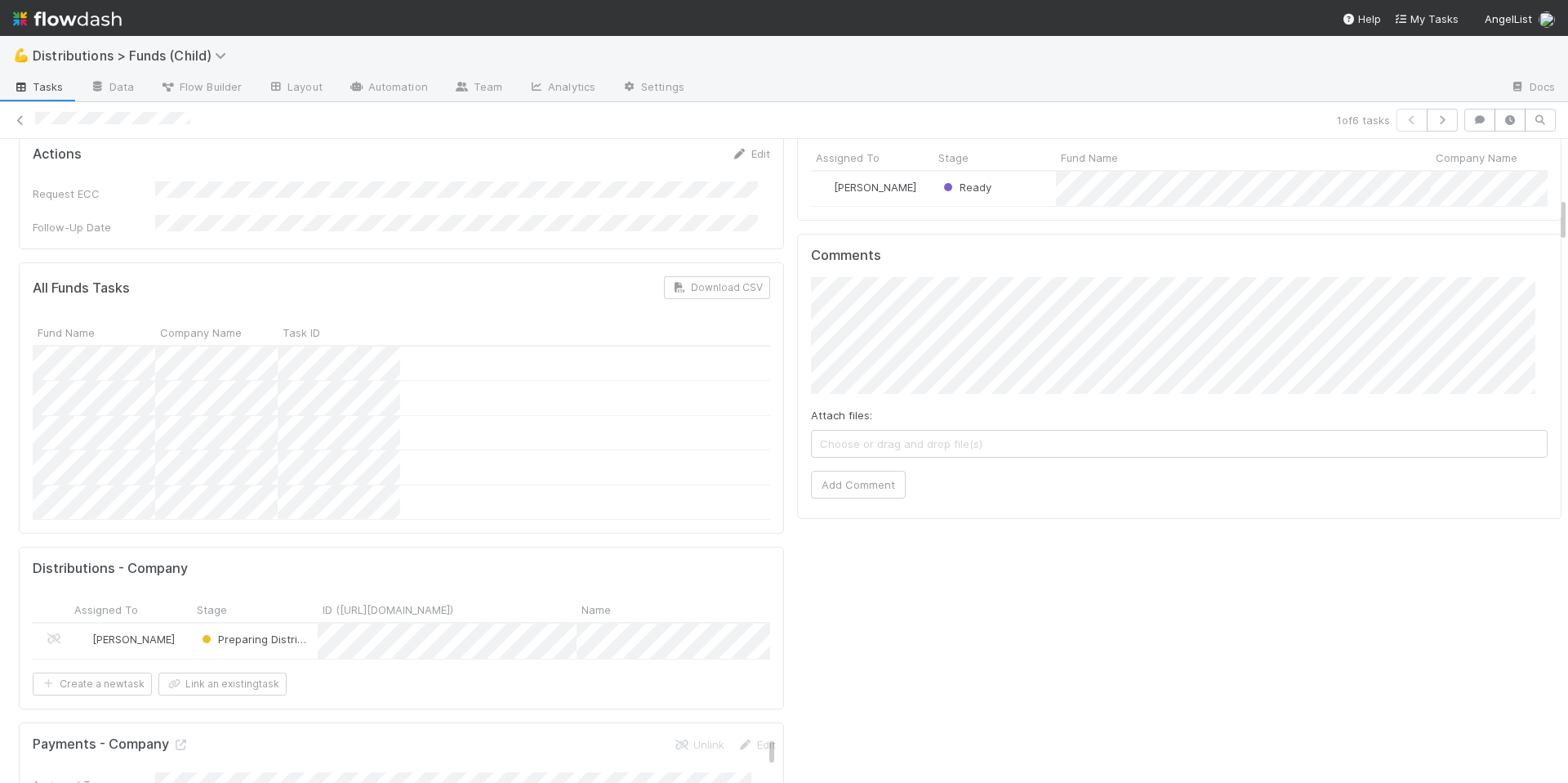
click at [532, 546] on div "Distributions - Company Assigned To Stage ID (TS_PCA.ID) Name Corporation Name …" at bounding box center [402, 626] width 765 height 161
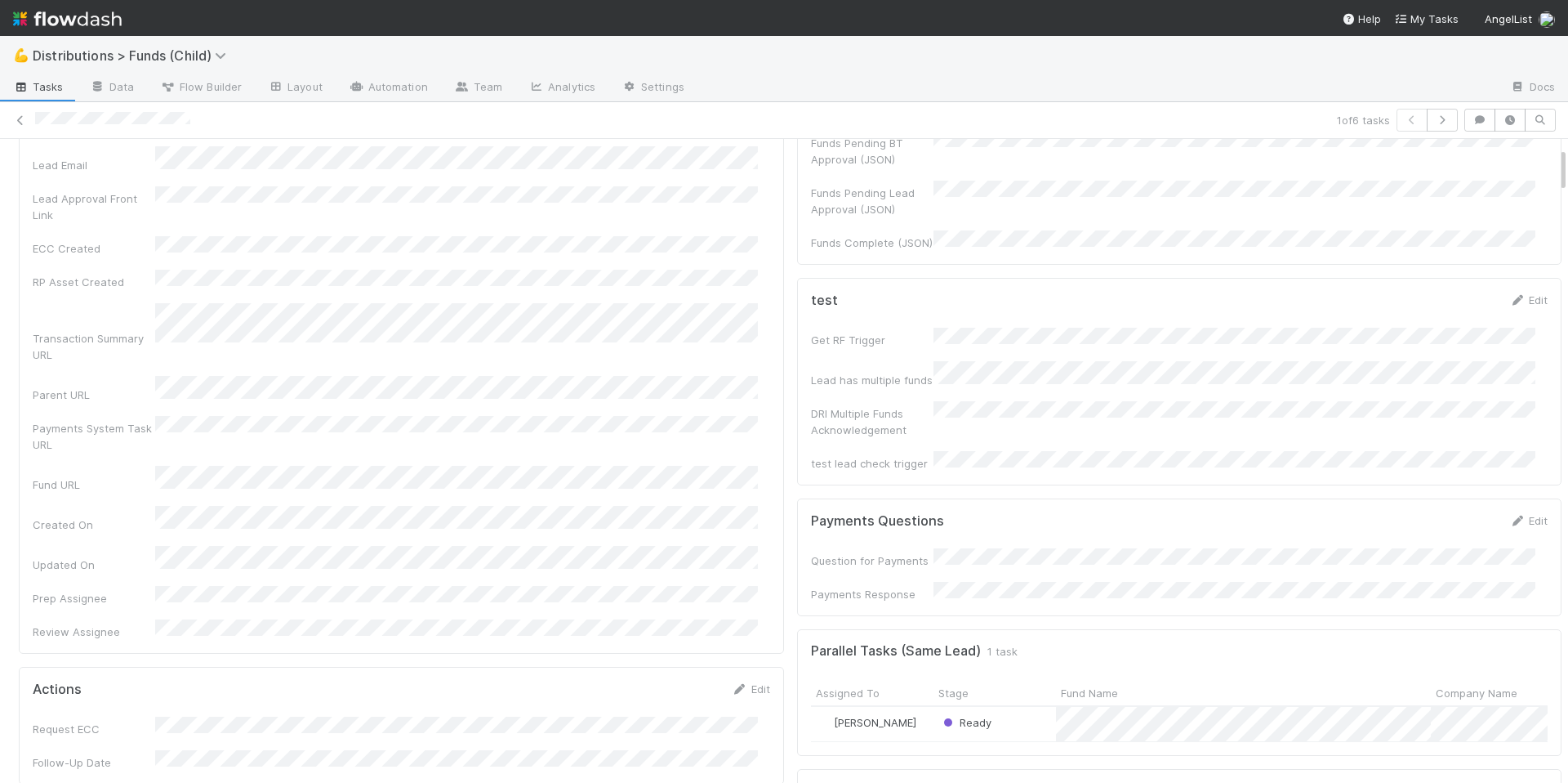
scroll to position [0, 0]
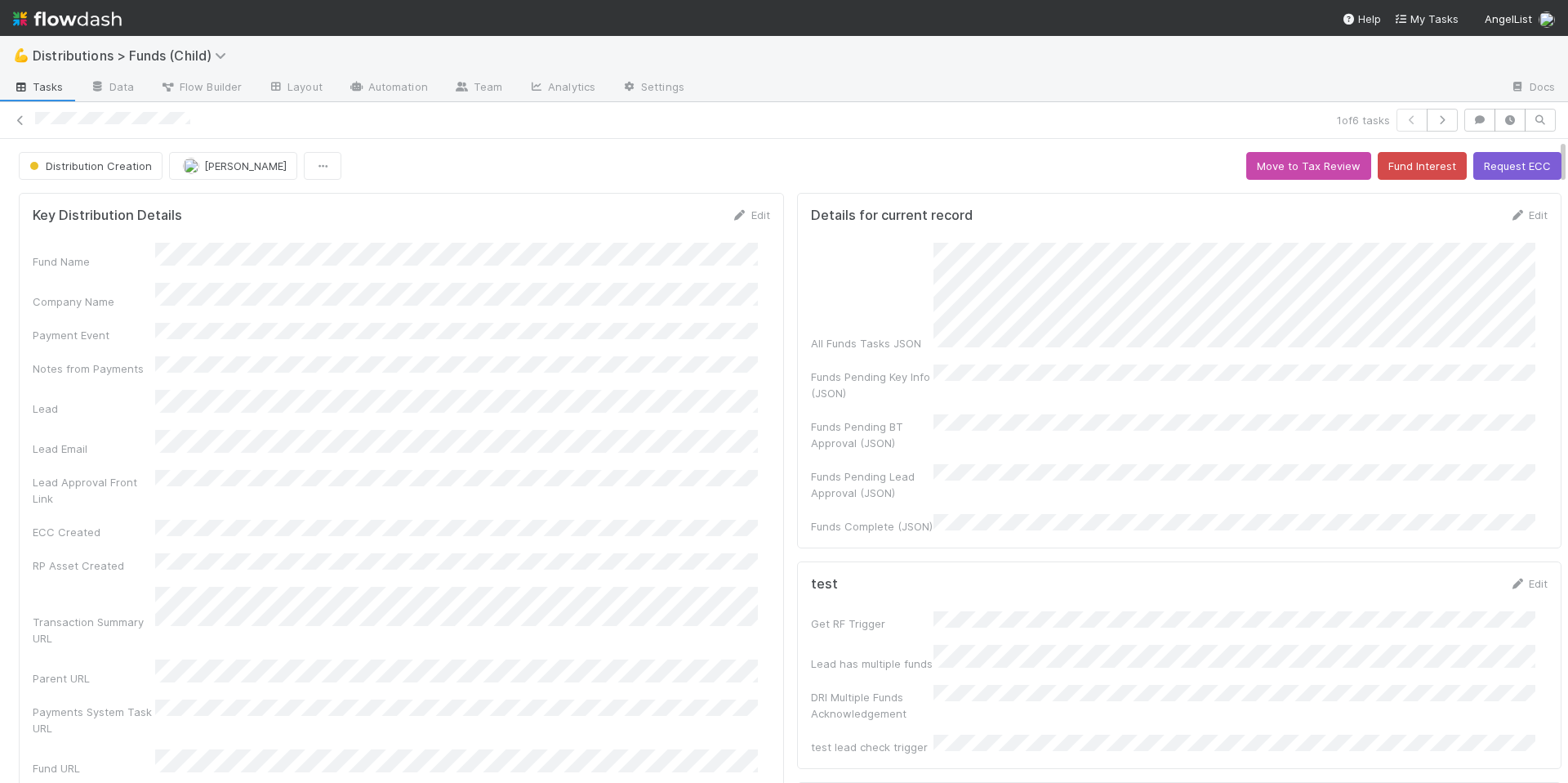
click at [647, 436] on div "Fund Name Company Name Payment Event Notes from Payments Lead Lead Email Lead A…" at bounding box center [401, 582] width 738 height 681
click at [112, 166] on span "Distribution Creation" at bounding box center [89, 166] width 126 height 13
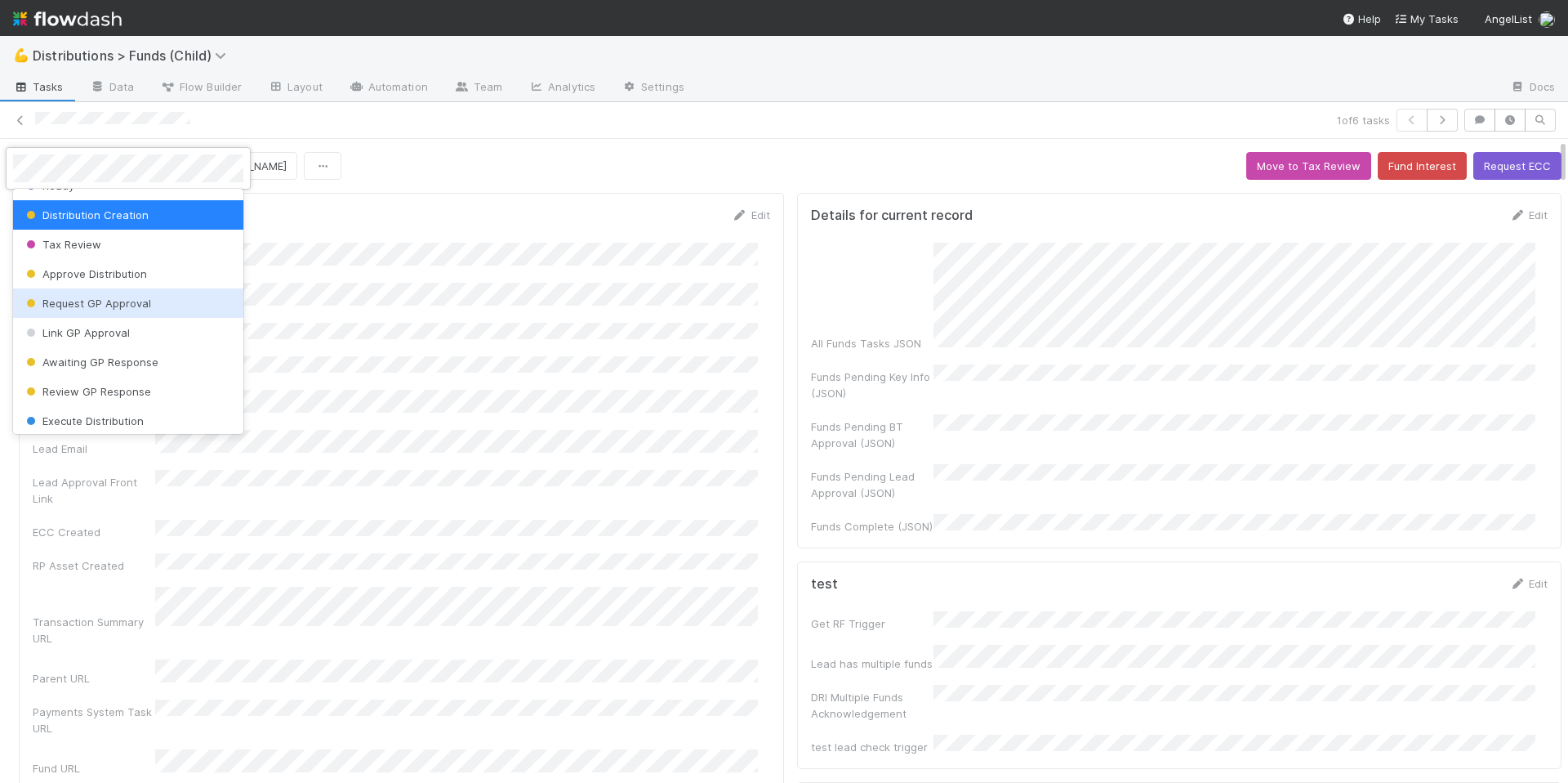
scroll to position [51, 0]
drag, startPoint x: 573, startPoint y: 318, endPoint x: 470, endPoint y: 336, distance: 104.6
click at [574, 318] on div at bounding box center [784, 392] width 1568 height 783
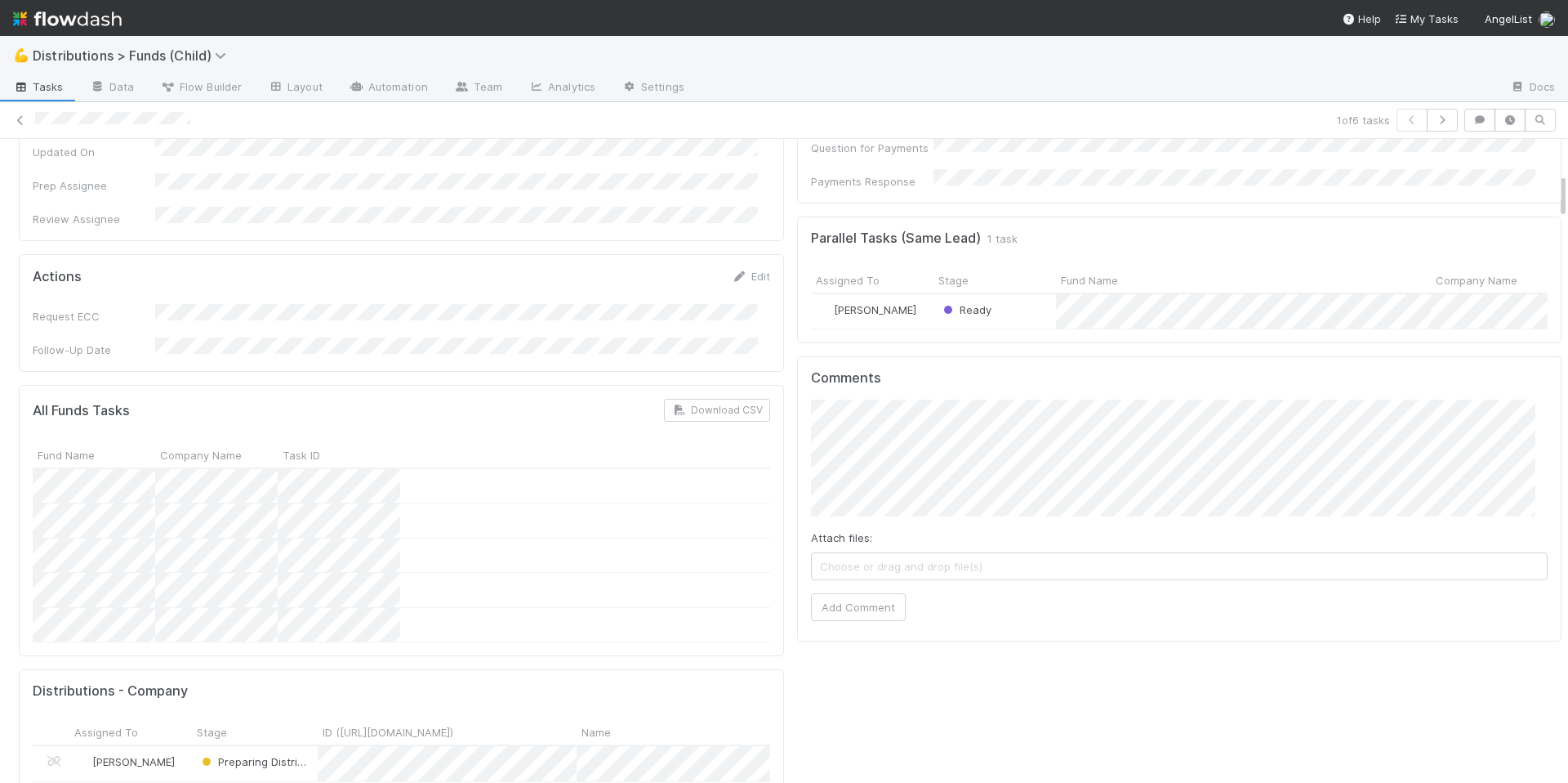
scroll to position [788, 0]
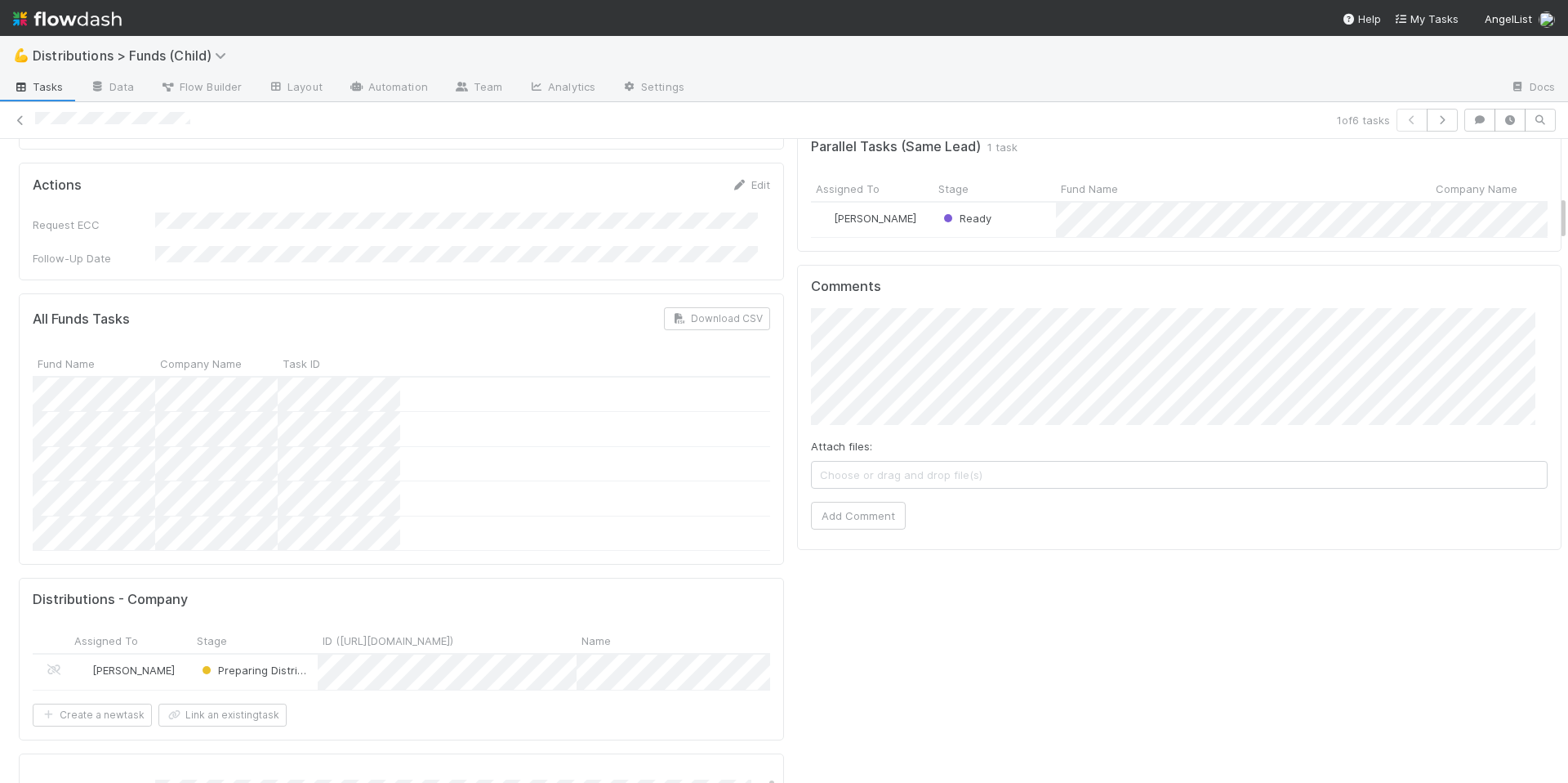
click at [303, 654] on div "Preparing Distribution" at bounding box center [255, 671] width 126 height 35
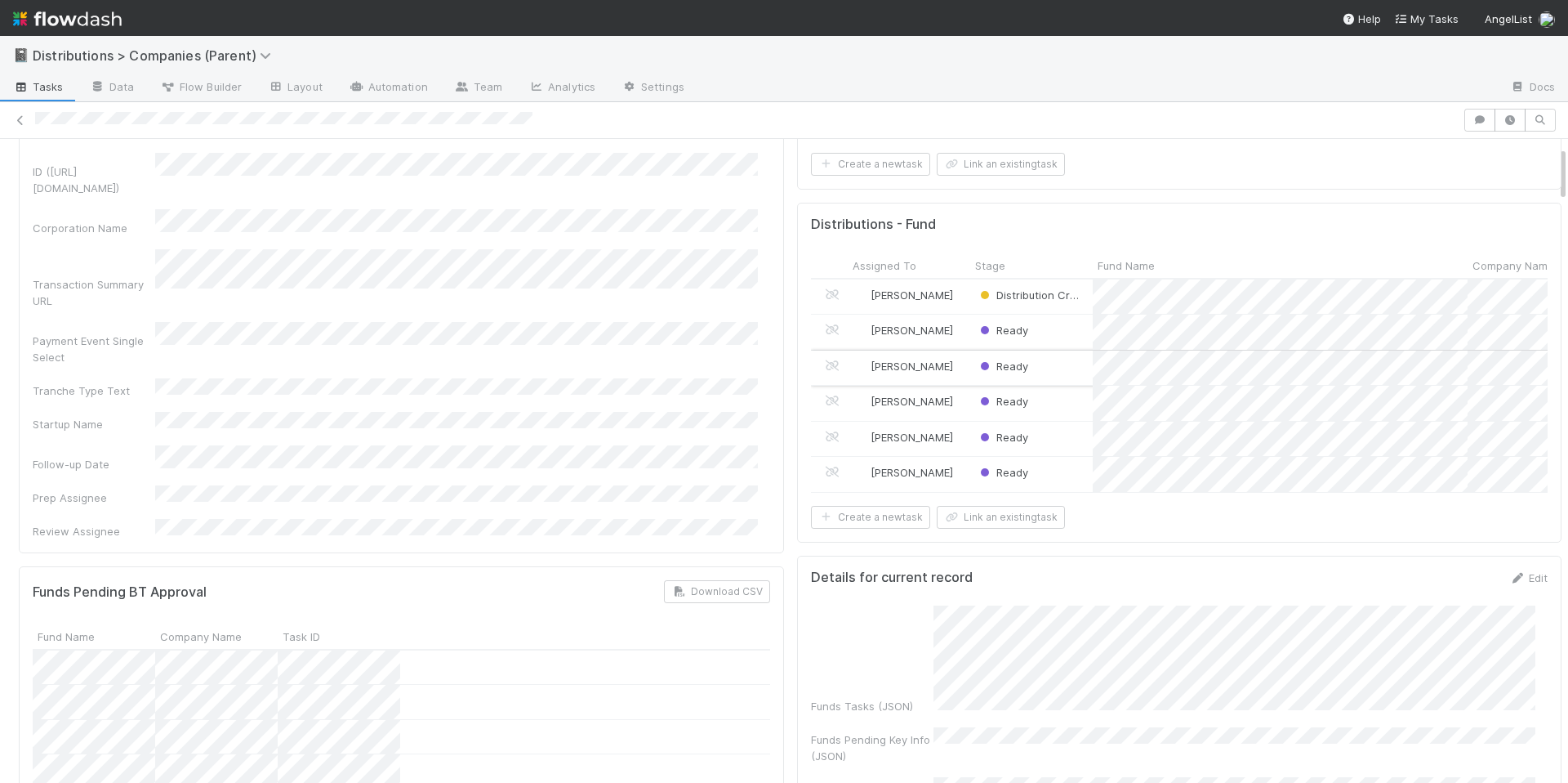
scroll to position [96, 0]
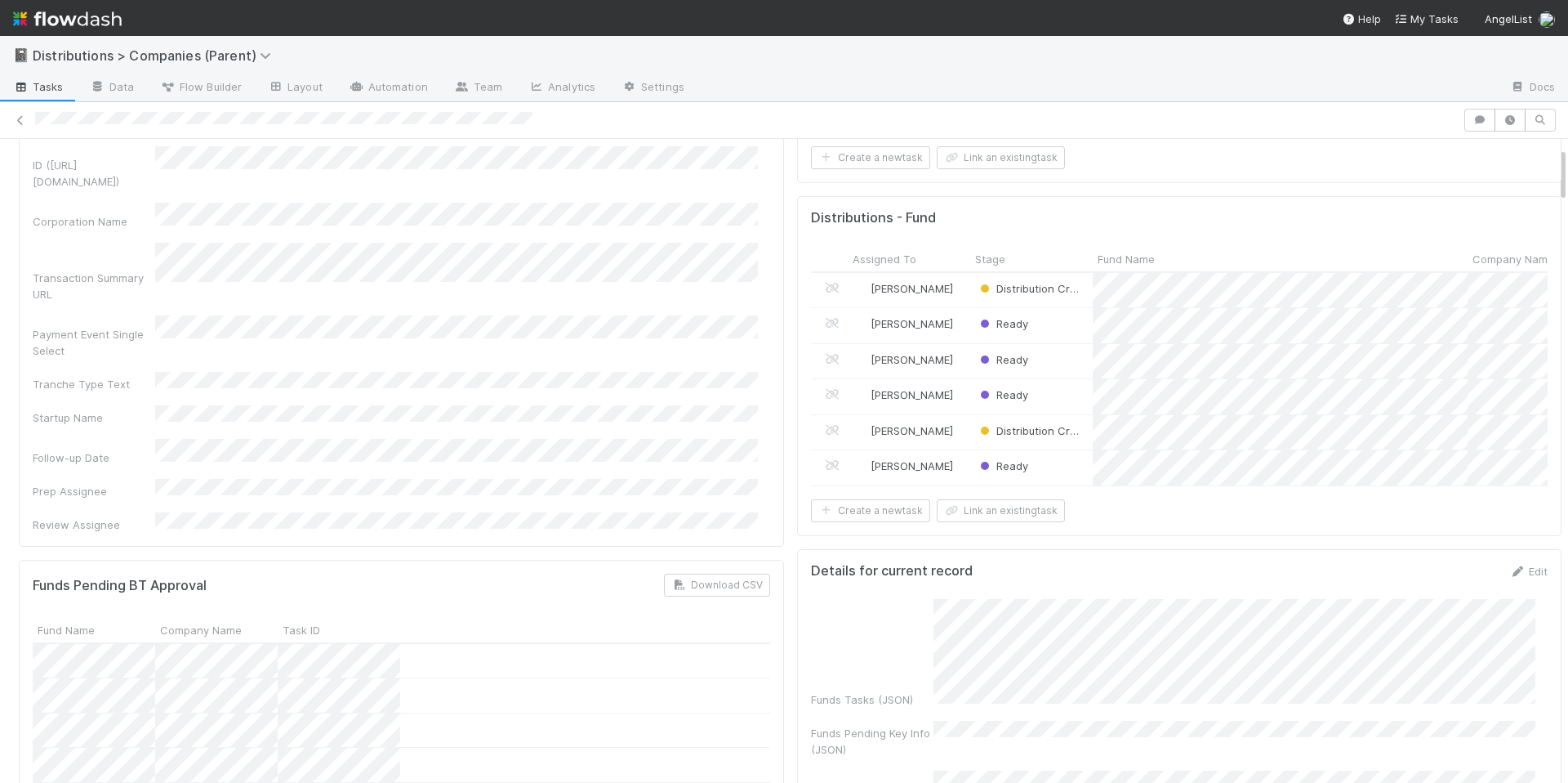
click at [540, 315] on div "Payment Event Single Select" at bounding box center [401, 336] width 738 height 43
click at [601, 307] on div "ID (TS_PCA.ID) Corporation Name Transaction Summary URL Payment Event Single Se…" at bounding box center [401, 339] width 738 height 387
click at [692, 315] on div "Payment Event Single Select" at bounding box center [401, 336] width 738 height 43
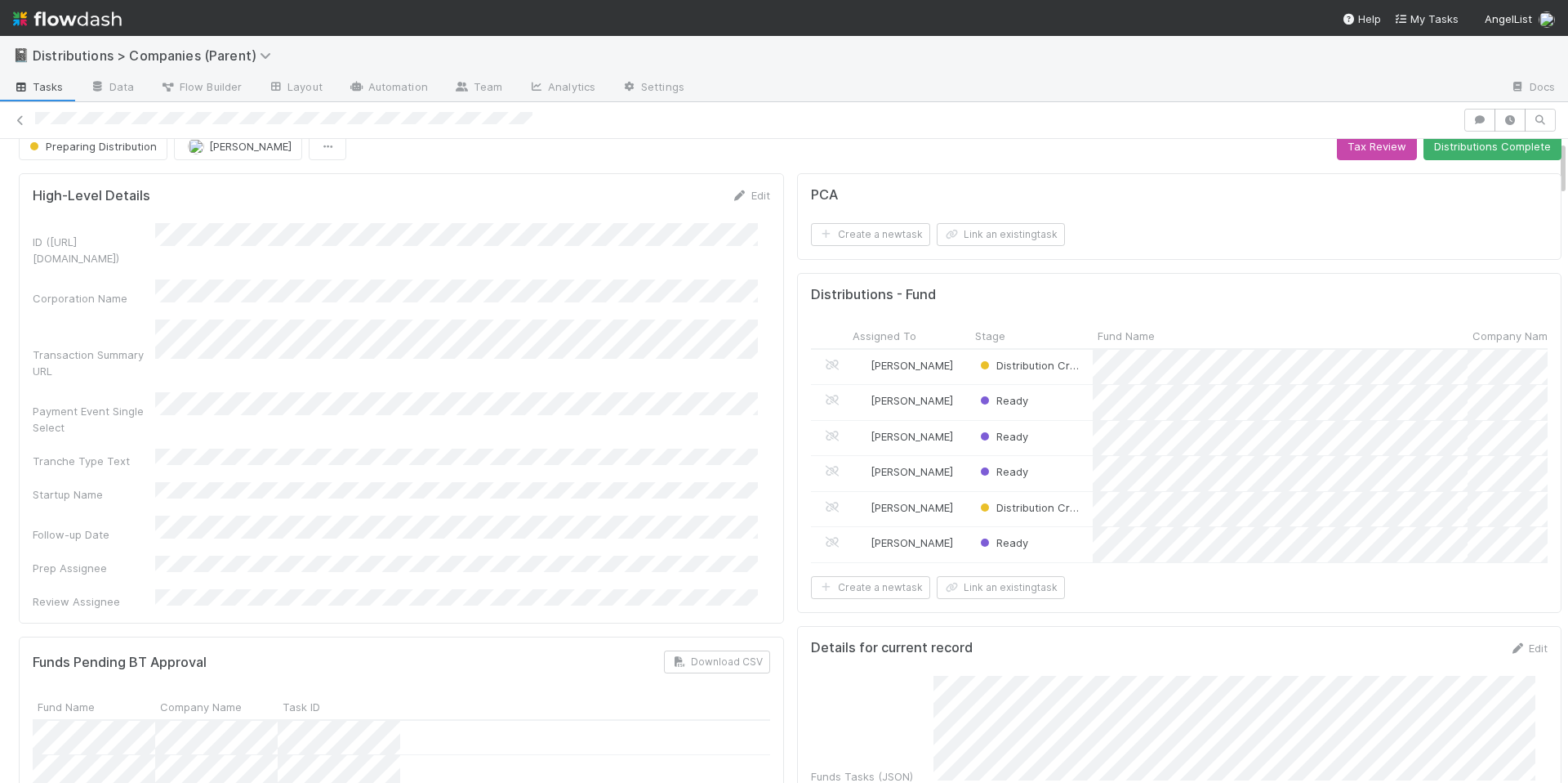
scroll to position [0, 0]
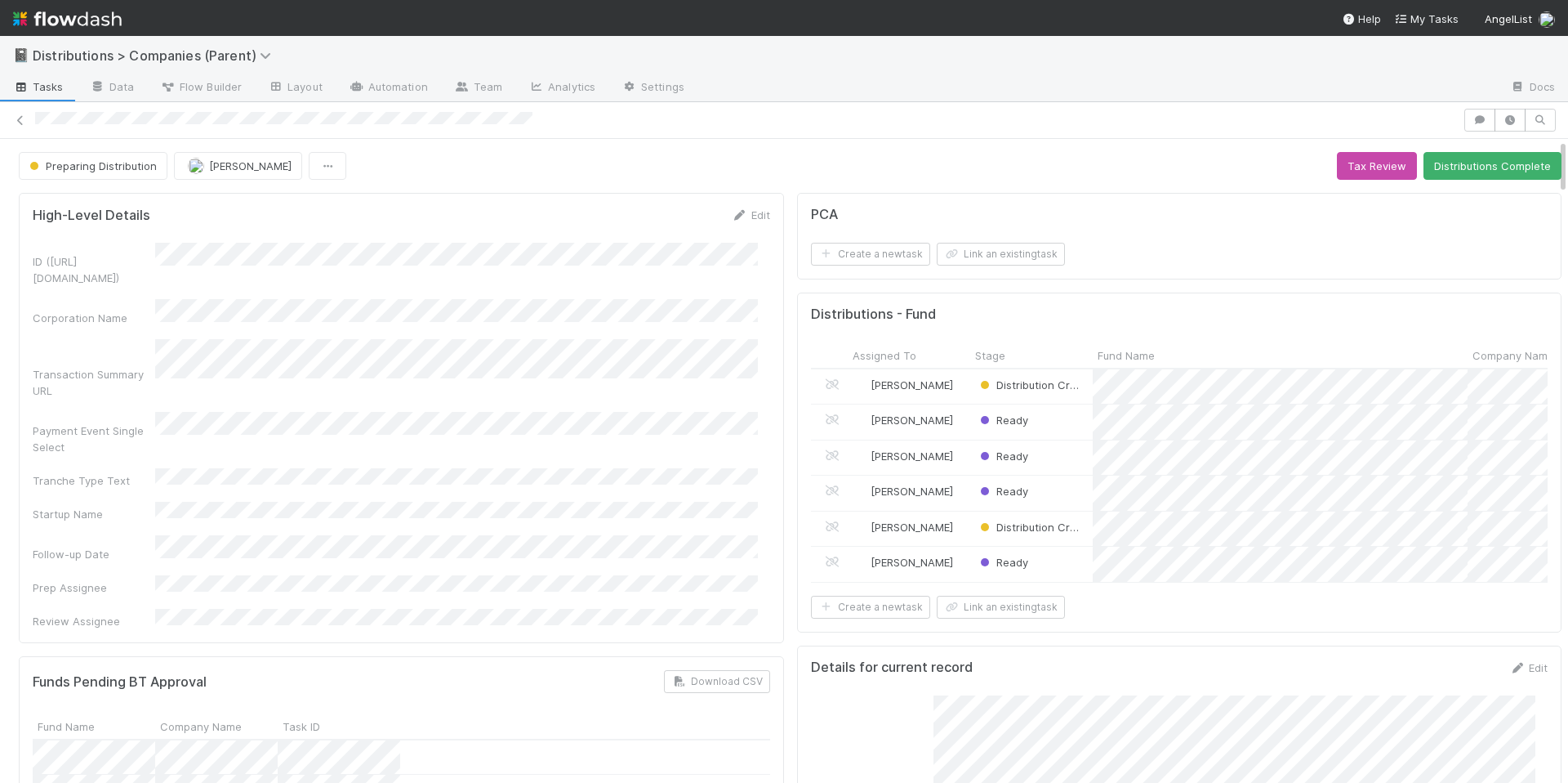
click at [797, 528] on div "Distributions - Fund Assigned To Stage Fund Name Company Name Public Company Na…" at bounding box center [1180, 462] width 765 height 340
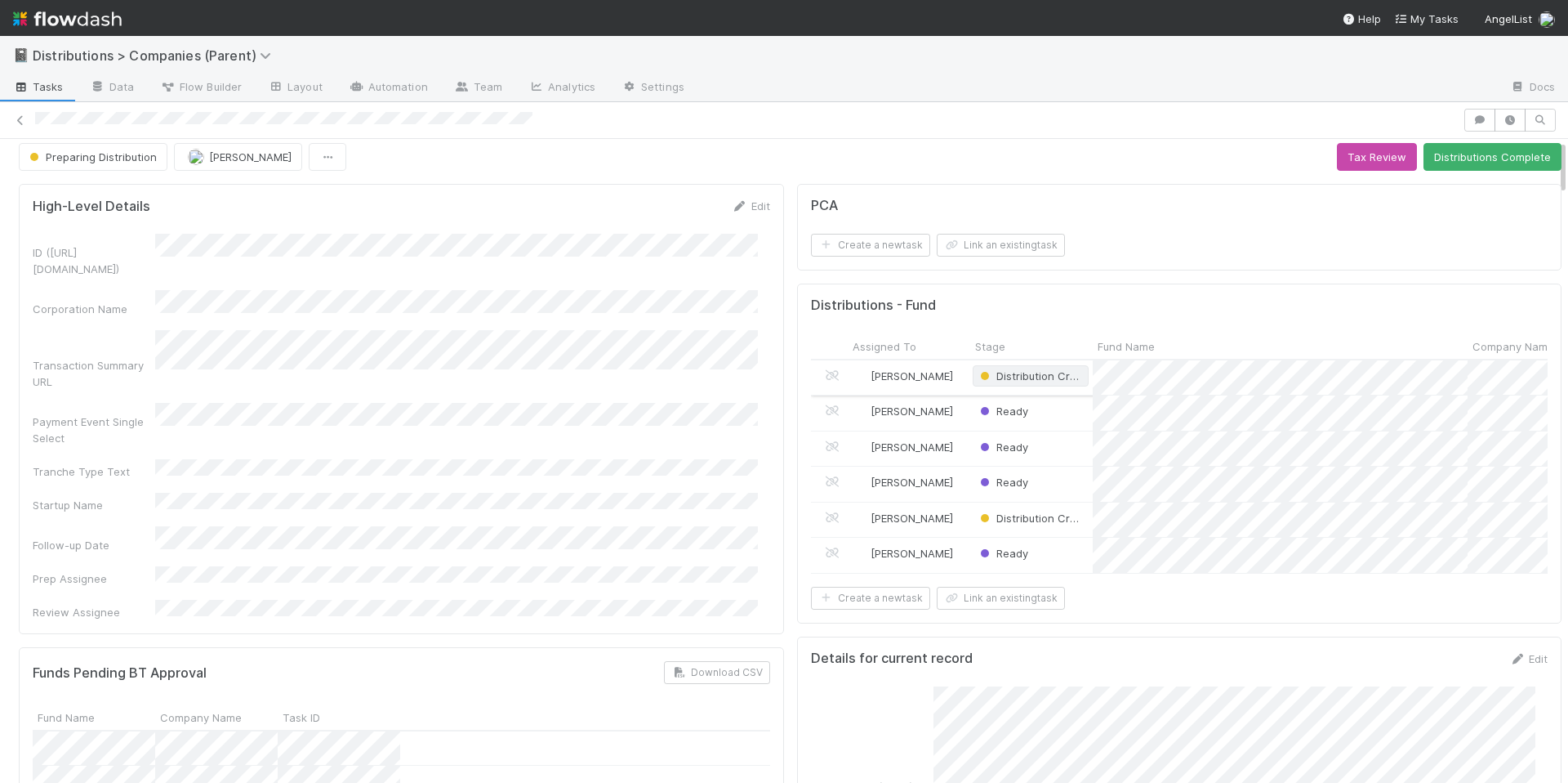
scroll to position [10, 0]
click at [710, 432] on div "ID (TS_PCA.ID) Corporation Name Transaction Summary URL Payment Event Single Se…" at bounding box center [401, 426] width 738 height 387
click at [761, 114] on div at bounding box center [746, 120] width 1423 height 17
click at [763, 111] on div at bounding box center [784, 120] width 1568 height 23
click at [913, 144] on div "Preparing Distribution Allison Donlevy Tax Review Distributions Complete" at bounding box center [790, 156] width 1542 height 28
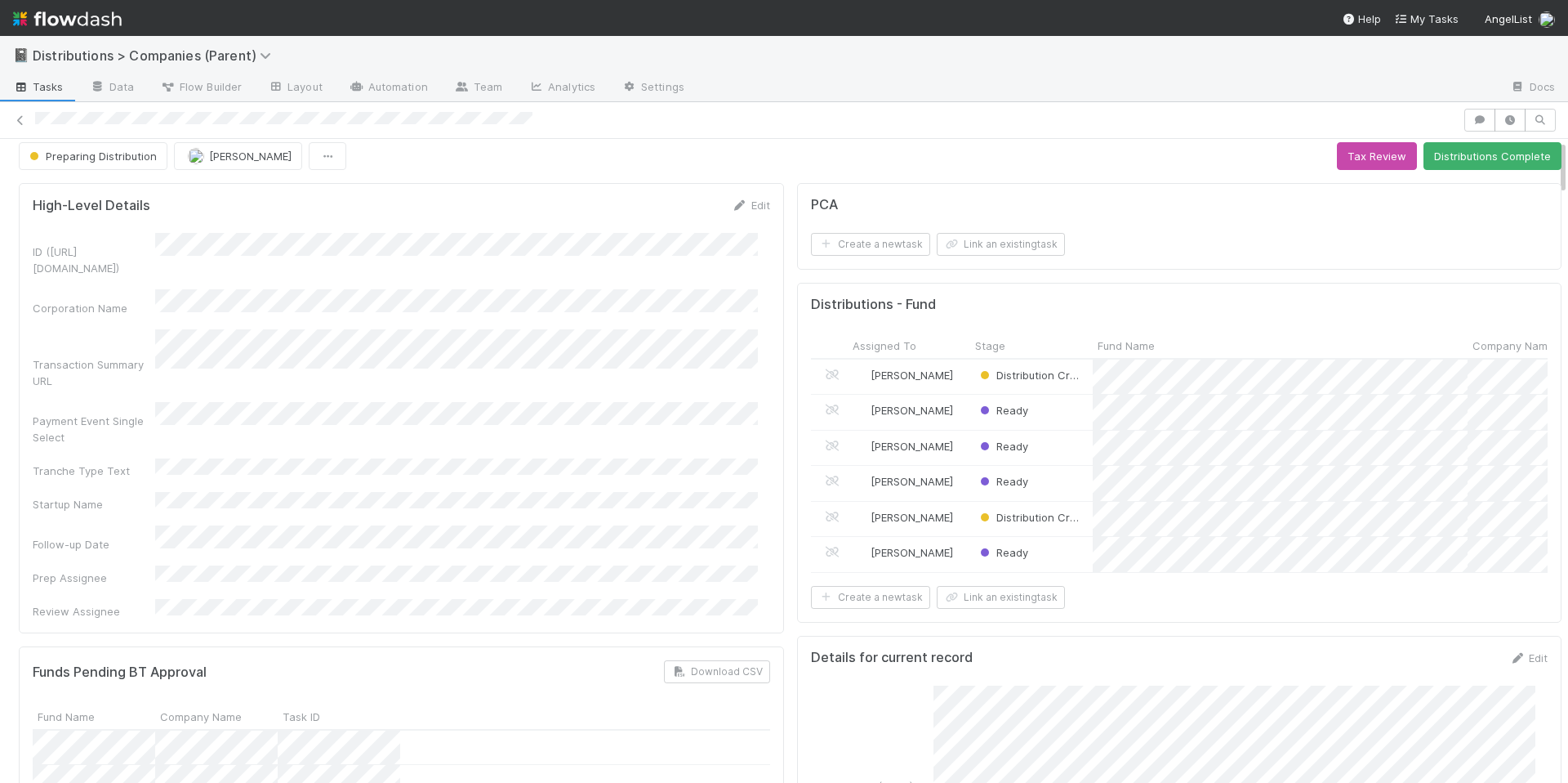
click at [1063, 90] on div at bounding box center [1098, 88] width 800 height 26
click at [995, 150] on div "Preparing Distribution Allison Donlevy Tax Review Distributions Complete" at bounding box center [790, 156] width 1542 height 28
click at [987, 148] on div "Preparing Distribution Allison Donlevy Tax Review Distributions Complete" at bounding box center [790, 156] width 1542 height 28
click at [955, 138] on div at bounding box center [784, 120] width 1568 height 37
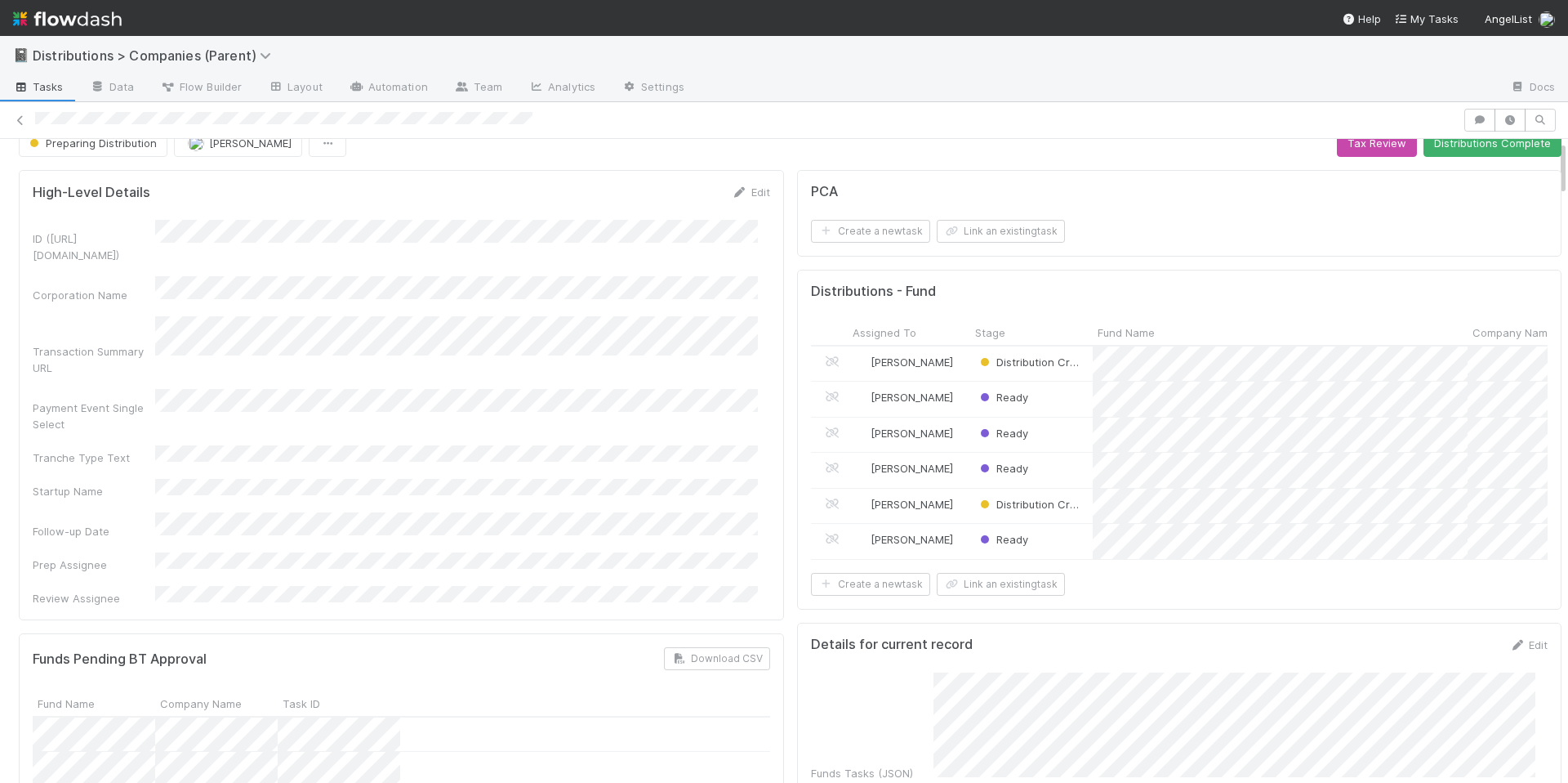
scroll to position [18, 0]
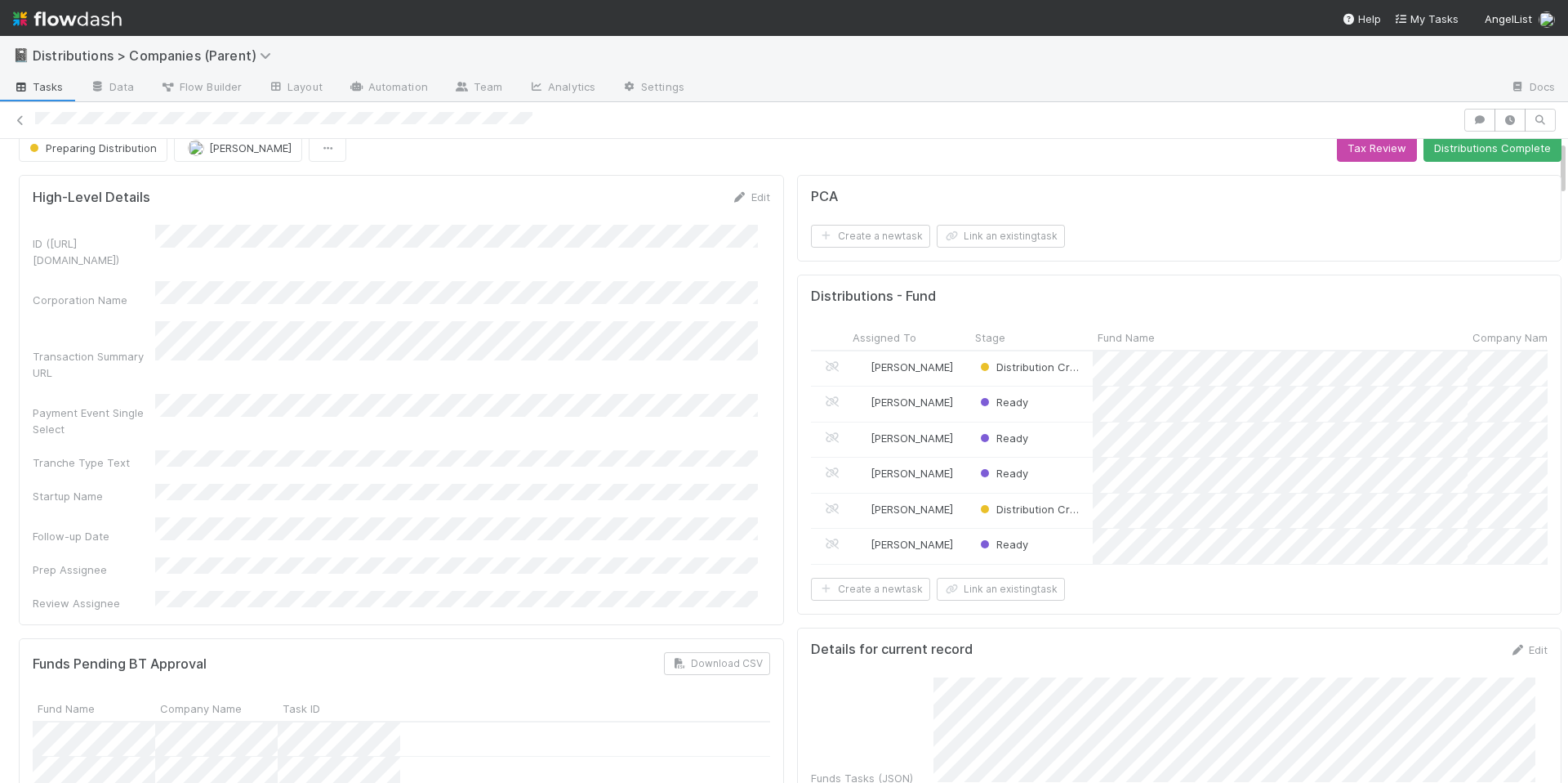
click at [680, 391] on div "ID (TS_PCA.ID) Corporation Name Transaction Summary URL Payment Event Single Se…" at bounding box center [401, 417] width 738 height 387
click at [529, 420] on div "ID (TS_PCA.ID) Corporation Name Transaction Summary URL Payment Event Single Se…" at bounding box center [401, 417] width 738 height 387
click at [532, 421] on div "ID (TS_PCA.ID) Corporation Name Transaction Summary URL Payment Event Single Se…" at bounding box center [401, 417] width 738 height 387
click at [727, 418] on div "ID (TS_PCA.ID) Corporation Name Transaction Summary URL Payment Event Single Se…" at bounding box center [401, 417] width 738 height 387
click at [709, 419] on div "ID (TS_PCA.ID) Corporation Name Transaction Summary URL Payment Event Single Se…" at bounding box center [401, 417] width 738 height 387
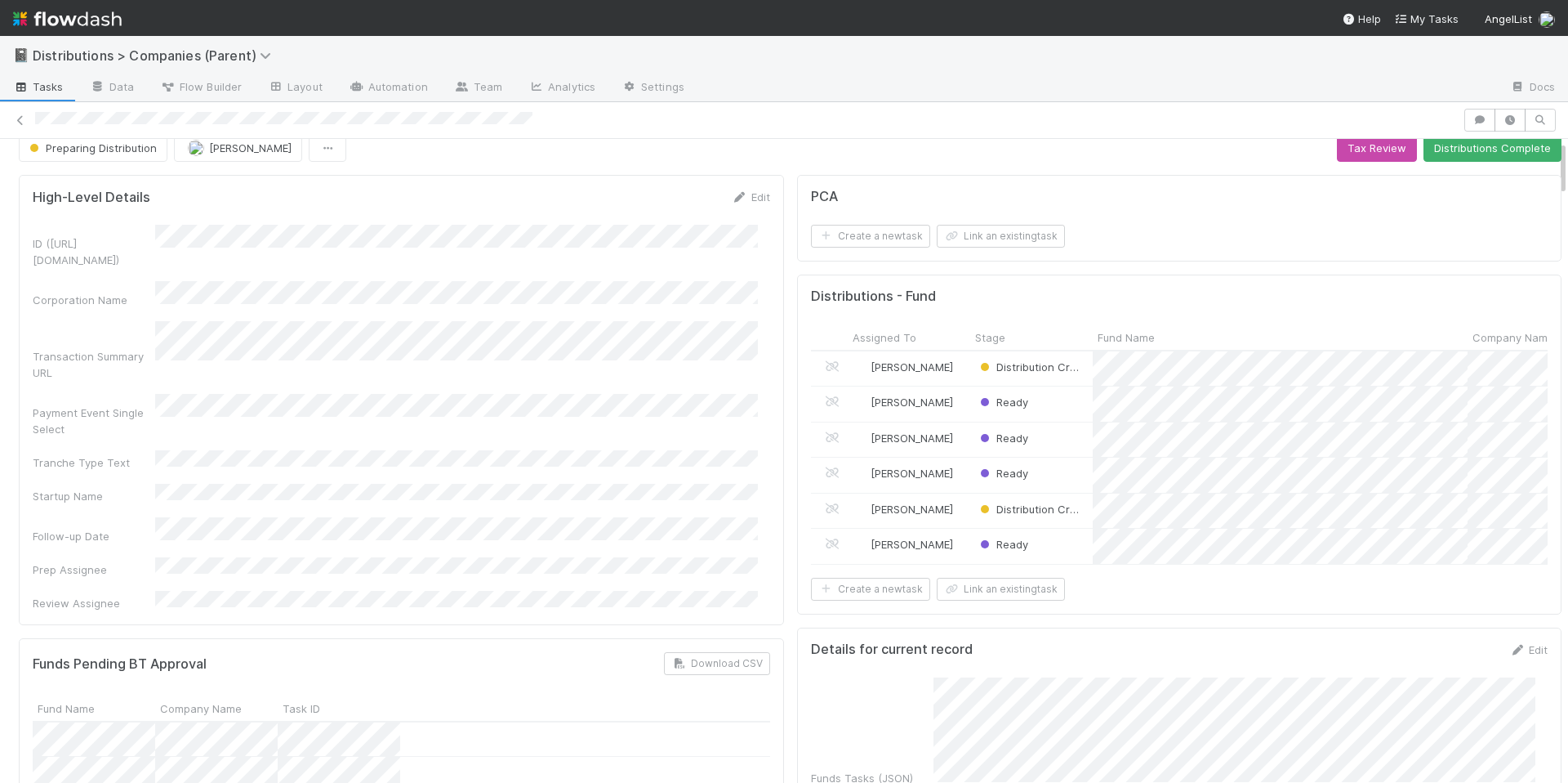
click at [669, 448] on div "ID (TS_PCA.ID) Corporation Name Transaction Summary URL Payment Event Single Se…" at bounding box center [401, 417] width 738 height 387
click at [670, 446] on div "ID (TS_PCA.ID) Corporation Name Transaction Summary URL Payment Event Single Se…" at bounding box center [401, 417] width 738 height 387
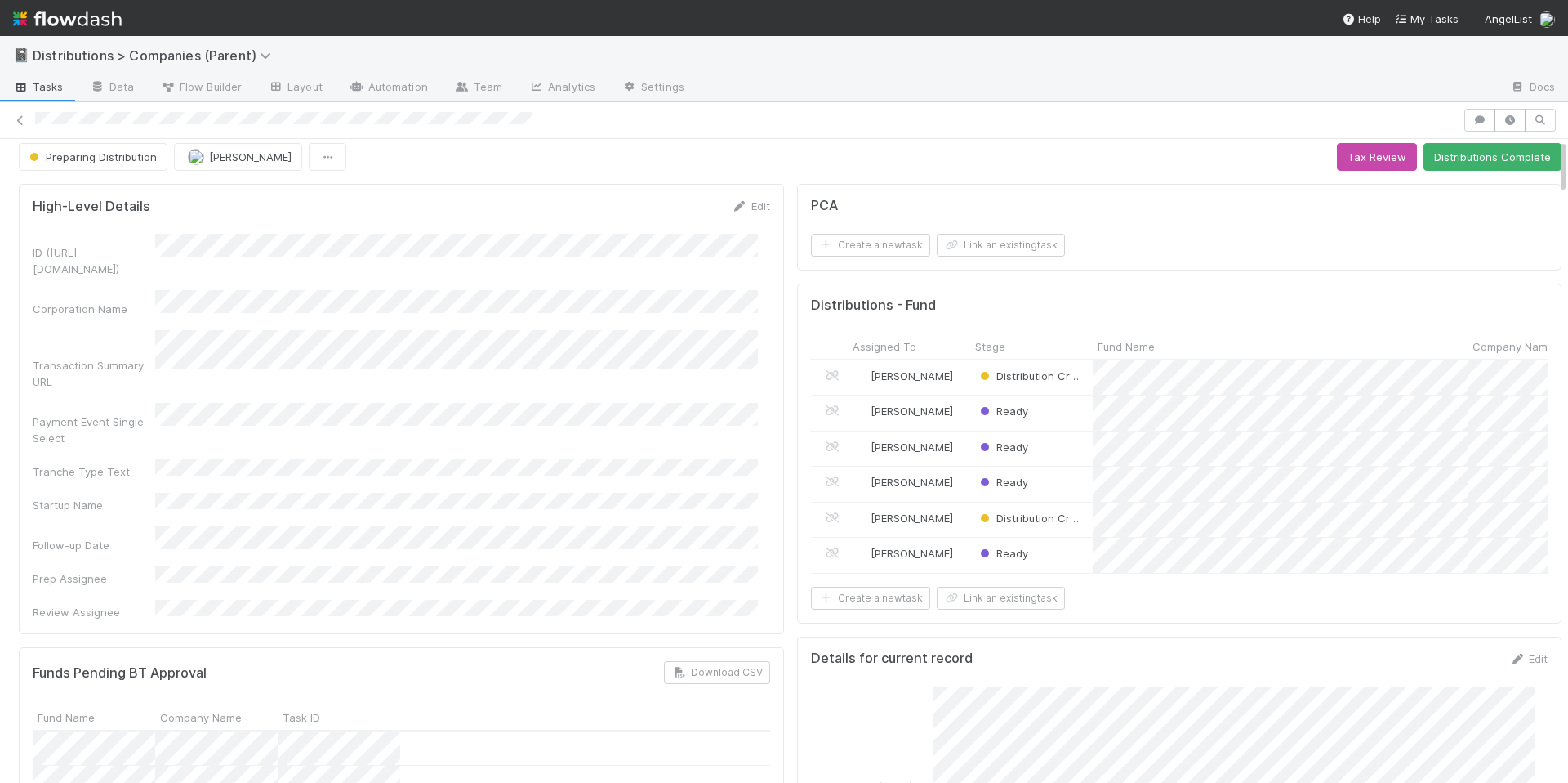
scroll to position [0, 0]
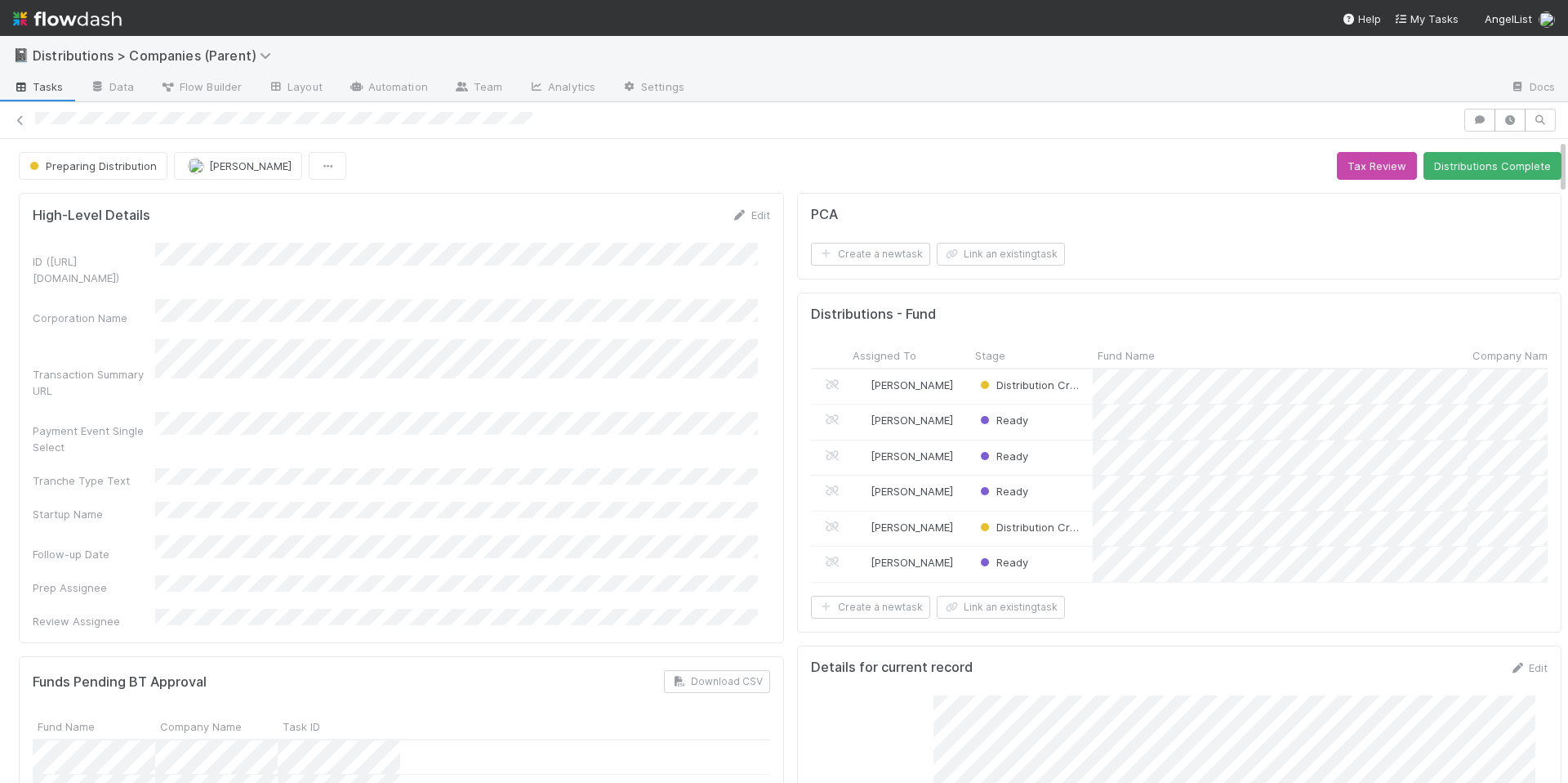
click at [1174, 179] on div "Preparing Distribution Allison Donlevy Tax Review Distributions Complete" at bounding box center [790, 165] width 1542 height 28
click at [635, 165] on div "Preparing Distribution Allison Donlevy Tax Review Distributions Complete" at bounding box center [790, 165] width 1542 height 28
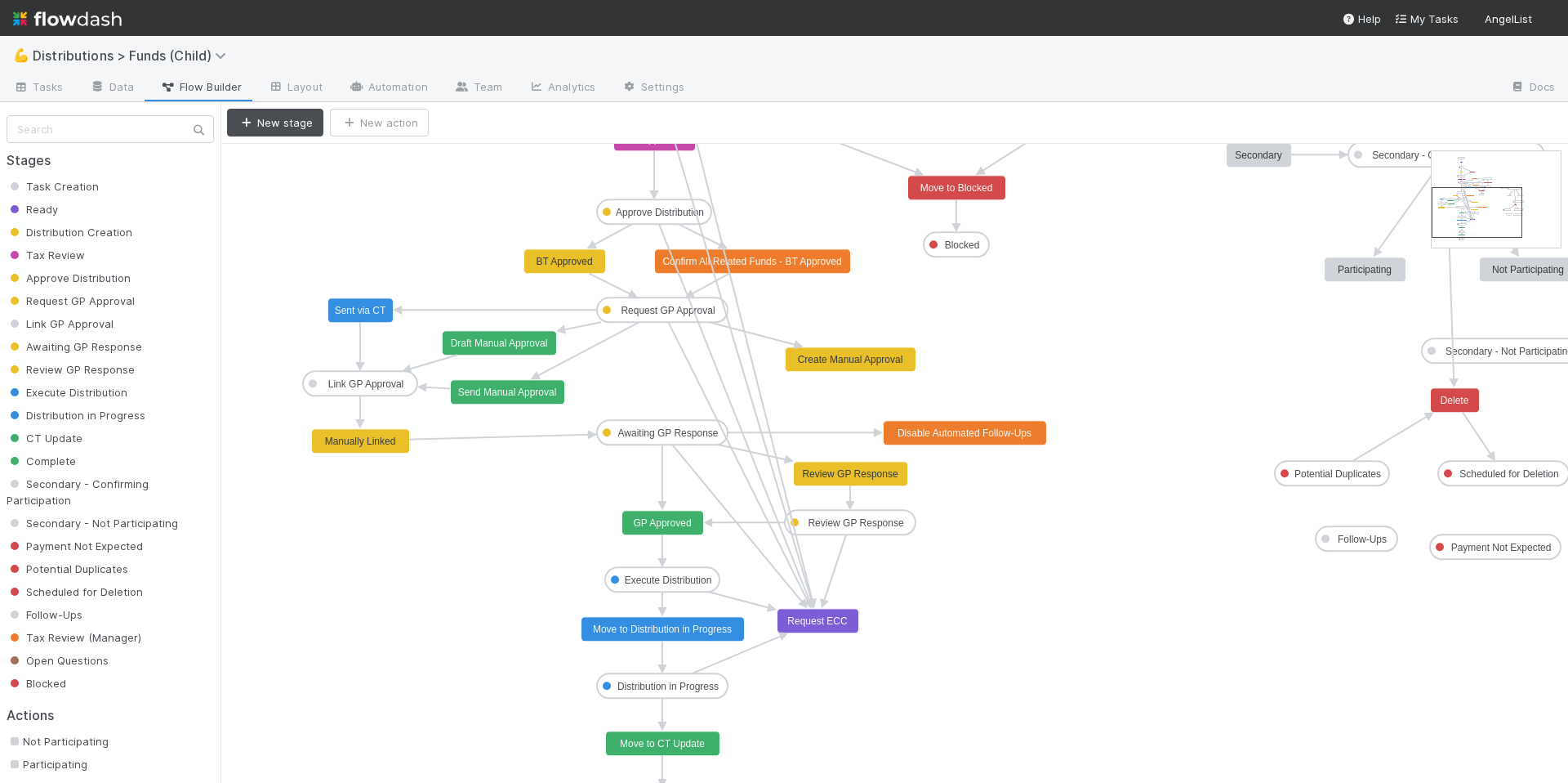
drag, startPoint x: 1479, startPoint y: 173, endPoint x: 1477, endPoint y: 208, distance: 35.1
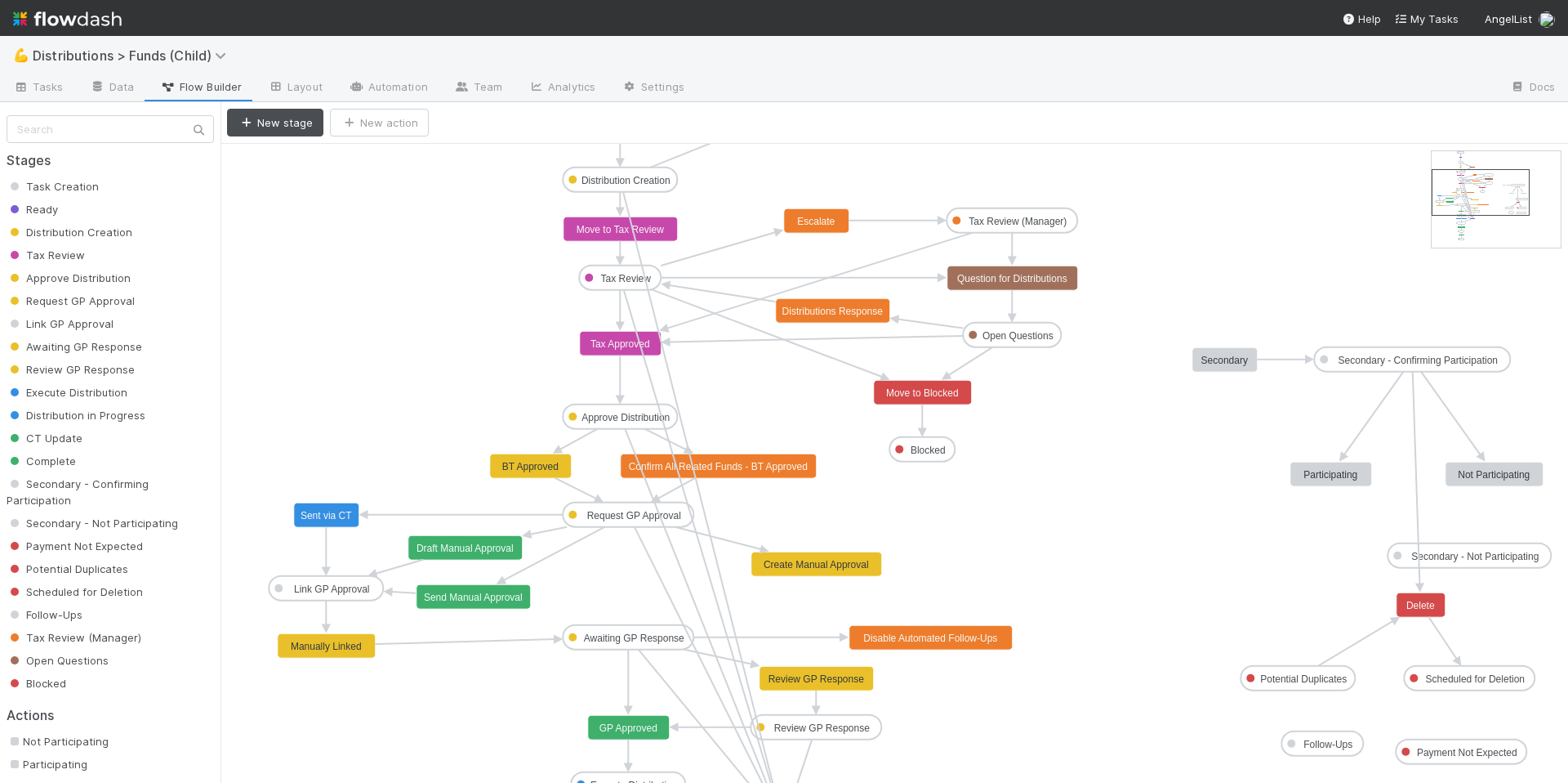
click at [494, 696] on icon "Task Creation Ready Distribution Creation Tax Review Approve Distribution Reque…" at bounding box center [894, 757] width 1348 height 1227
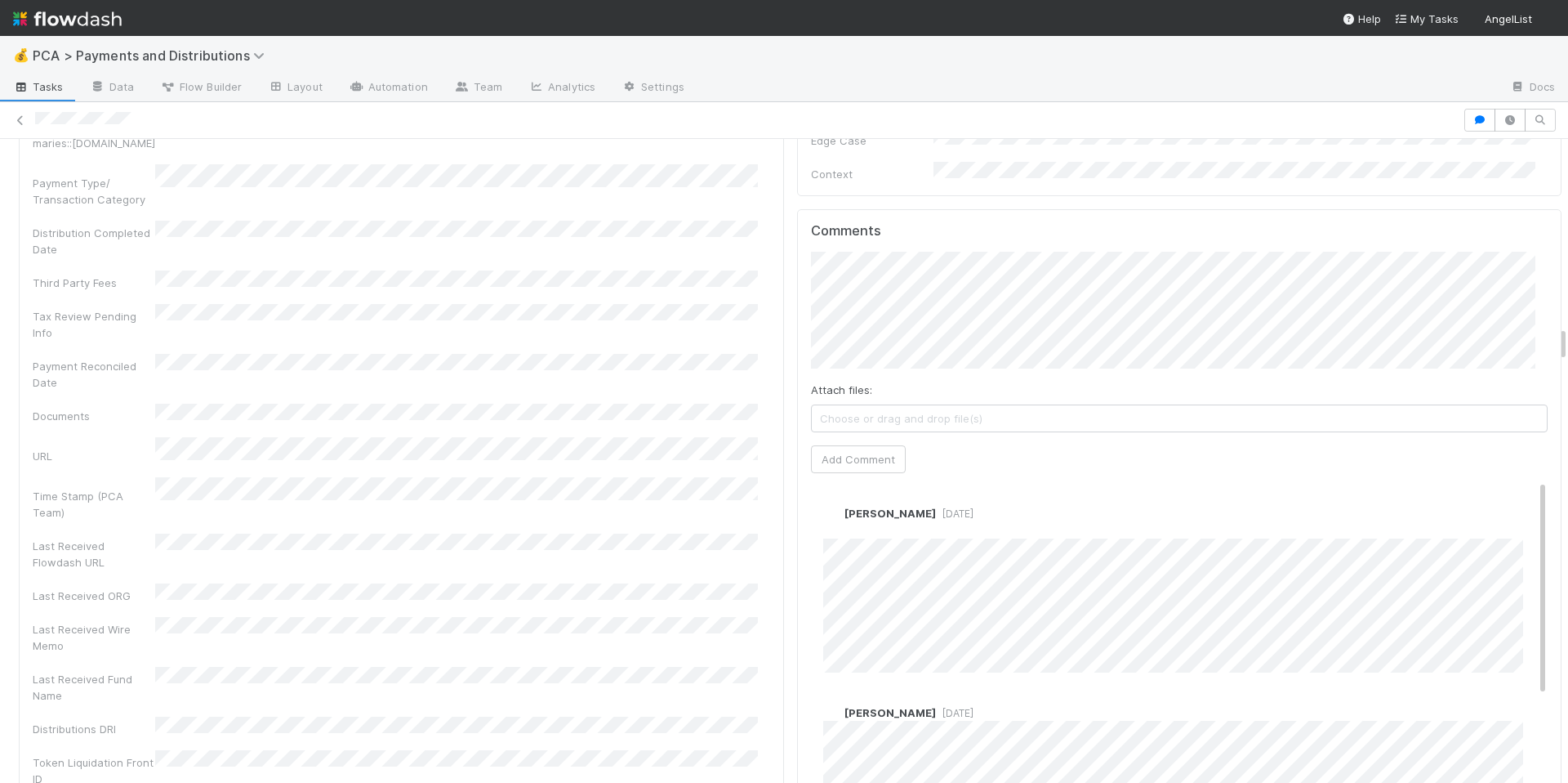
scroll to position [3384, 0]
click at [830, 456] on button "Add Comment" at bounding box center [858, 470] width 94 height 28
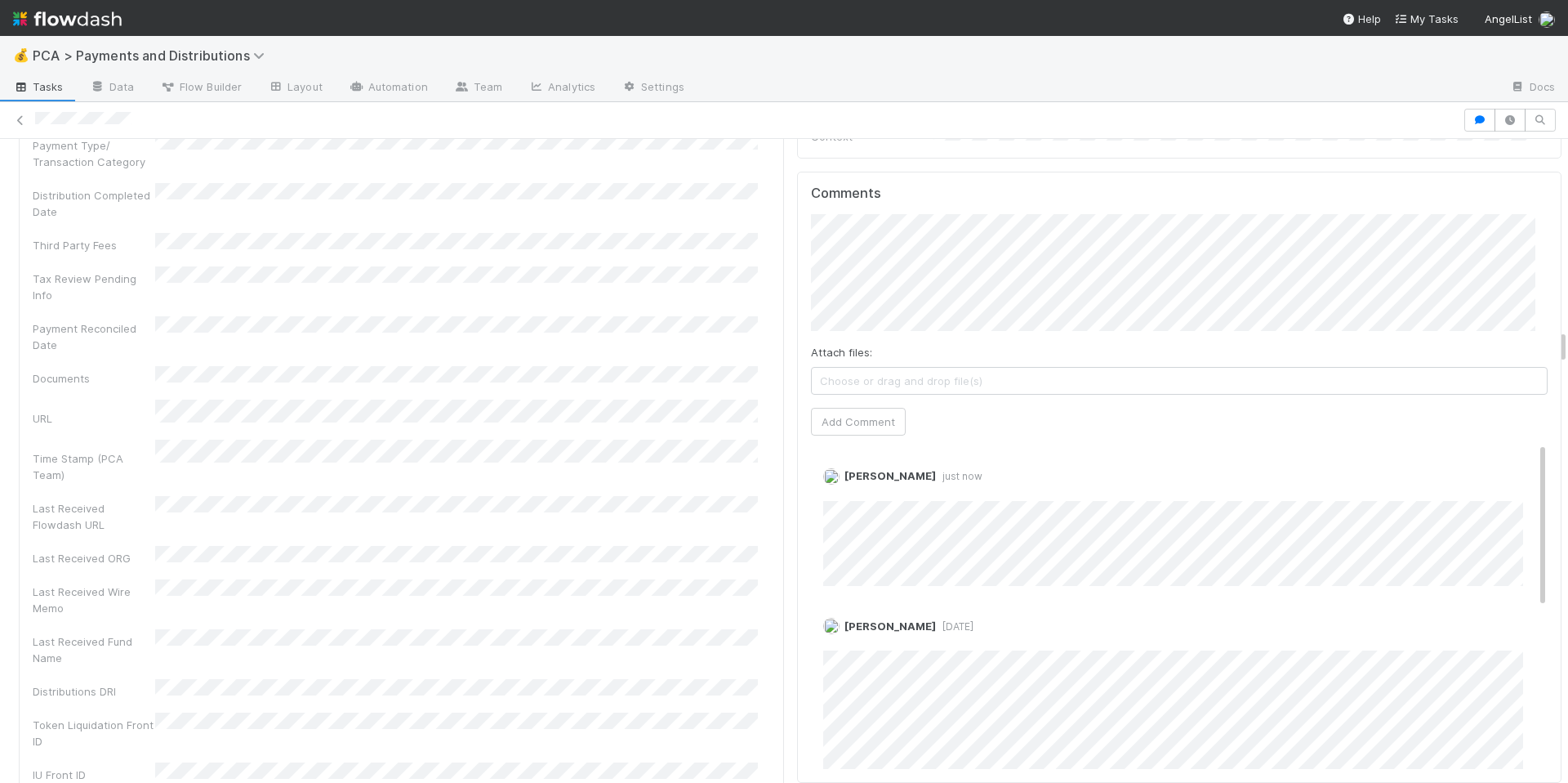
scroll to position [3499, 0]
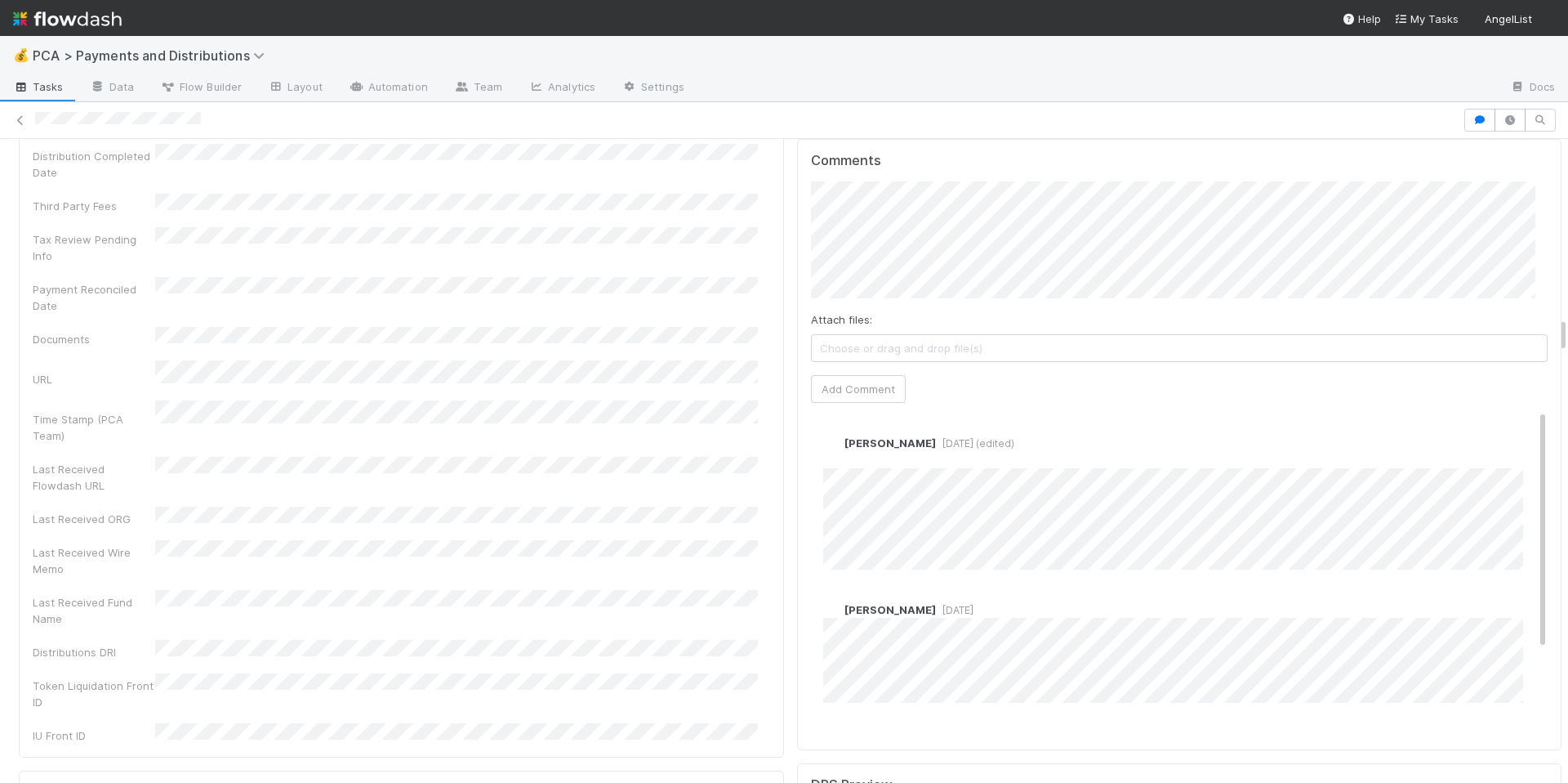
scroll to position [3155, 0]
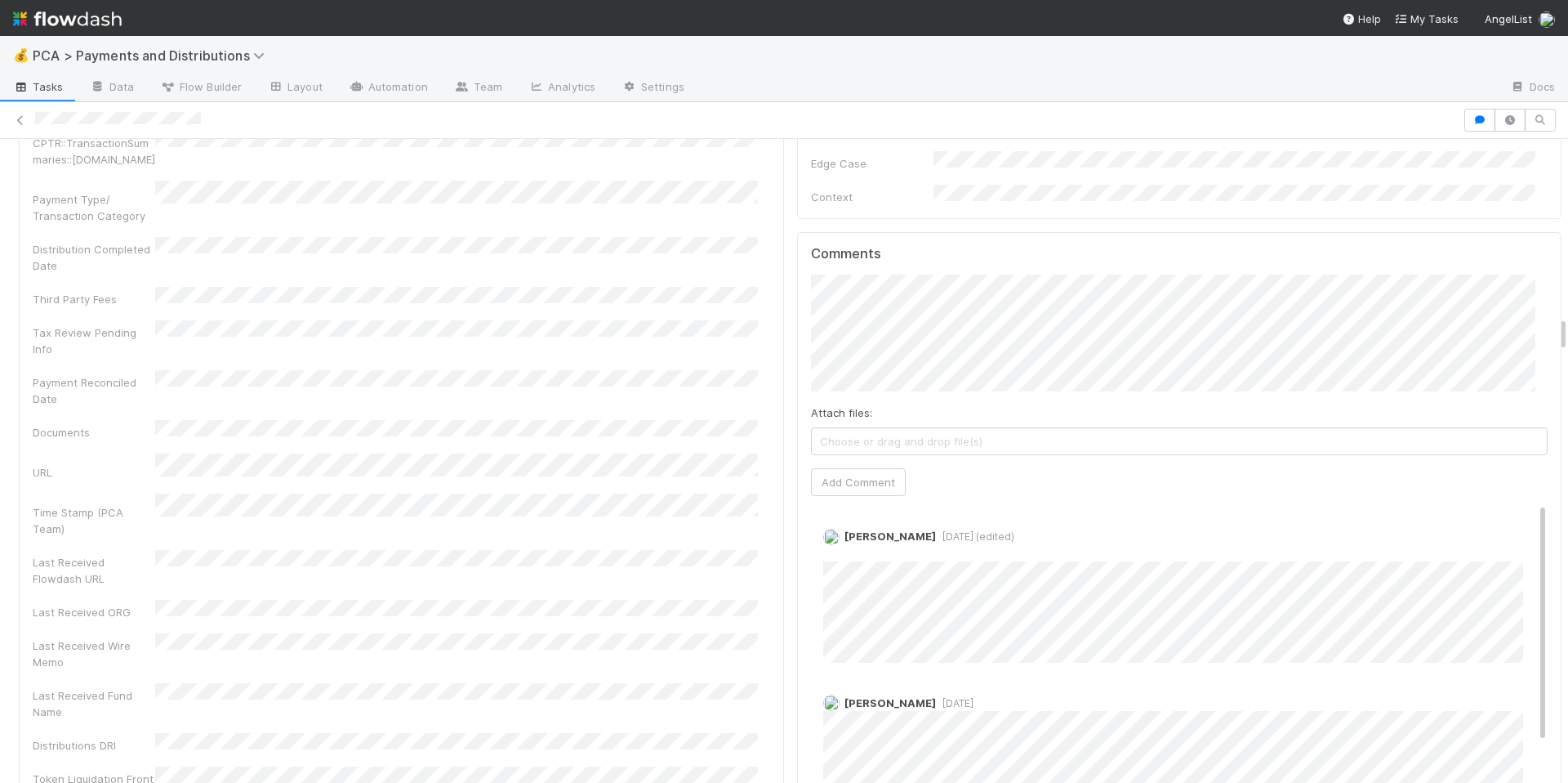
click at [657, 458] on div "Company Has fund interest Fund interest intake form Needs manual IU Finance CT …" at bounding box center [401, 103] width 738 height 1467
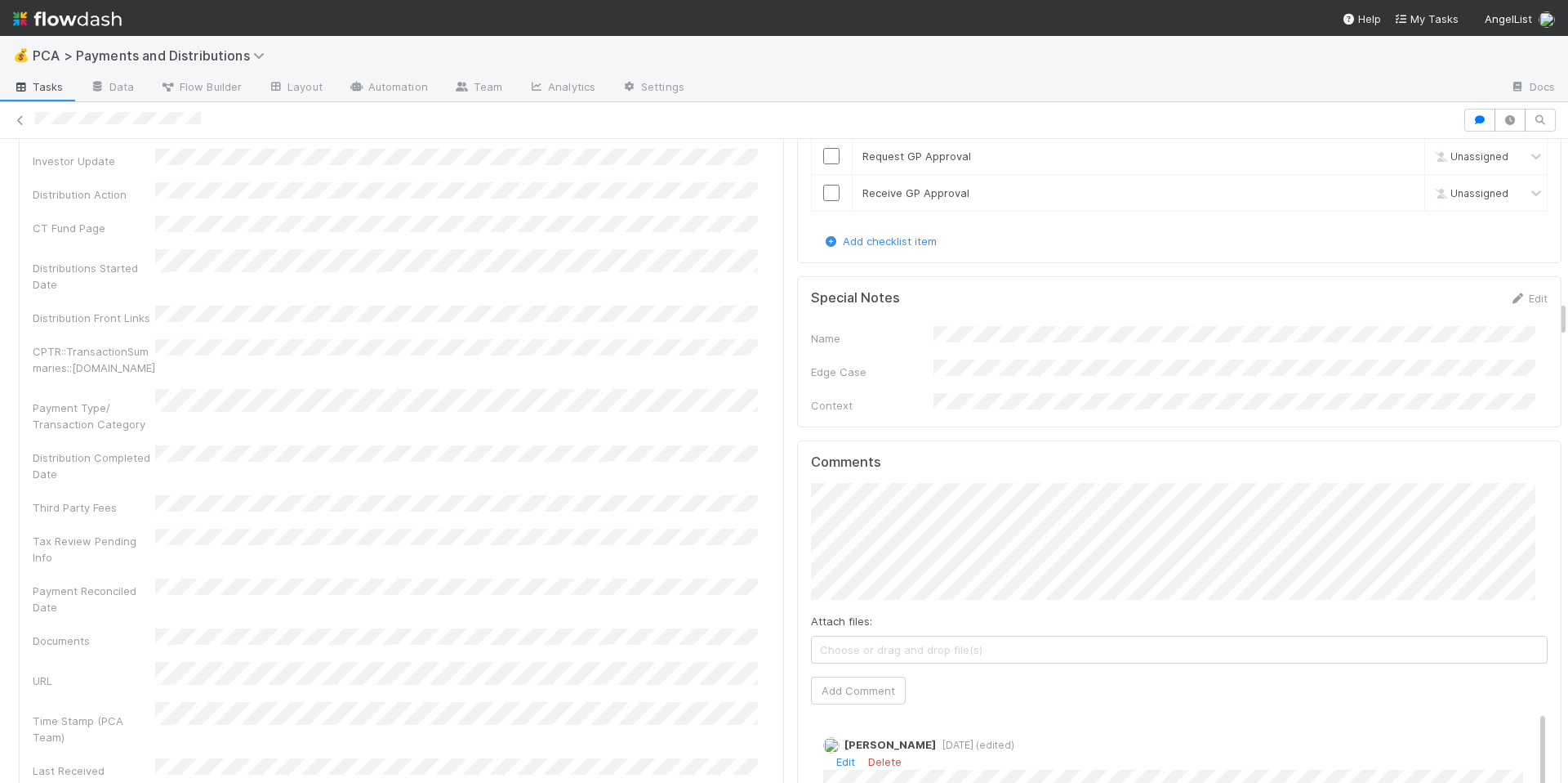
scroll to position [3039, 0]
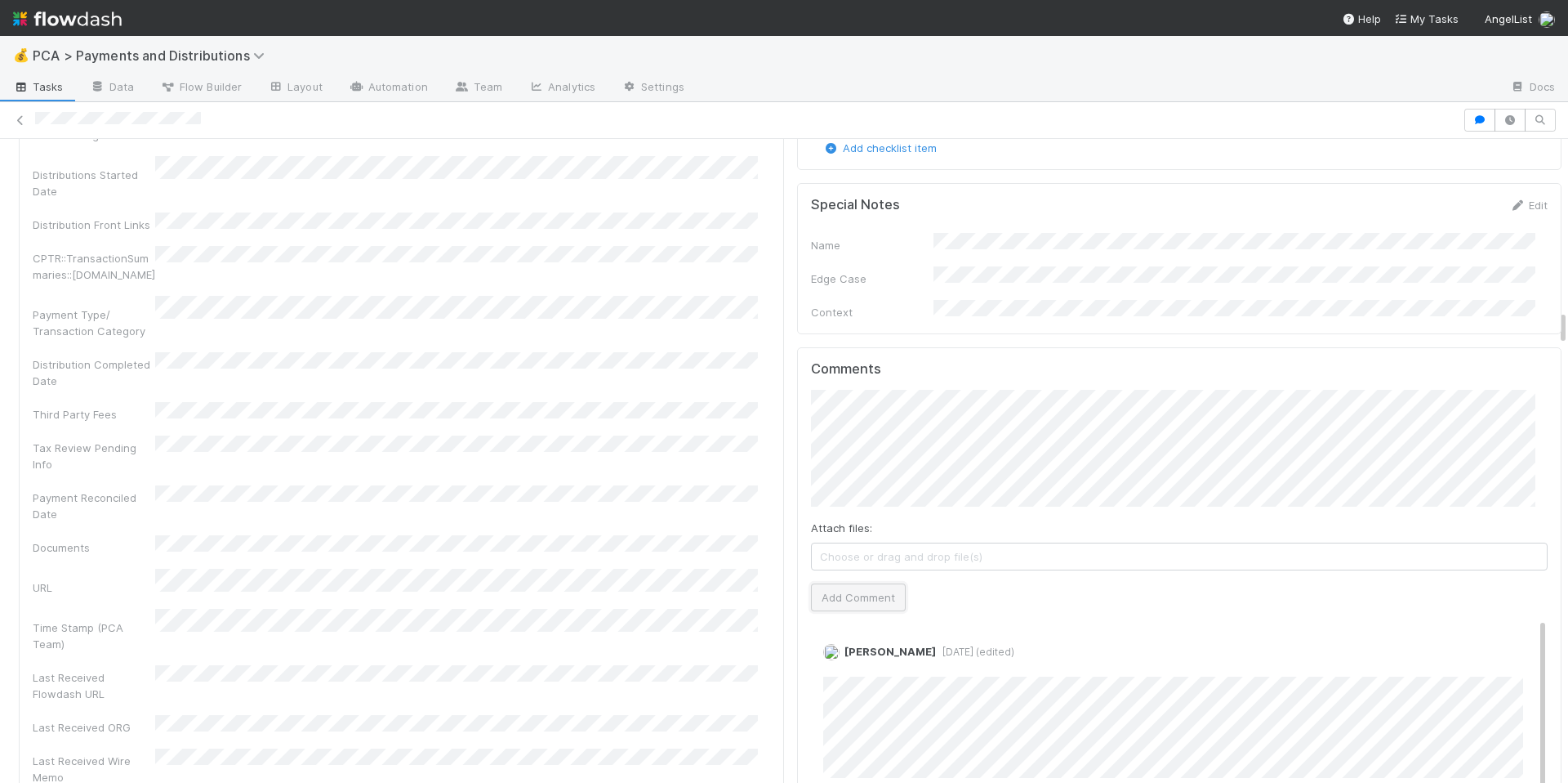
click at [875, 583] on button "Add Comment" at bounding box center [858, 597] width 94 height 28
click at [672, 665] on div "Last Received Flowdash URL" at bounding box center [401, 683] width 738 height 37
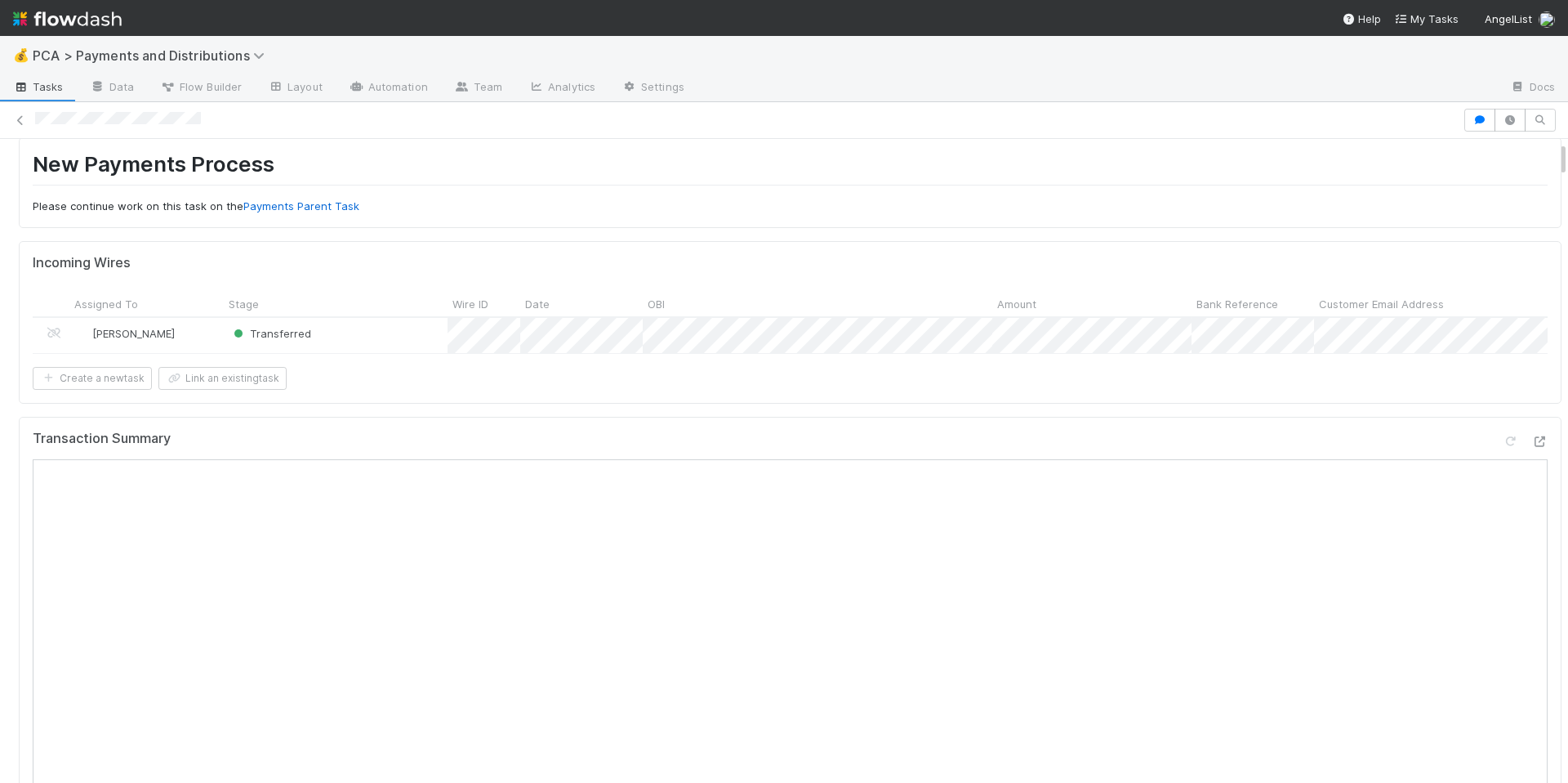
scroll to position [0, 0]
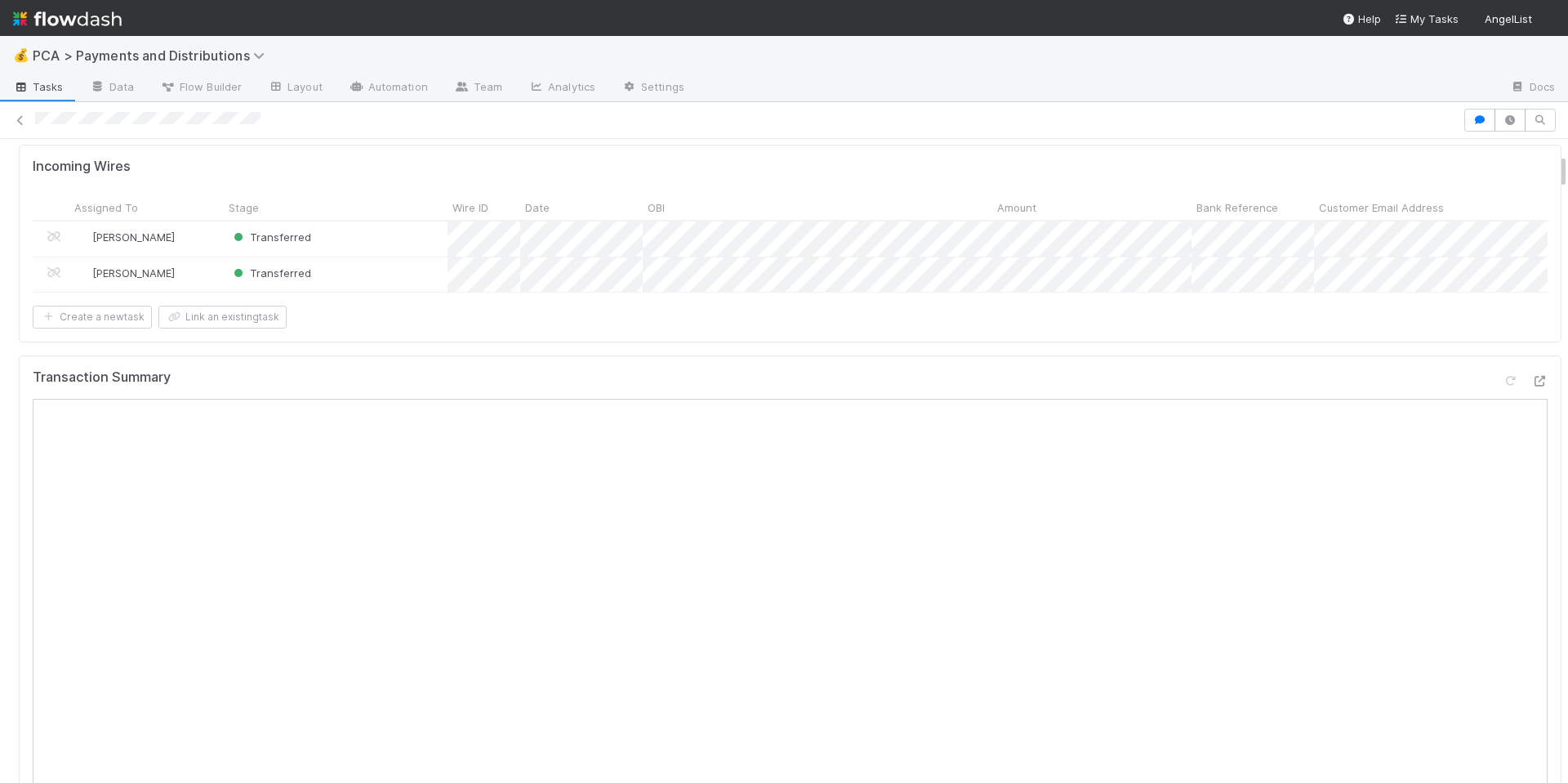
scroll to position [458, 0]
